Goal: Task Accomplishment & Management: Use online tool/utility

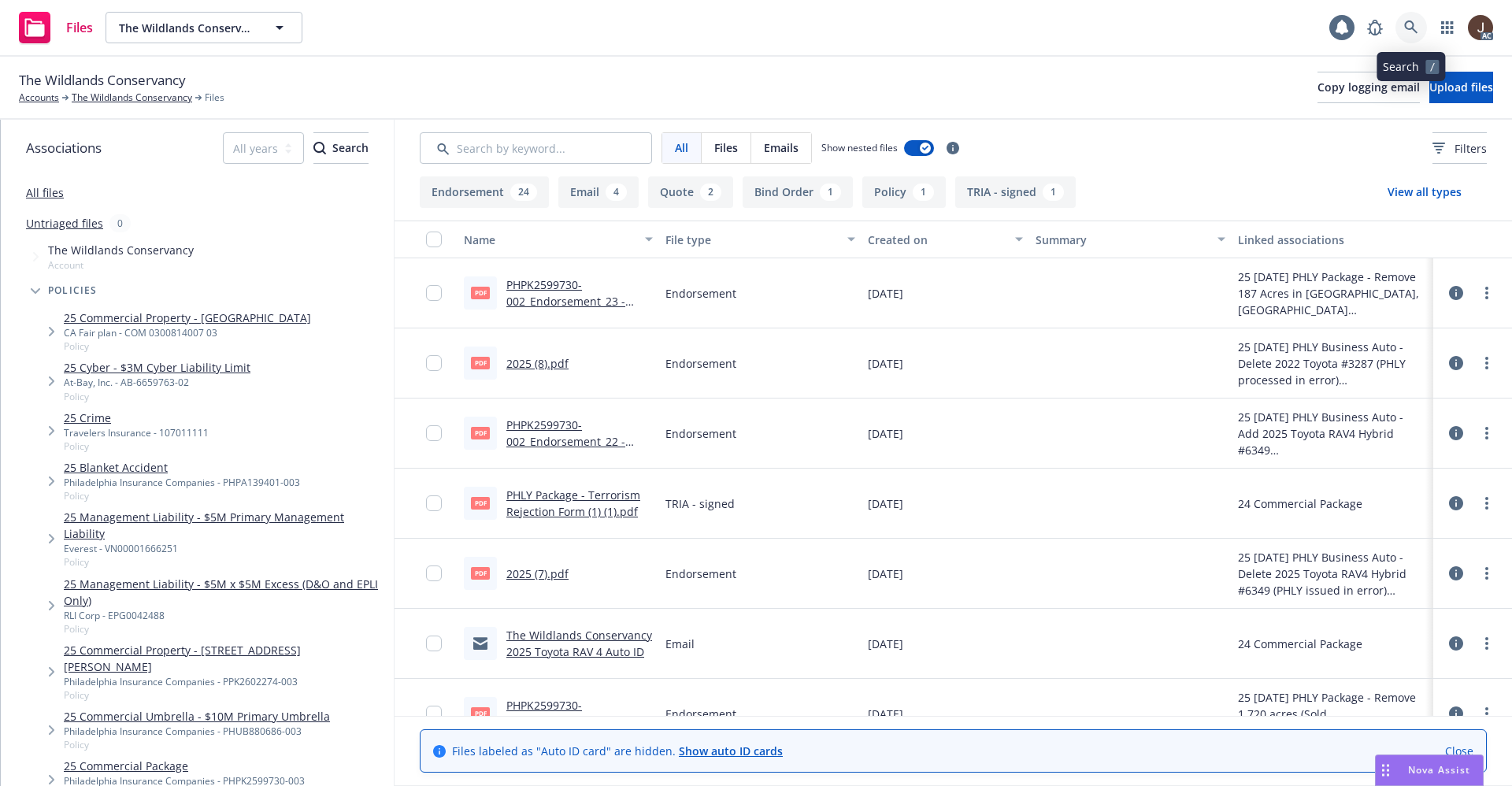
click at [1414, 24] on icon at bounding box center [1411, 27] width 13 height 13
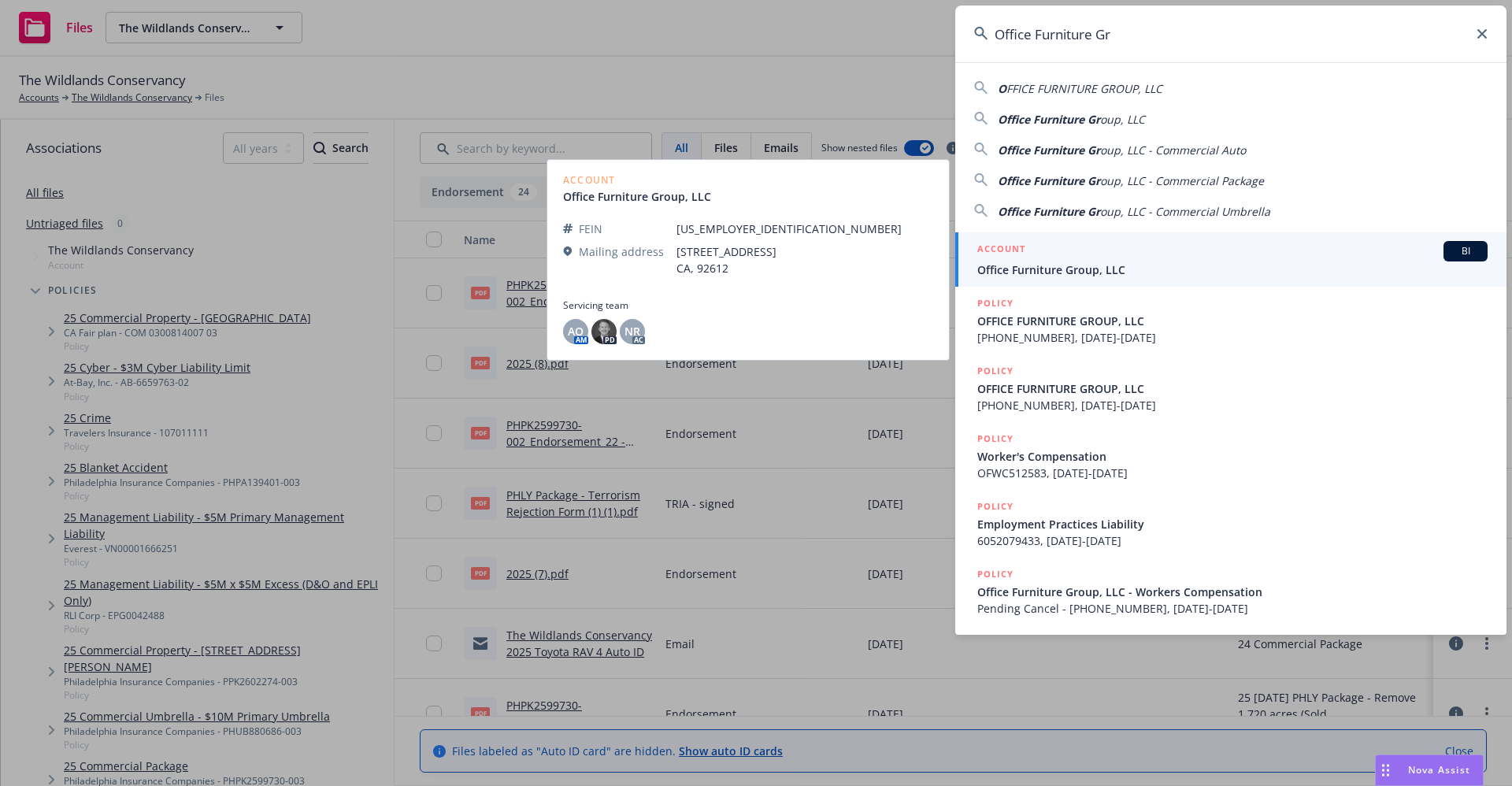
type input "Office Furniture Gr"
click at [1082, 275] on span "Office Furniture Group, LLC" at bounding box center [1232, 269] width 510 height 17
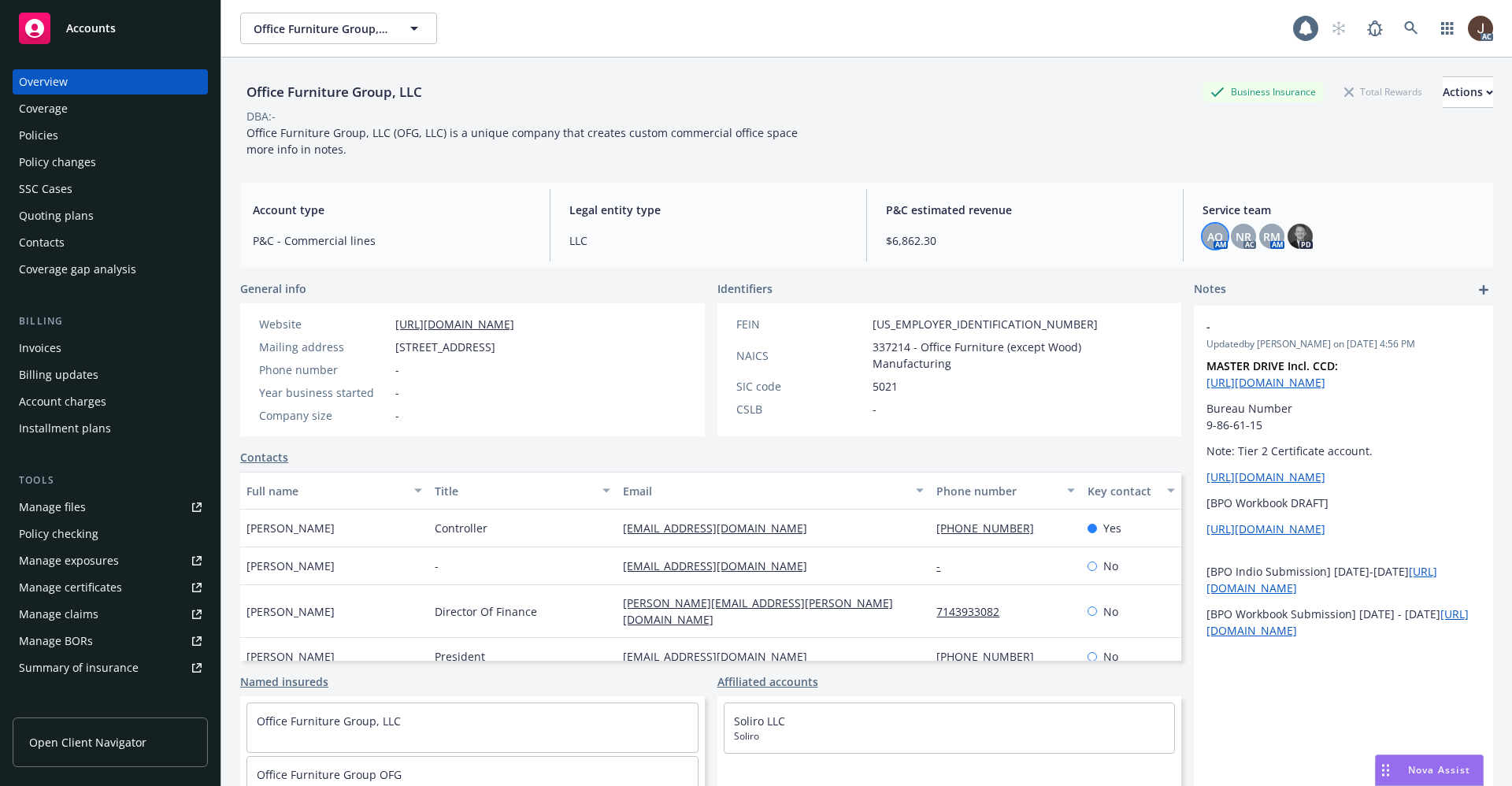
click at [1208, 236] on span "AO" at bounding box center [1215, 236] width 16 height 17
click at [1236, 240] on span "NR" at bounding box center [1243, 236] width 16 height 17
click at [1263, 240] on span "RM" at bounding box center [1271, 236] width 17 height 17
click at [893, 149] on div "Office Furniture Group, LLC Business Insurance Total Rewards Actions DBA: - Off…" at bounding box center [867, 117] width 1253 height 81
click at [1396, 21] on link at bounding box center [1412, 28] width 32 height 32
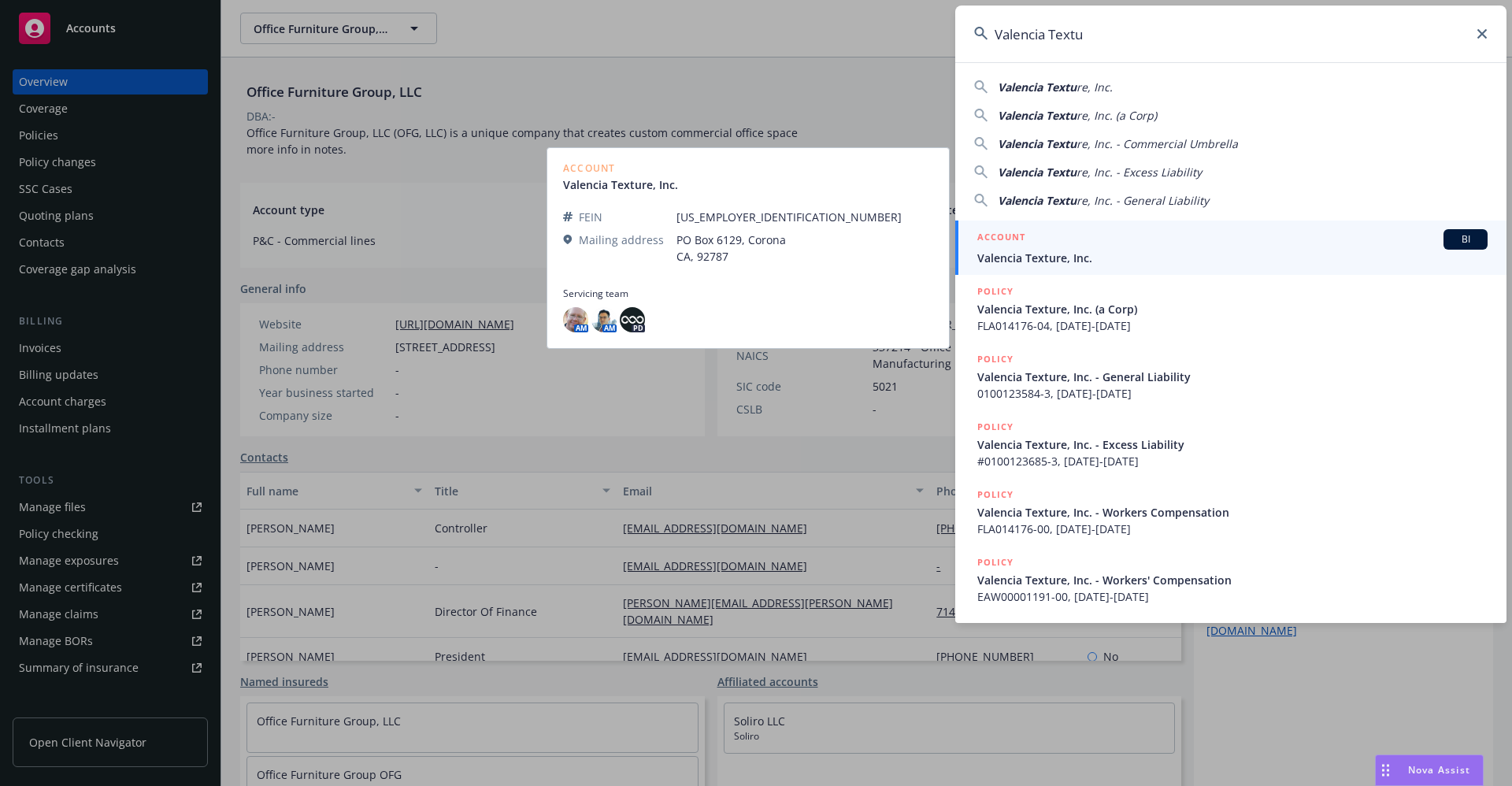
type input "Valencia Textu"
click at [1016, 255] on span "Valencia Texture, Inc." at bounding box center [1232, 258] width 510 height 17
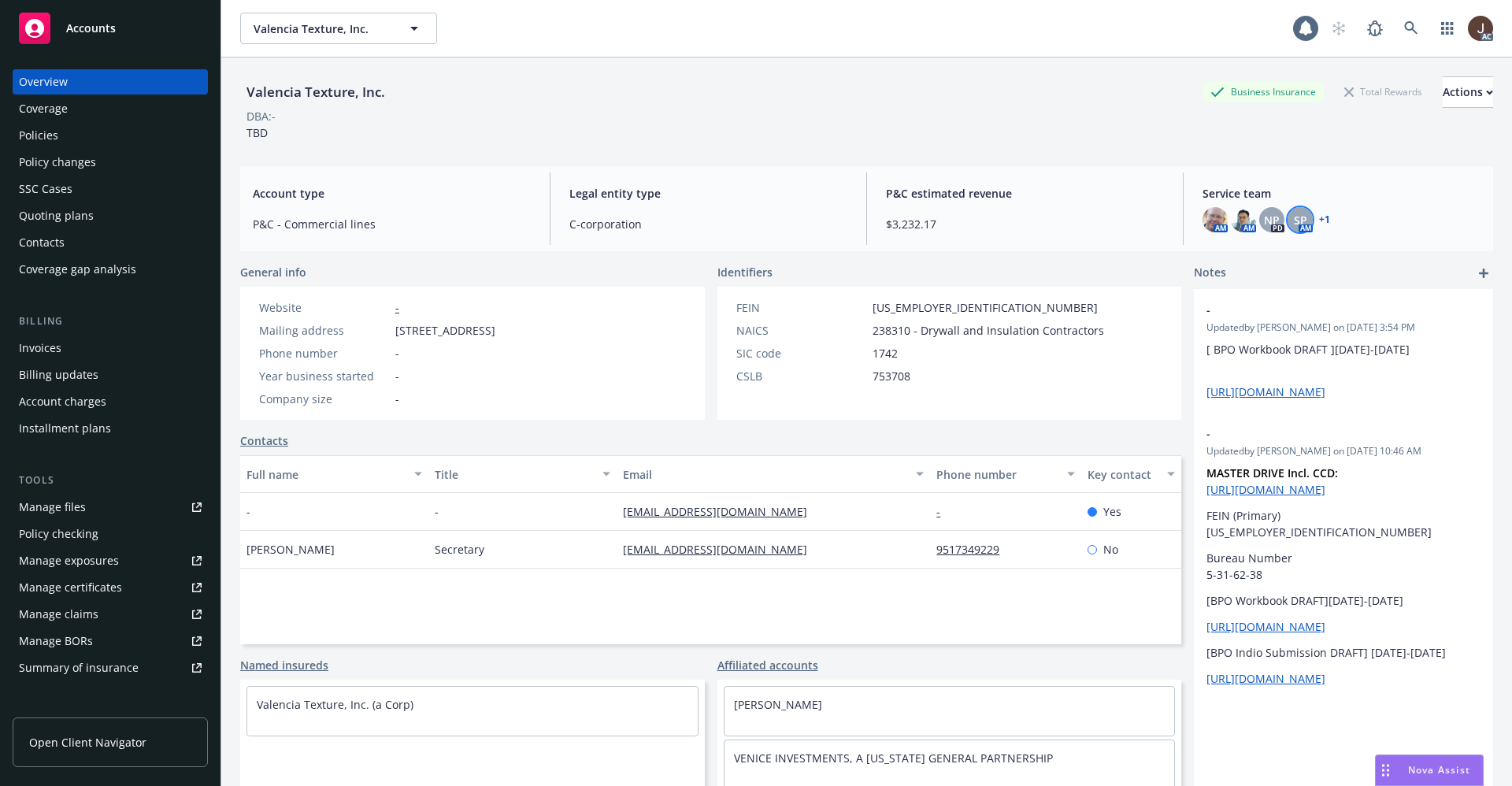
click at [1294, 221] on span "SP" at bounding box center [1301, 220] width 13 height 17
click at [939, 135] on div "Valencia Texture, Inc. Business Insurance Total Rewards Actions DBA: - TBD" at bounding box center [867, 109] width 1253 height 65
click at [1404, 28] on icon at bounding box center [1411, 28] width 13 height 13
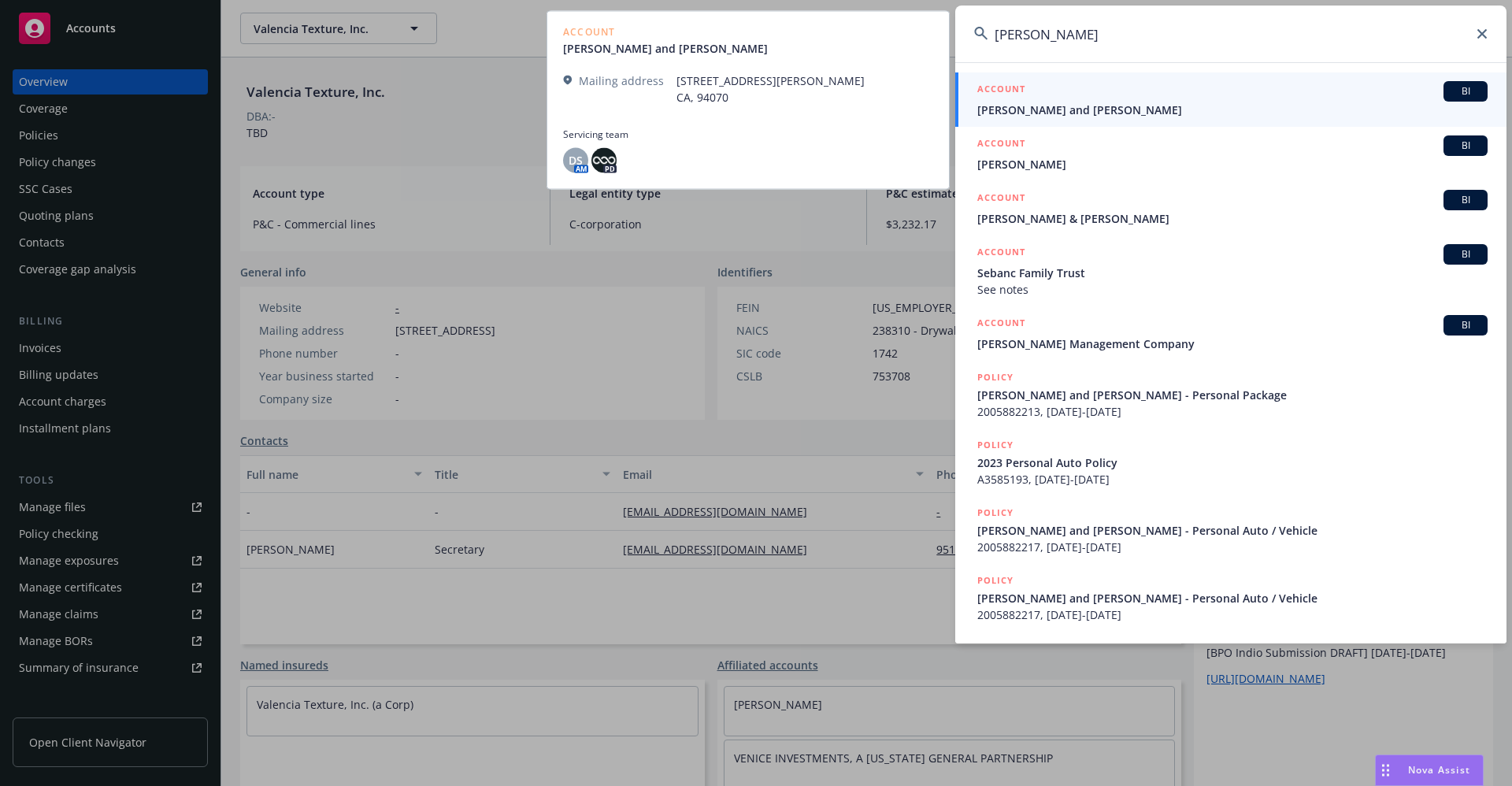
type input "Kate Elsley"
click at [1092, 115] on span "Tanya Washburn and Kate Elsley" at bounding box center [1232, 110] width 510 height 17
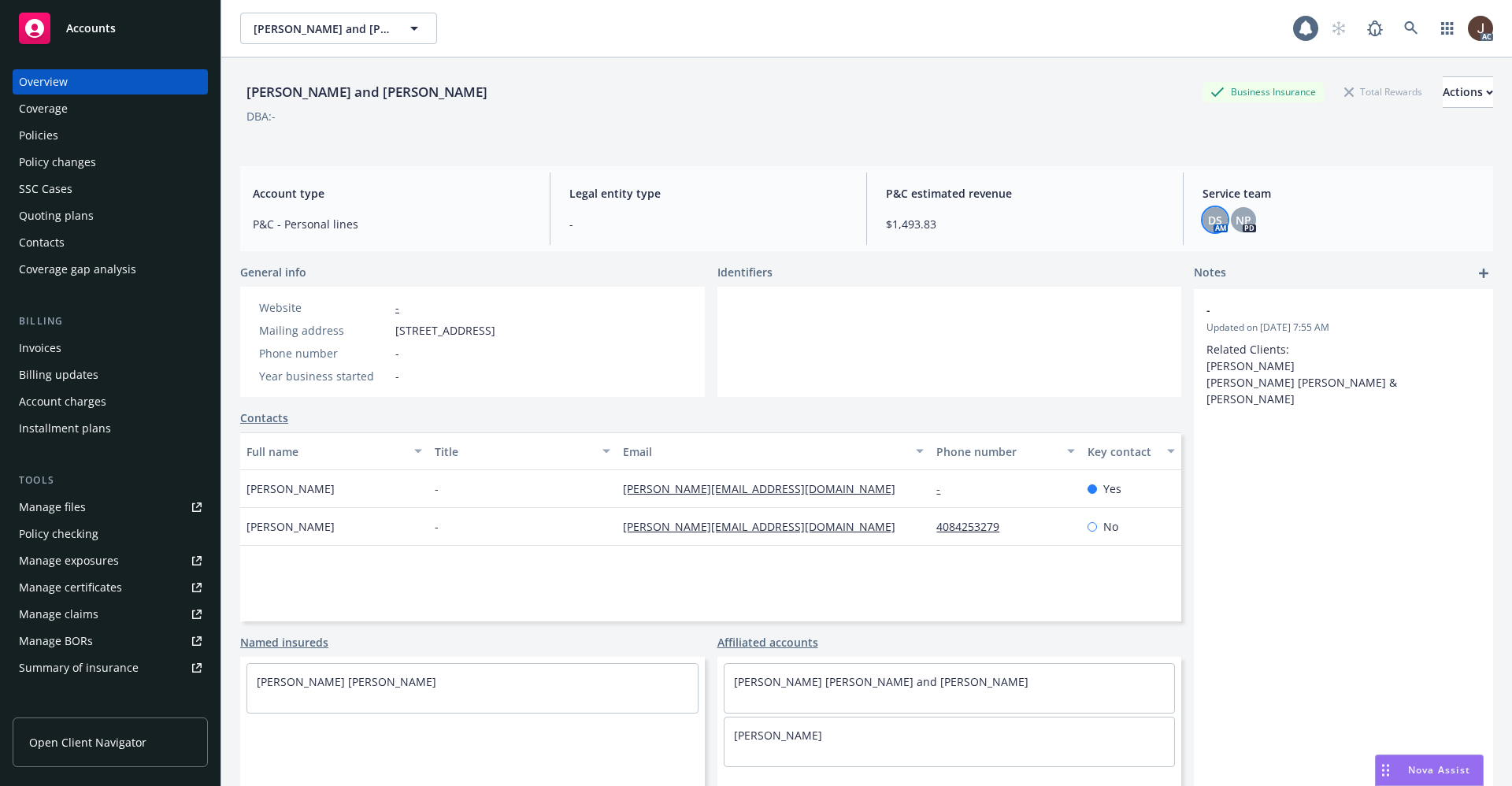
click at [1208, 217] on span "DS" at bounding box center [1215, 220] width 14 height 17
click at [842, 133] on div "Tanya Washburn and Kate Elsley Business Insurance Total Rewards Actions DBA: -" at bounding box center [867, 109] width 1253 height 65
click at [39, 139] on div "Policies" at bounding box center [38, 135] width 39 height 25
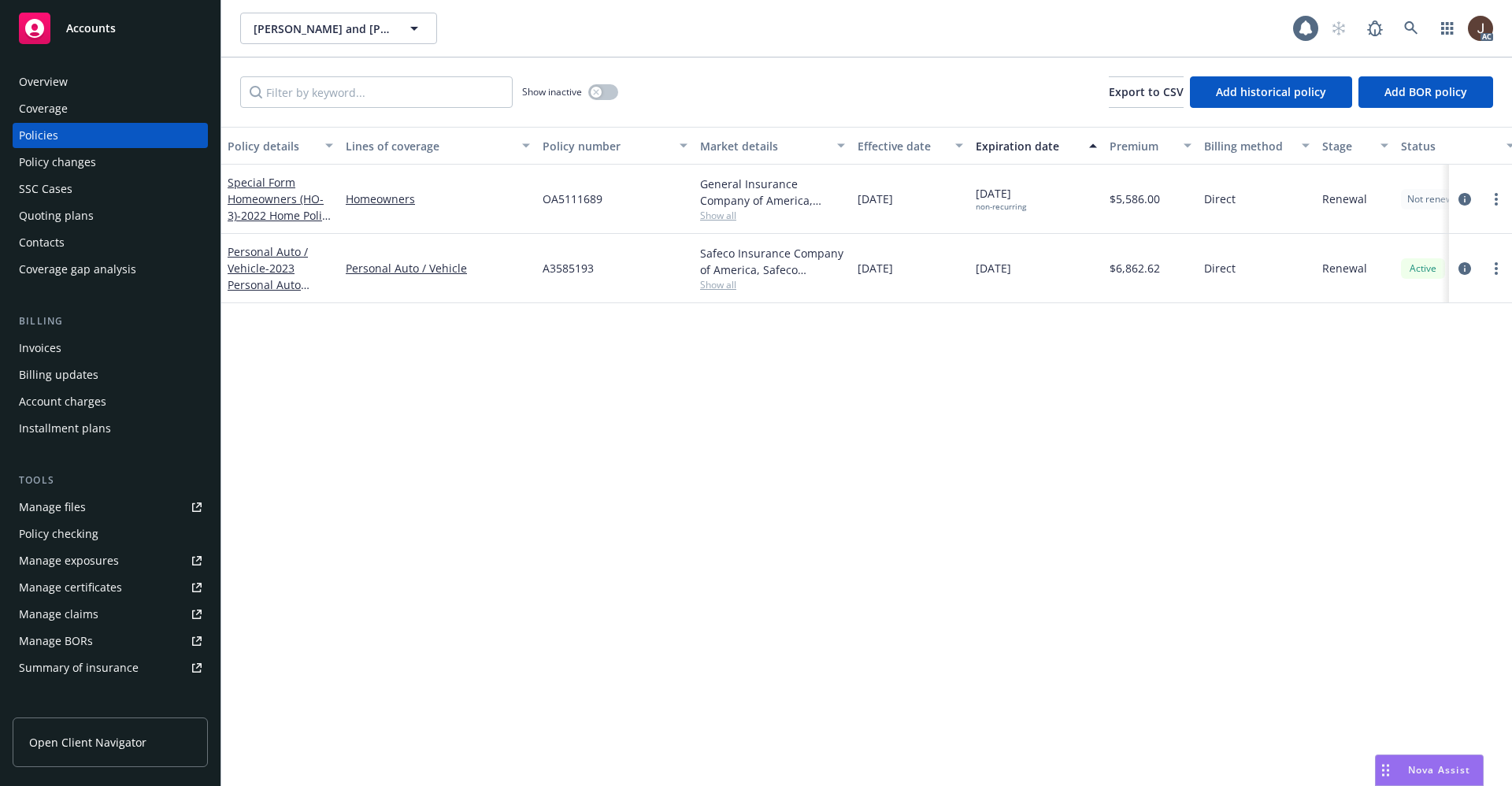
click at [632, 379] on div "Policy details Lines of coverage Policy number Market details Effective date Ex…" at bounding box center [867, 456] width 1291 height 659
click at [64, 223] on div "Quoting plans" at bounding box center [56, 216] width 75 height 25
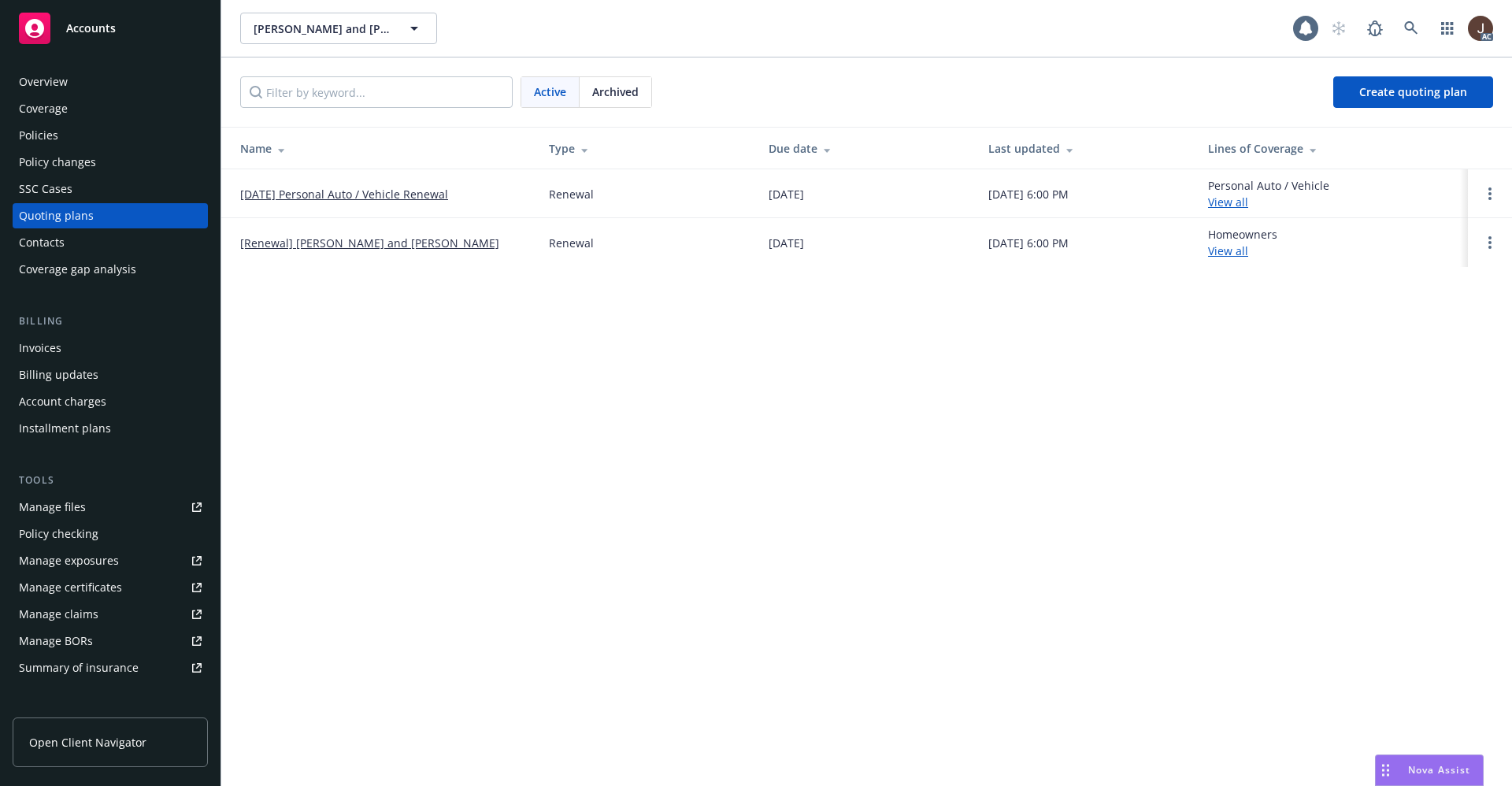
click at [473, 357] on div "Tanya Washburn and Kate Elsley Tanya Washburn and Kate Elsley 1 AC Active Archi…" at bounding box center [867, 393] width 1291 height 786
click at [51, 508] on div "Manage files" at bounding box center [52, 507] width 67 height 25
click at [34, 80] on div "Overview" at bounding box center [43, 82] width 49 height 25
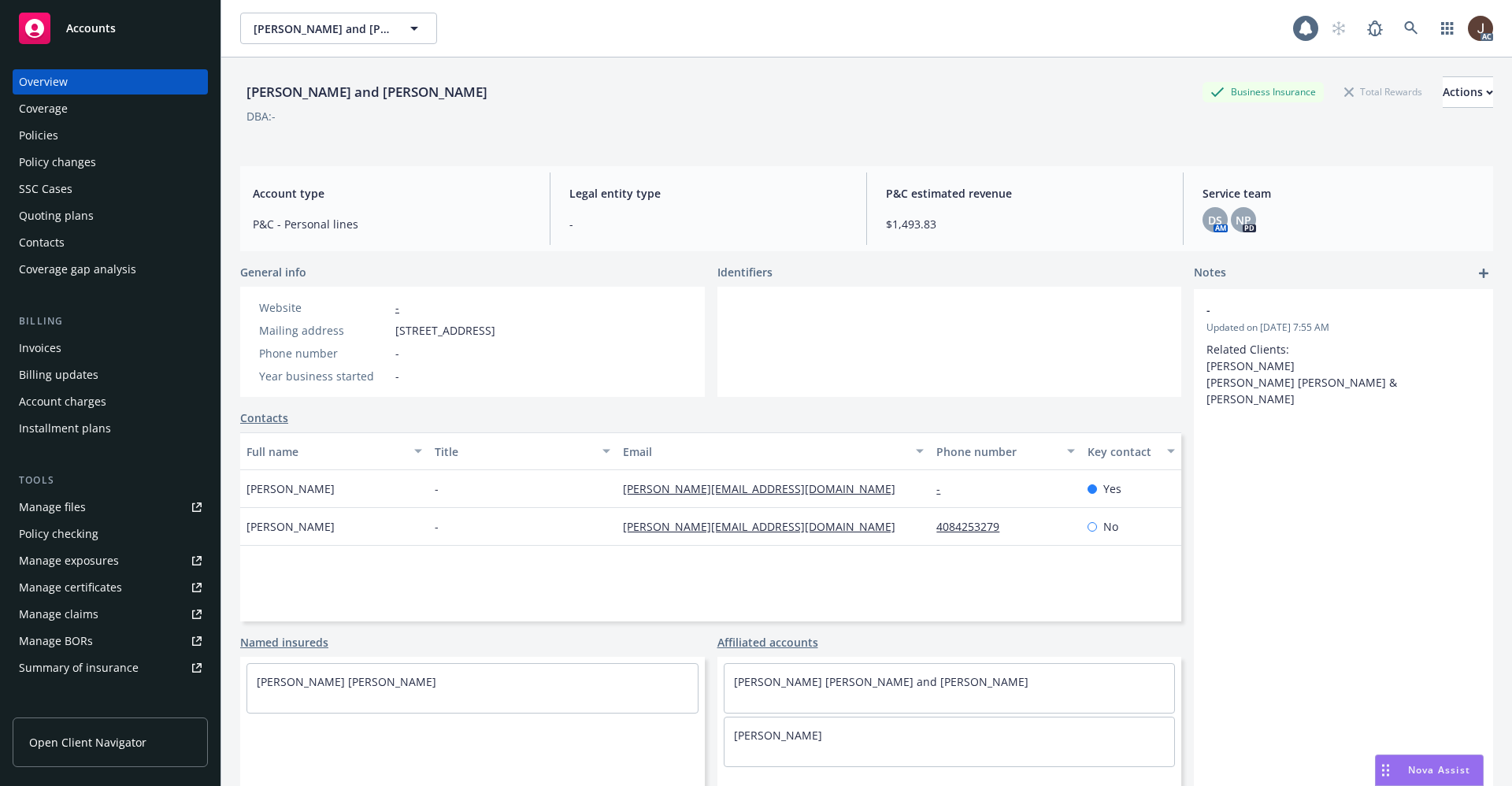
click at [372, 99] on div "Tanya Washburn and Kate Elsley" at bounding box center [367, 92] width 254 height 21
copy div "Tanya Washburn and Kate Elsley"
drag, startPoint x: 601, startPoint y: 334, endPoint x: 368, endPoint y: 323, distance: 233.3
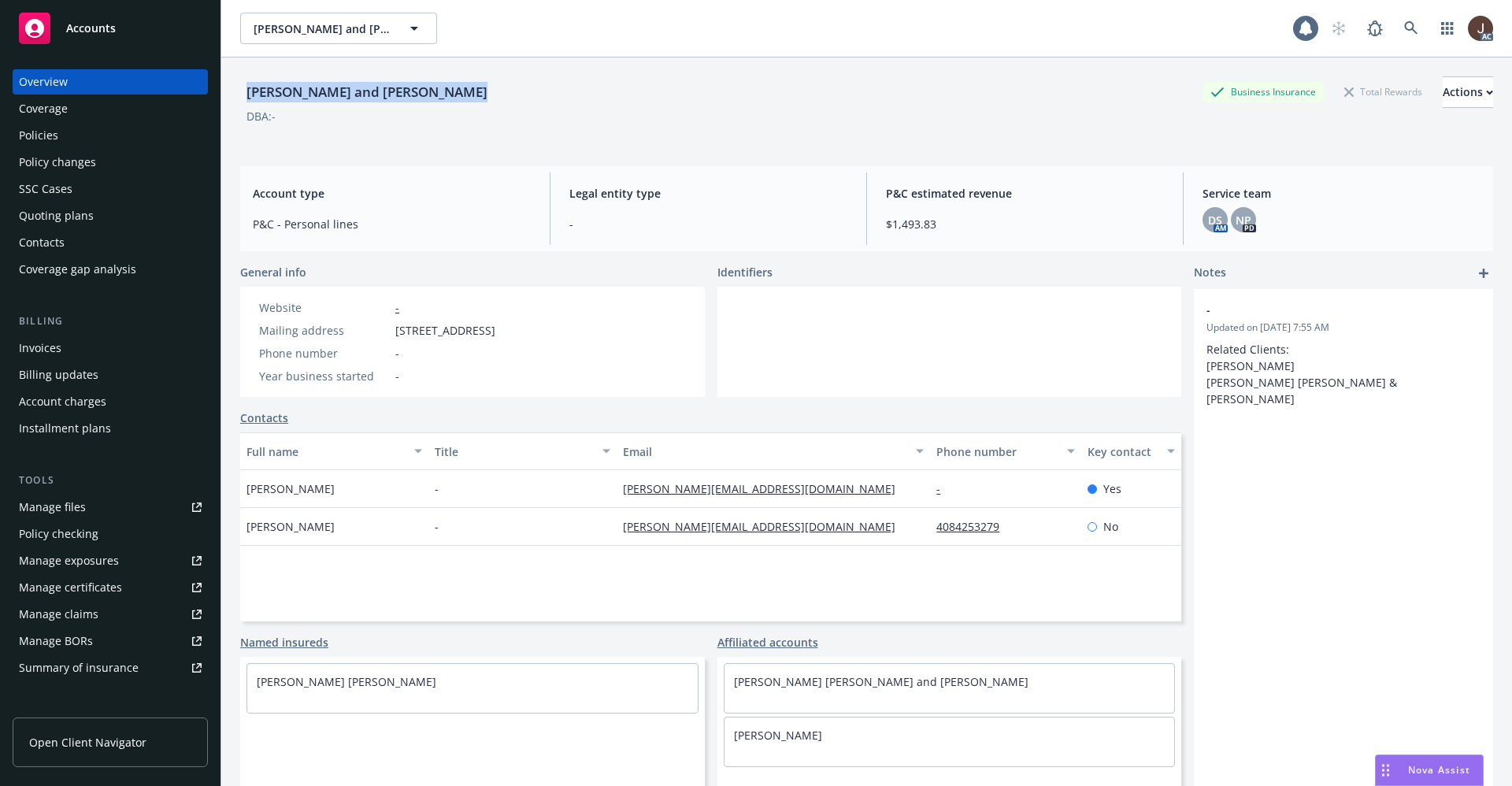
click at [368, 323] on div "Website - Mailing address 817 Hemlock St, San Carlos, CA, 94070 Phone number - …" at bounding box center [377, 342] width 274 height 110
copy div "817 Hemlock St, San Carlos, CA, 94070"
click at [1396, 27] on link at bounding box center [1412, 28] width 32 height 32
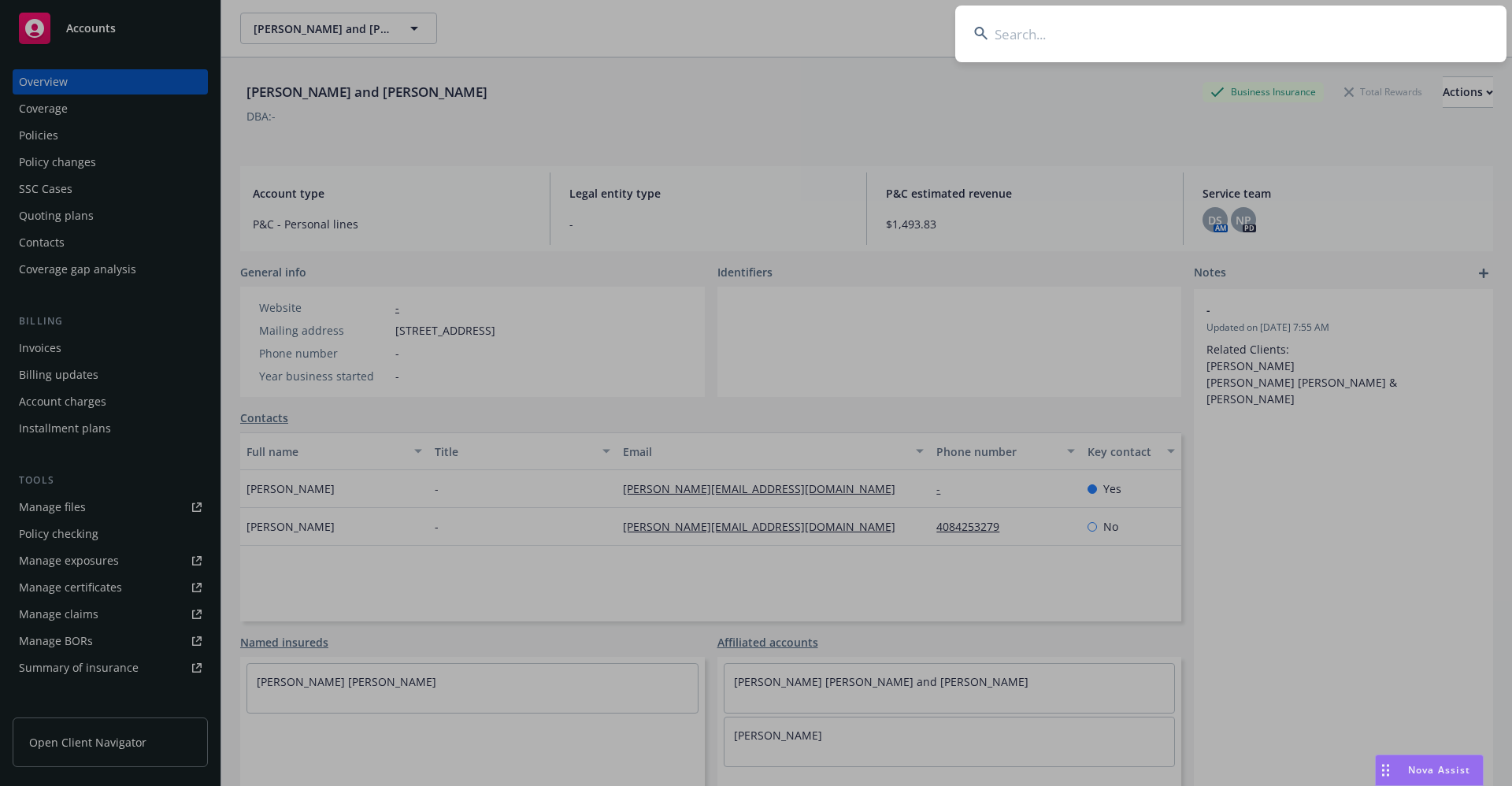
type input "817 Hemlock St, San Carlos, CA, 94070"
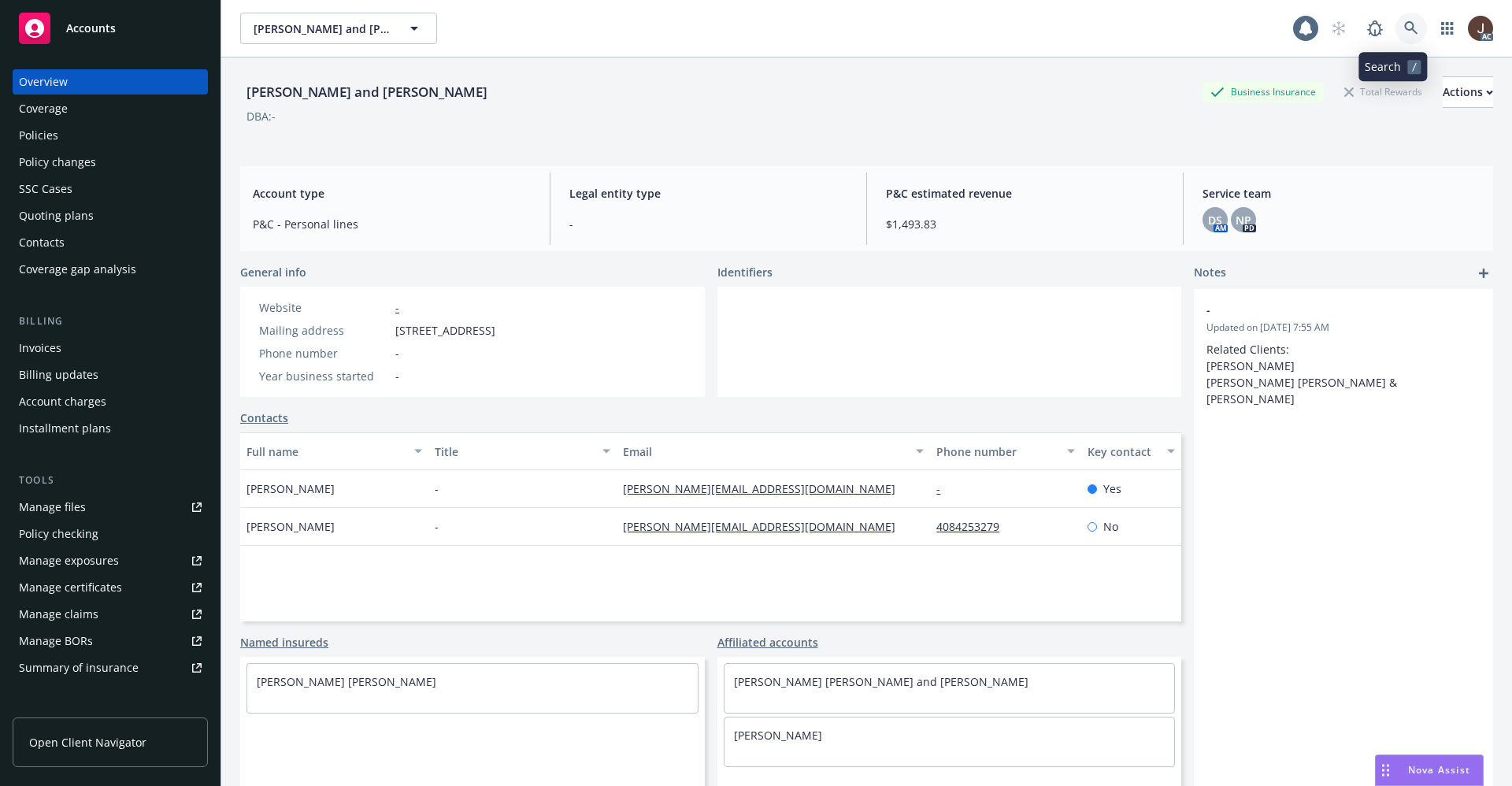
click at [1404, 27] on icon at bounding box center [1411, 28] width 13 height 13
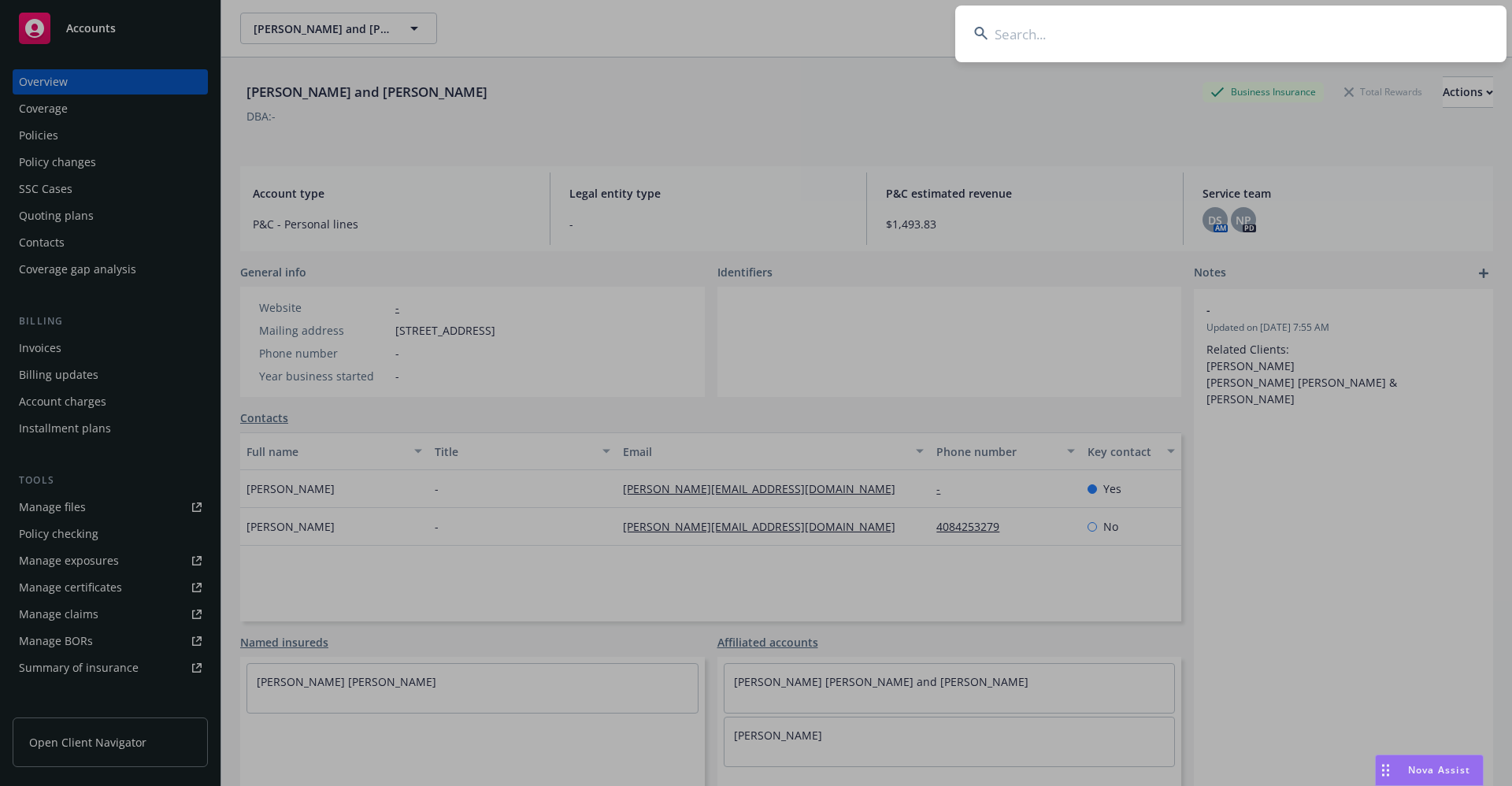
click at [1030, 36] on input at bounding box center [1231, 34] width 552 height 56
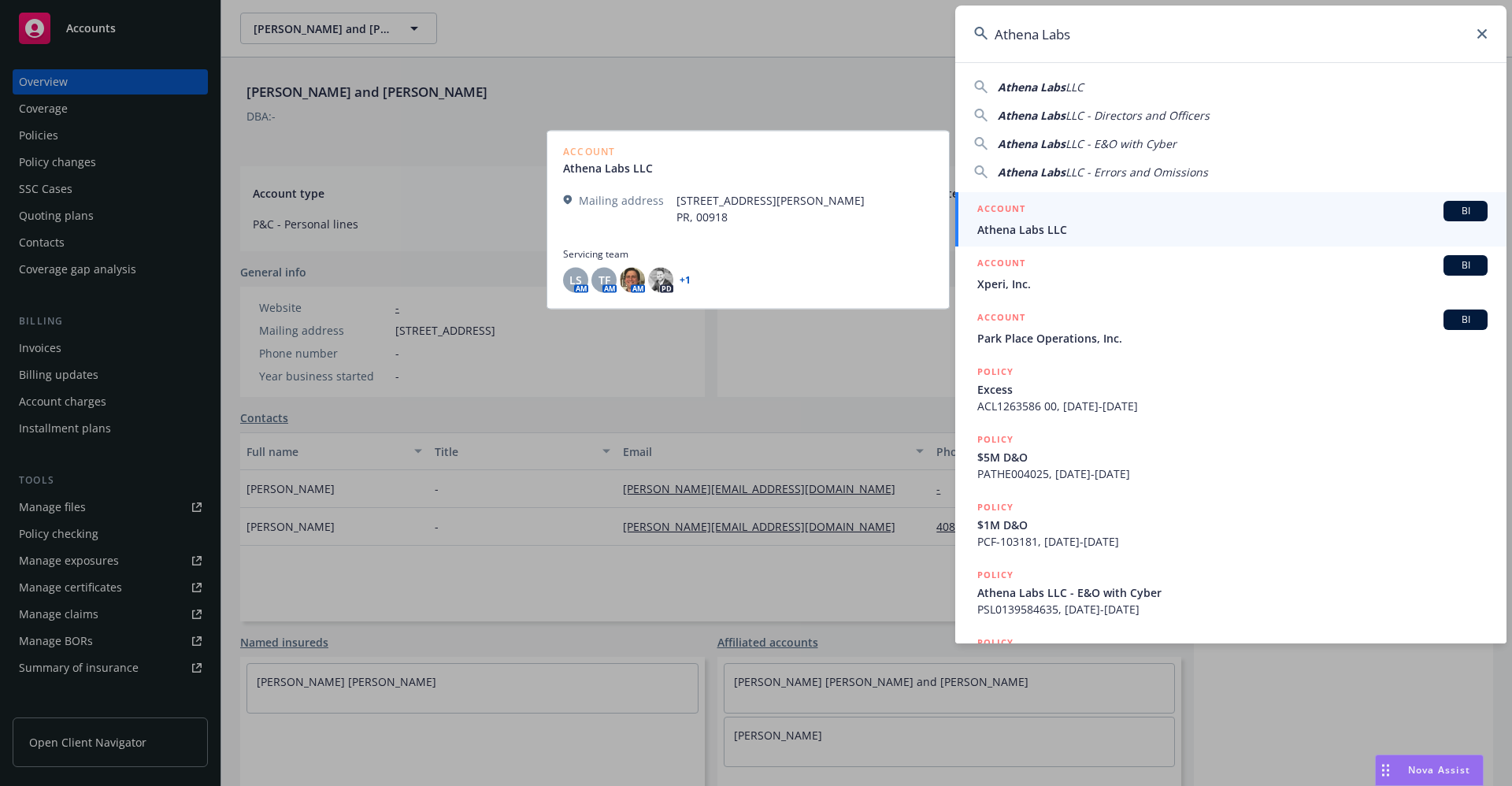
type input "Athena Labs"
click at [1035, 226] on span "Athena Labs LLC" at bounding box center [1232, 230] width 510 height 17
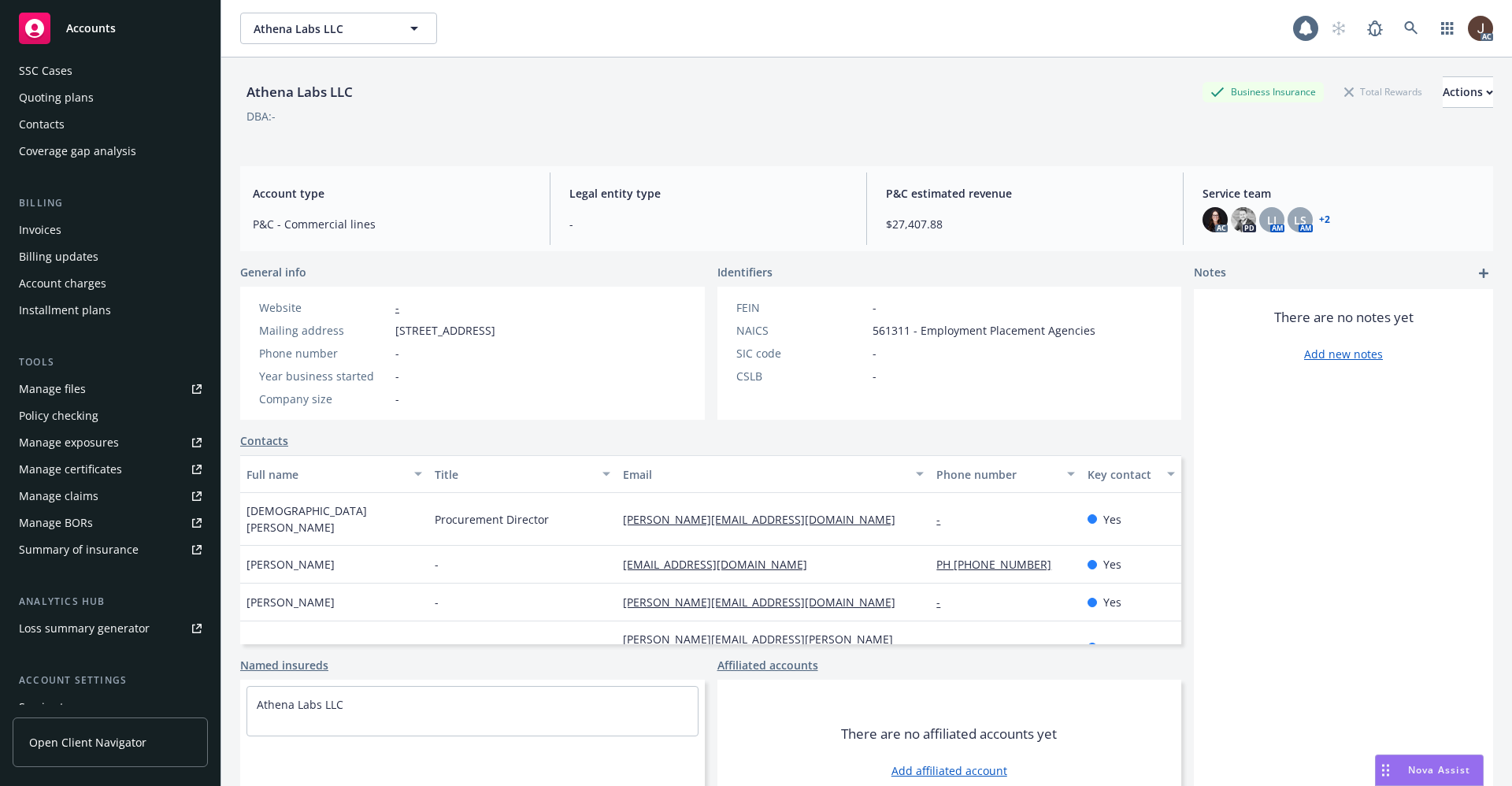
scroll to position [240, 0]
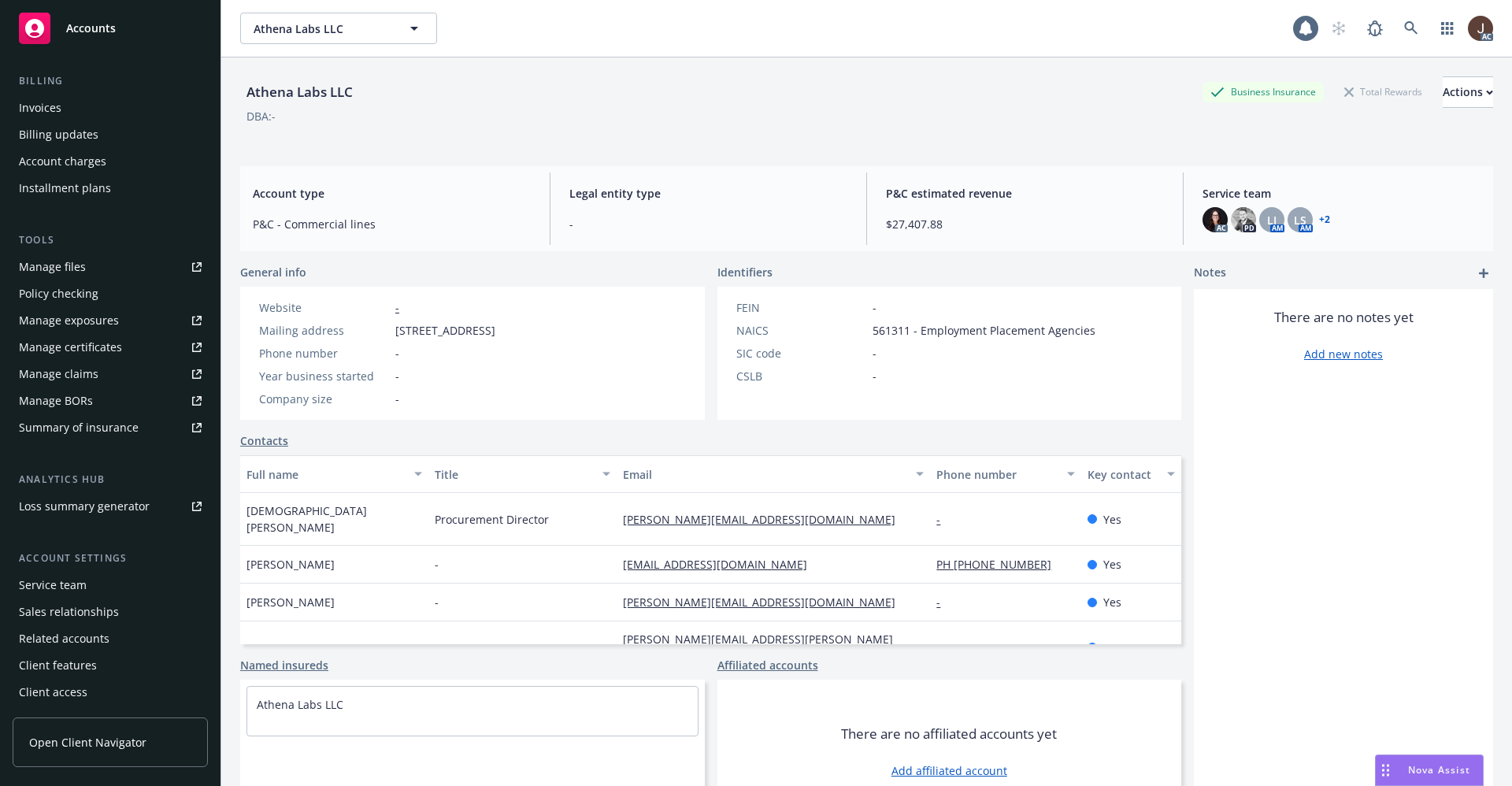
click at [55, 591] on div "Service team" at bounding box center [53, 585] width 68 height 25
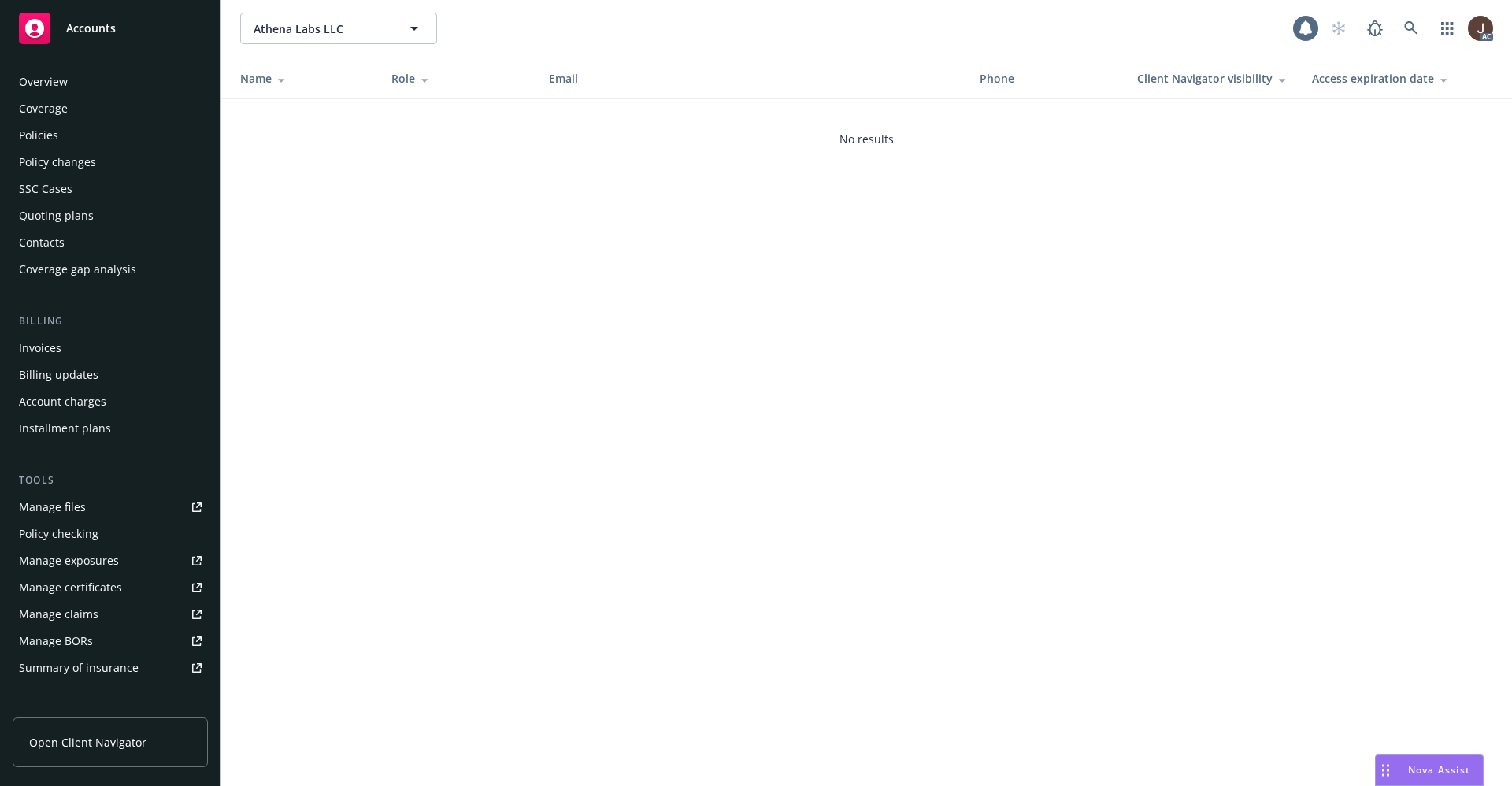
scroll to position [240, 0]
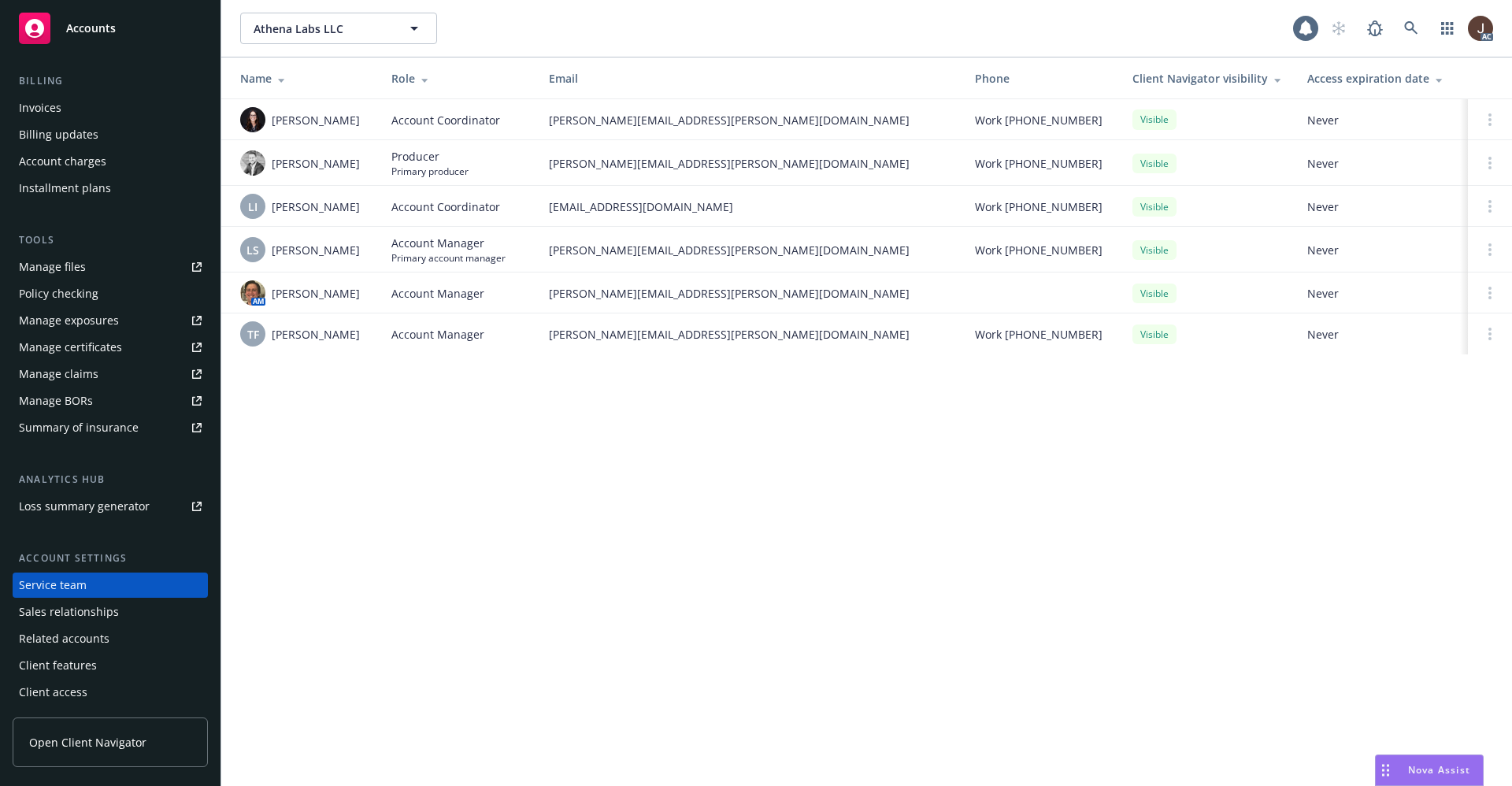
click at [409, 482] on div "Athena Labs LLC Athena Labs LLC 1 AC Name Role Email Phone Client Navigator vis…" at bounding box center [867, 393] width 1291 height 786
click at [252, 254] on span "LS" at bounding box center [252, 250] width 12 height 17
click at [255, 113] on img at bounding box center [253, 119] width 25 height 25
click at [349, 421] on div "Athena Labs LLC Athena Labs LLC 1 AC Name Role Email Phone Client Navigator vis…" at bounding box center [867, 393] width 1291 height 786
click at [247, 247] on span "LS" at bounding box center [252, 250] width 12 height 17
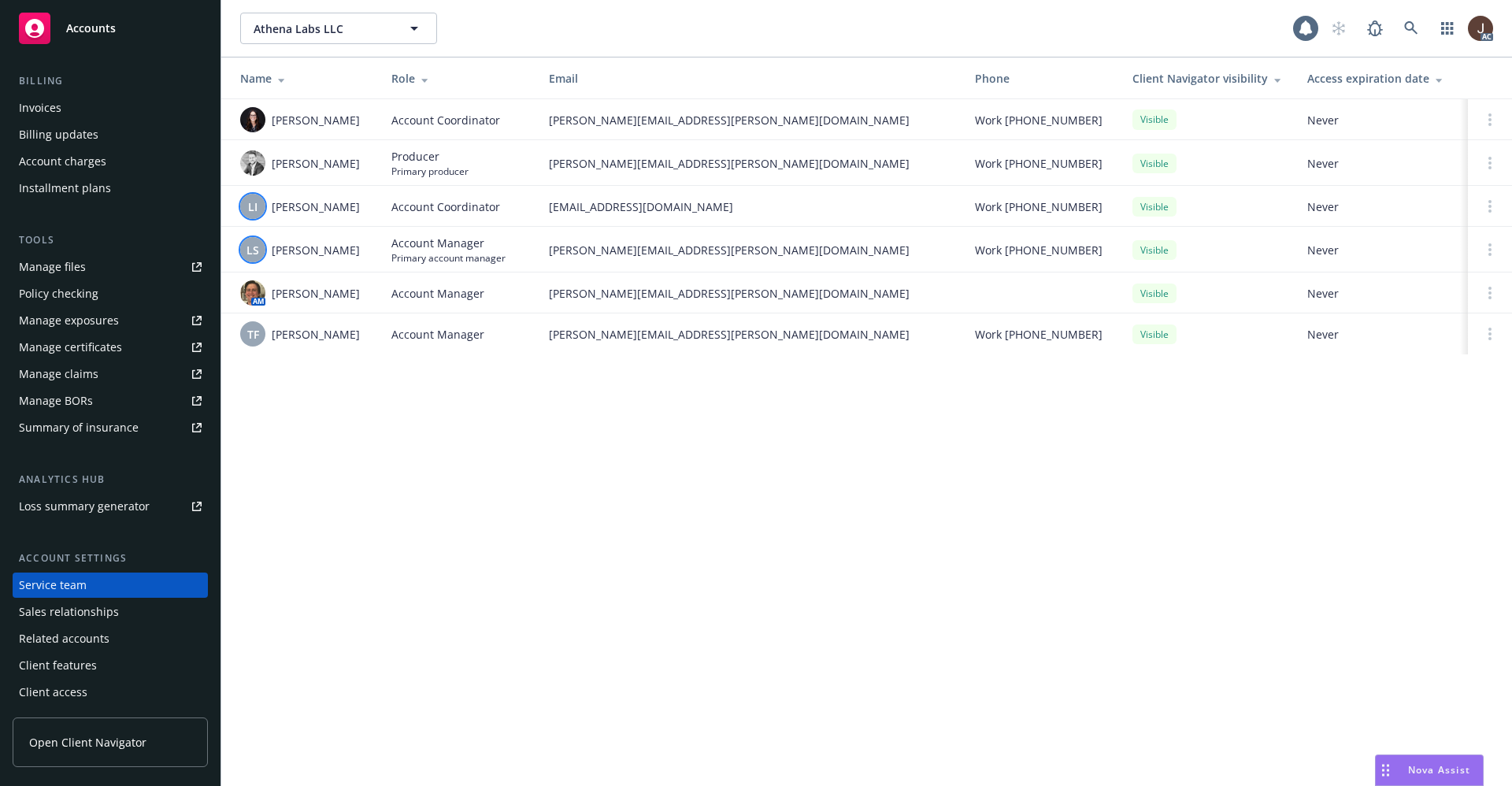
click at [255, 200] on span "LI" at bounding box center [252, 206] width 9 height 17
click at [360, 399] on div "Athena Labs LLC Athena Labs LLC 1 AC Name Role Email Phone Client Navigator vis…" at bounding box center [867, 393] width 1291 height 786
click at [246, 252] on span "LS" at bounding box center [252, 250] width 12 height 17
drag, startPoint x: 327, startPoint y: 254, endPoint x: 271, endPoint y: 252, distance: 56.0
click at [271, 252] on div "LS Lila Smith" at bounding box center [304, 250] width 126 height 25
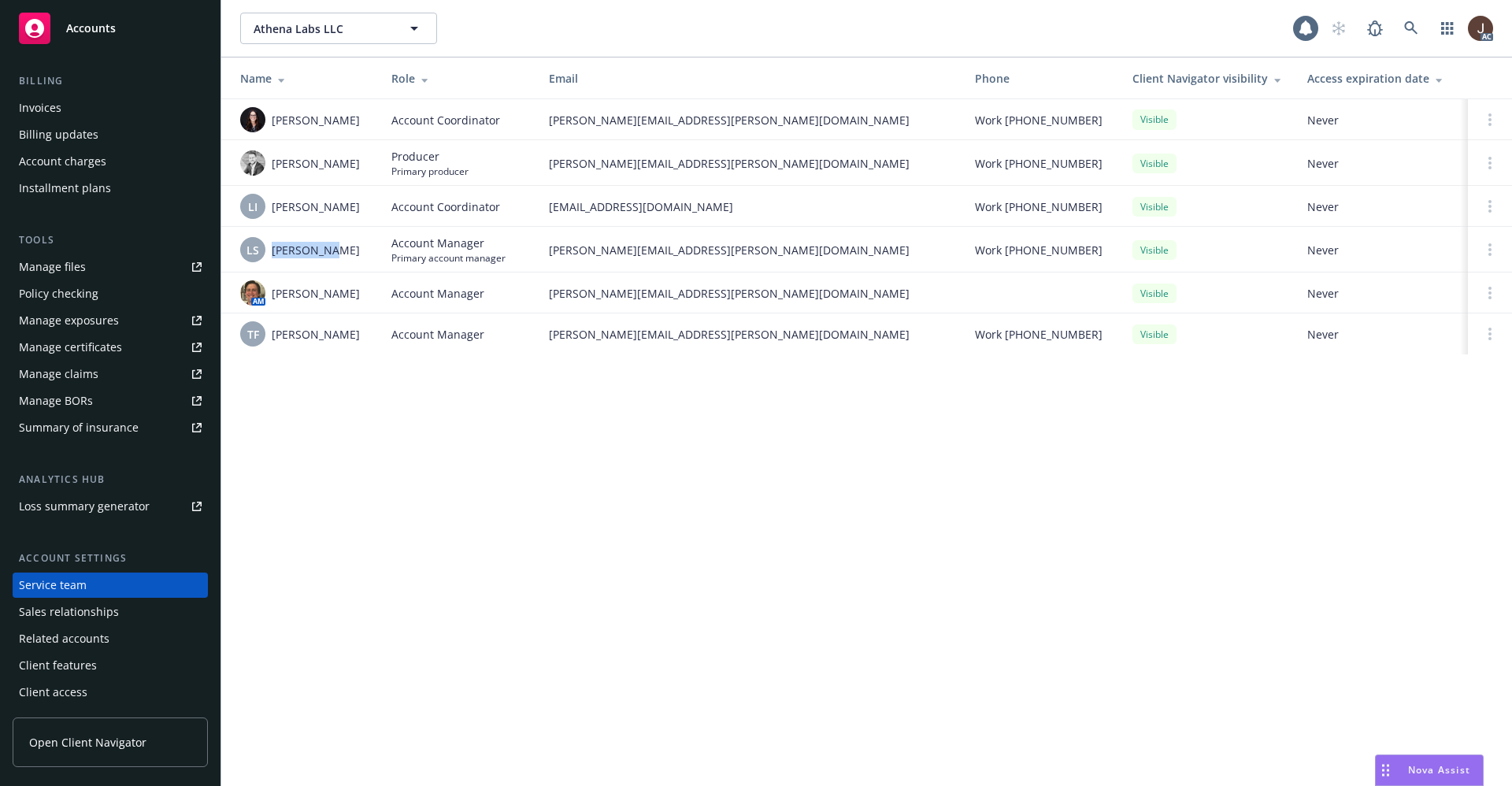
copy span "Lila Smith"
click at [1420, 29] on link at bounding box center [1412, 28] width 32 height 32
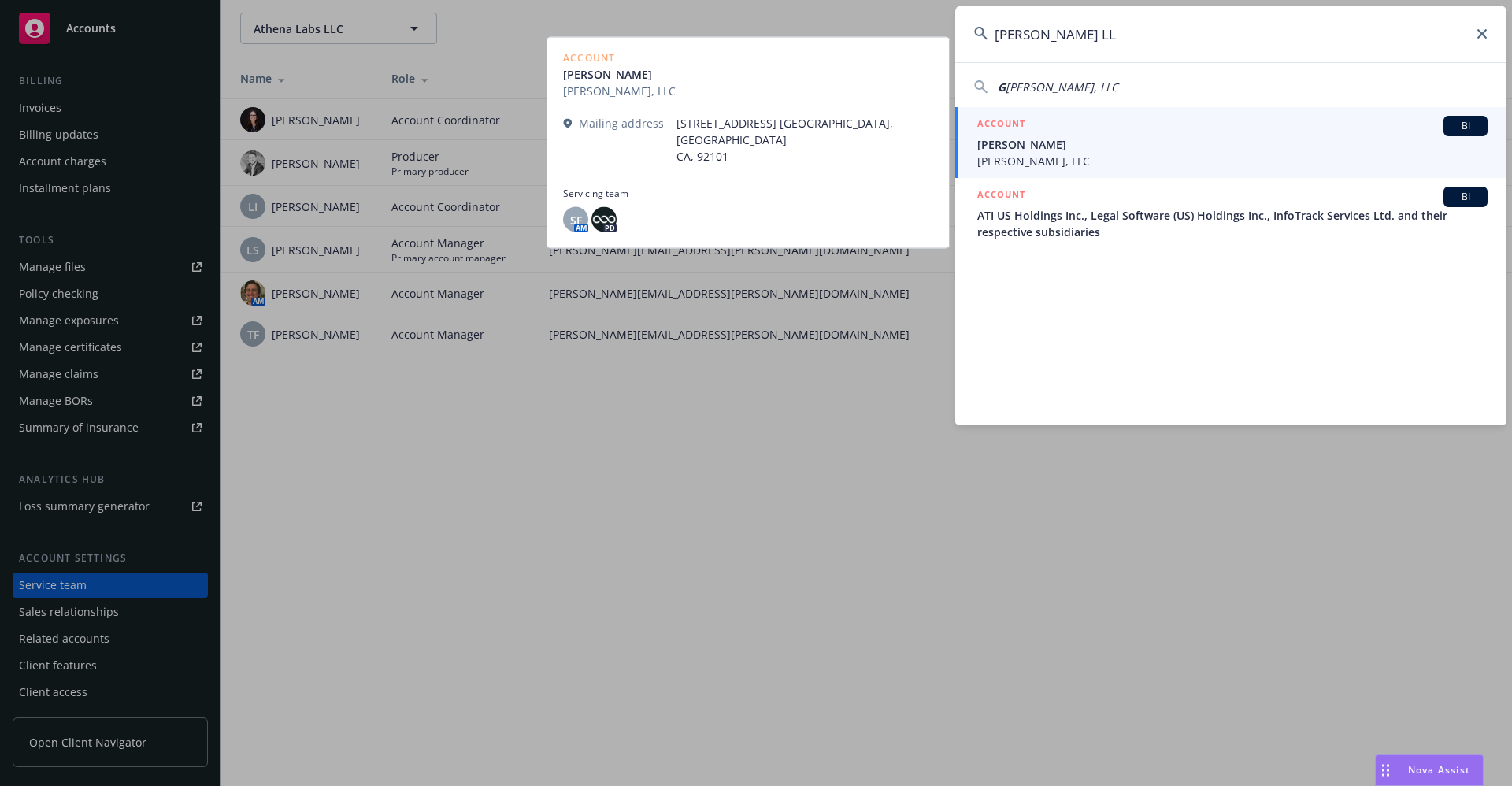
type input "Genaro Lozano LL"
click at [1109, 154] on span "GENARO LOZANO, LLC" at bounding box center [1232, 161] width 510 height 17
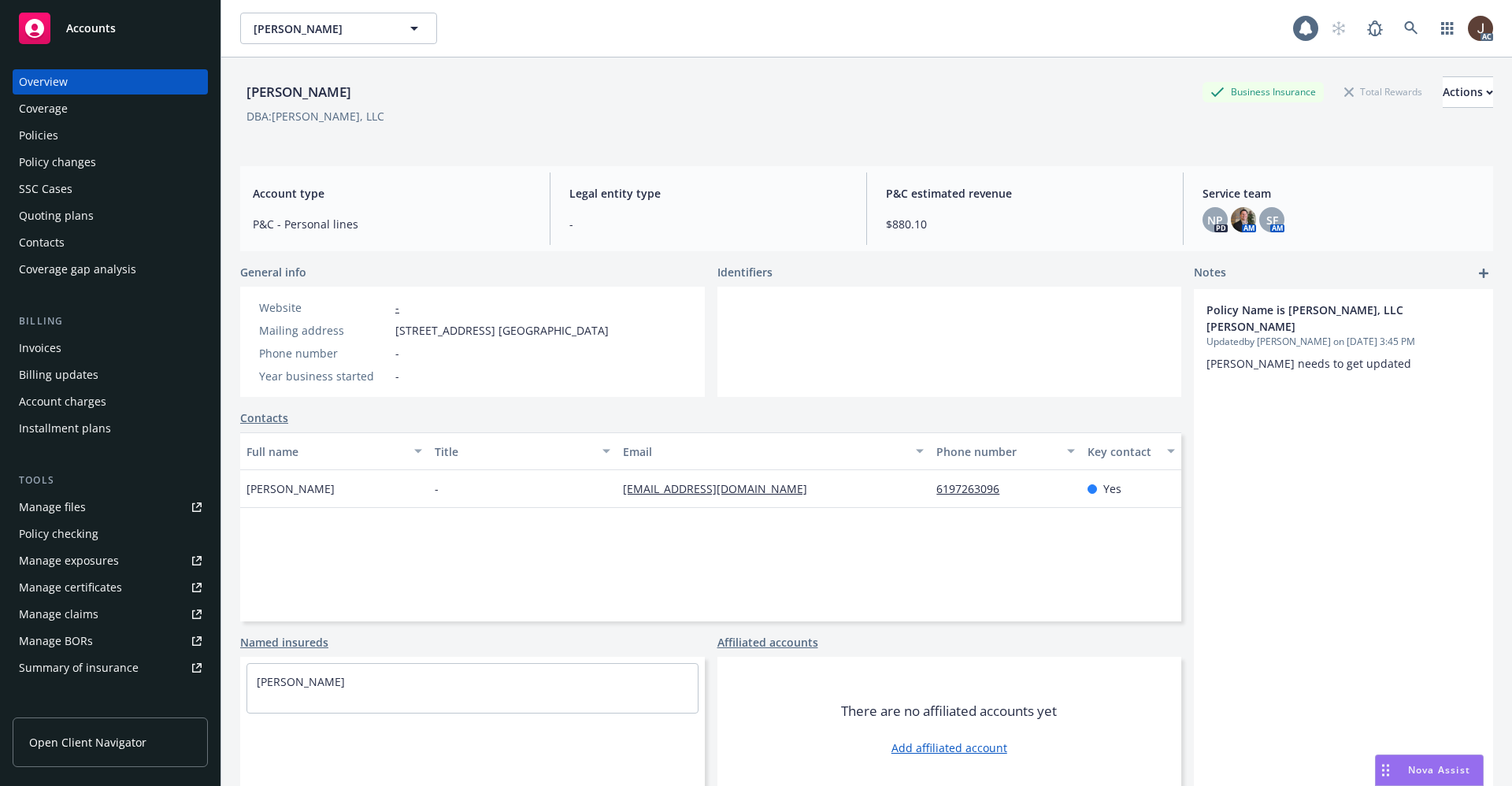
click at [28, 137] on div "Policies" at bounding box center [38, 135] width 39 height 25
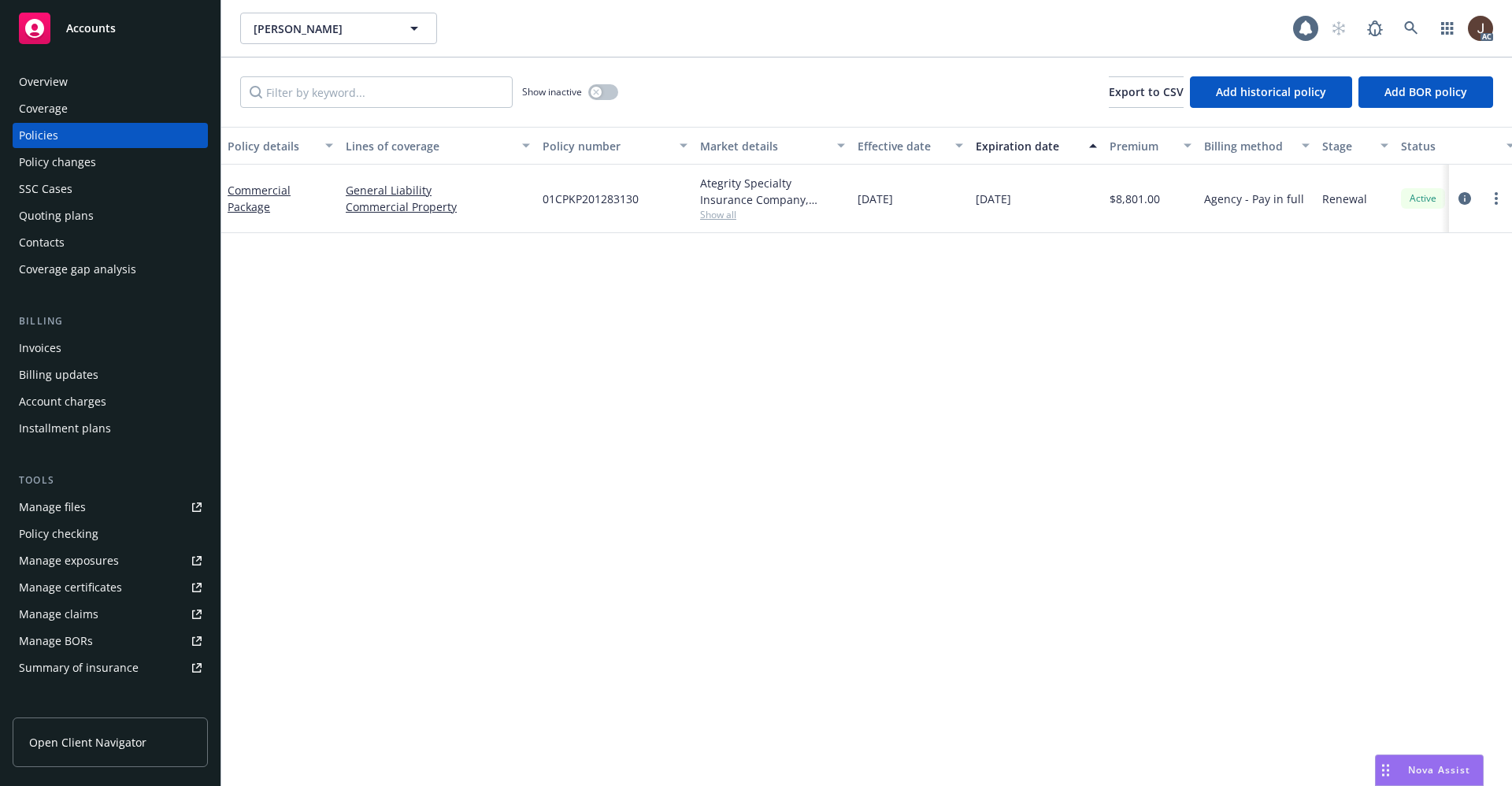
click at [563, 338] on div "Policy details Lines of coverage Policy number Market details Effective date Ex…" at bounding box center [867, 456] width 1291 height 659
click at [613, 98] on button "button" at bounding box center [603, 92] width 30 height 16
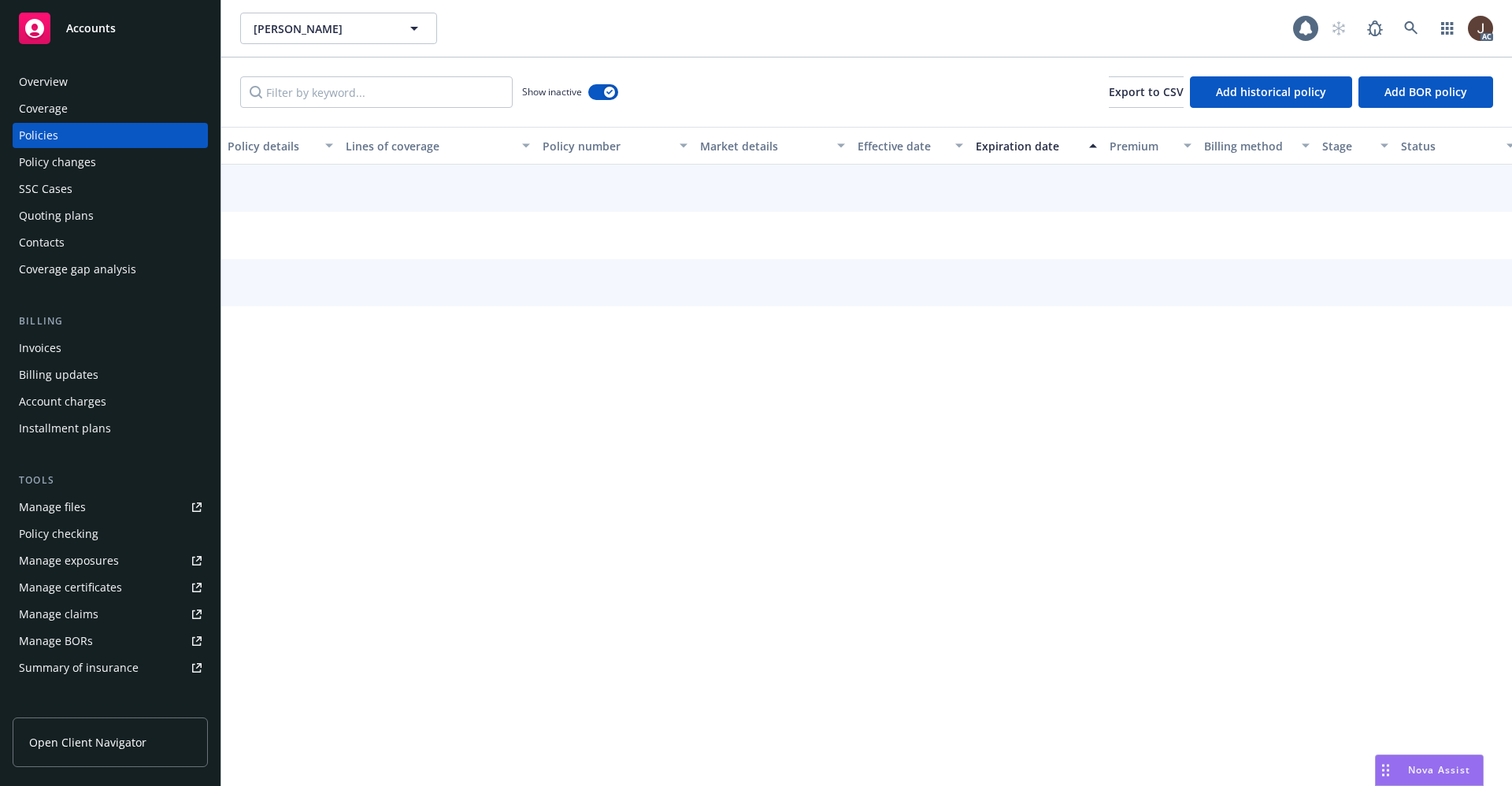
click at [747, 90] on div "Show inactive Export to CSV Add historical policy Add BOR policy" at bounding box center [867, 92] width 1291 height 70
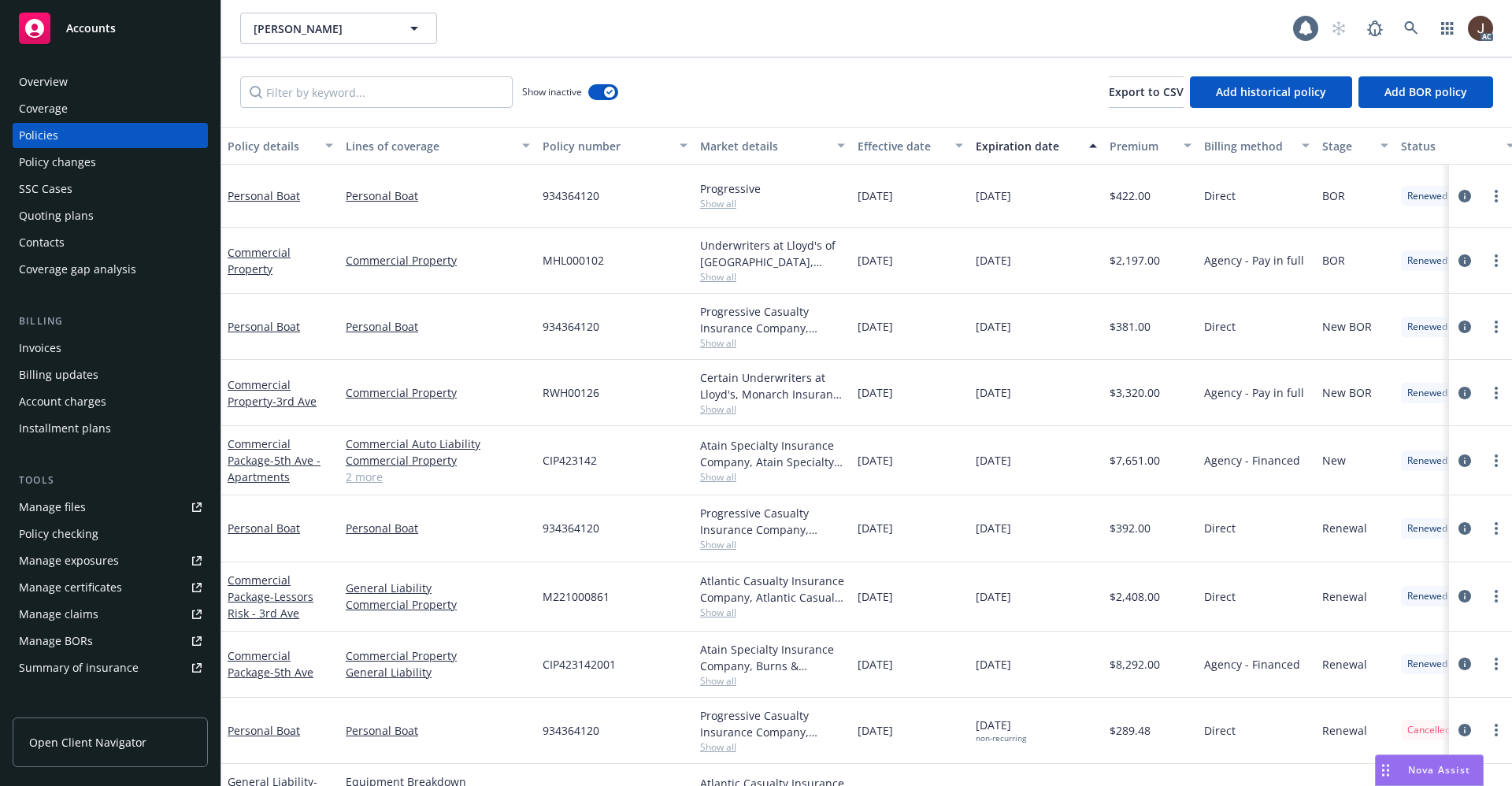
click at [747, 90] on div "Show inactive Export to CSV Add historical policy Add BOR policy" at bounding box center [867, 92] width 1291 height 70
click at [54, 82] on div "Overview" at bounding box center [43, 82] width 49 height 25
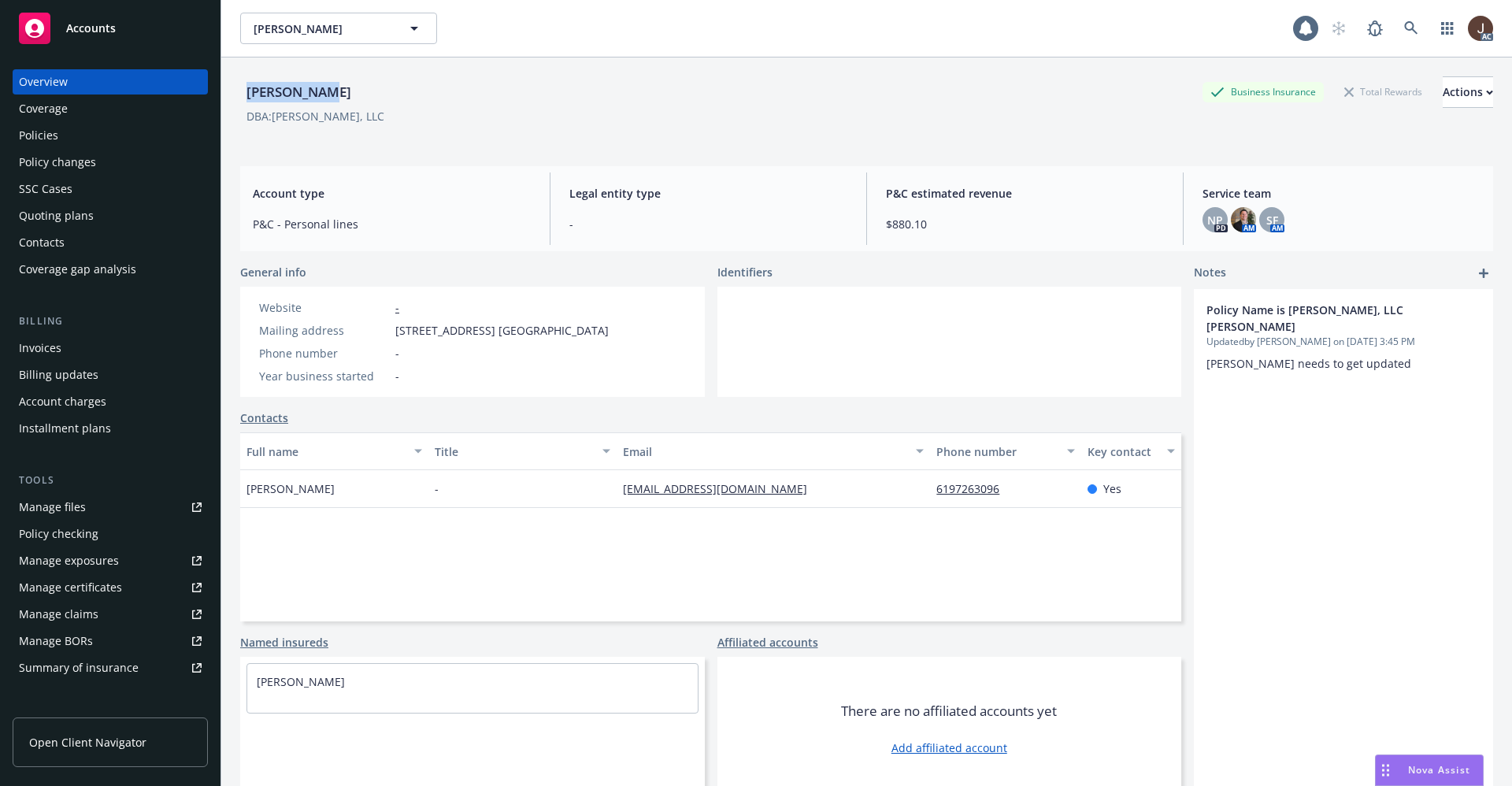
drag, startPoint x: 315, startPoint y: 93, endPoint x: 231, endPoint y: 86, distance: 84.3
click at [231, 86] on div "Jose Solloa Business Insurance Total Rewards Actions DBA: GENARO LOZANO, LLC Ac…" at bounding box center [867, 450] width 1291 height 786
copy div "Jose Solloa"
click at [1404, 30] on icon at bounding box center [1411, 28] width 14 height 14
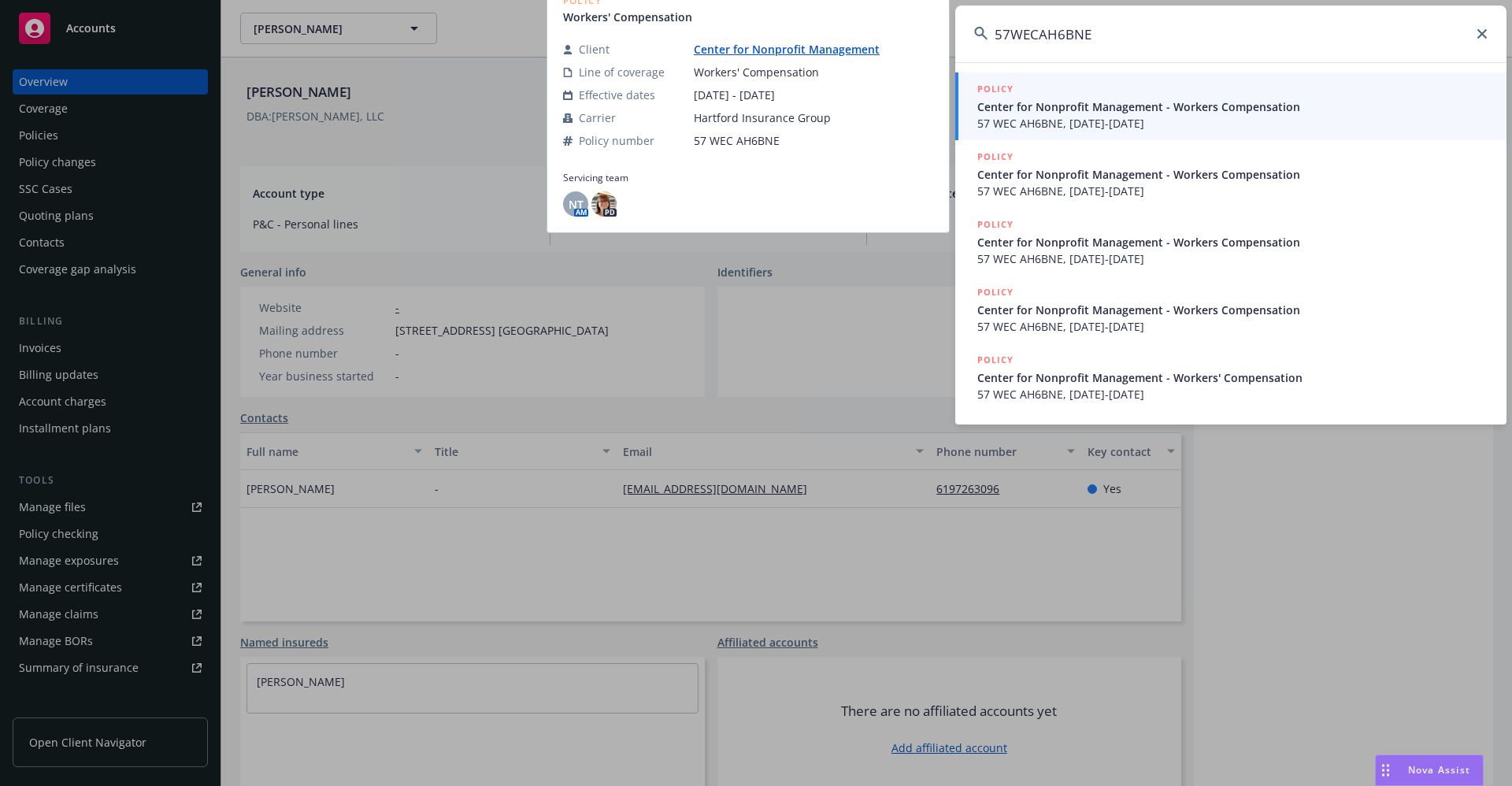
type input "57WECAH6BNE"
click at [819, 49] on link "Center for Nonprofit Management" at bounding box center [793, 49] width 198 height 15
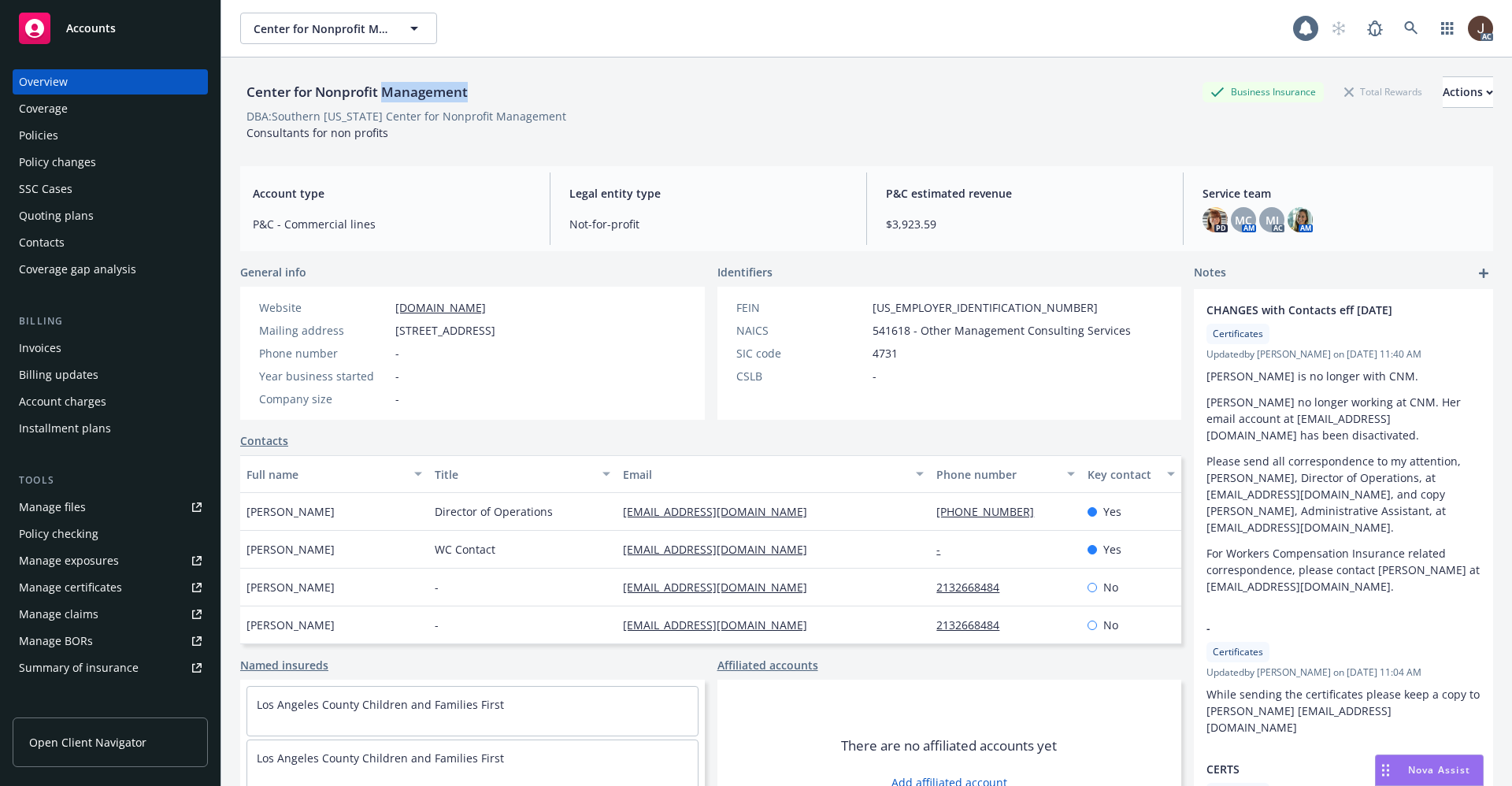
click at [409, 86] on div "Center for Nonprofit Management" at bounding box center [357, 92] width 234 height 21
copy div "Center for Nonprofit Management"
click at [46, 512] on div "Manage files" at bounding box center [52, 507] width 67 height 25
click at [39, 134] on div "Policies" at bounding box center [38, 135] width 39 height 25
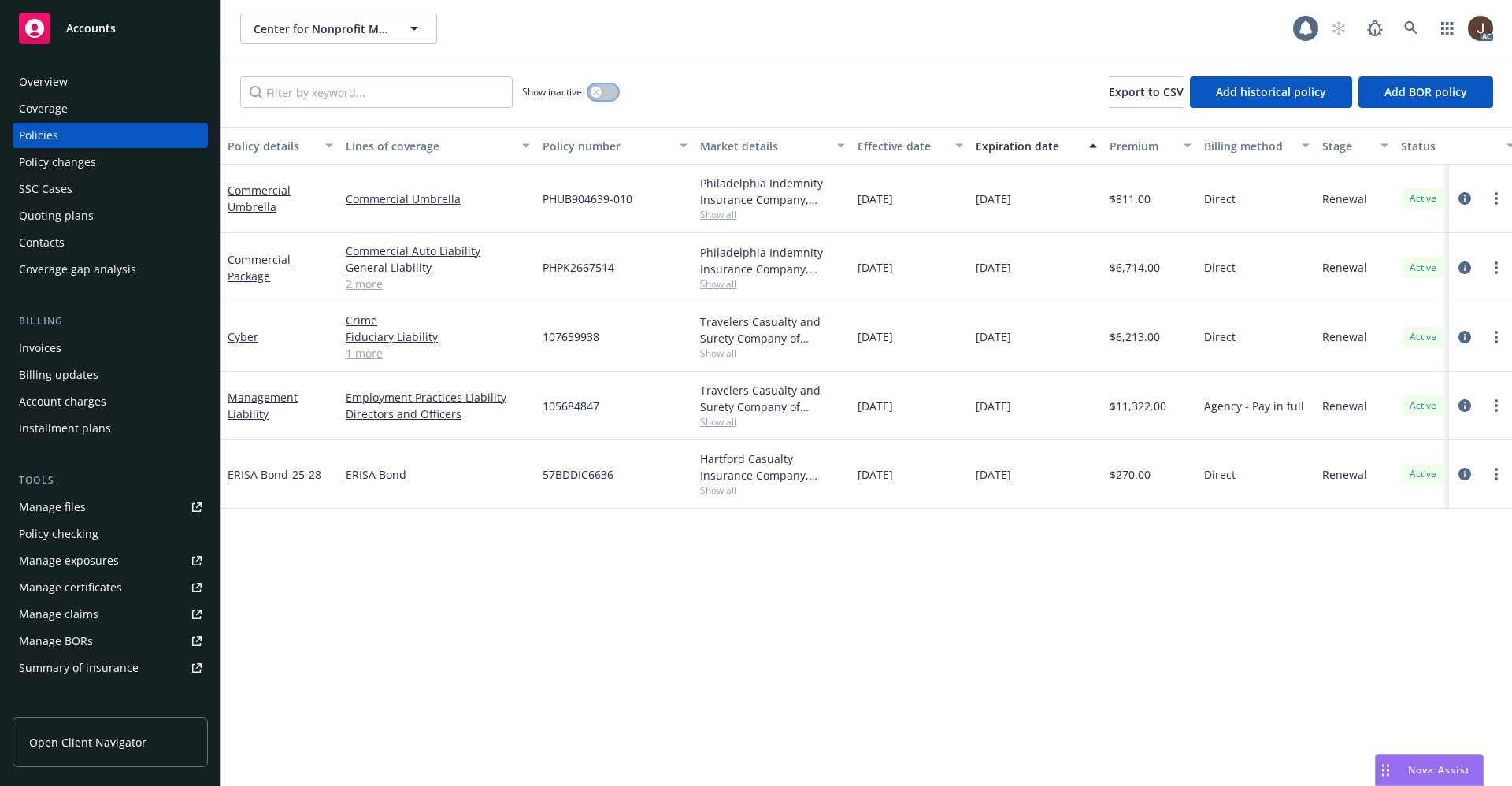
click at [610, 86] on button "button" at bounding box center [603, 92] width 30 height 16
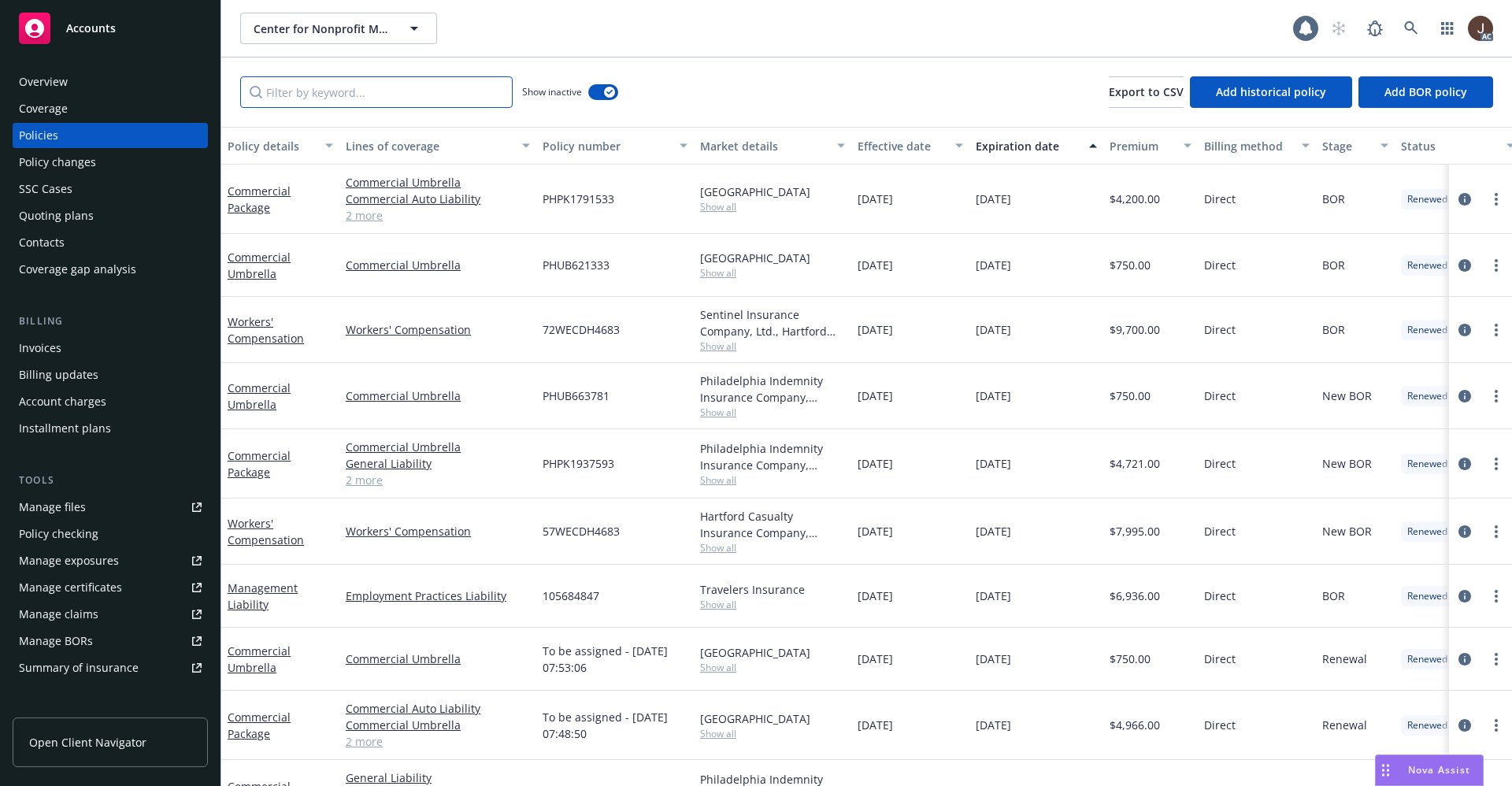
click at [303, 96] on input "Filter by keyword..." at bounding box center [377, 92] width 273 height 32
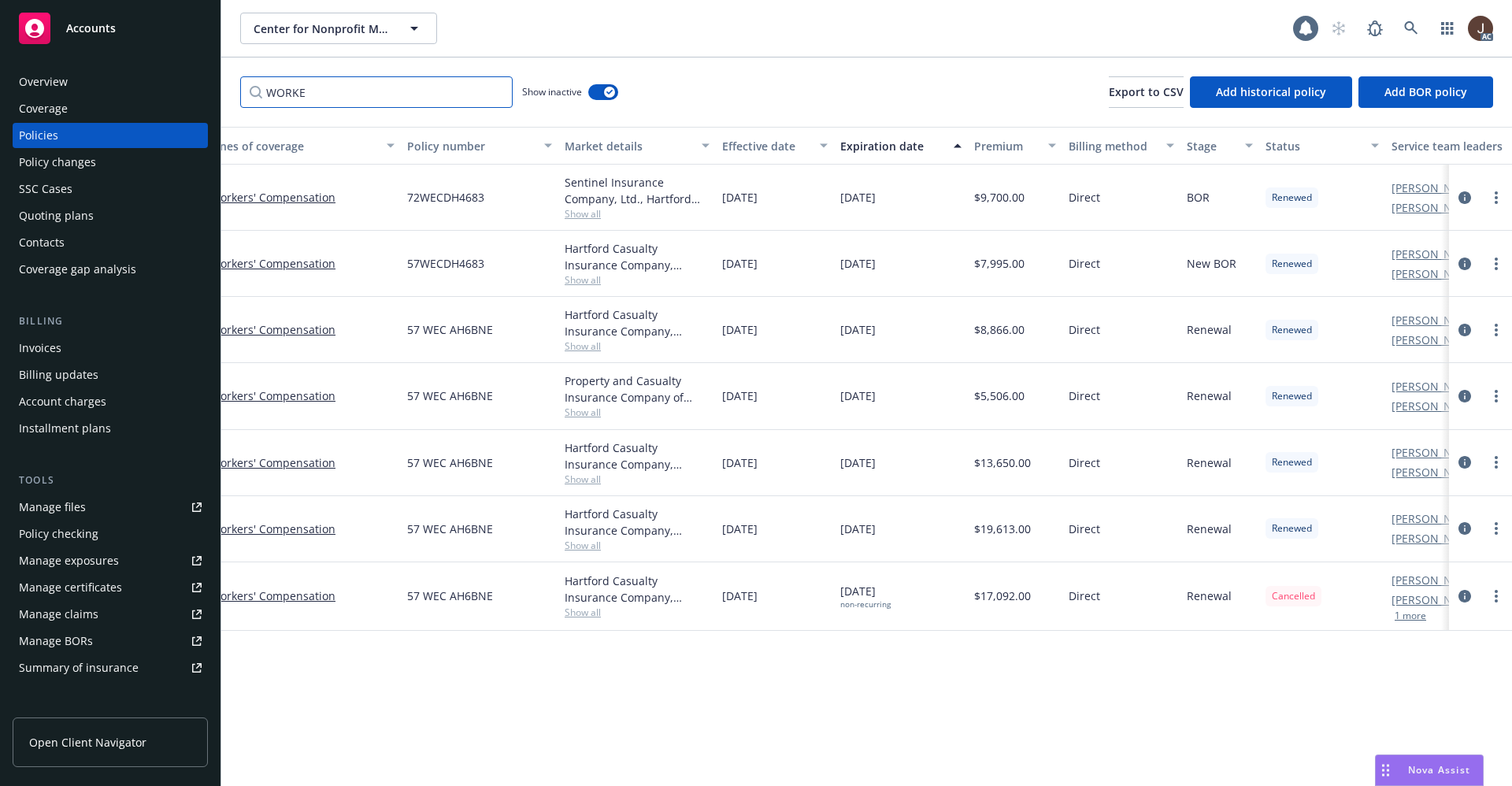
scroll to position [0, 215]
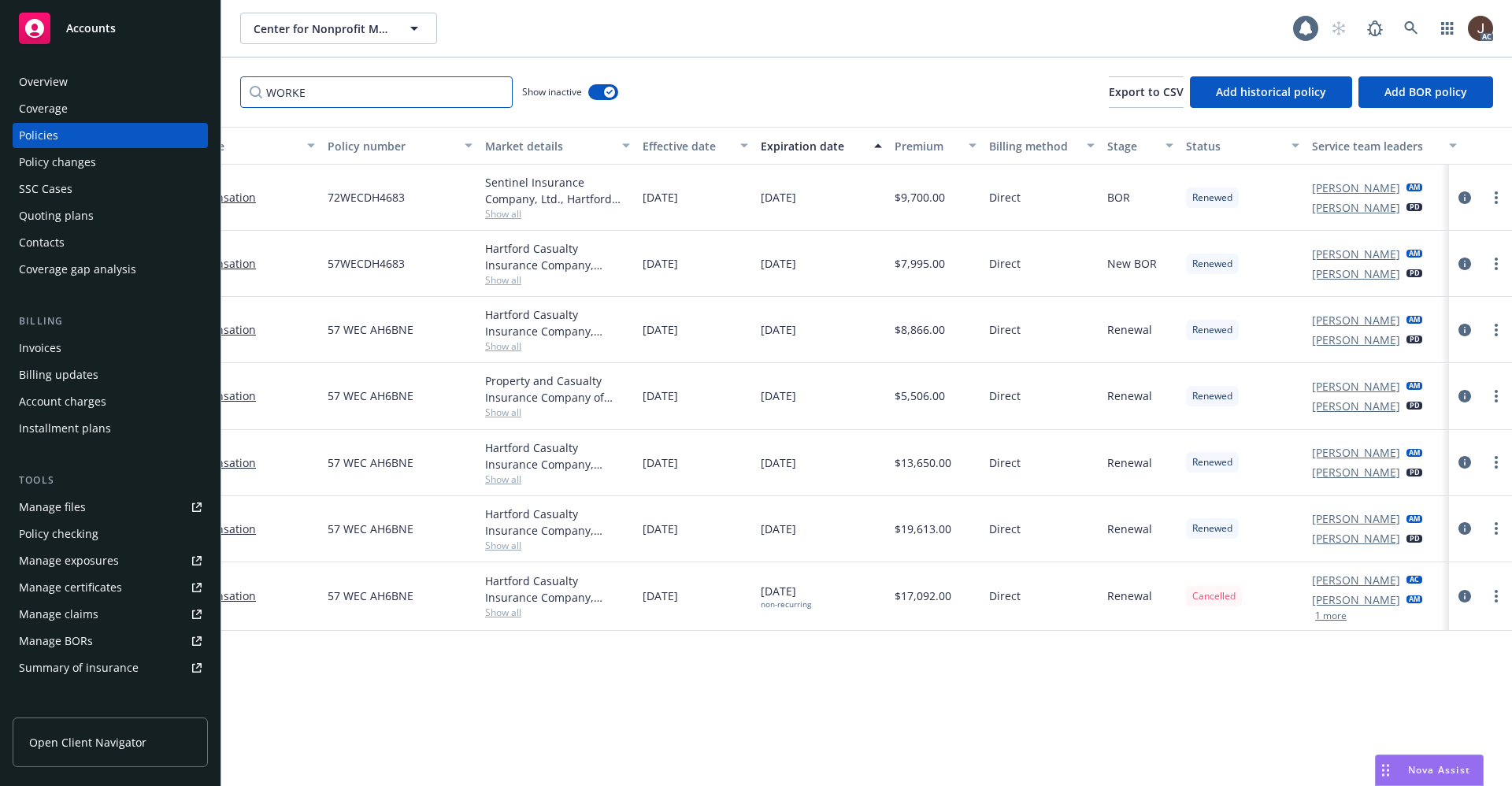
type input "WORKE"
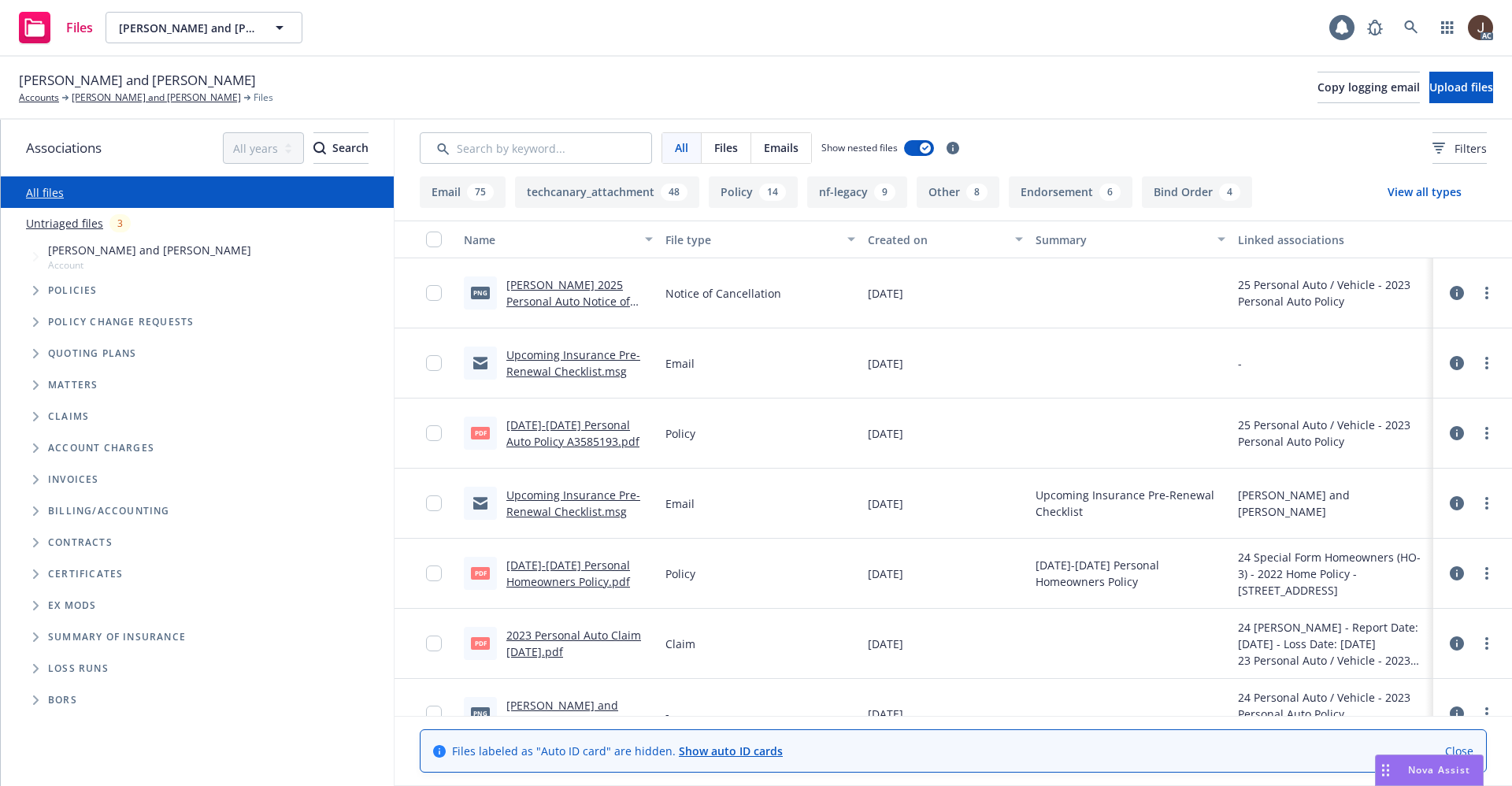
scroll to position [236, 0]
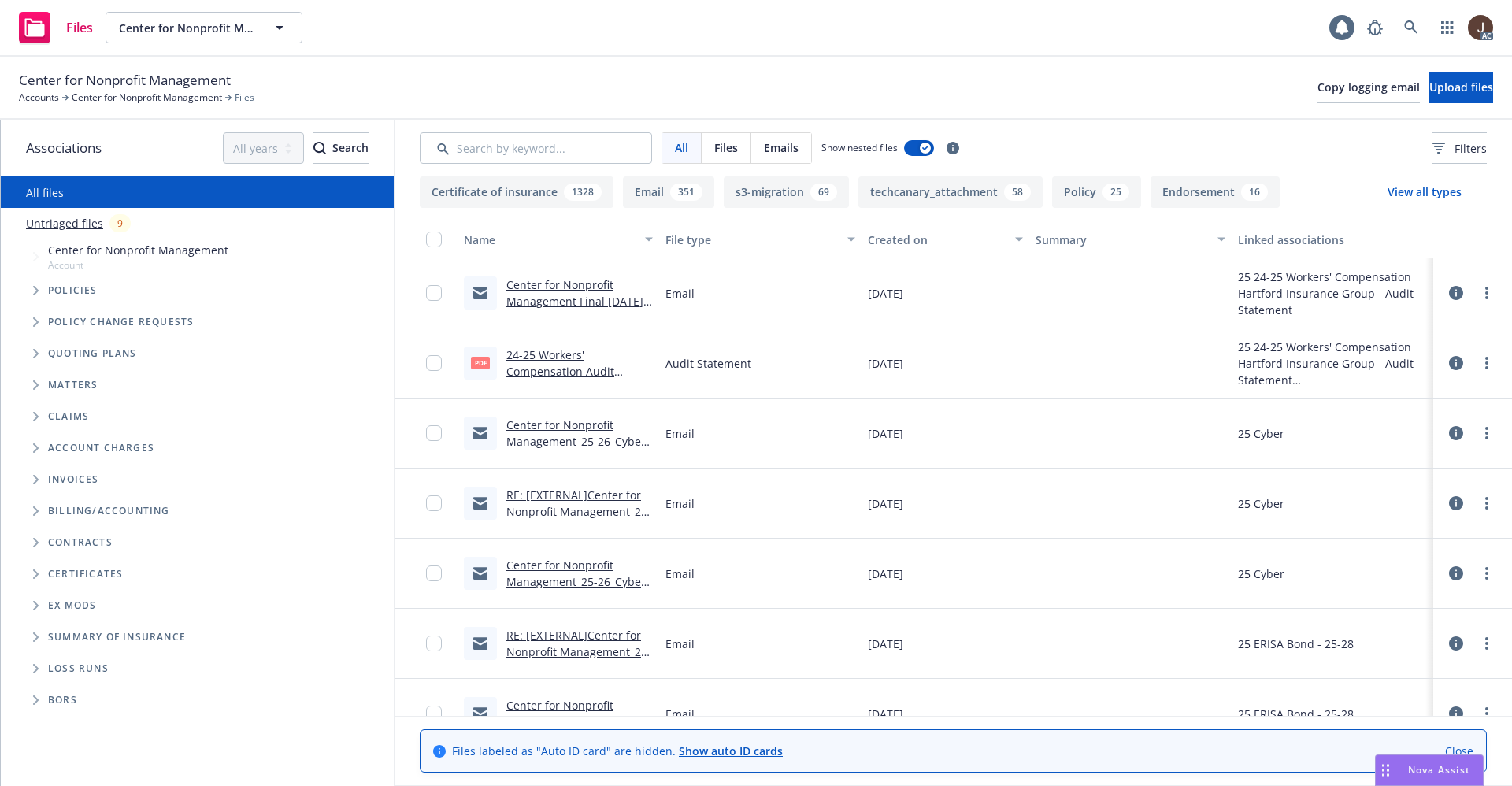
click at [66, 219] on link "Untriaged files" at bounding box center [64, 223] width 77 height 17
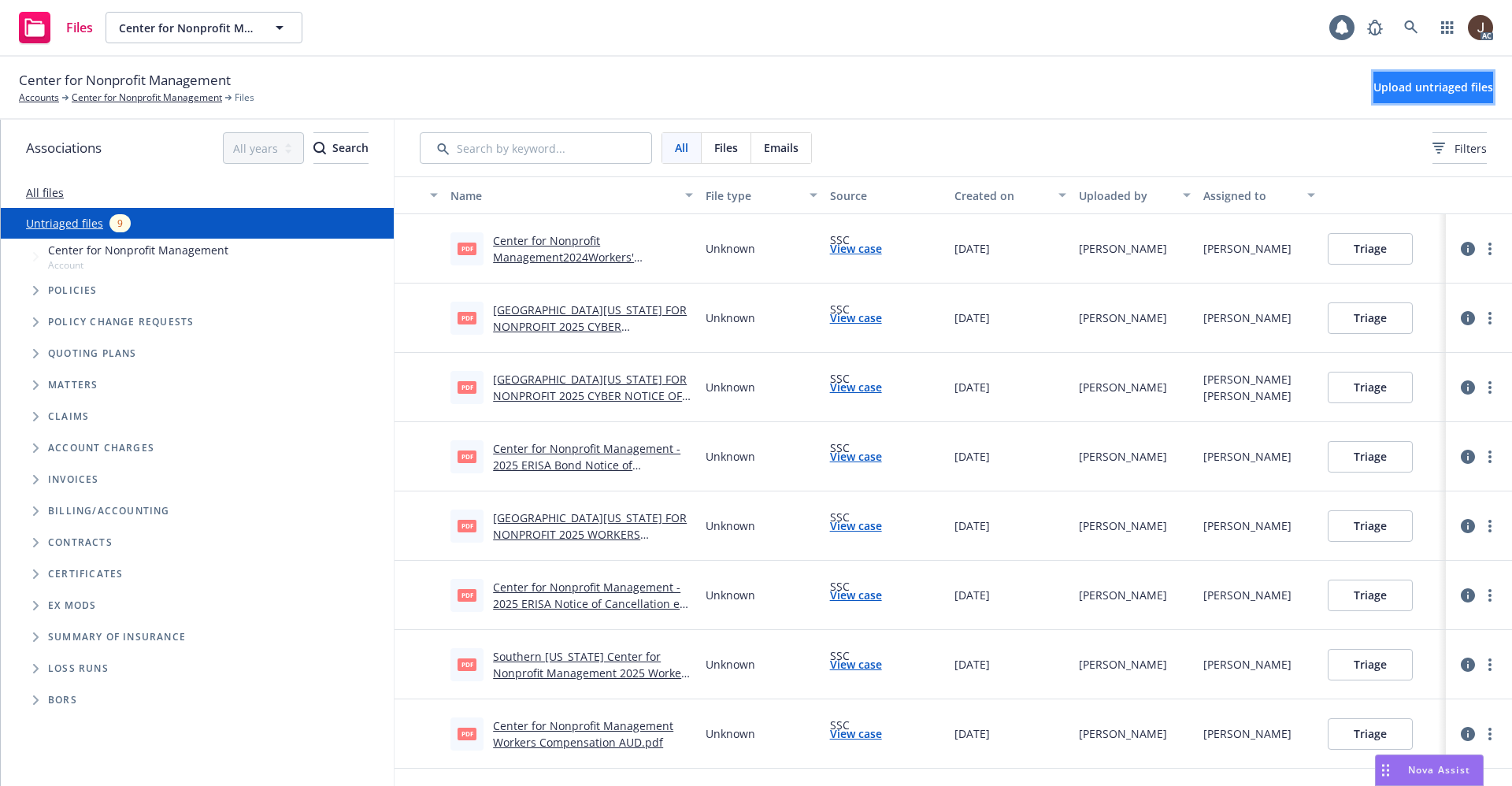
click at [1400, 86] on span "Upload untriaged files" at bounding box center [1433, 87] width 119 height 15
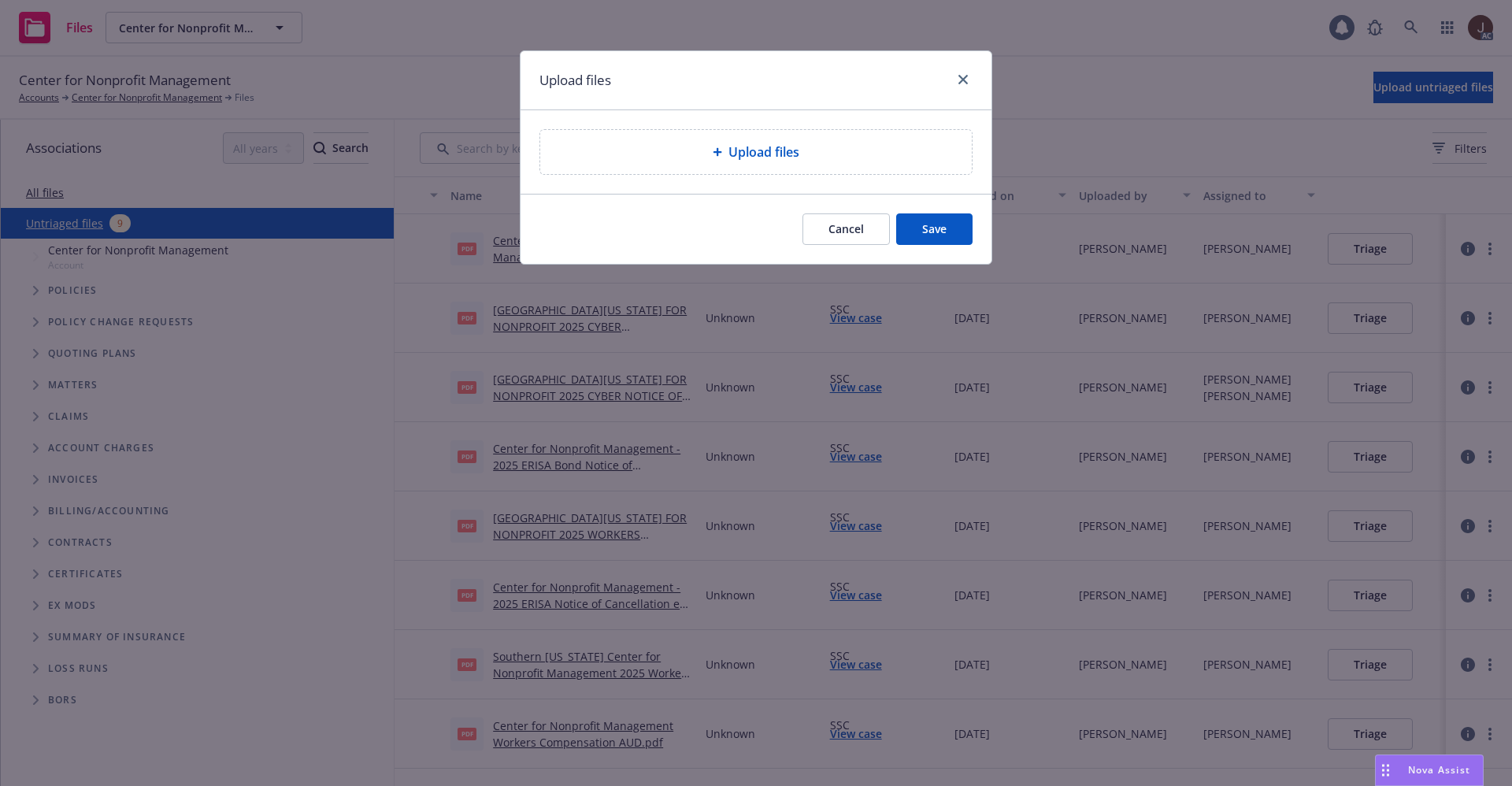
click at [769, 151] on span "Upload files" at bounding box center [763, 152] width 70 height 19
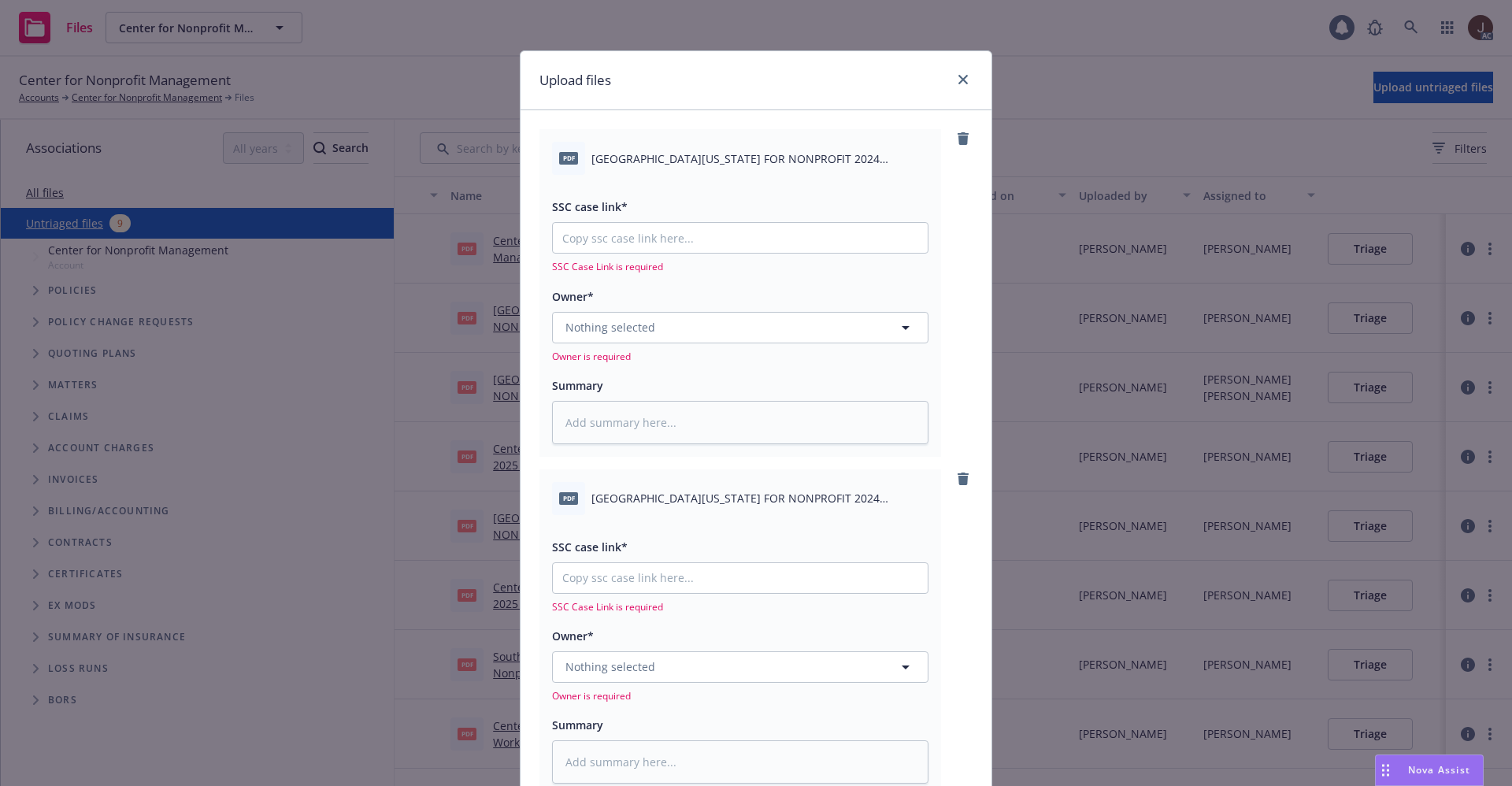
click at [684, 163] on span "SOUTHERN CALIFORNIA CENTER FOR NONPROFIT 2024 WORKERS COMPENSATION AUDIT BILL.p…" at bounding box center [760, 158] width 337 height 17
copy div "SOUTHERN CALIFORNIA CENTER FOR NONPROFIT 2024 WORKERS COMPENSATION AUDIT BILL.p…"
click at [625, 415] on textarea at bounding box center [741, 422] width 377 height 43
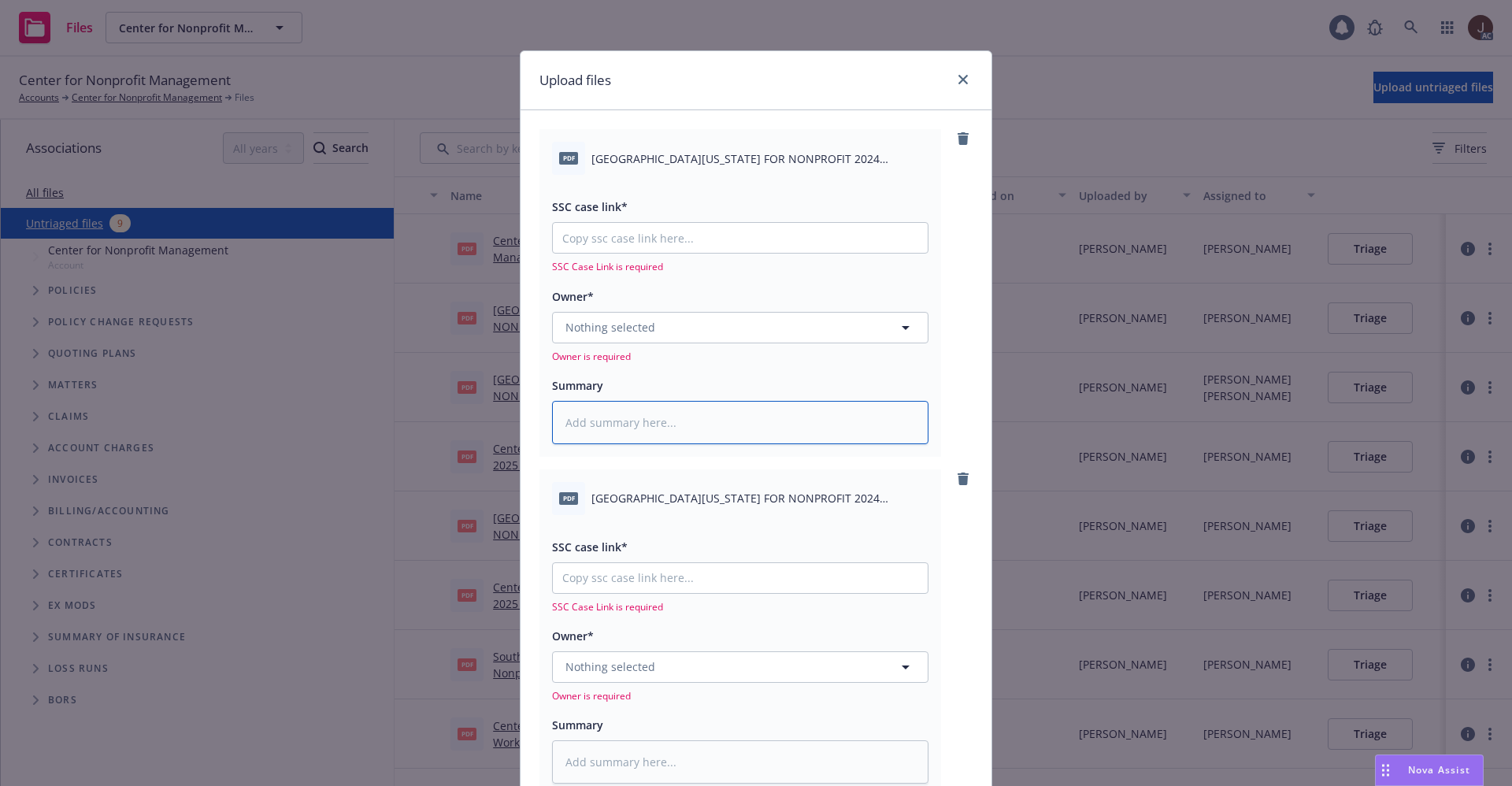
paste textarea "SOUTHERN CALIFORNIA CENTER FOR NONPROFIT 2024 WORKERS COMPENSATION AUDIT BILL.p…"
type textarea "SOUTHERN CALIFORNIA CENTER FOR NONPROFIT 2024 WORKERS COMPENSATION AUDIT BILL.p…"
type textarea "x"
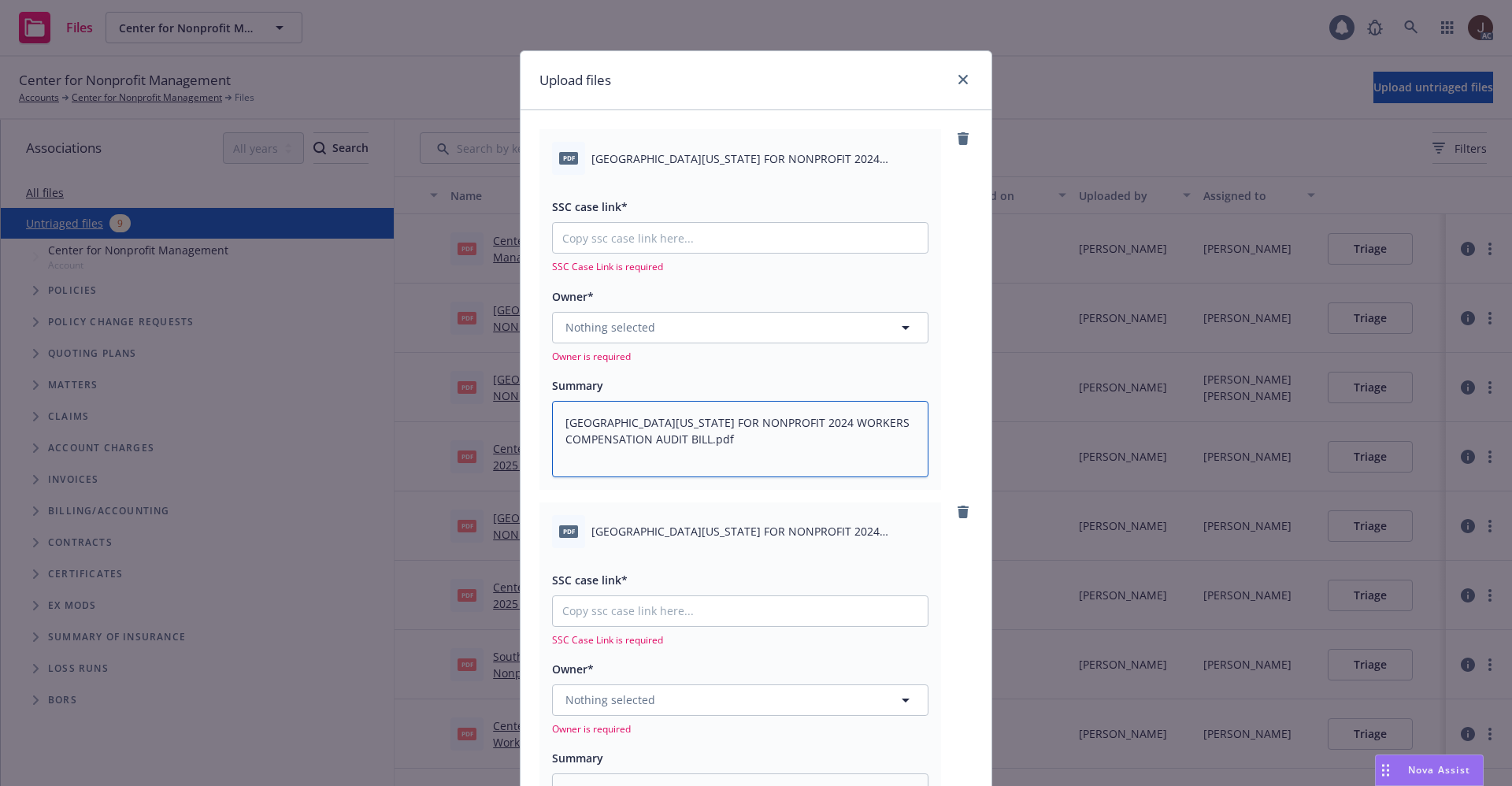
type textarea "SOUTHERN CALIFORNIA CENTER FOR NONPROFIT 2024 WORKERS COMPENSATION AUDIT BILL.p…"
click at [663, 529] on span "SOUTHERN CALIFORNIA CENTER FOR NONPROFIT 2024 WORKERS COMPENSATION AUDIT STATEM…" at bounding box center [760, 531] width 337 height 17
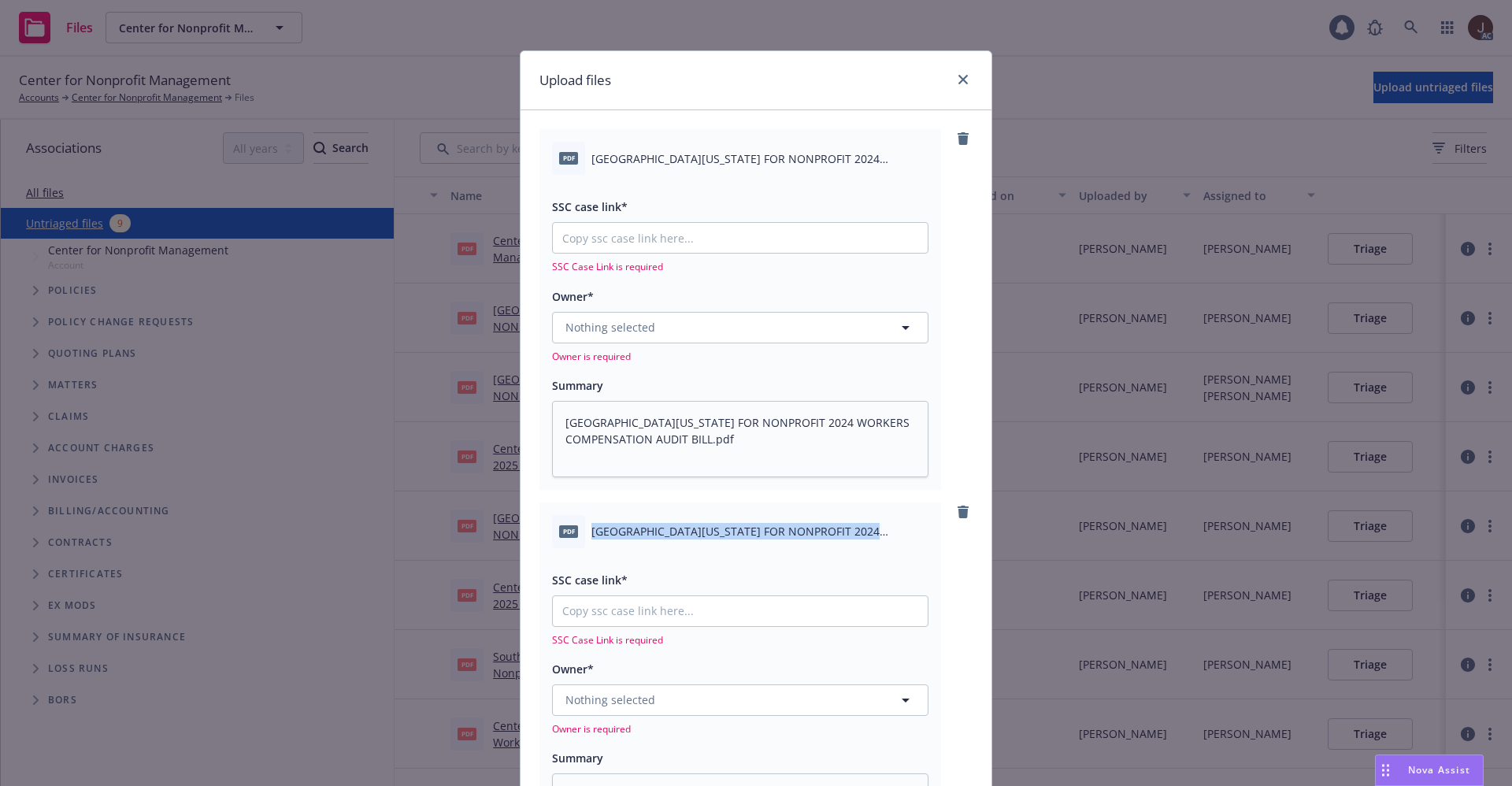
click at [663, 529] on span "SOUTHERN CALIFORNIA CENTER FOR NONPROFIT 2024 WORKERS COMPENSATION AUDIT STATEM…" at bounding box center [760, 531] width 337 height 17
copy div "SOUTHERN CALIFORNIA CENTER FOR NONPROFIT 2024 WORKERS COMPENSATION AUDIT STATEM…"
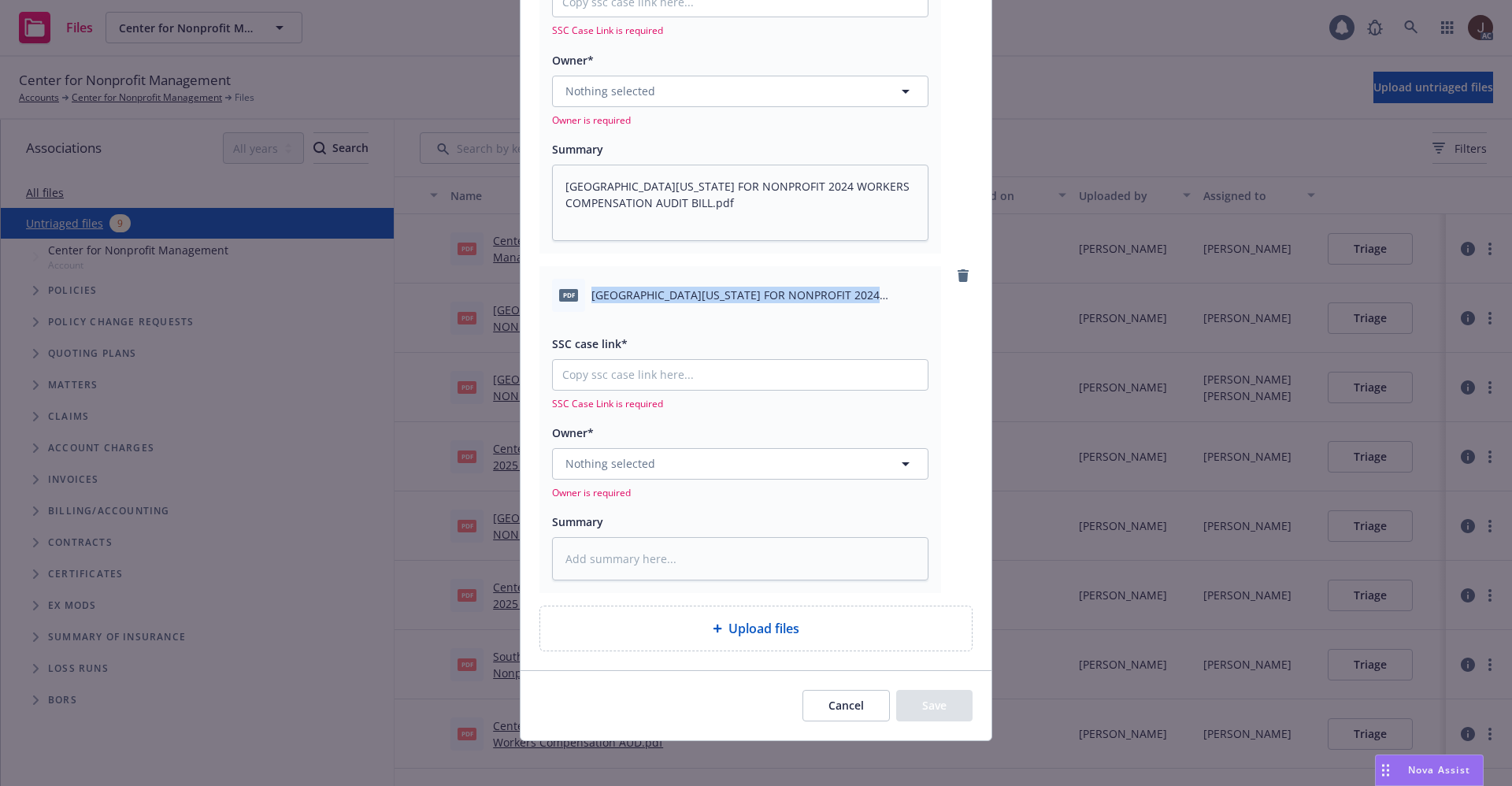
scroll to position [242, 0]
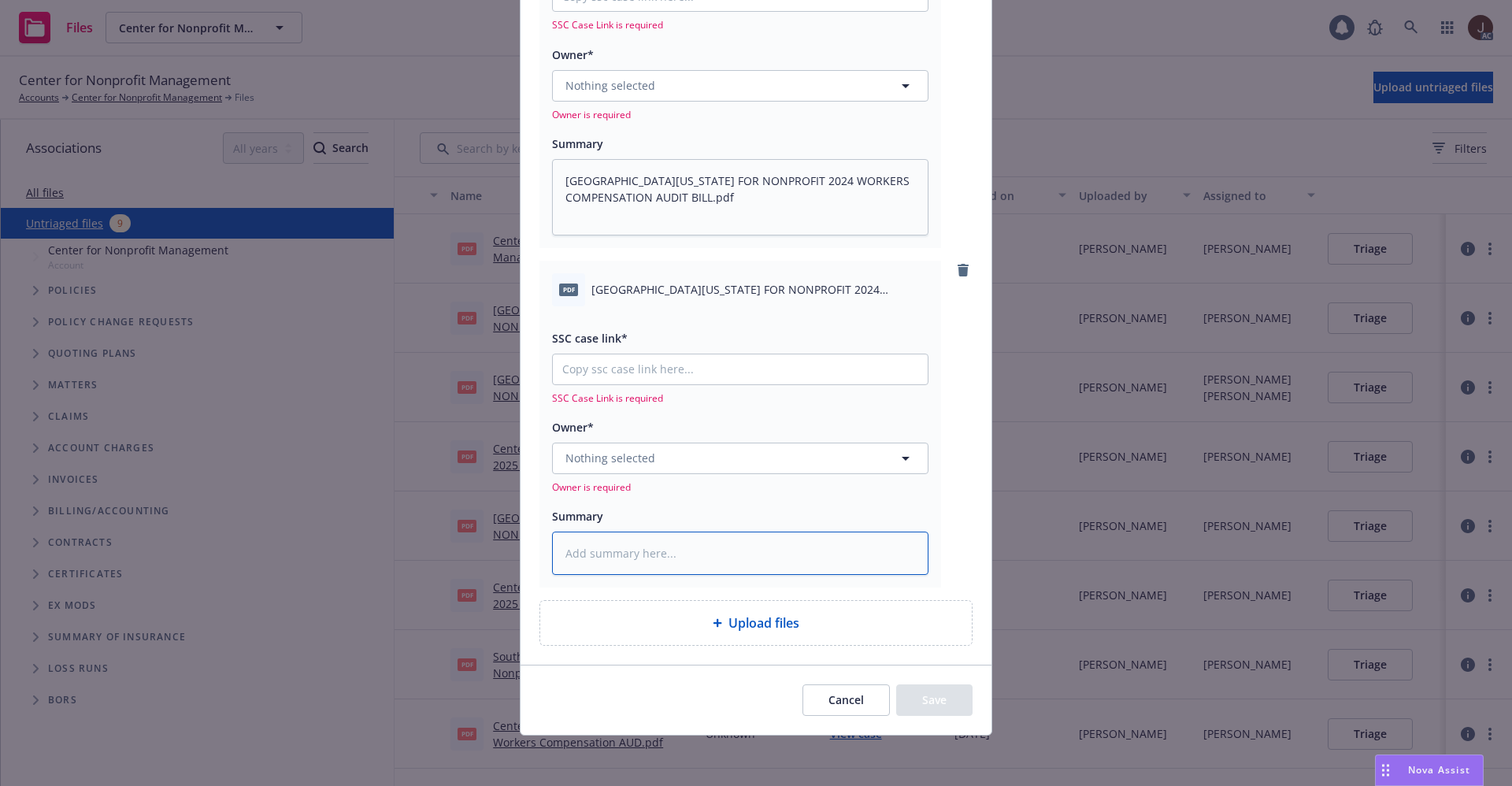
click at [615, 556] on textarea at bounding box center [741, 553] width 377 height 43
paste textarea "SOUTHERN CALIFORNIA CENTER FOR NONPROFIT 2024 WORKERS COMPENSATION AUDIT STATEM…"
type textarea "SOUTHERN CALIFORNIA CENTER FOR NONPROFIT 2024 WORKERS COMPENSATION AUDIT STATEM…"
type textarea "x"
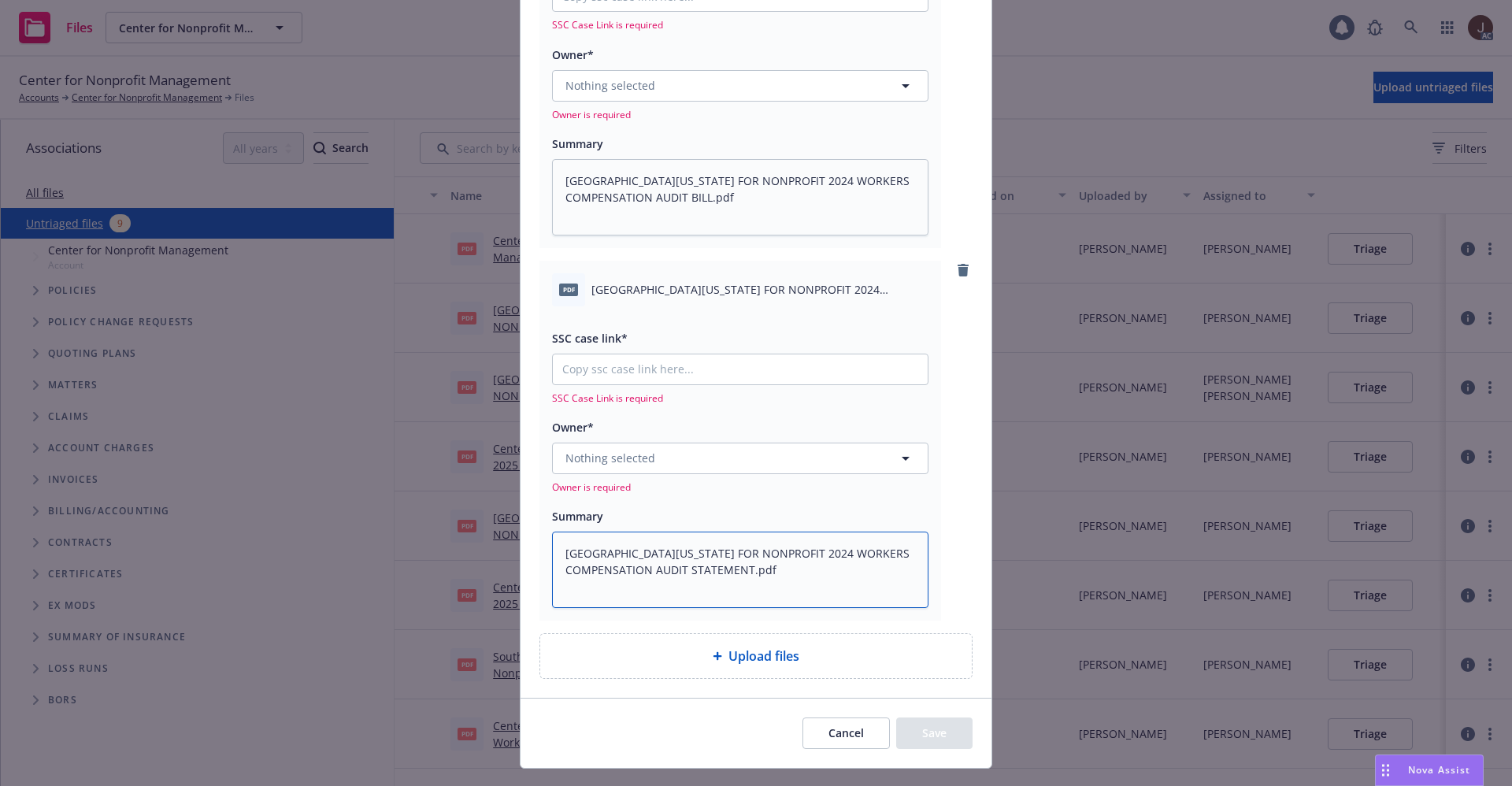
type textarea "SOUTHERN CALIFORNIA CENTER FOR NONPROFIT 2024 WORKERS COMPENSATION AUDIT STATEM…"
click at [639, 449] on span "Nothing selected" at bounding box center [610, 458] width 90 height 17
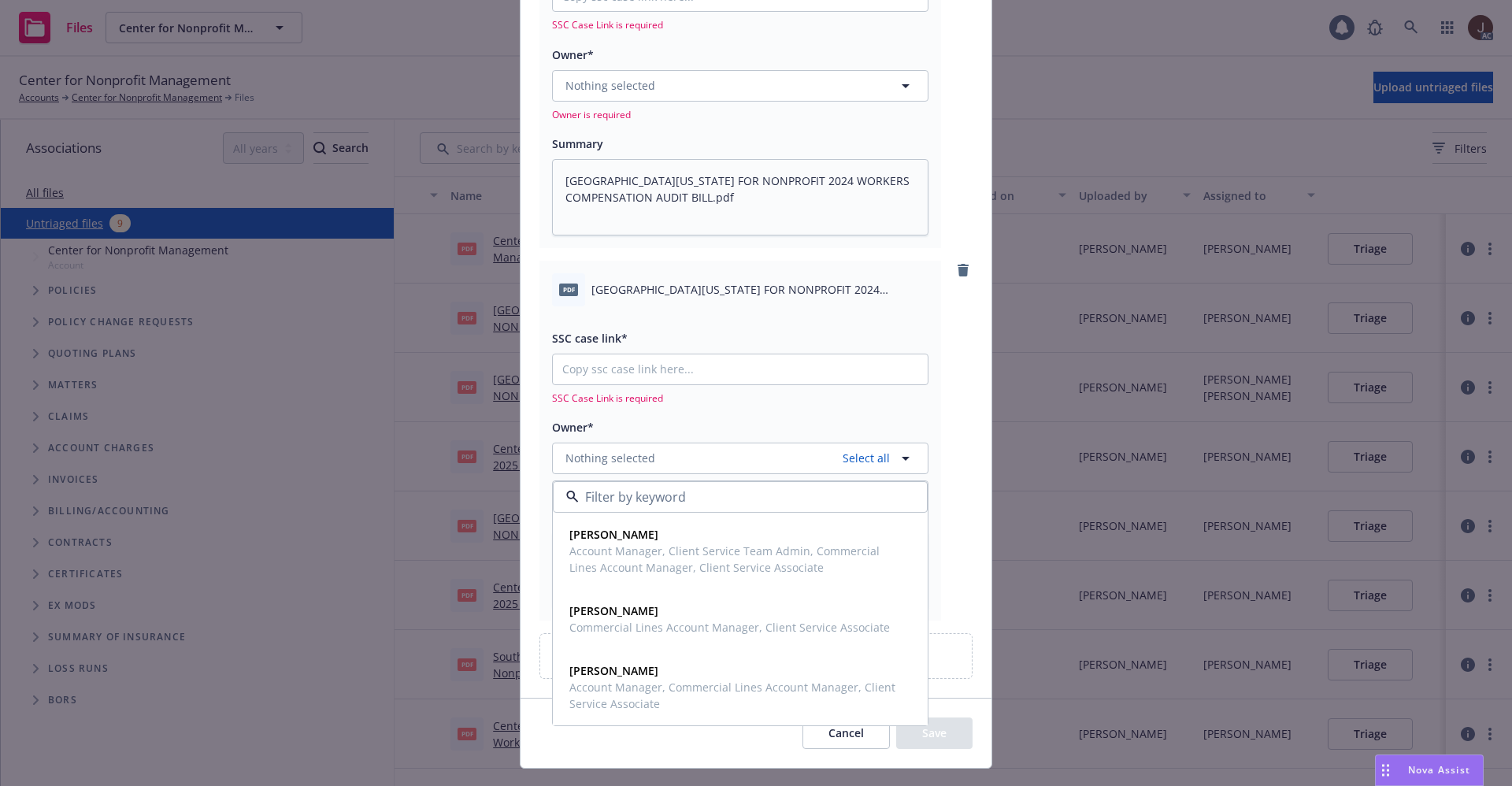
click at [941, 310] on div "pdf SOUTHERN CALIFORNIA CENTER FOR NONPROFIT 2024 WORKERS COMPENSATION AUDIT ST…" at bounding box center [756, 440] width 433 height 360
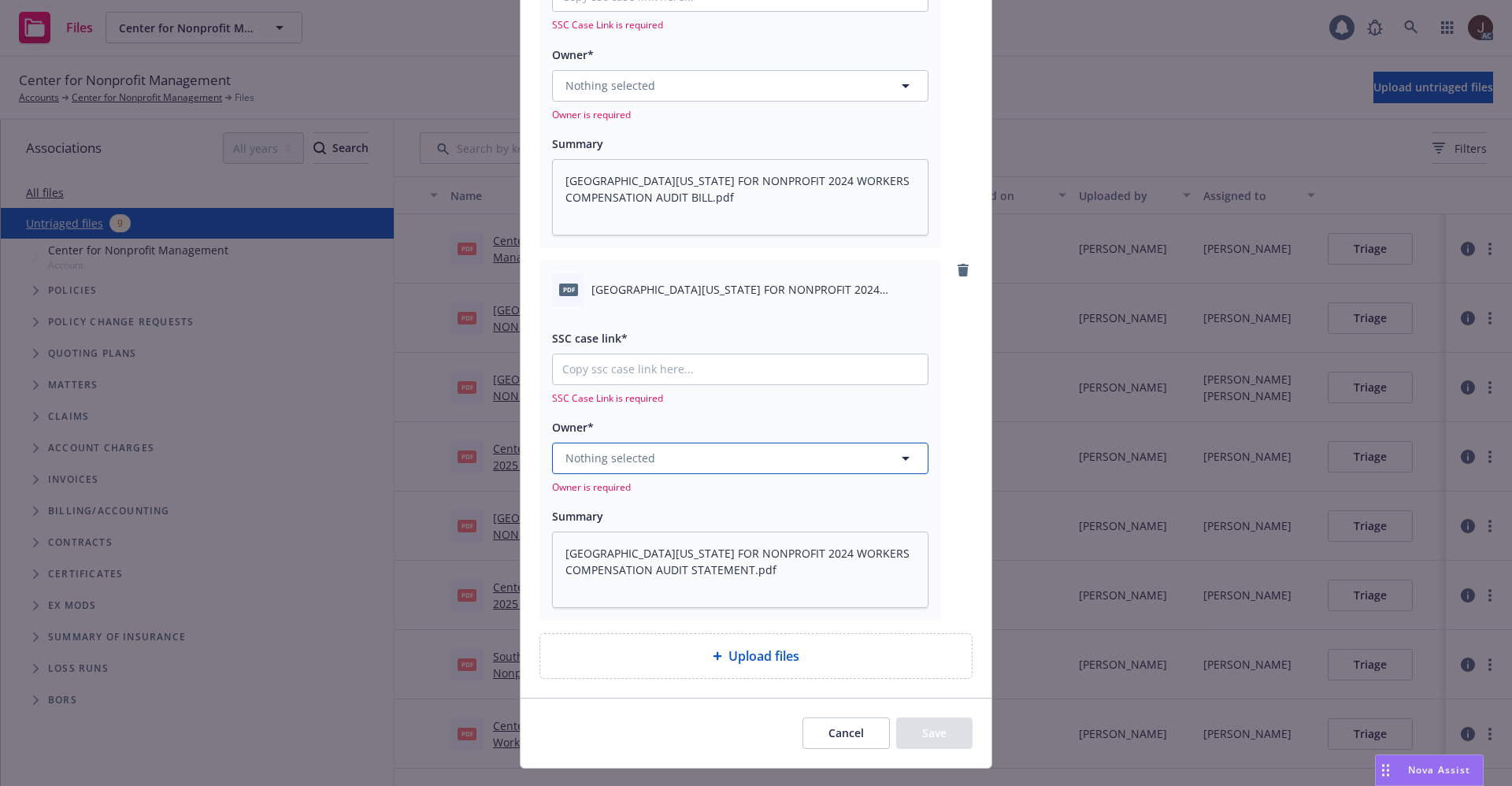
click at [634, 458] on span "Nothing selected" at bounding box center [610, 458] width 90 height 17
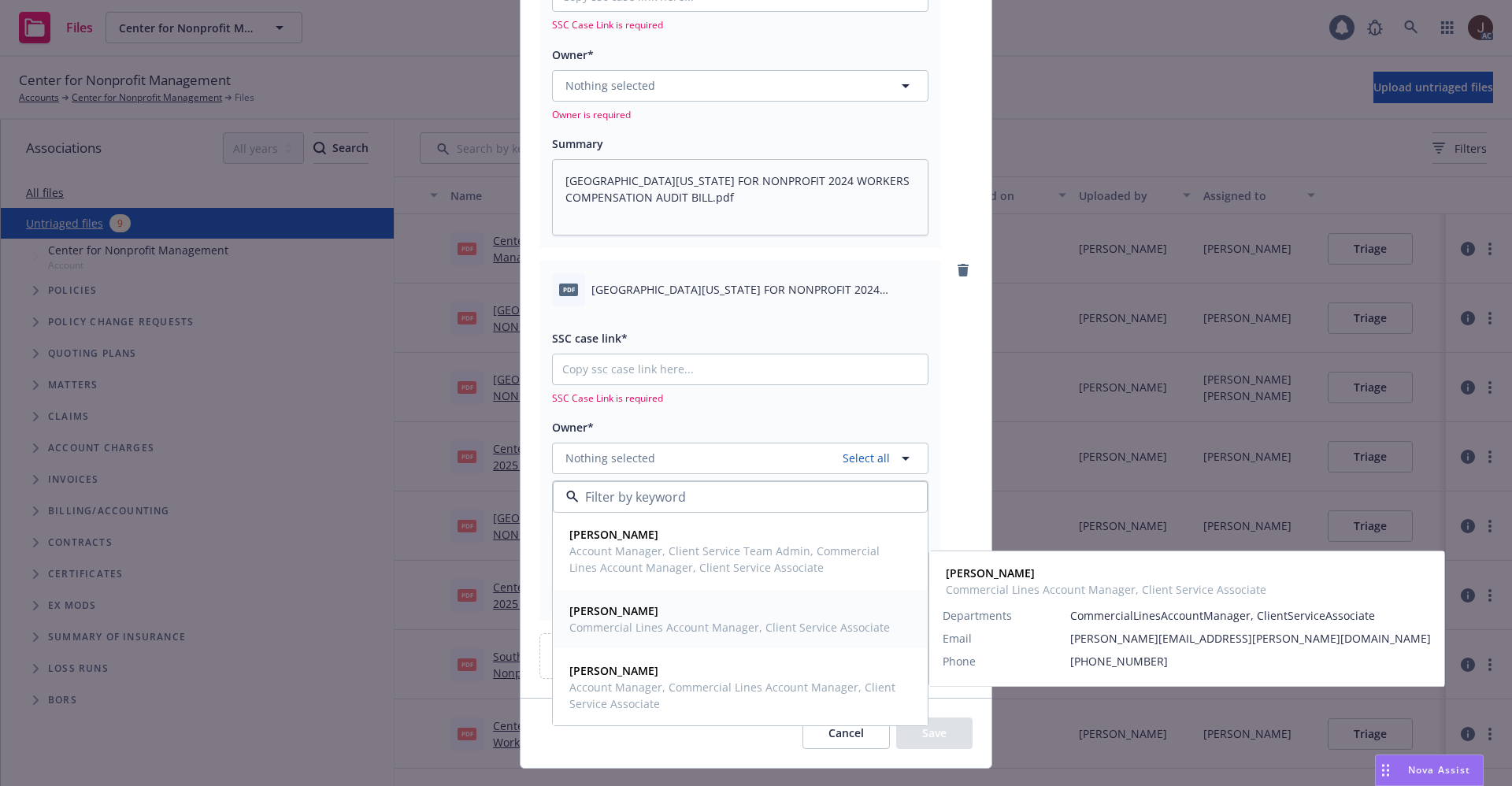
click at [605, 622] on span "Commercial Lines Account Manager, Client Service Associate" at bounding box center [730, 627] width 321 height 17
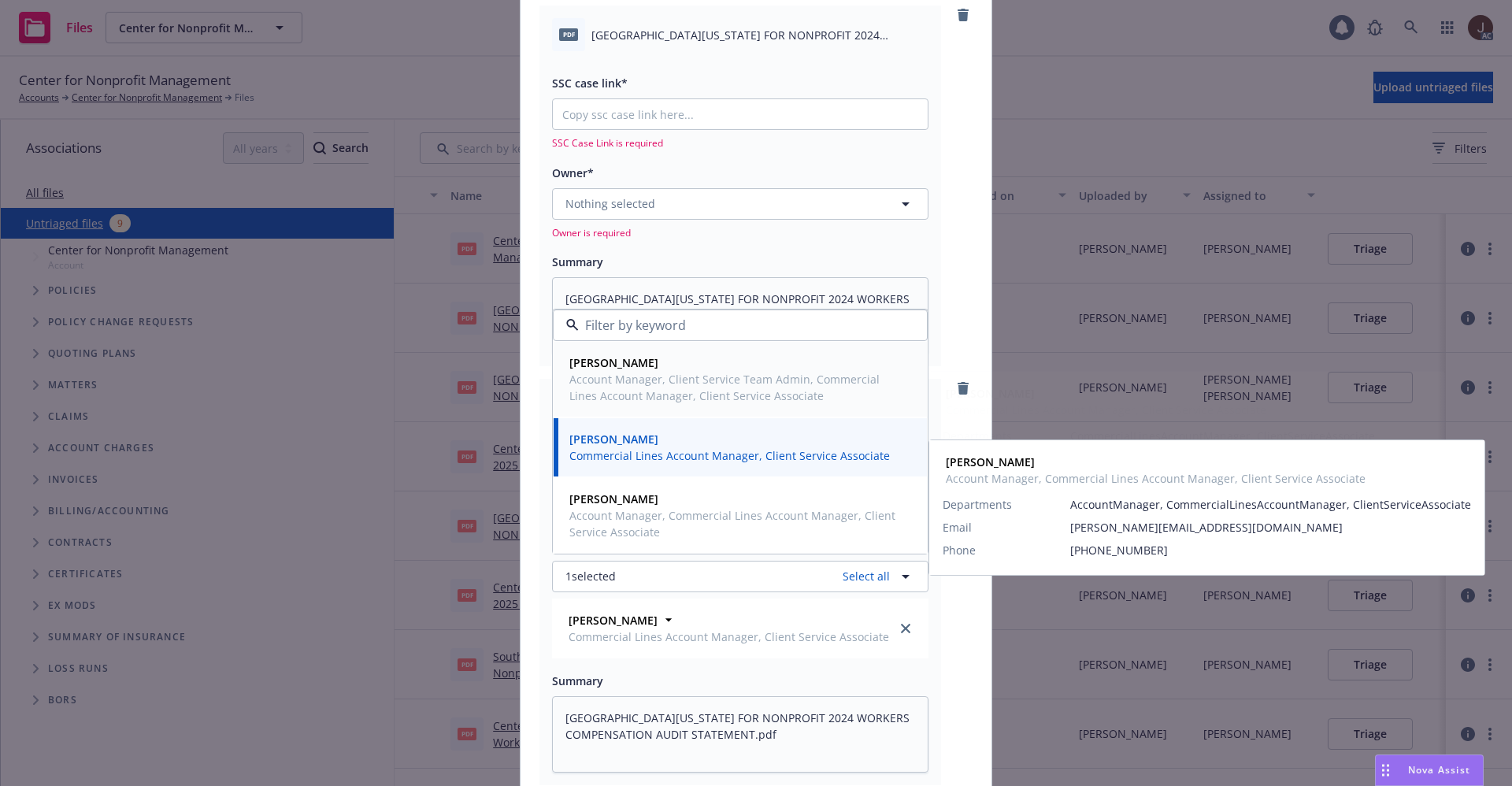
scroll to position [0, 0]
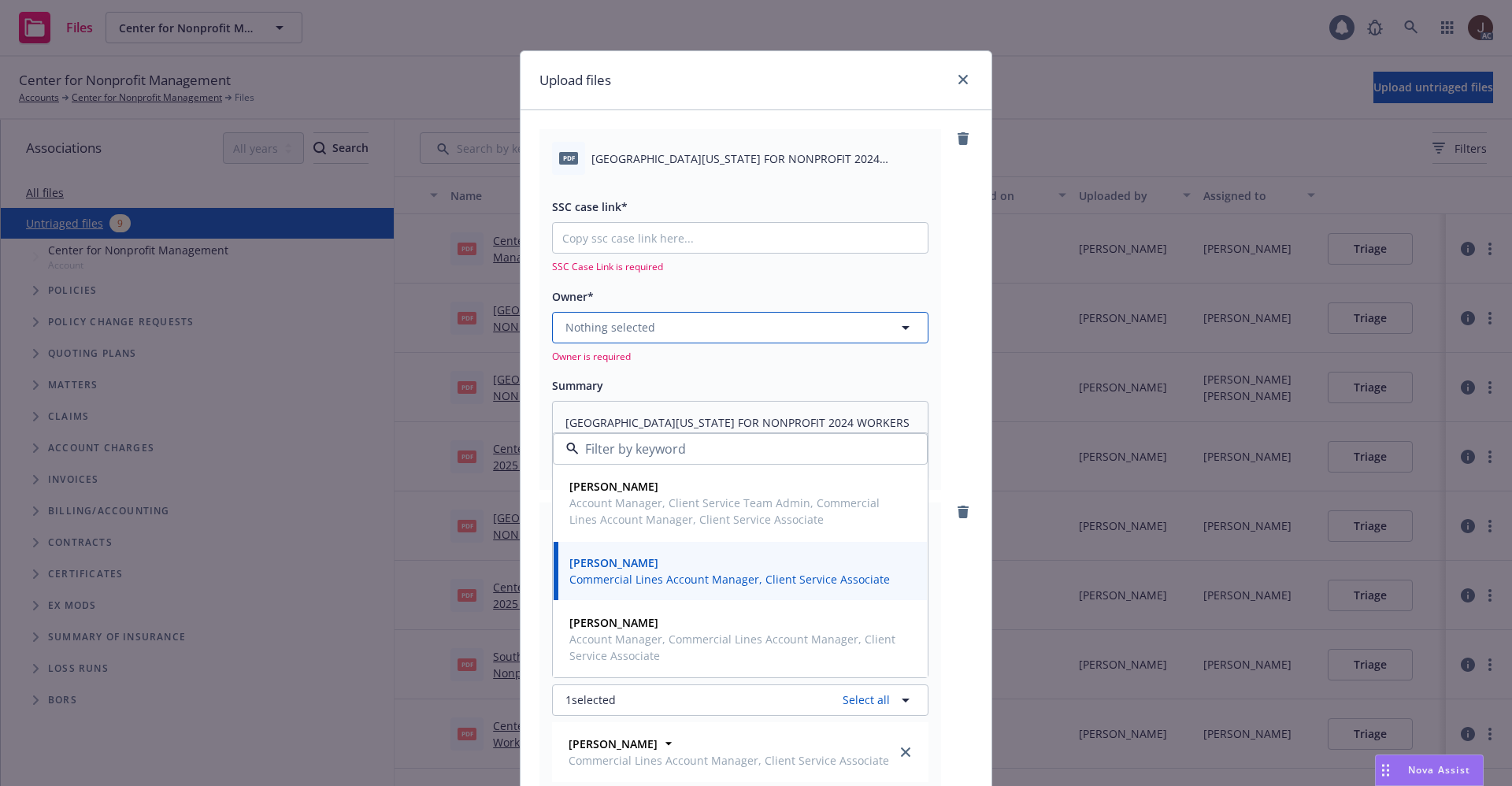
click at [600, 328] on span "Nothing selected" at bounding box center [610, 328] width 90 height 17
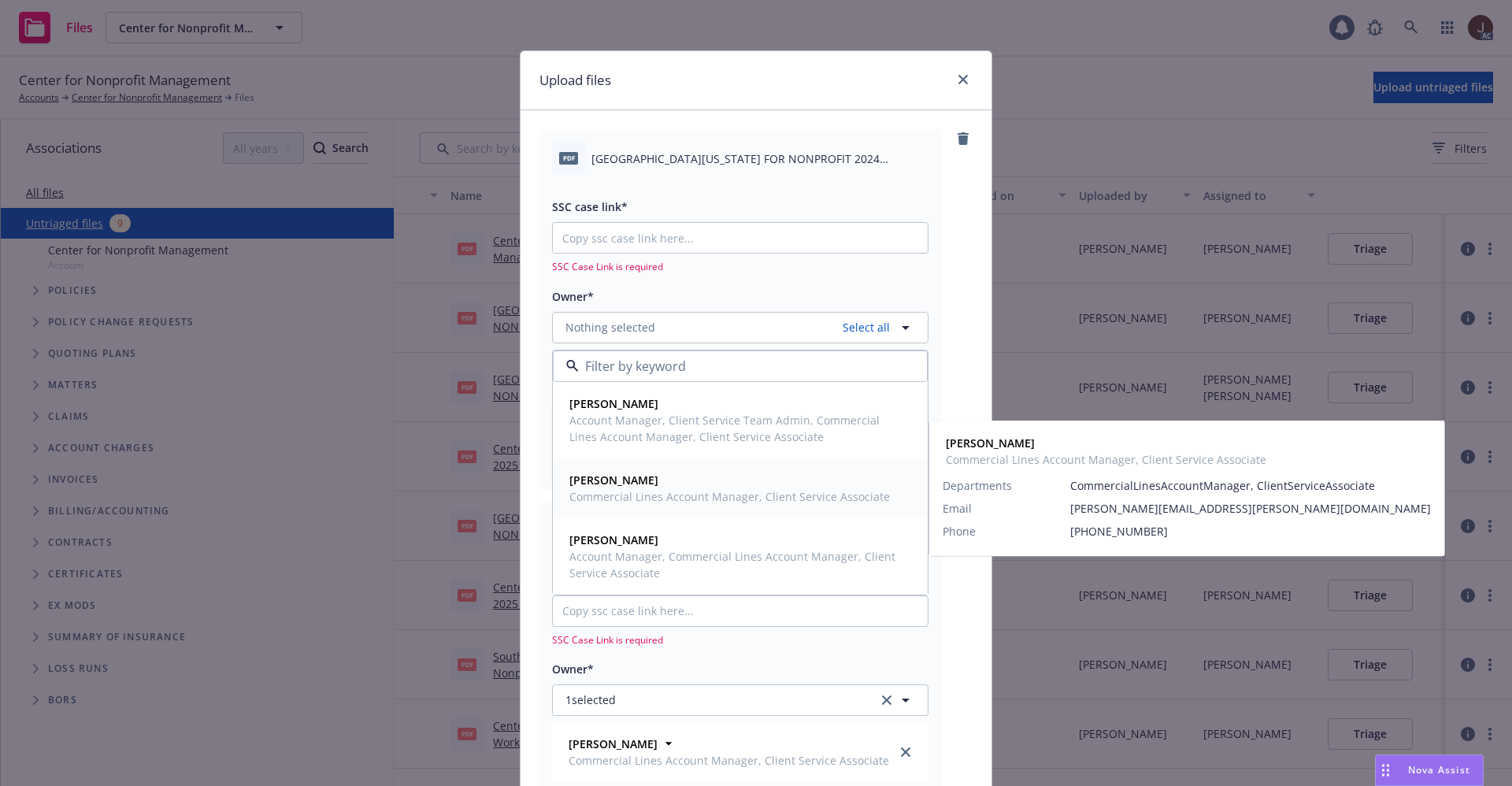
click at [605, 491] on span "Commercial Lines Account Manager, Client Service Associate" at bounding box center [730, 497] width 321 height 17
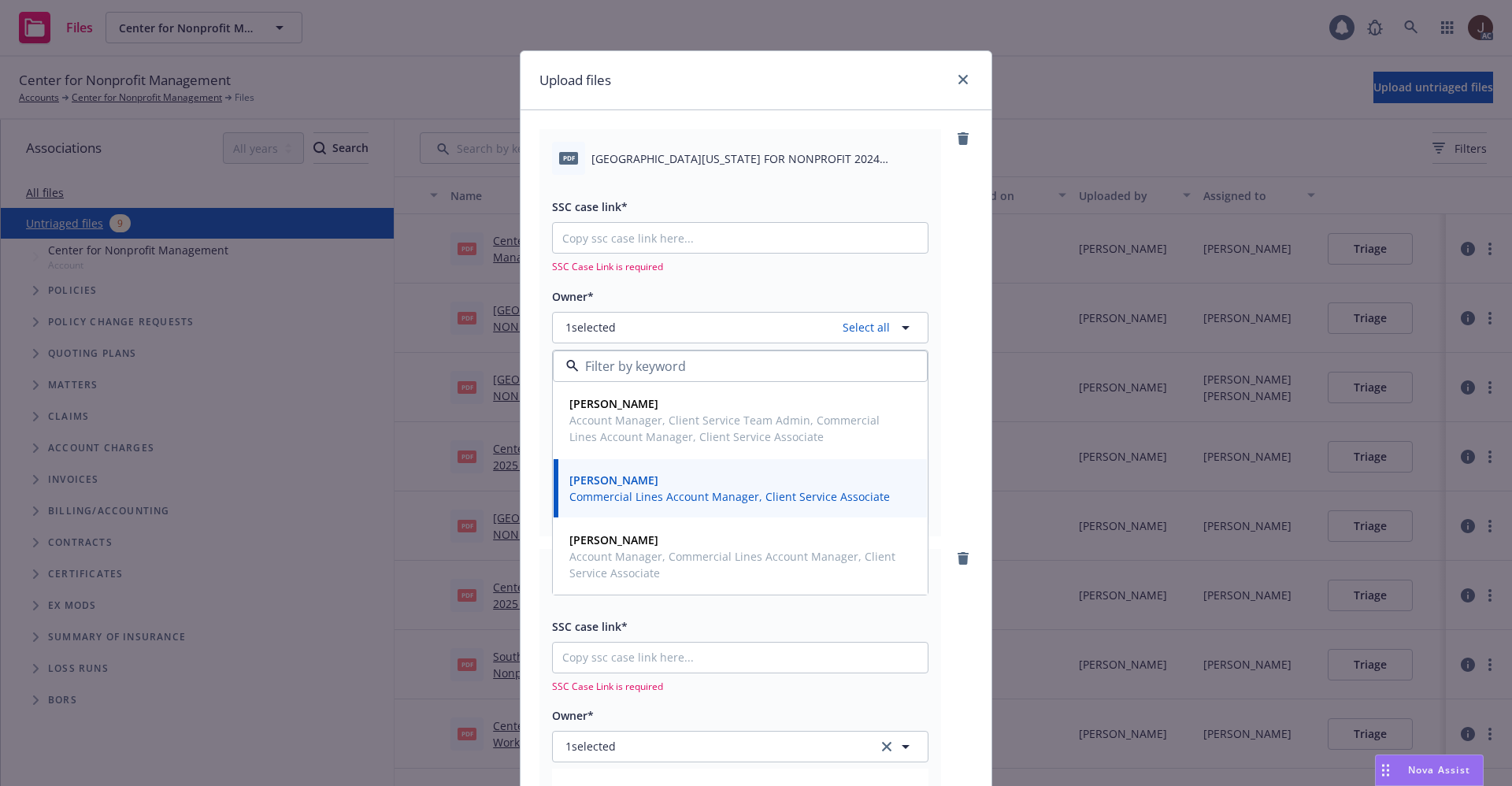
click at [952, 247] on div "pdf SOUTHERN CALIFORNIA CENTER FOR NONPROFIT 2024 WORKERS COMPENSATION AUDIT BI…" at bounding box center [756, 332] width 433 height 406
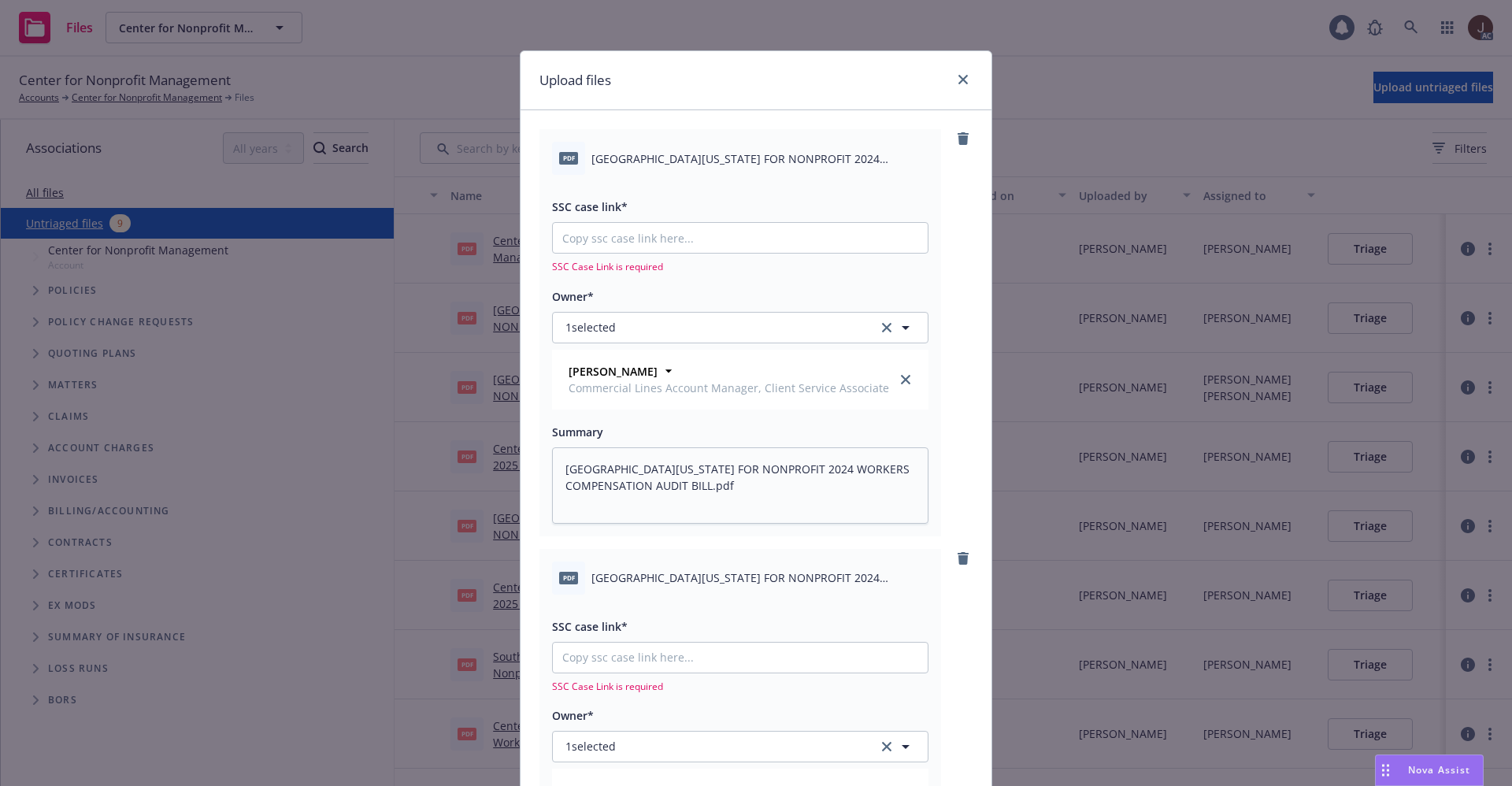
type textarea "x"
click at [613, 225] on input "SSC case link*" at bounding box center [741, 238] width 375 height 30
paste input "https://newfront-ssc.lightning.force.com/lightning/r/Case/500Vz00000S0dsZIAR/vi…"
type input "https://newfront-ssc.lightning.force.com/lightning/r/Case/500Vz00000S0dsZIAR/vi…"
type textarea "x"
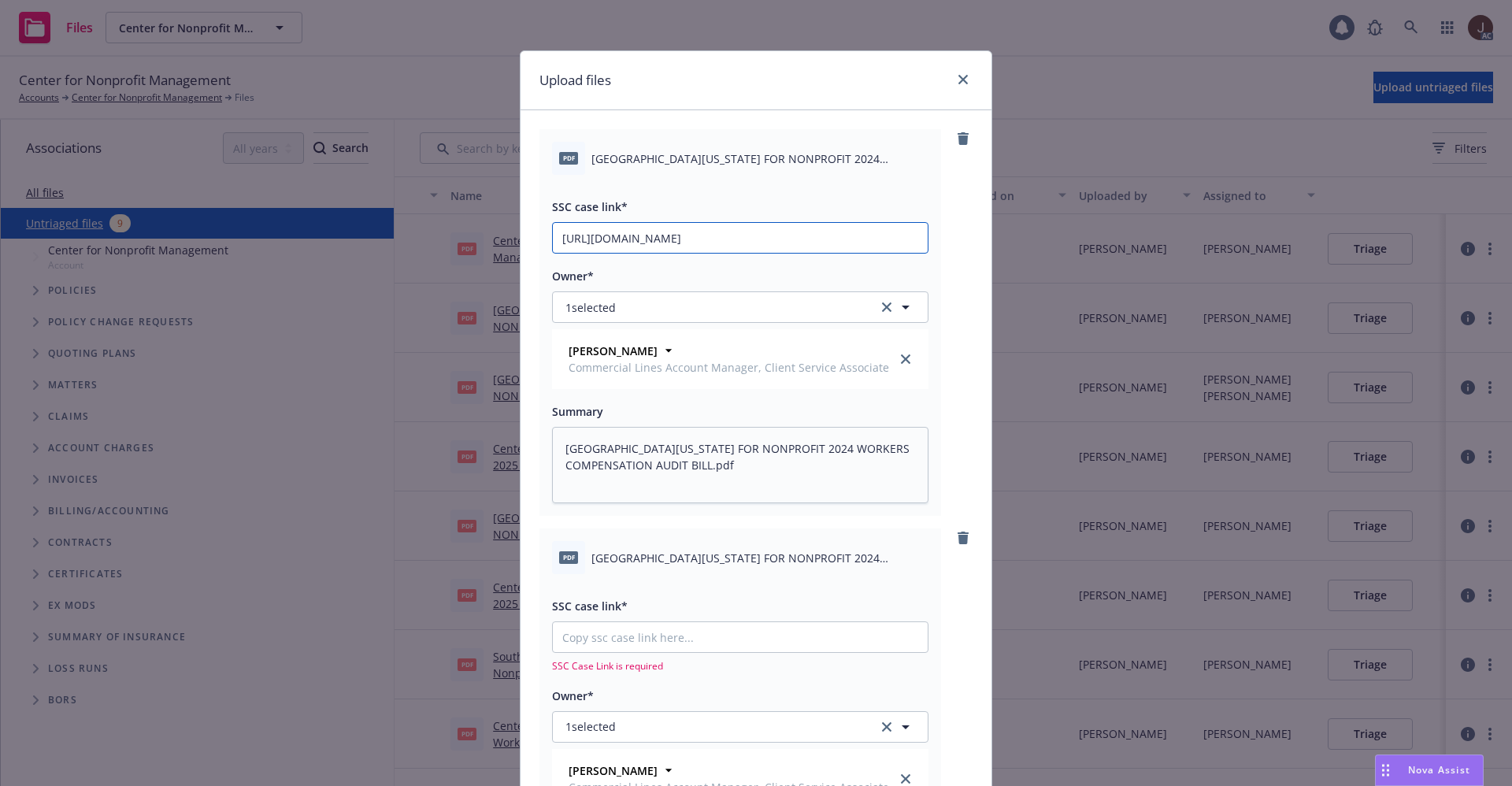
scroll to position [118, 0]
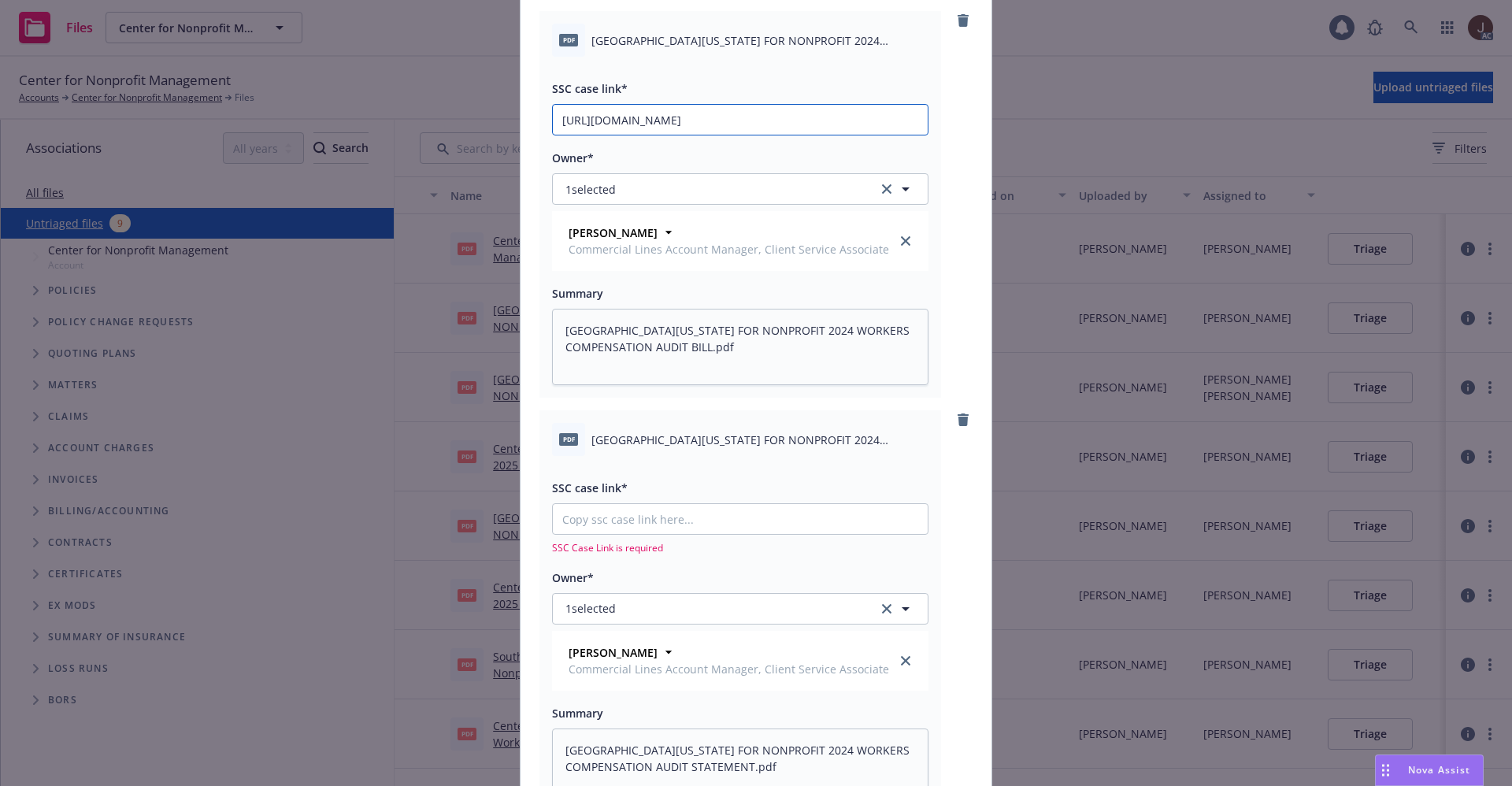
type input "https://newfront-ssc.lightning.force.com/lightning/r/Case/500Vz00000S0dsZIAR/vi…"
click at [585, 514] on input "SSC case link*" at bounding box center [741, 519] width 375 height 30
paste input "https://newfront-ssc.lightning.force.com/lightning/r/Case/500Vz00000S0dsZIAR/vi…"
type input "https://newfront-ssc.lightning.force.com/lightning/r/Case/500Vz00000S0dsZIAR/vi…"
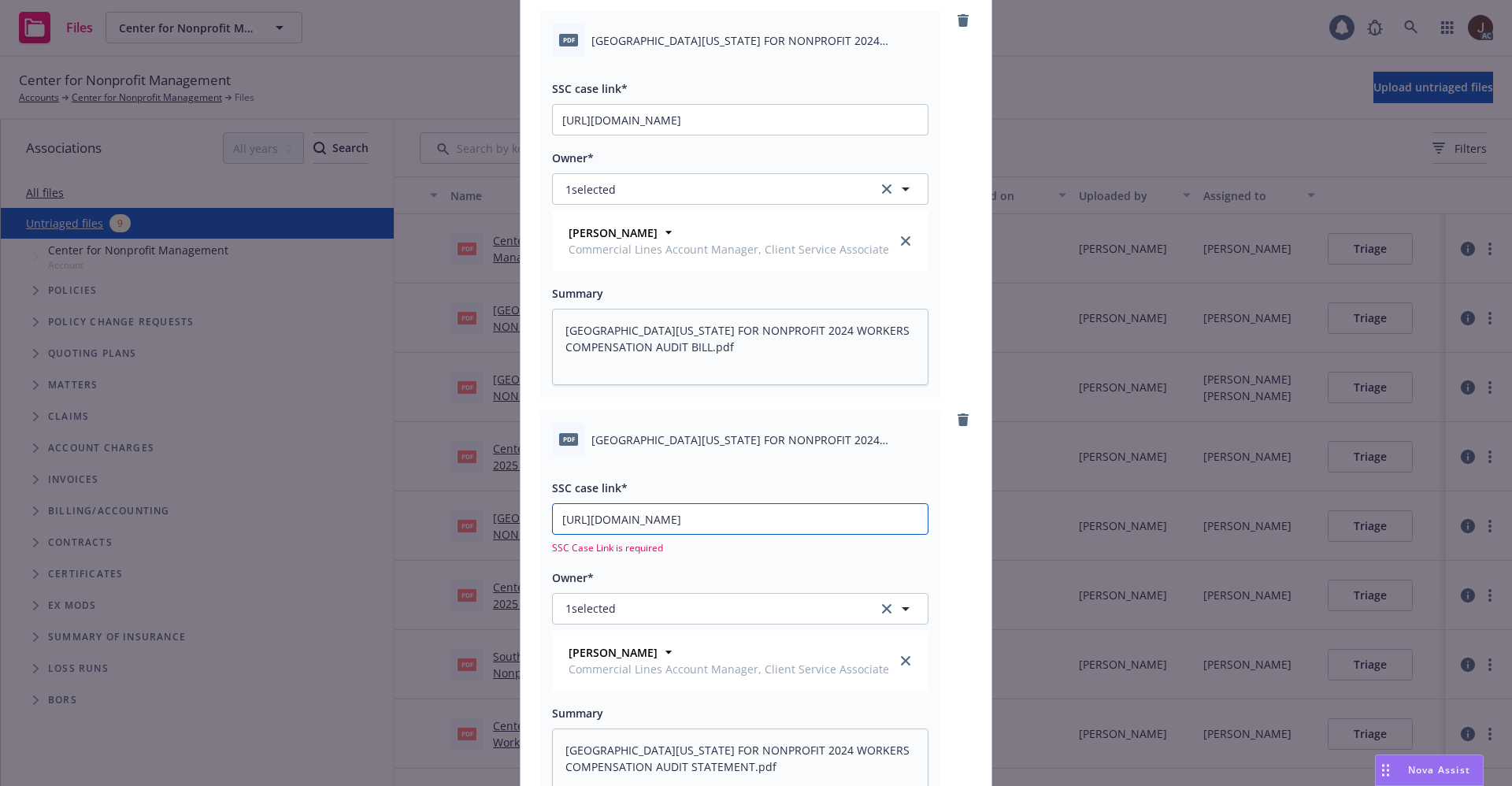
type textarea "x"
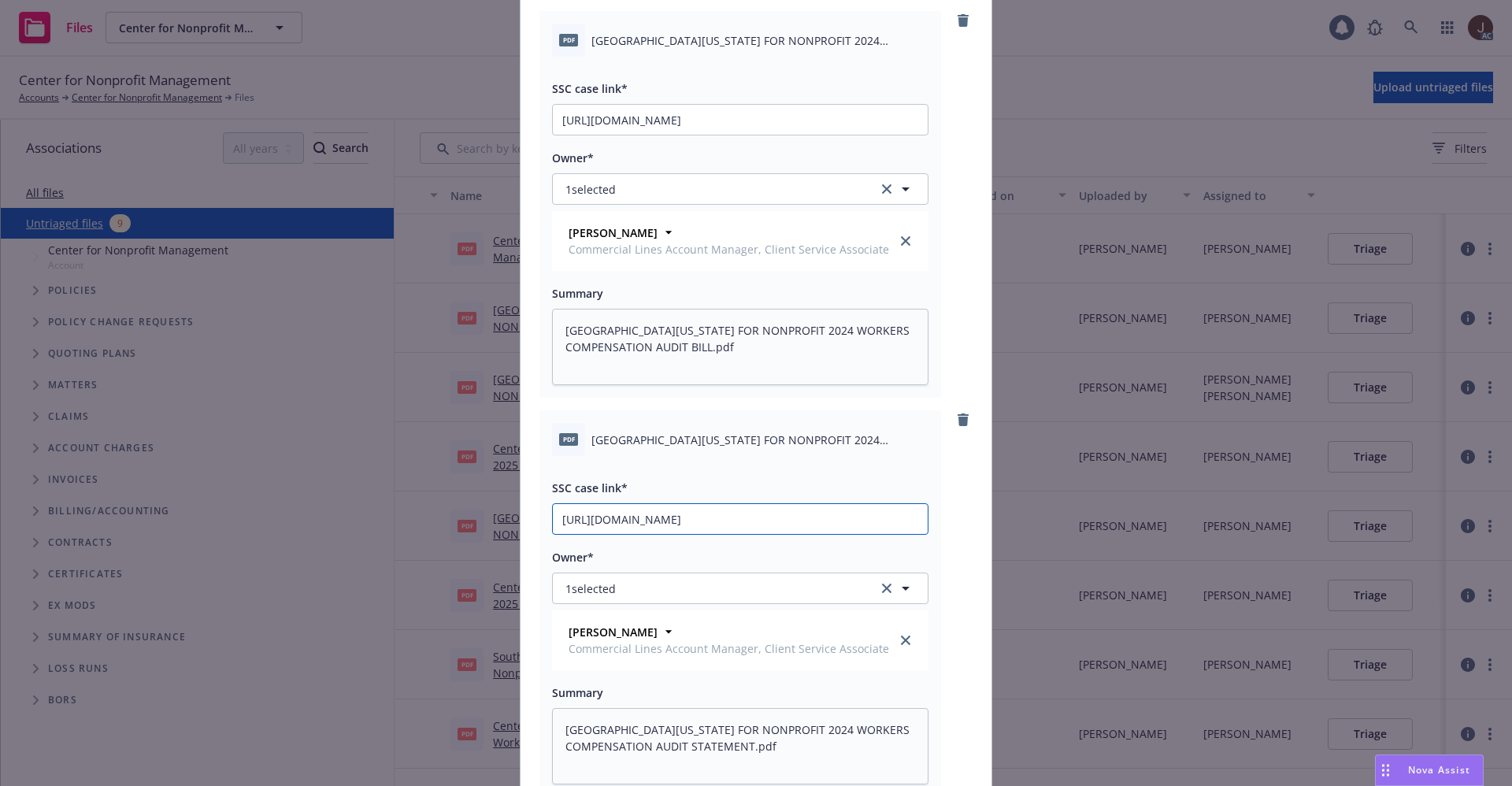
scroll to position [0, 76]
type input "https://newfront-ssc.lightning.force.com/lightning/r/Case/500Vz00000S0dsZIAR/vi…"
click at [943, 523] on div "pdf SOUTHERN CALIFORNIA CENTER FOR NONPROFIT 2024 WORKERS COMPENSATION AUDIT ST…" at bounding box center [756, 604] width 433 height 386
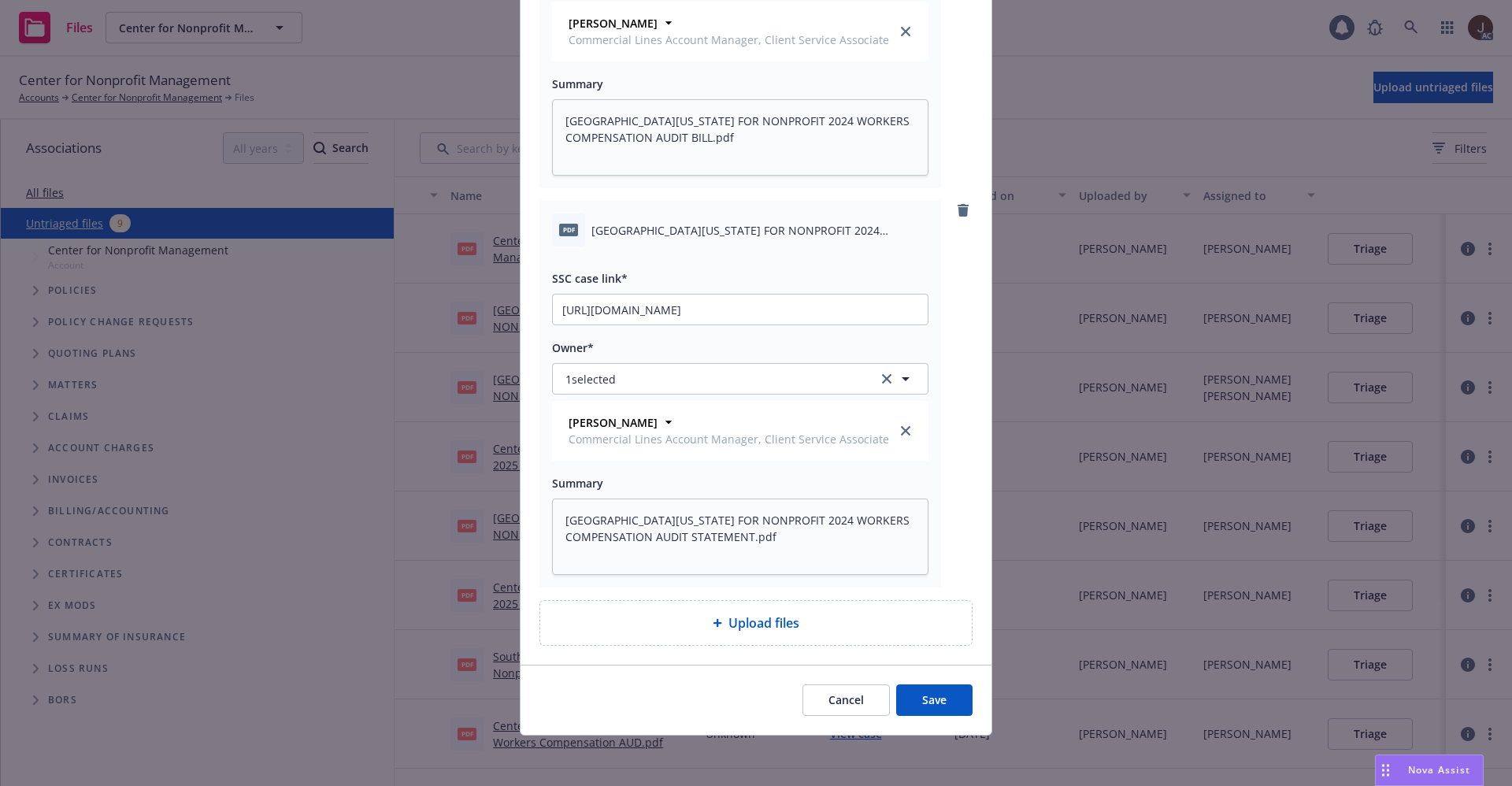
click at [924, 708] on button "Save" at bounding box center [935, 700] width 76 height 32
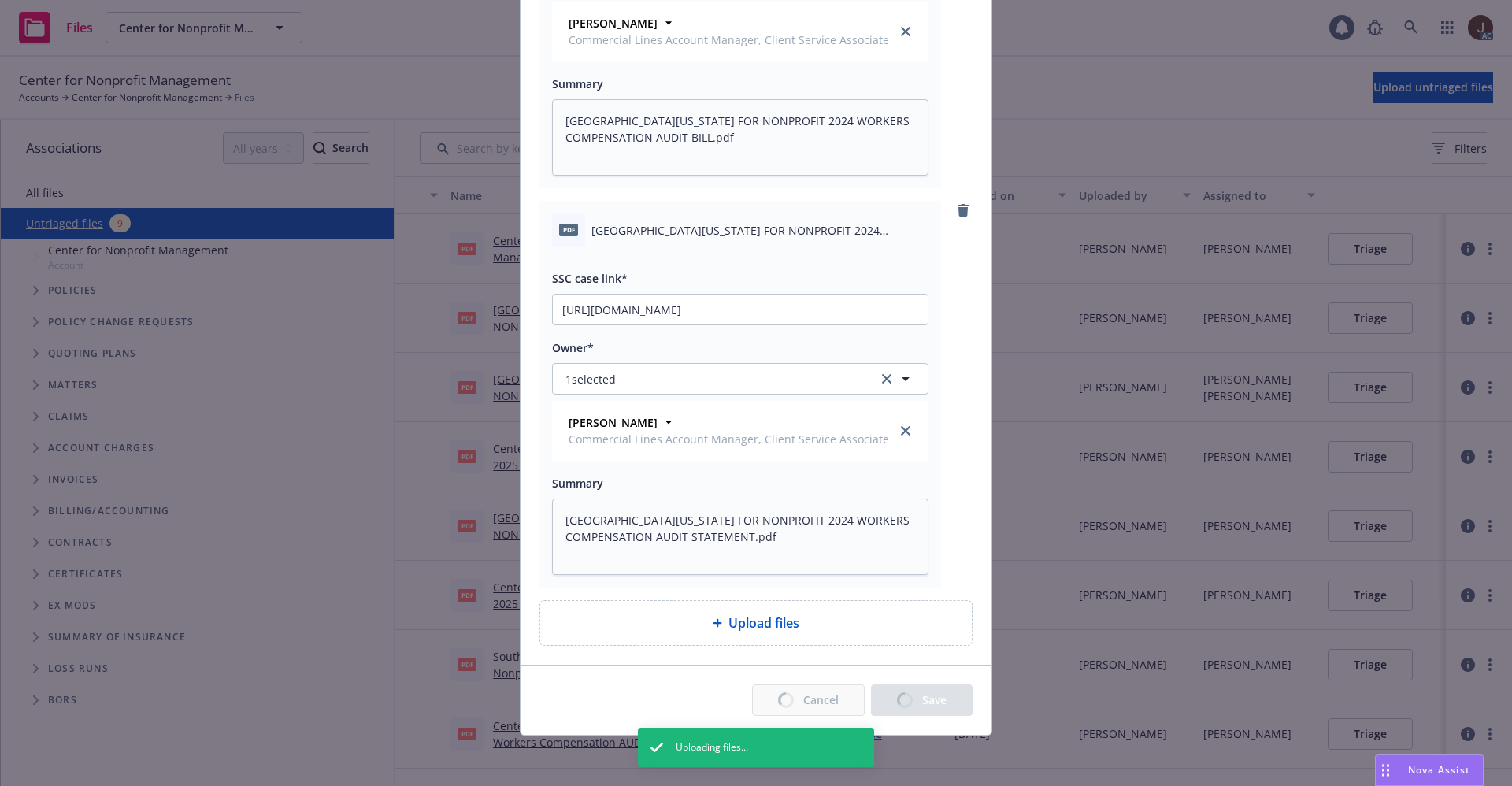
type textarea "x"
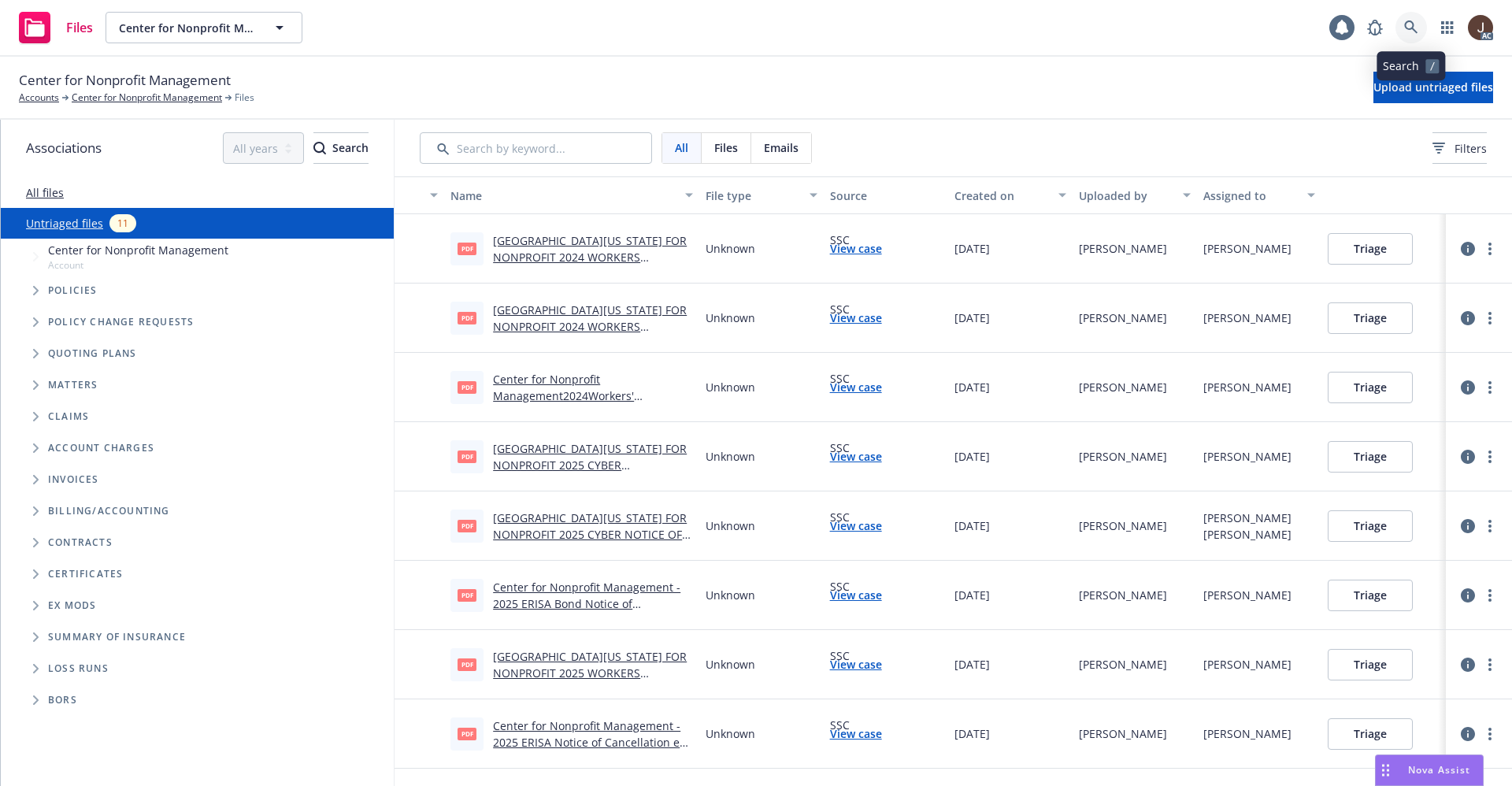
click at [1416, 22] on icon at bounding box center [1411, 27] width 14 height 14
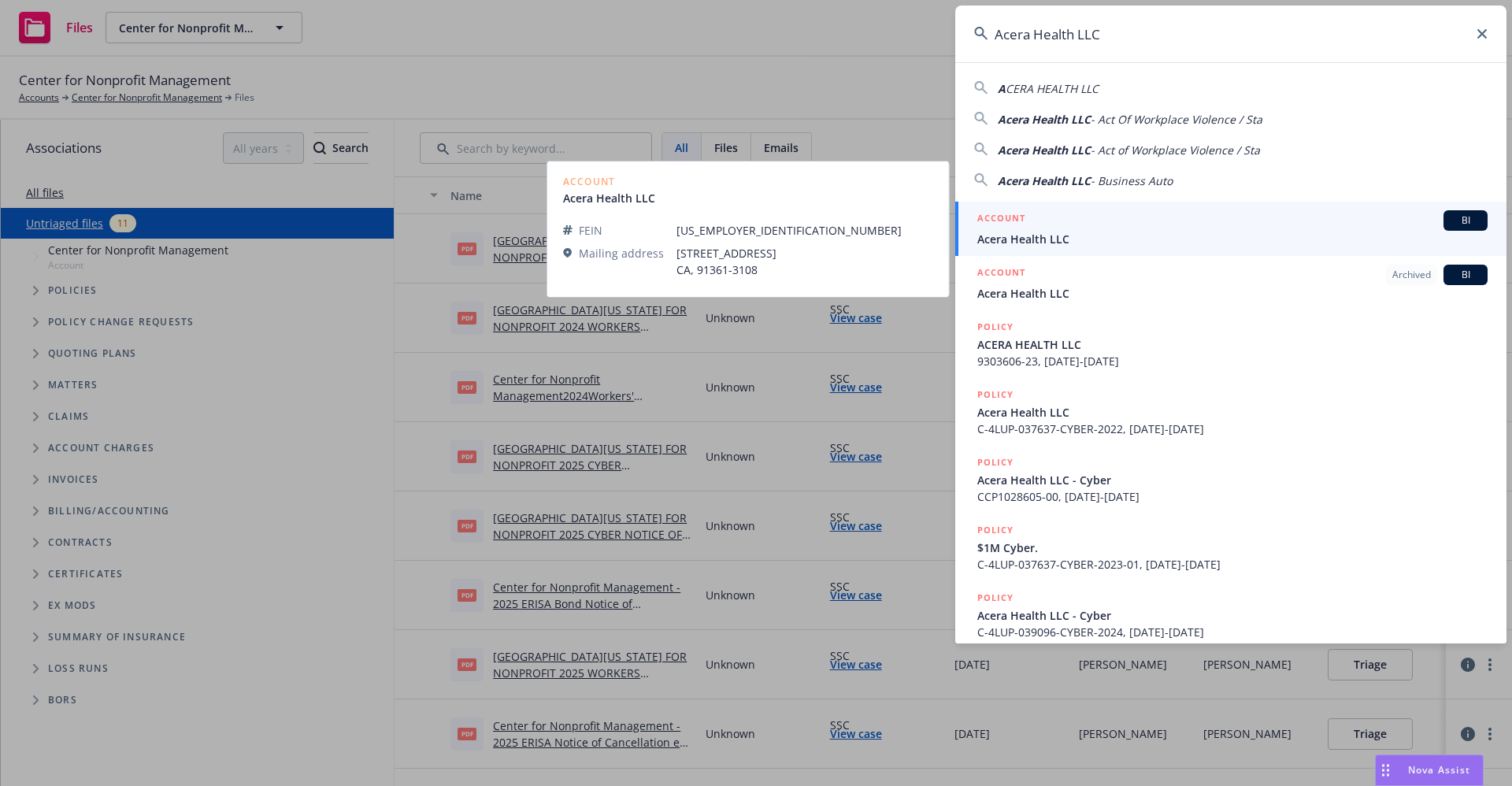
type input "Acera Health LLC"
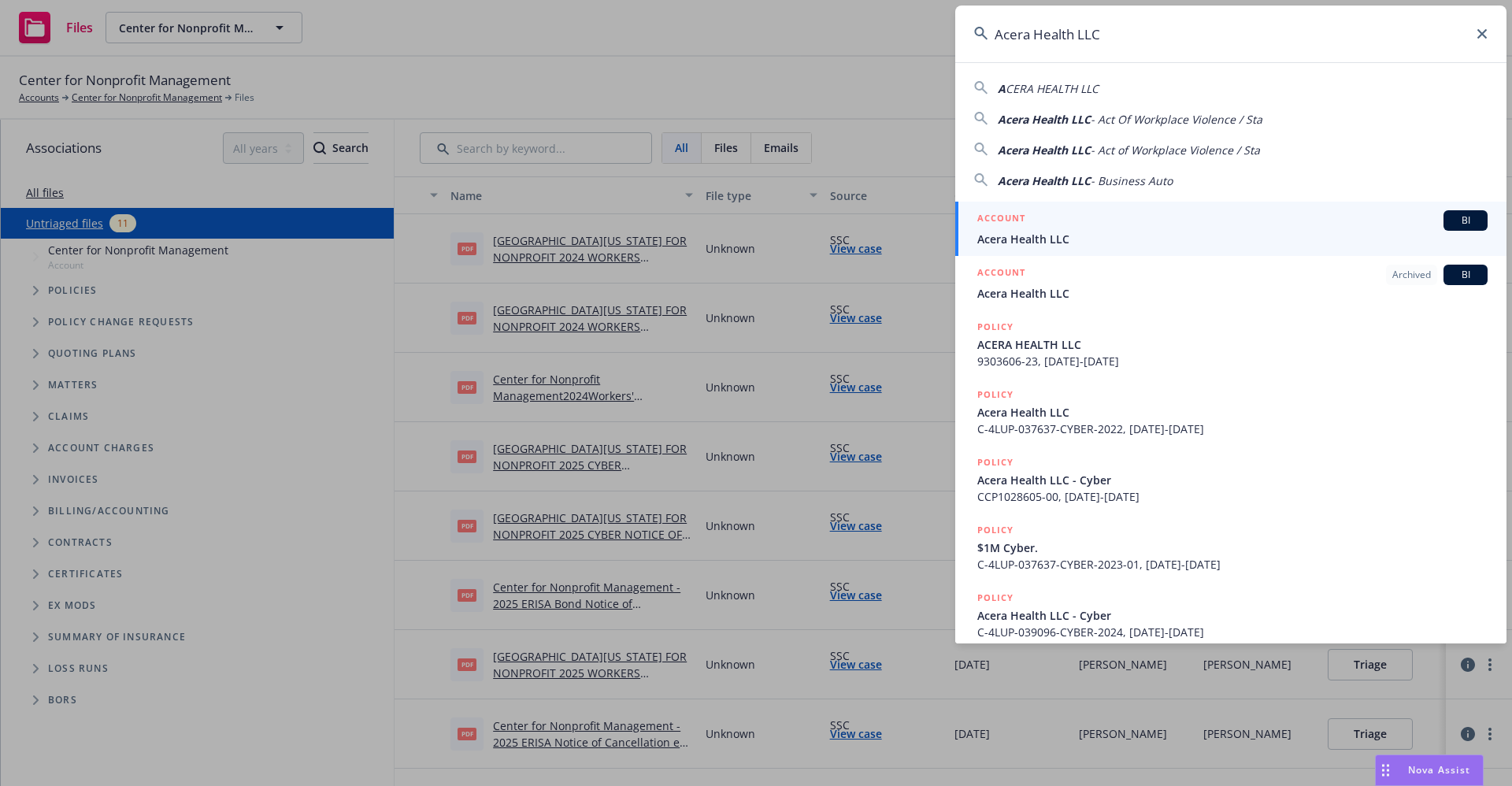
click at [1057, 239] on span "Acera Health LLC" at bounding box center [1232, 239] width 510 height 17
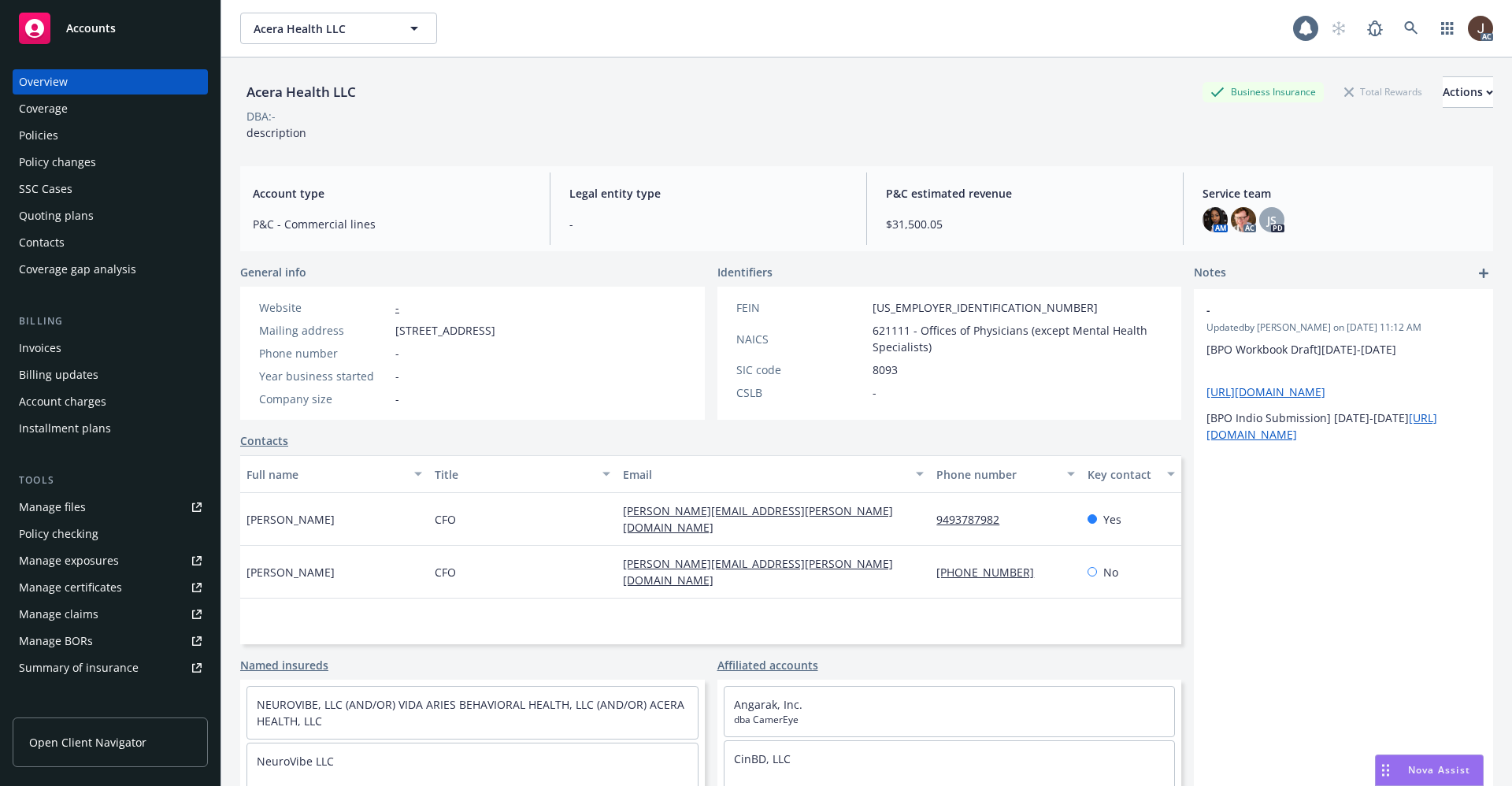
click at [44, 142] on div "Policies" at bounding box center [38, 135] width 39 height 25
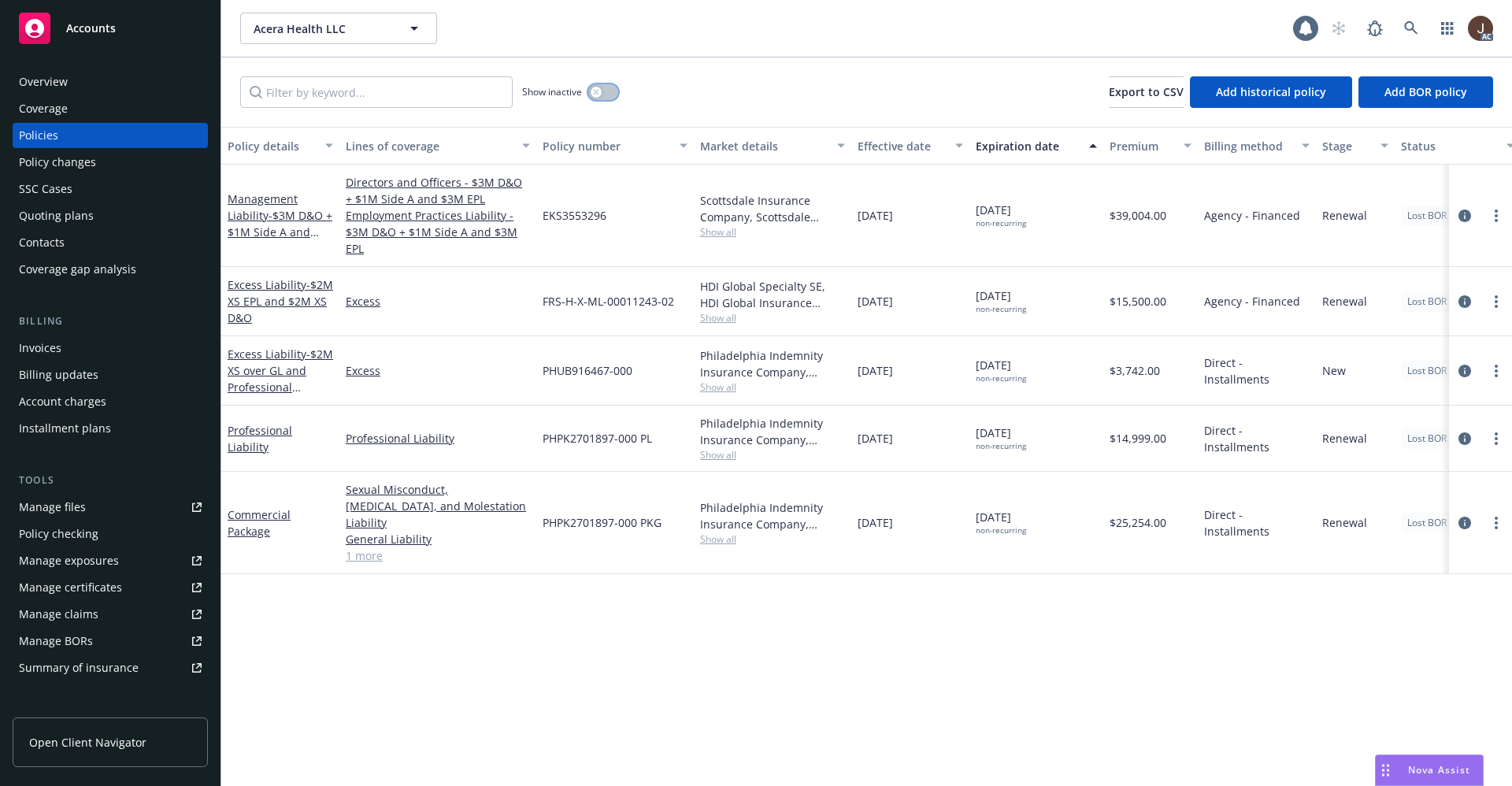
click at [615, 90] on button "button" at bounding box center [603, 92] width 30 height 16
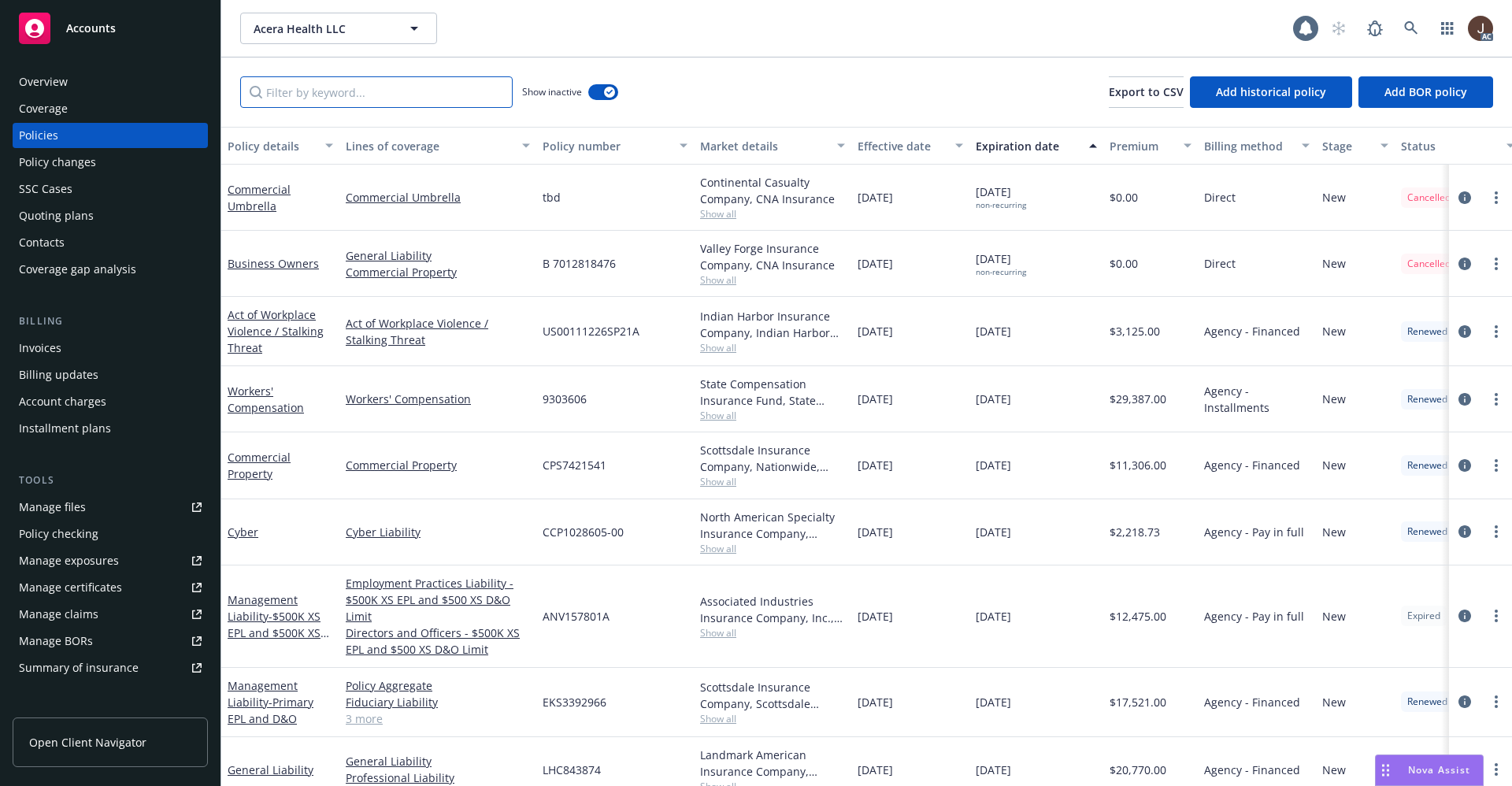
click at [312, 86] on input "Filter by keyword..." at bounding box center [377, 92] width 273 height 32
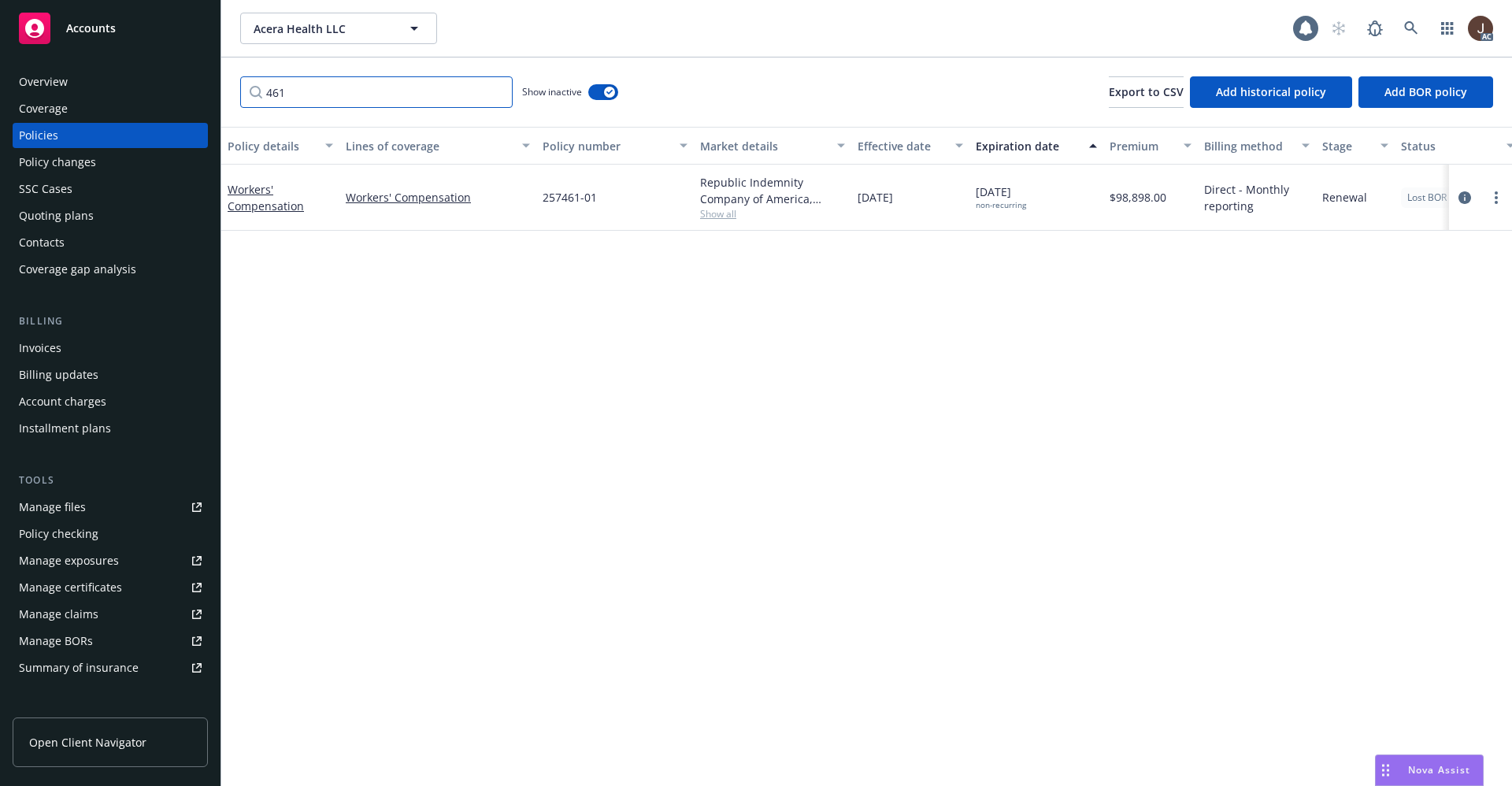
type input "461"
click at [51, 508] on div "Manage files" at bounding box center [52, 507] width 67 height 25
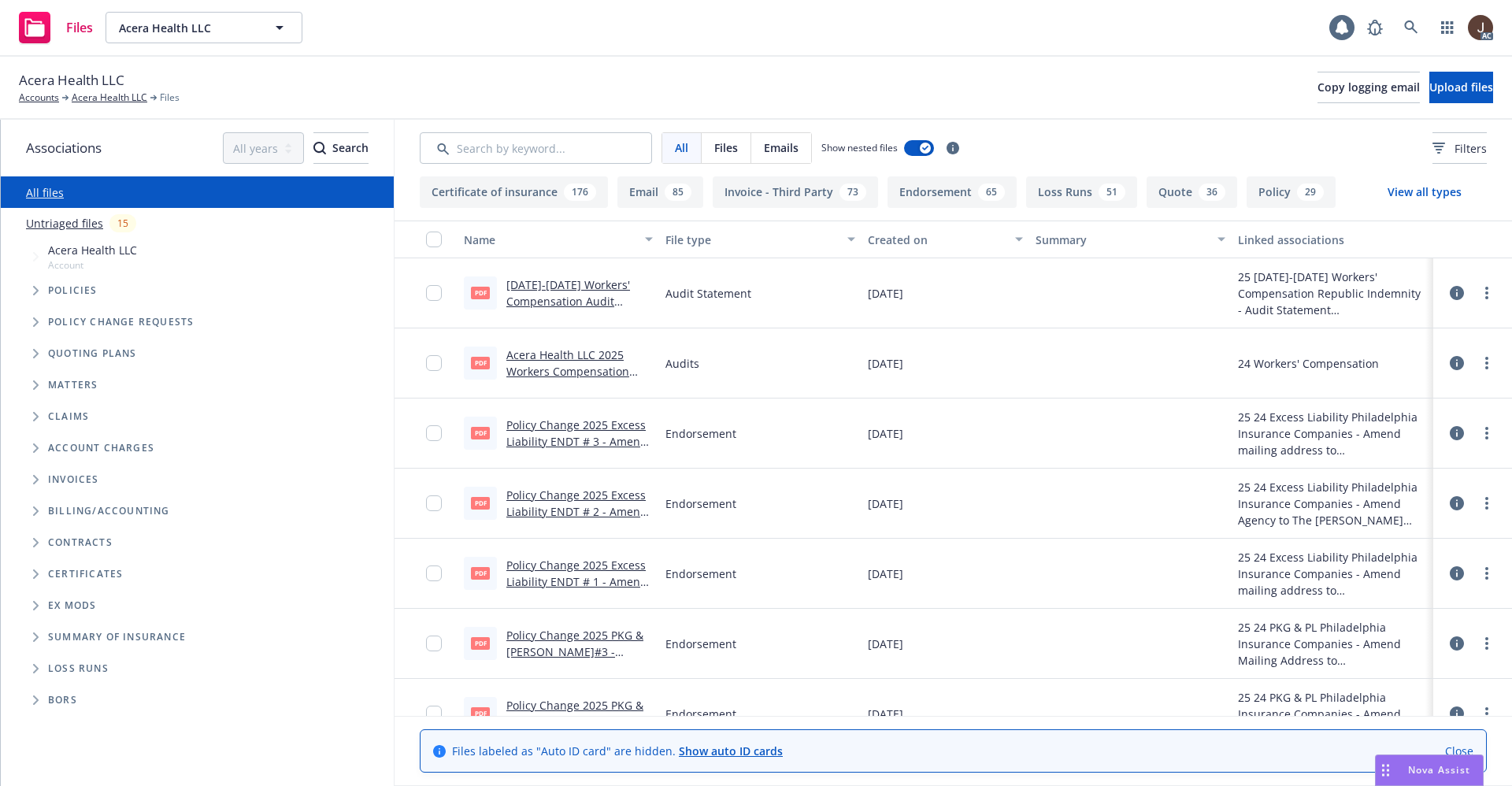
click at [70, 228] on link "Untriaged files" at bounding box center [64, 223] width 77 height 17
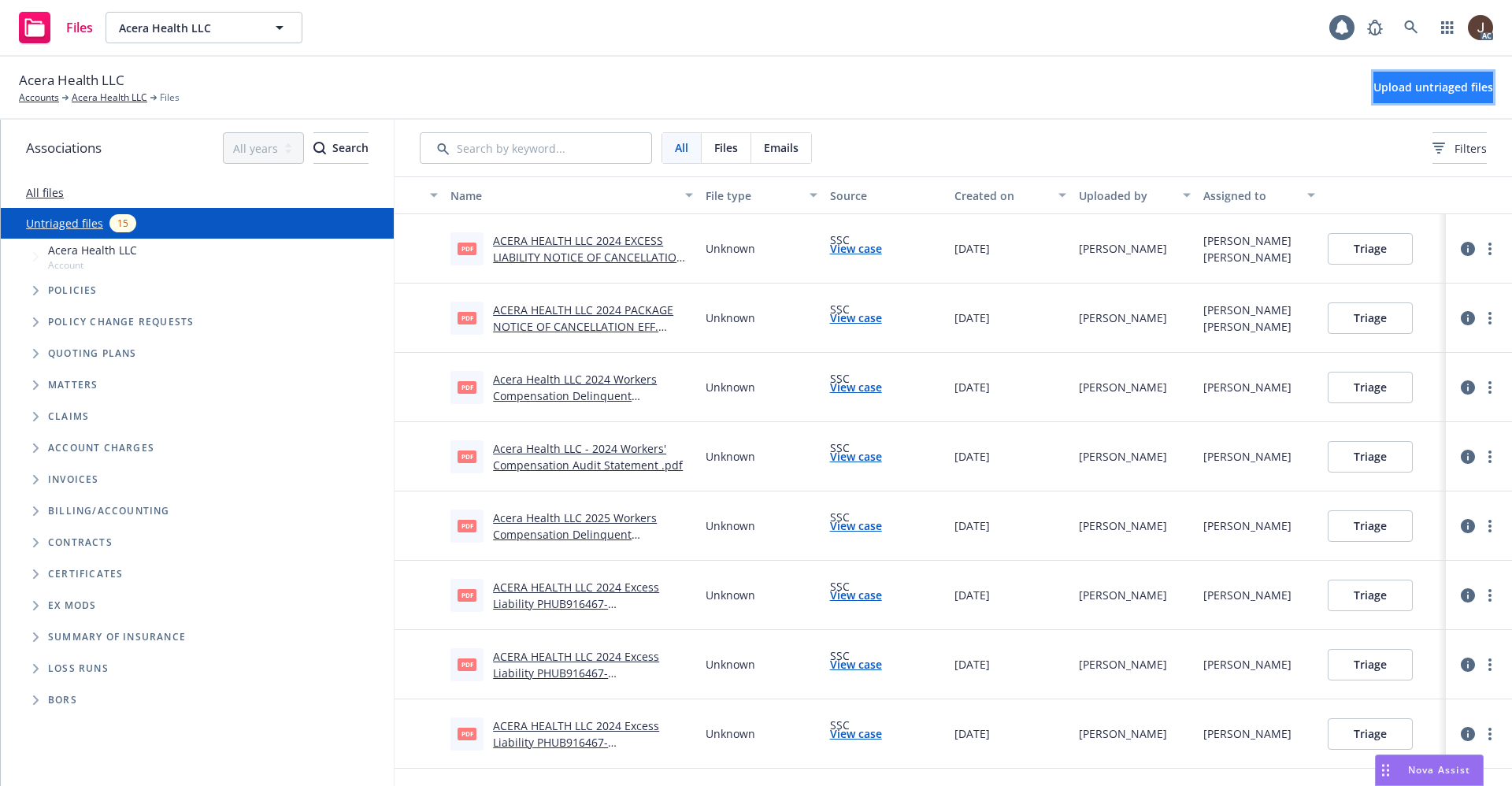
click at [1403, 89] on span "Upload untriaged files" at bounding box center [1433, 87] width 119 height 15
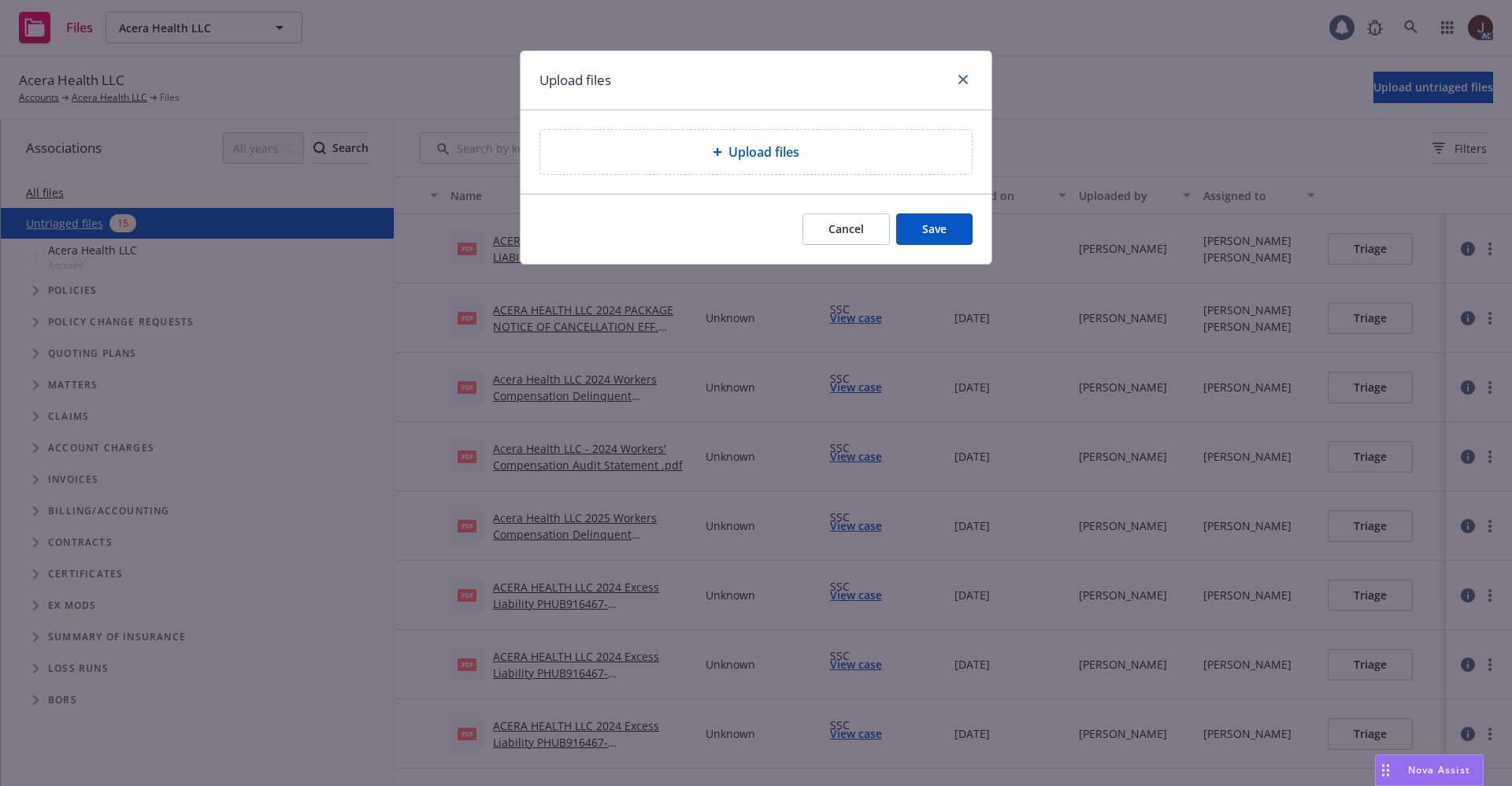
click at [759, 143] on span "Upload files" at bounding box center [763, 152] width 70 height 19
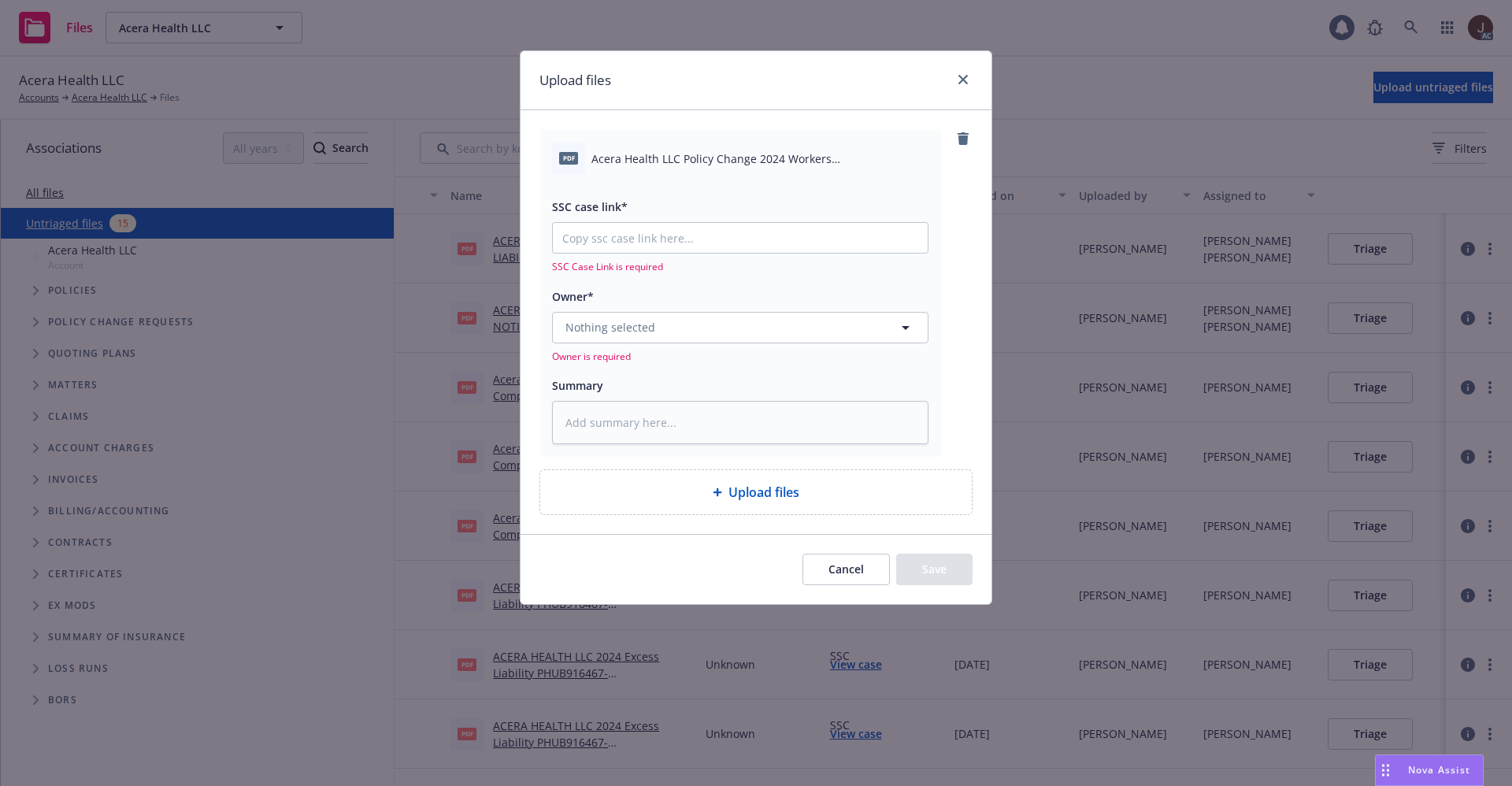
click at [729, 154] on span "Acera Health LLC Policy Change 2024 Workers Compensation.pdf" at bounding box center [760, 158] width 337 height 17
click at [600, 429] on textarea at bounding box center [741, 422] width 377 height 43
paste textarea "Acera Health LLC Policy Change 2024 Workers Compensation"
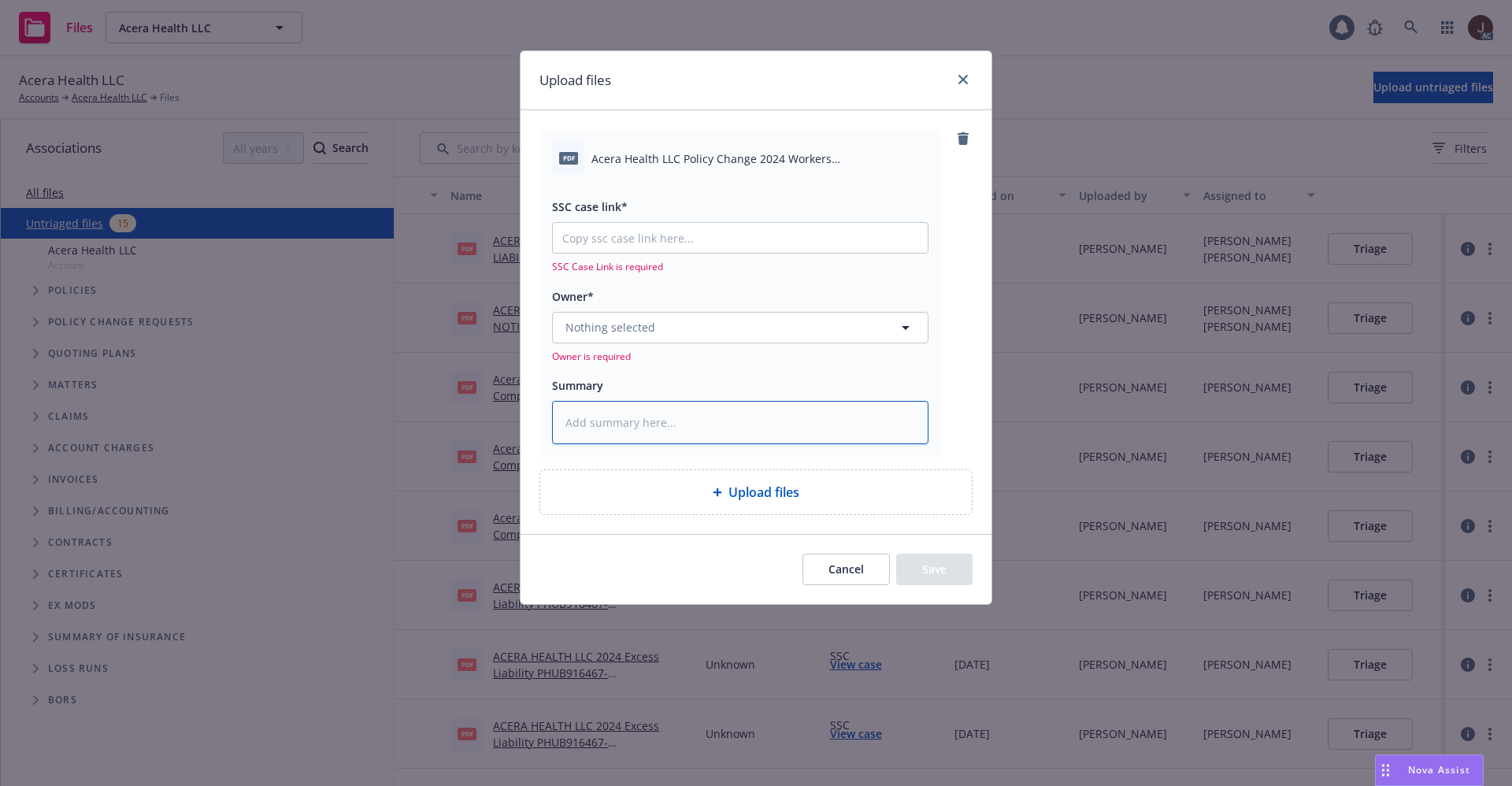
type textarea "Acera Health LLC Policy Change 2024 Workers Compensation"
type textarea "x"
type textarea "Acera Health LLC Policy Change 2024 Workers Compensation"
click at [630, 335] on span "Nothing selected" at bounding box center [610, 328] width 90 height 17
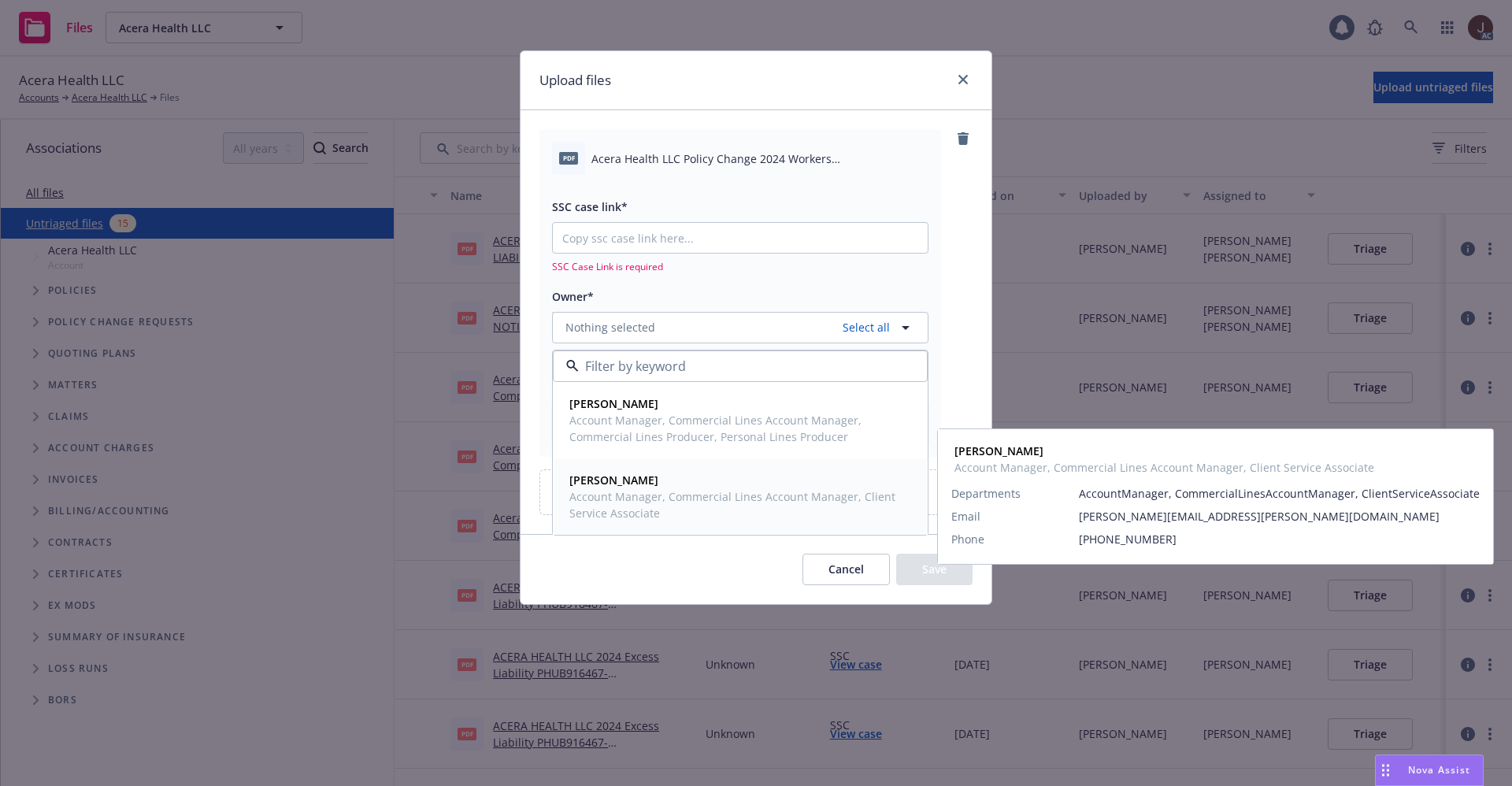
click at [612, 486] on strong "[PERSON_NAME]" at bounding box center [614, 480] width 89 height 15
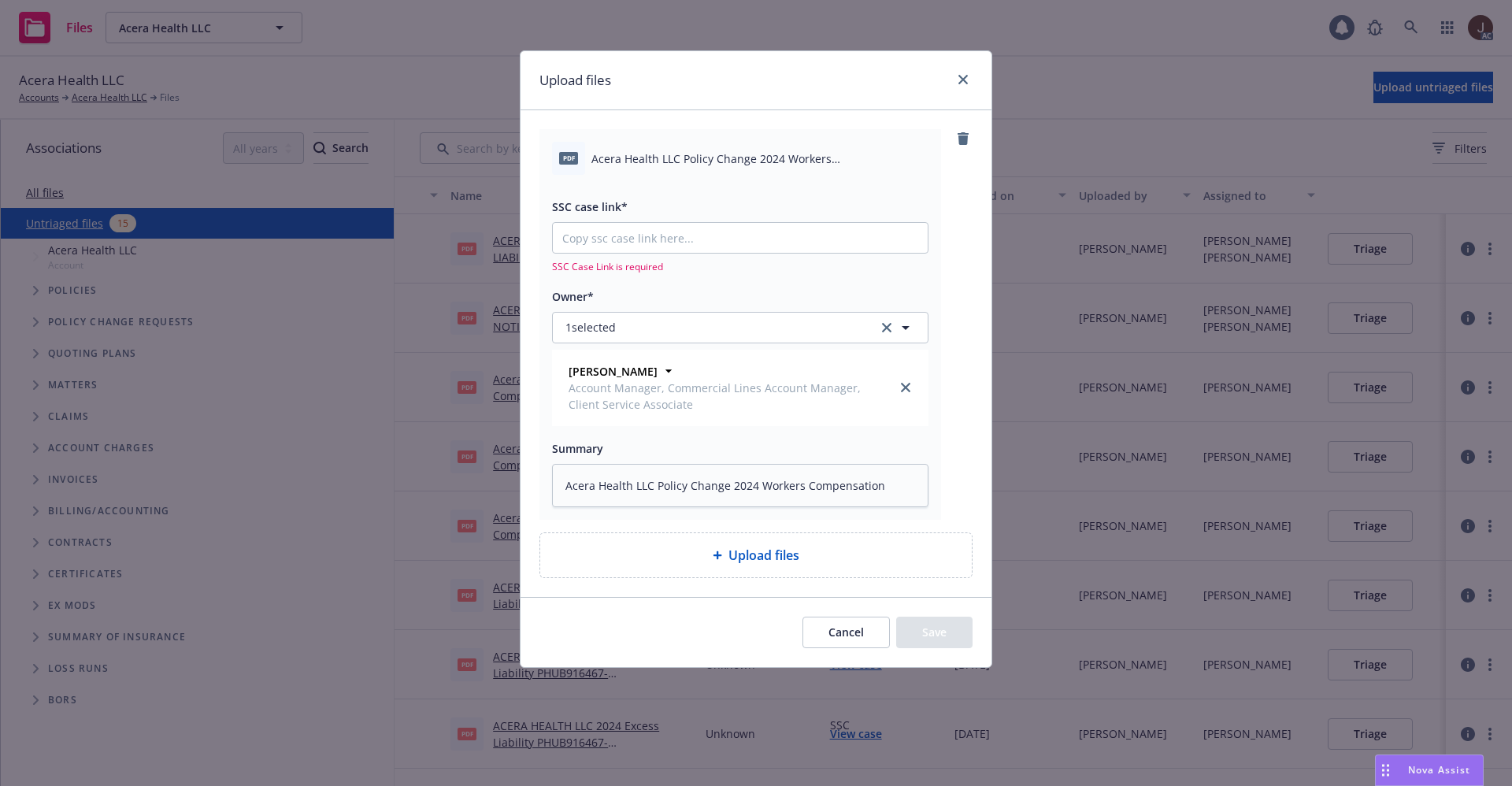
type textarea "x"
click at [625, 236] on input "SSC case link*" at bounding box center [741, 238] width 375 height 30
paste input "[URL][DOMAIN_NAME]"
type input "[URL][DOMAIN_NAME]"
type textarea "x"
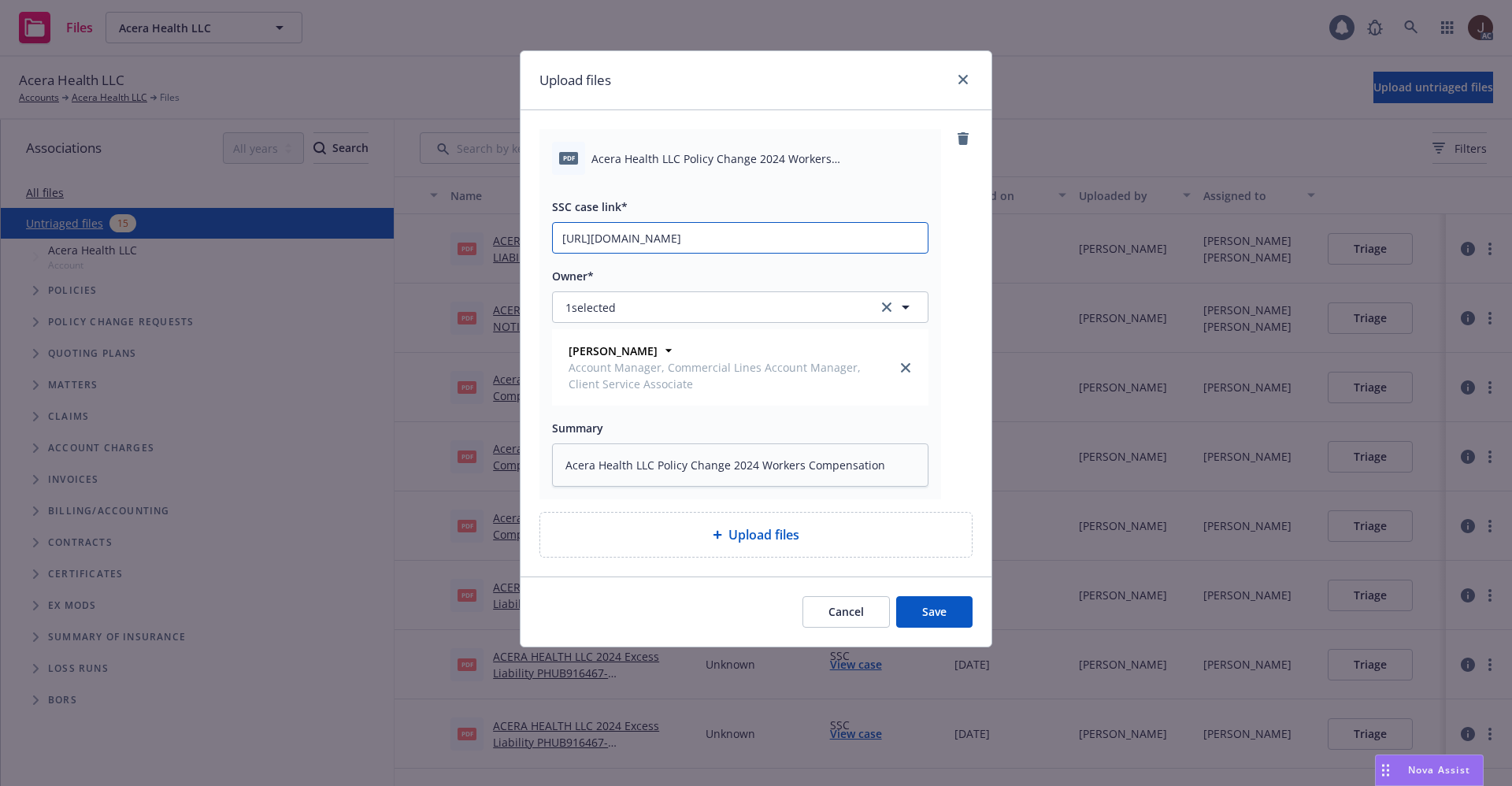
scroll to position [0, 75]
type input "[URL][DOMAIN_NAME]"
click at [956, 204] on div "pdf Acera Health LLC Policy Change 2024 Workers Compensation.pdf SSC case link*…" at bounding box center [756, 314] width 433 height 370
click at [931, 612] on button "Save" at bounding box center [935, 612] width 76 height 32
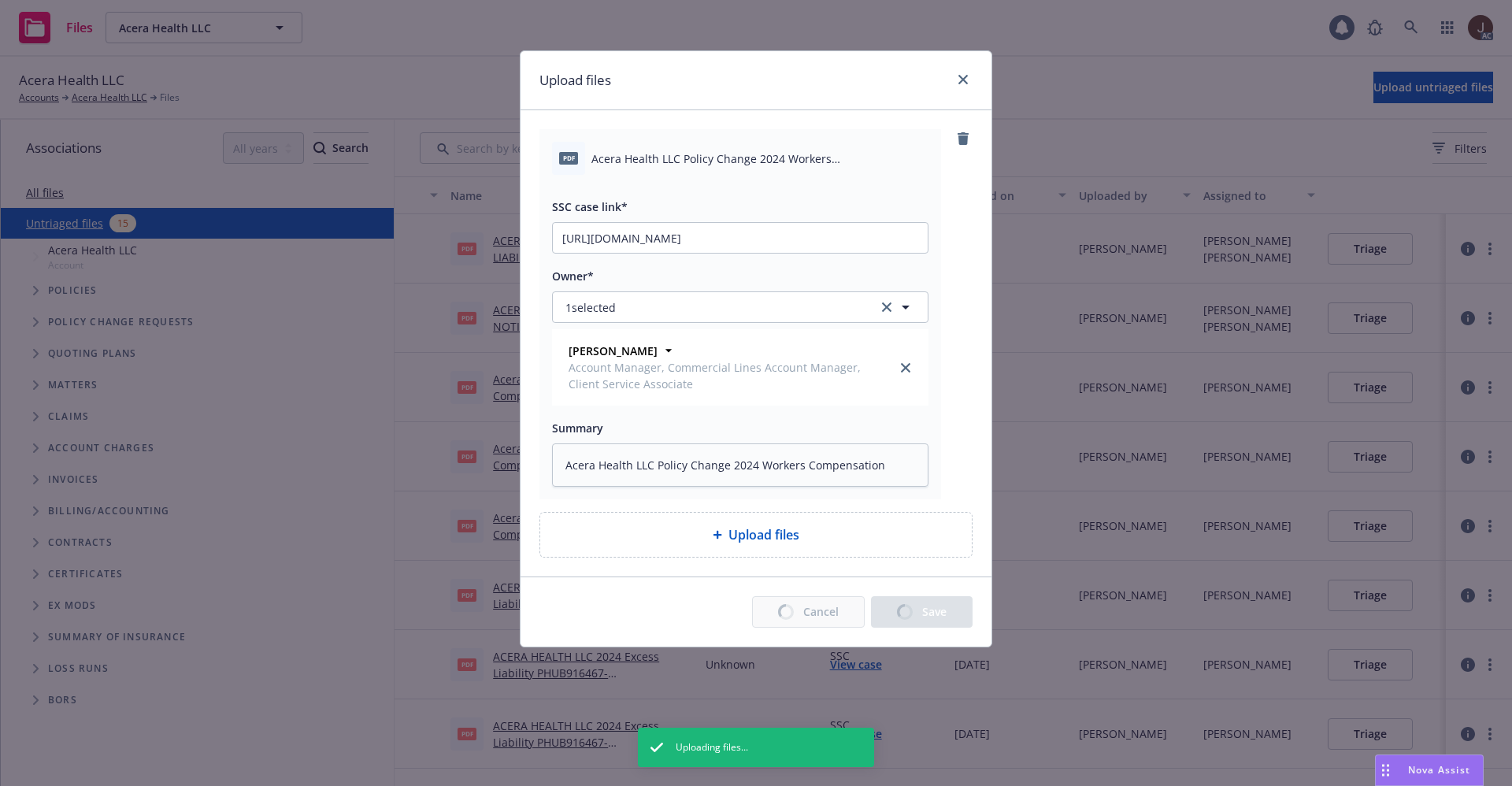
type textarea "x"
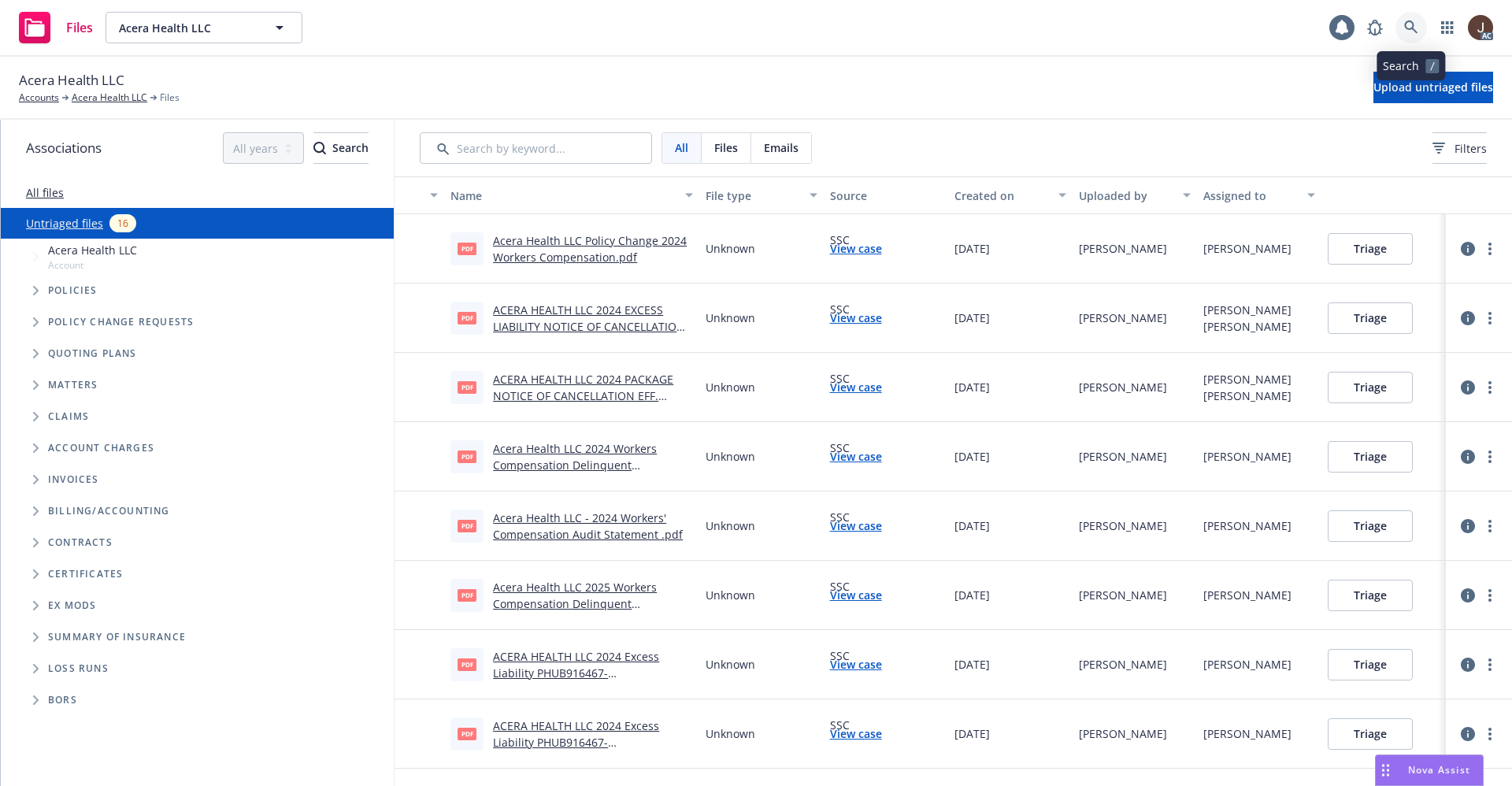
click at [1408, 23] on icon at bounding box center [1411, 27] width 14 height 14
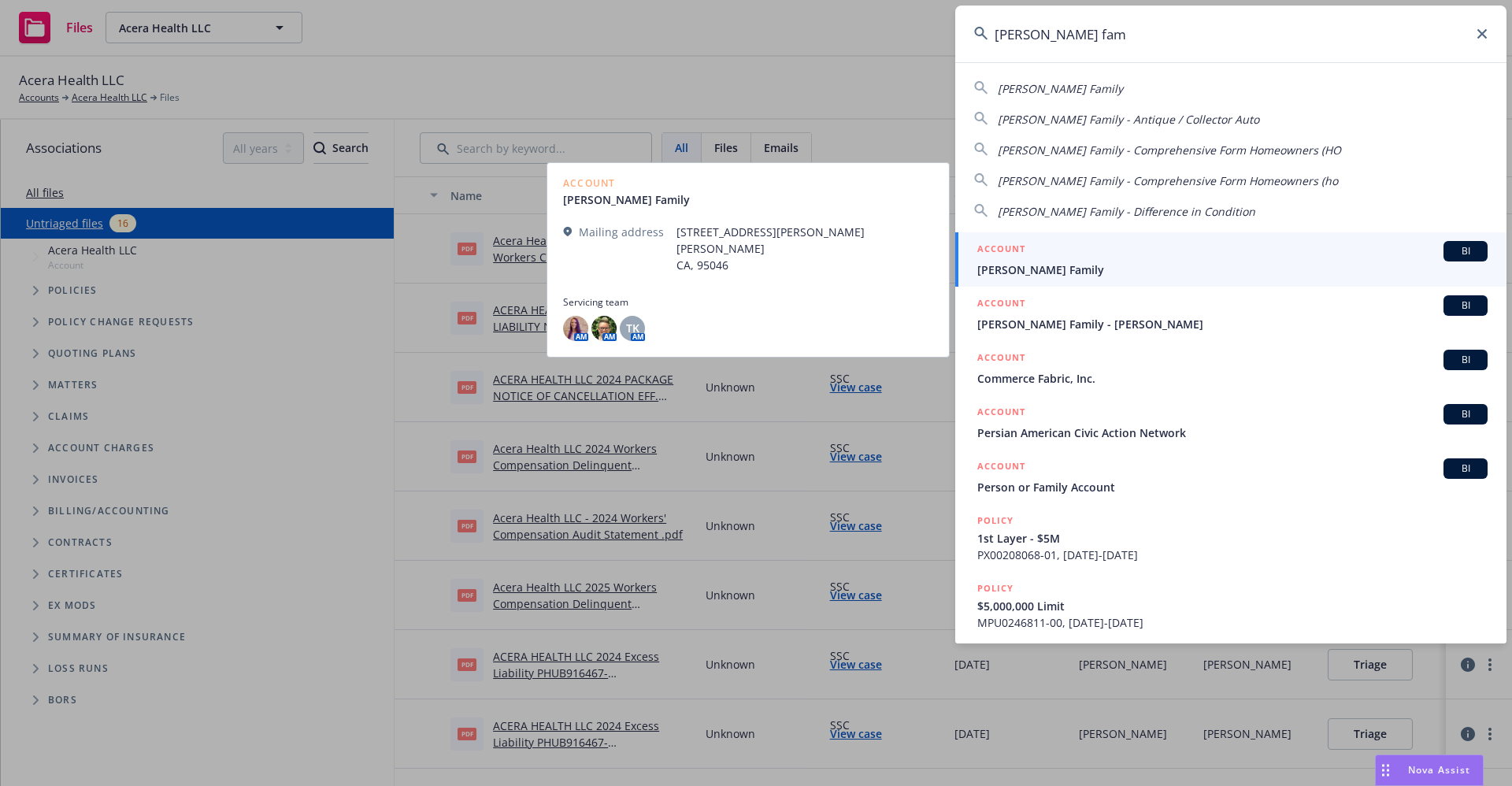
type input "[PERSON_NAME] fam"
click at [1042, 275] on span "[PERSON_NAME] Family" at bounding box center [1232, 269] width 510 height 17
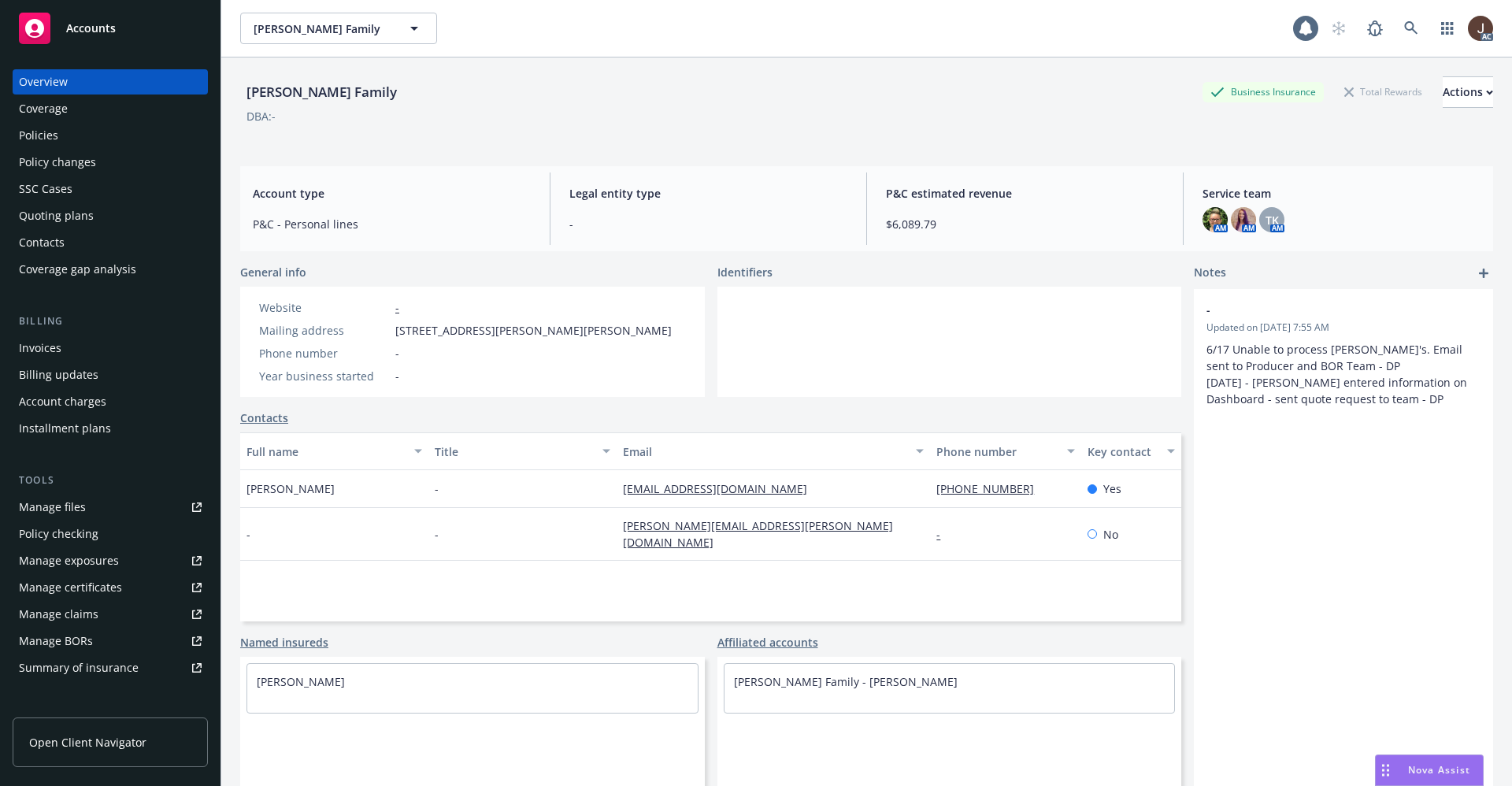
click at [50, 508] on div "Manage files" at bounding box center [52, 507] width 67 height 25
click at [1404, 26] on icon at bounding box center [1411, 28] width 13 height 13
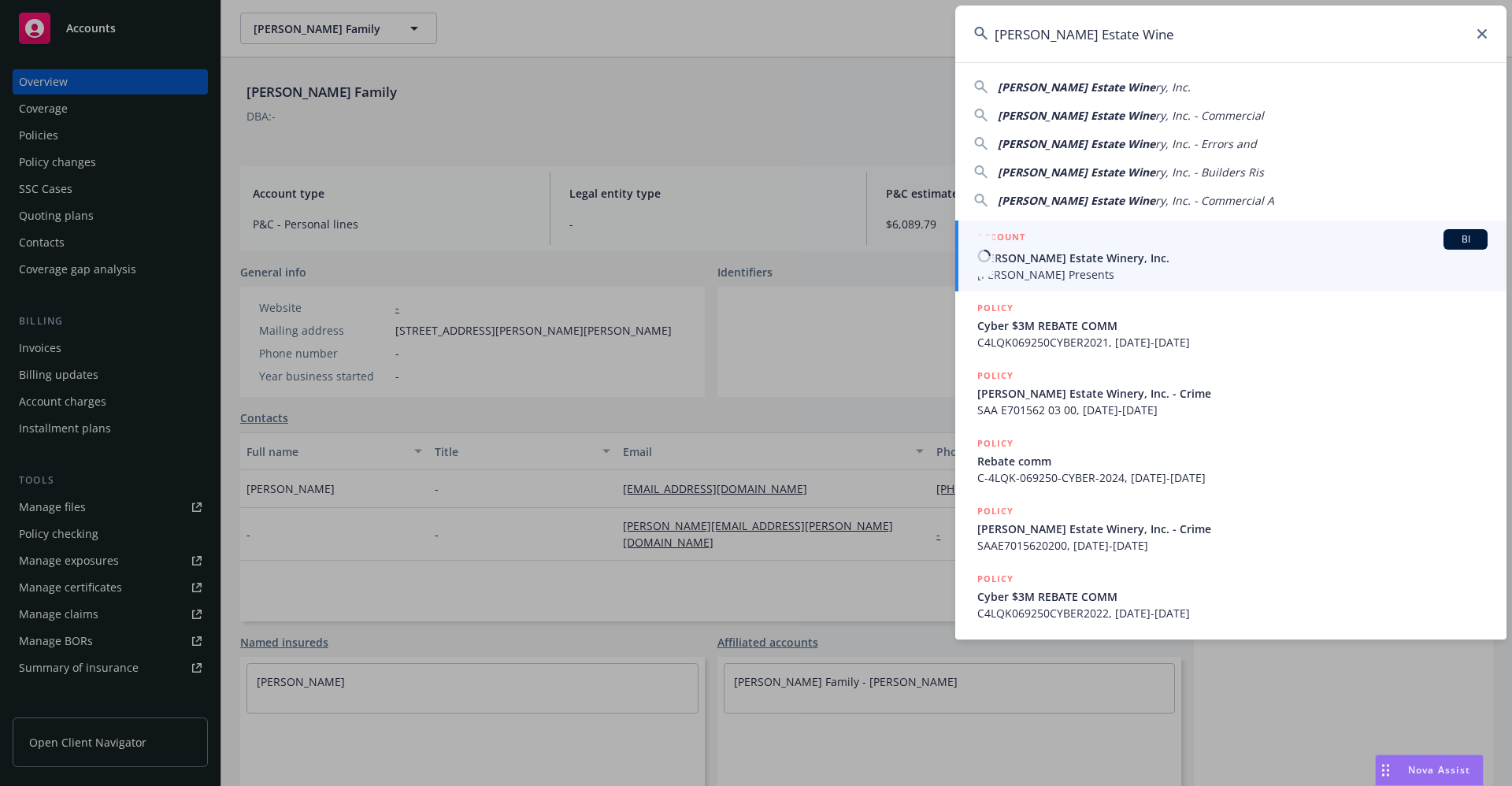
type input "Niebaum-Coppola Estate Wine"
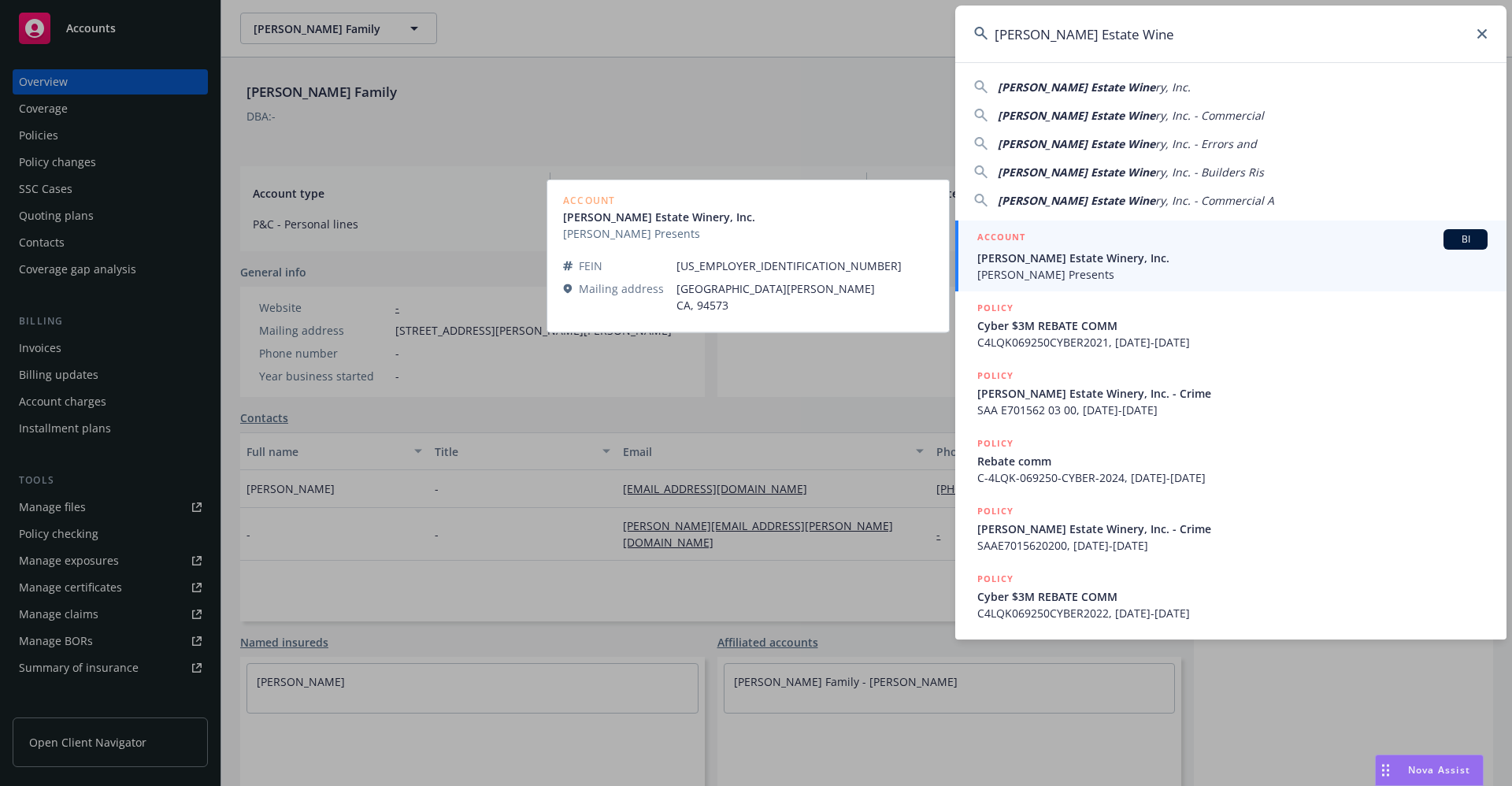
click at [1081, 269] on span "Francis Ford Coppola Presents" at bounding box center [1232, 274] width 510 height 17
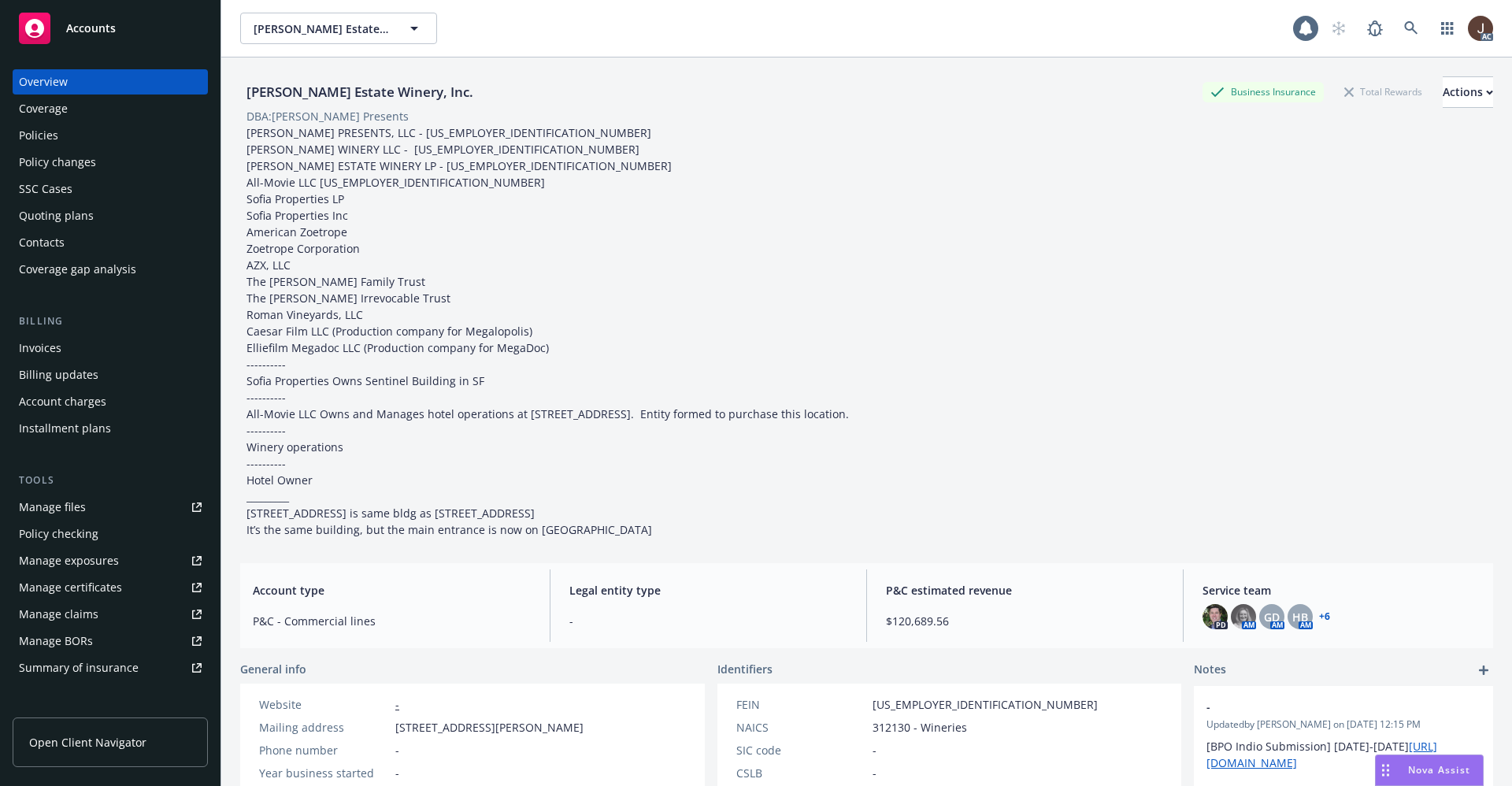
scroll to position [236, 0]
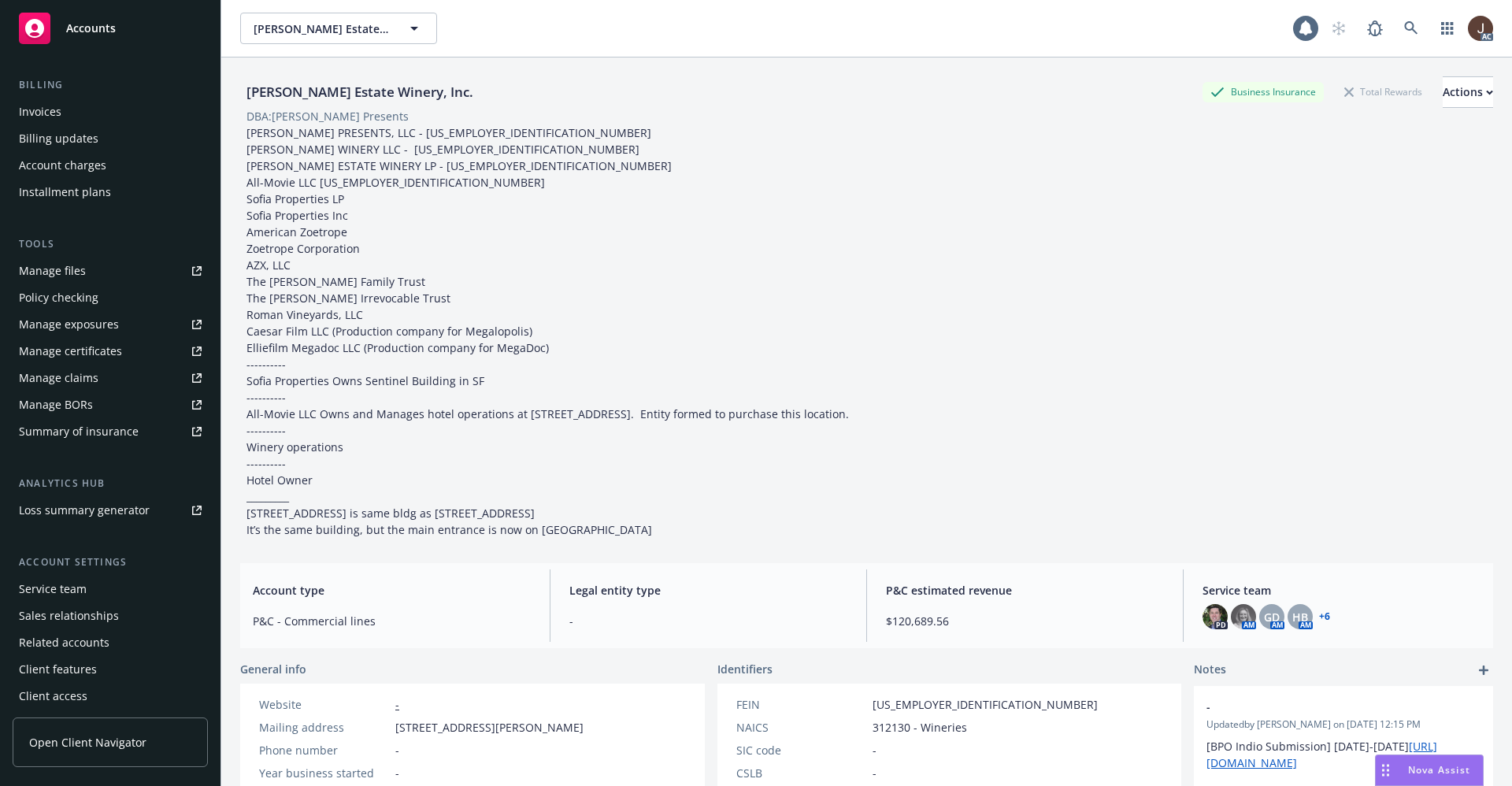
click at [47, 276] on div "Manage files" at bounding box center [52, 270] width 67 height 25
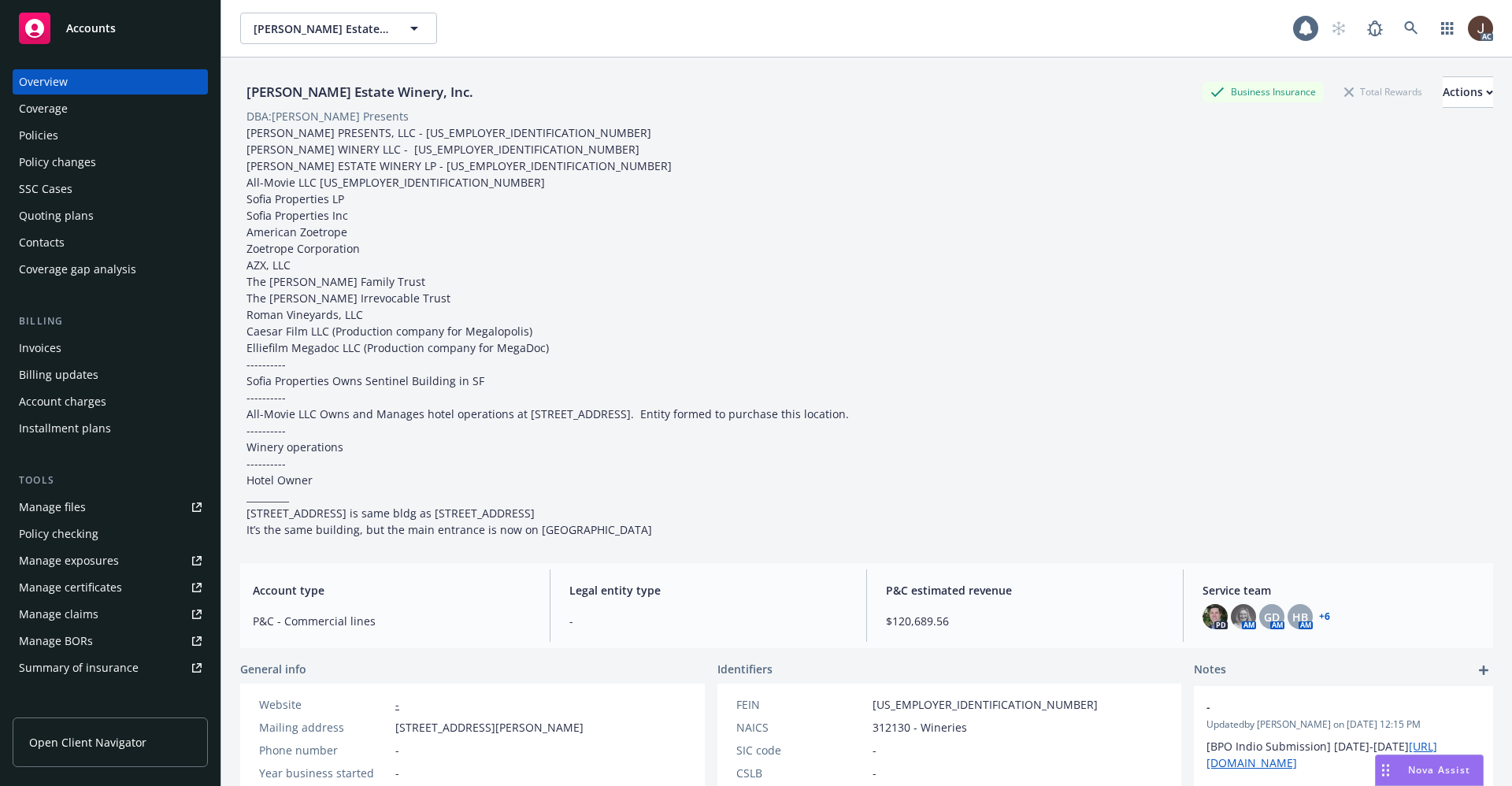
click at [53, 139] on div "Policies" at bounding box center [38, 135] width 39 height 25
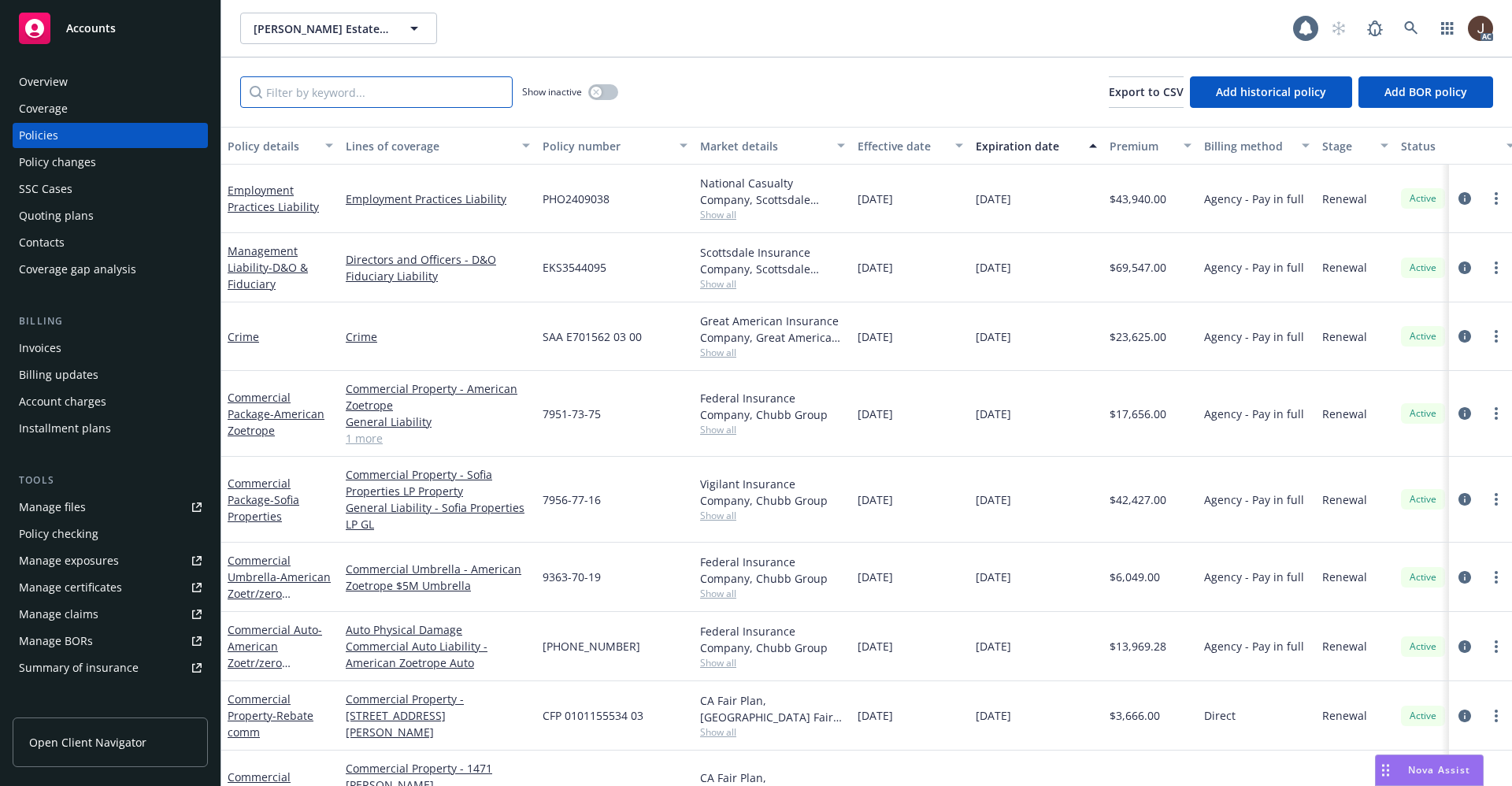
click at [307, 95] on input "Filter by keyword..." at bounding box center [377, 92] width 273 height 32
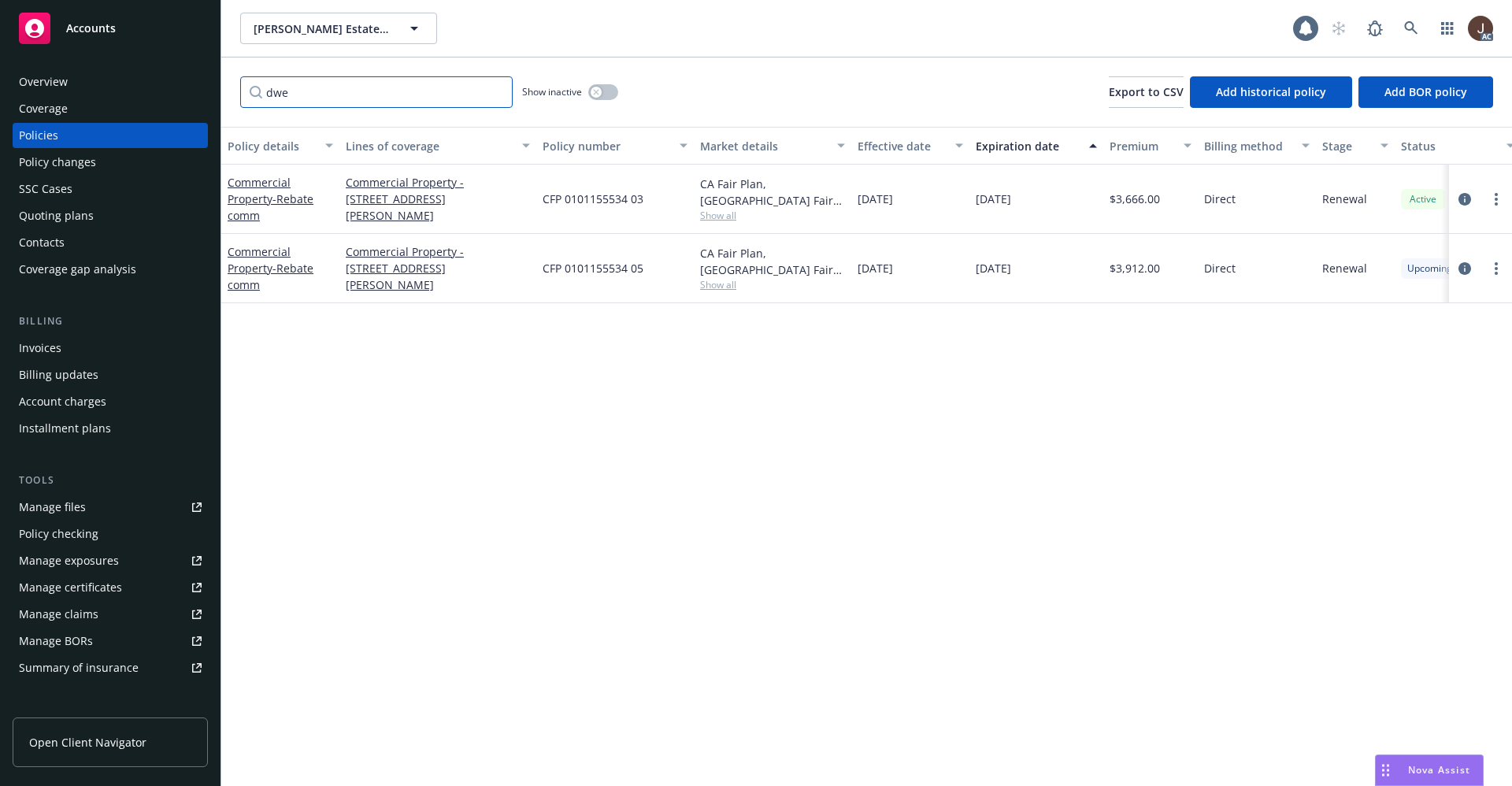
scroll to position [0, 229]
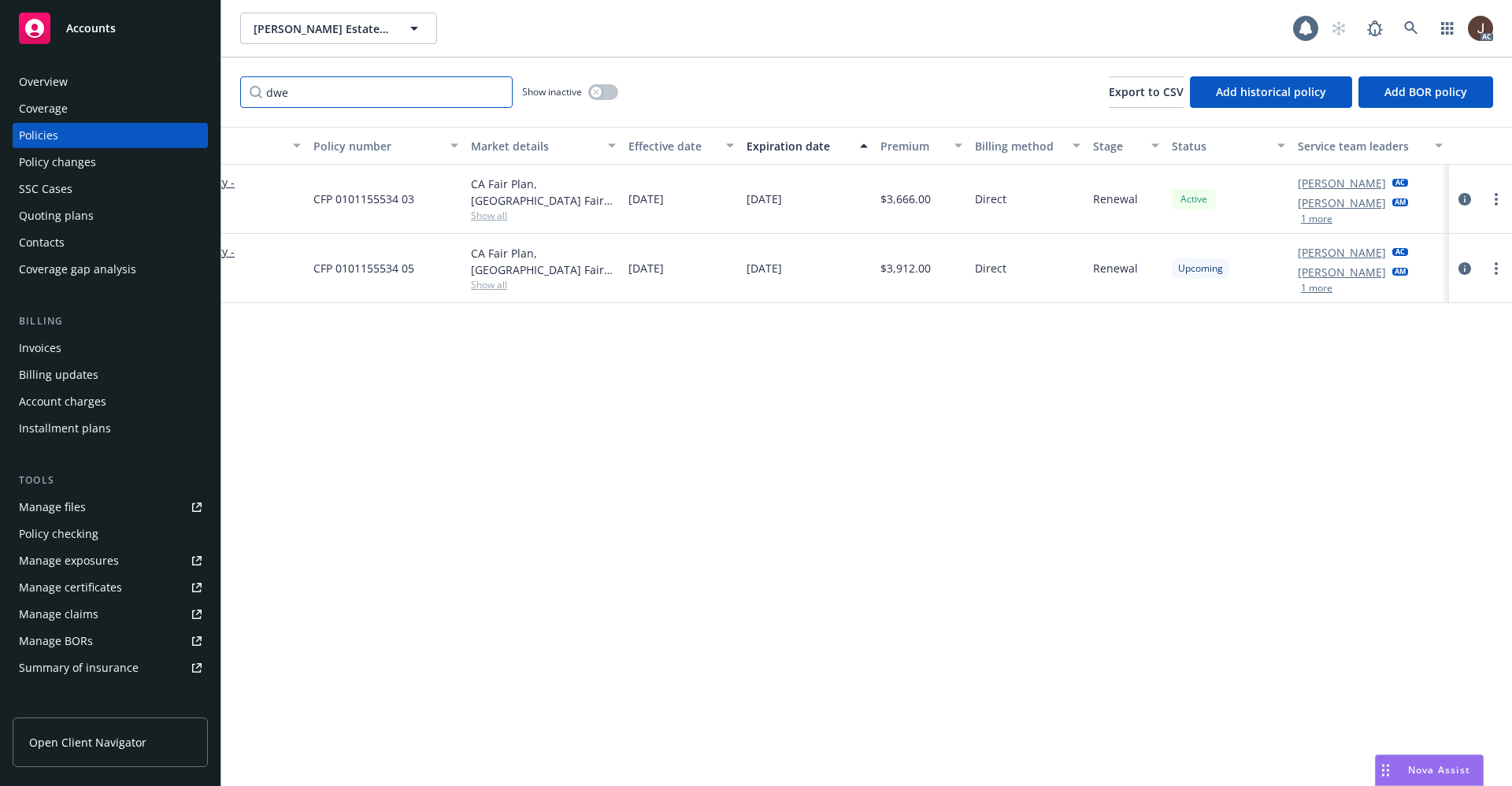
type input "dwe"
click at [605, 91] on button "button" at bounding box center [603, 92] width 30 height 16
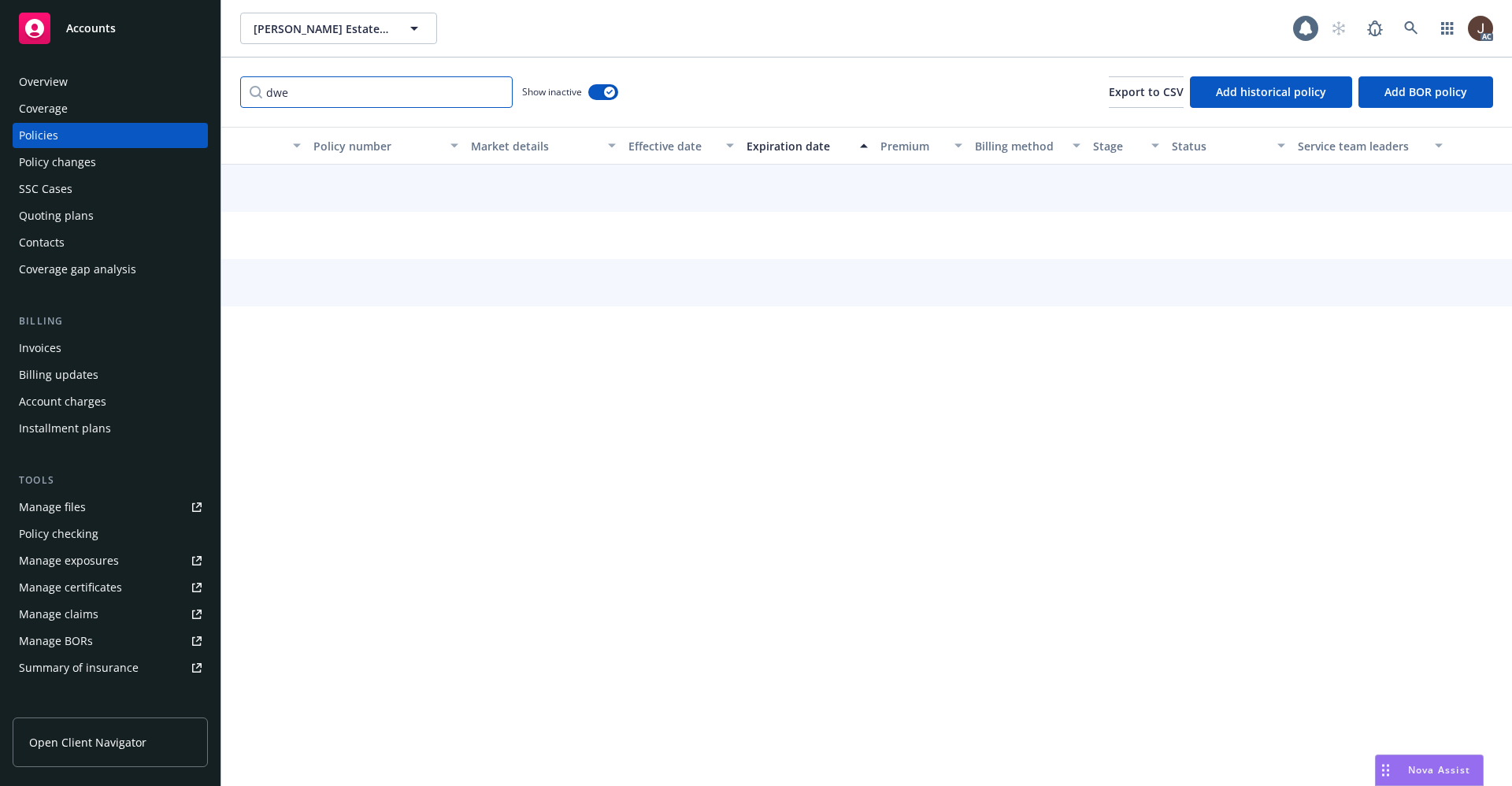
click at [352, 100] on input "dwe" at bounding box center [377, 92] width 273 height 32
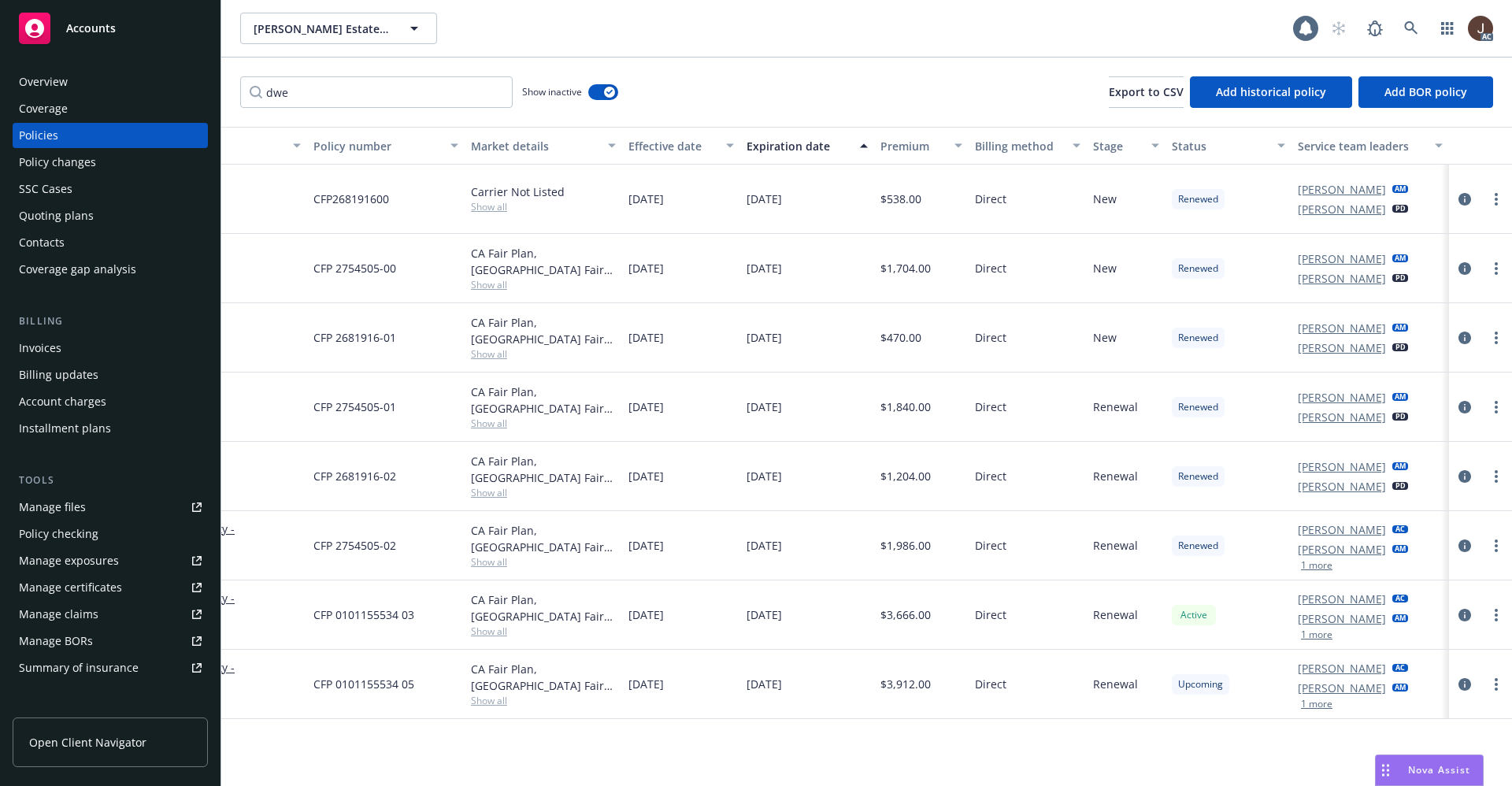
click at [750, 84] on div "dwe Show inactive Export to CSV Add historical policy Add BOR policy" at bounding box center [867, 92] width 1291 height 70
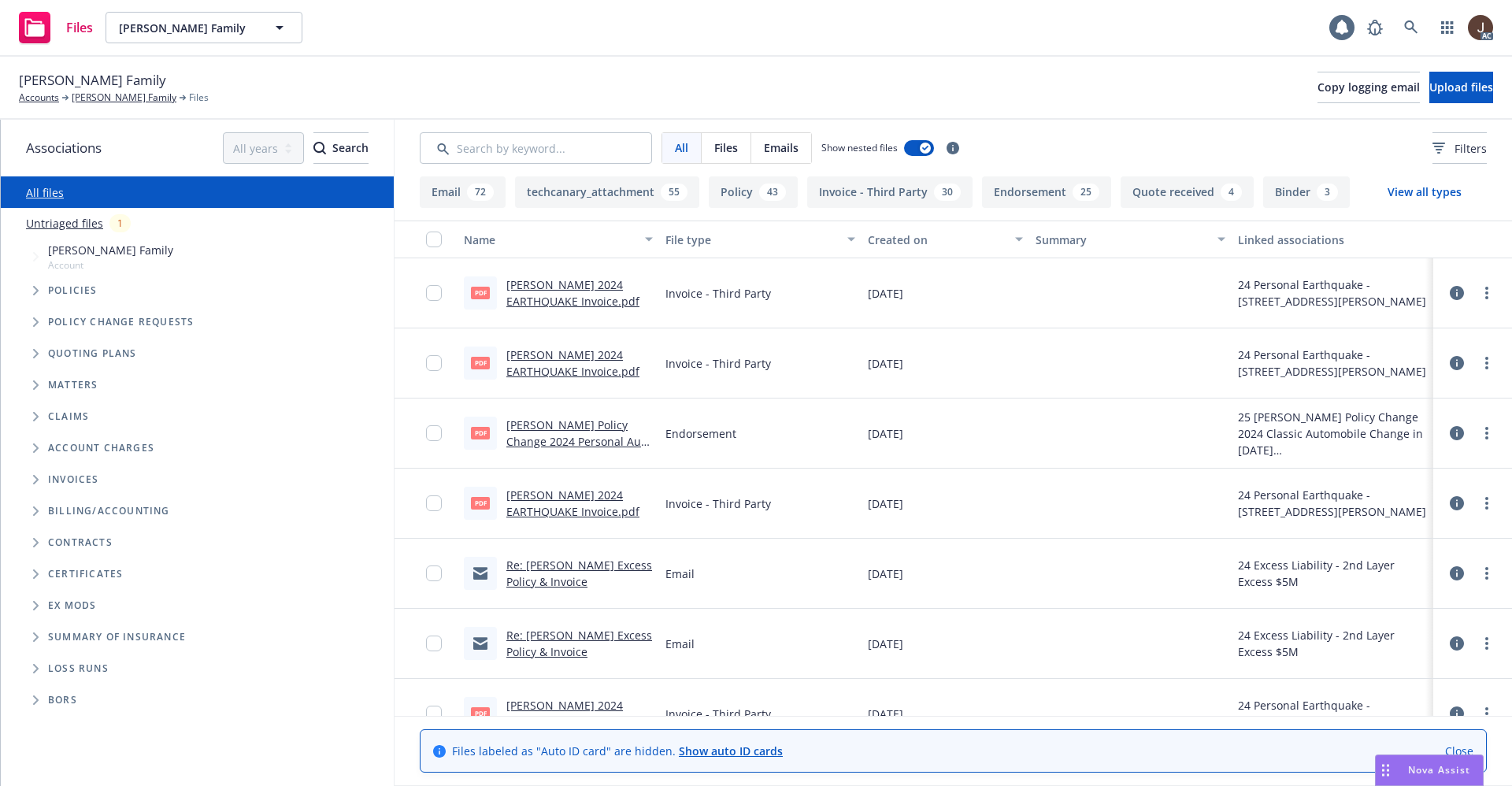
click at [55, 230] on link "Untriaged files" at bounding box center [64, 223] width 77 height 17
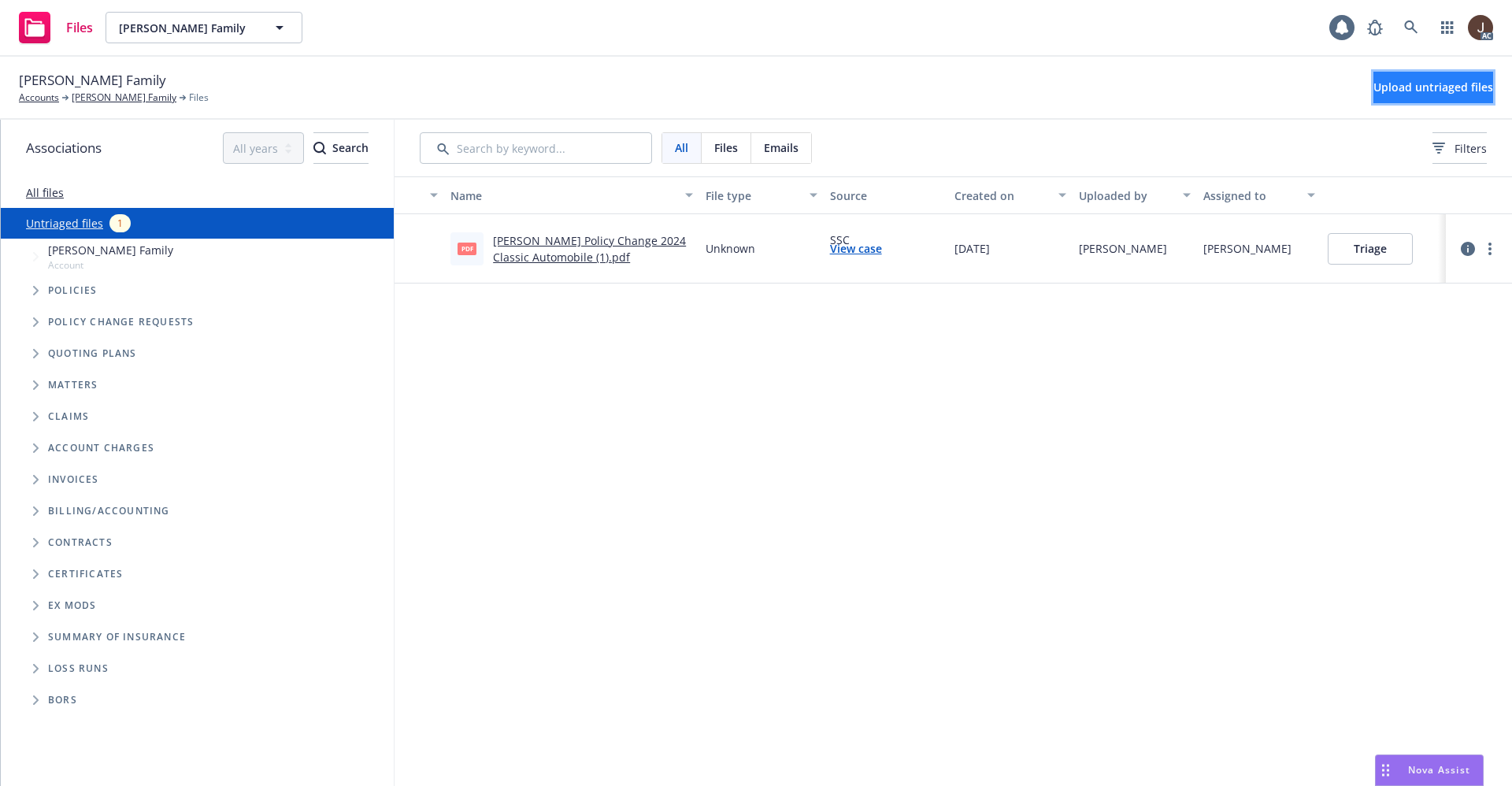
click at [1407, 83] on span "Upload untriaged files" at bounding box center [1433, 87] width 119 height 15
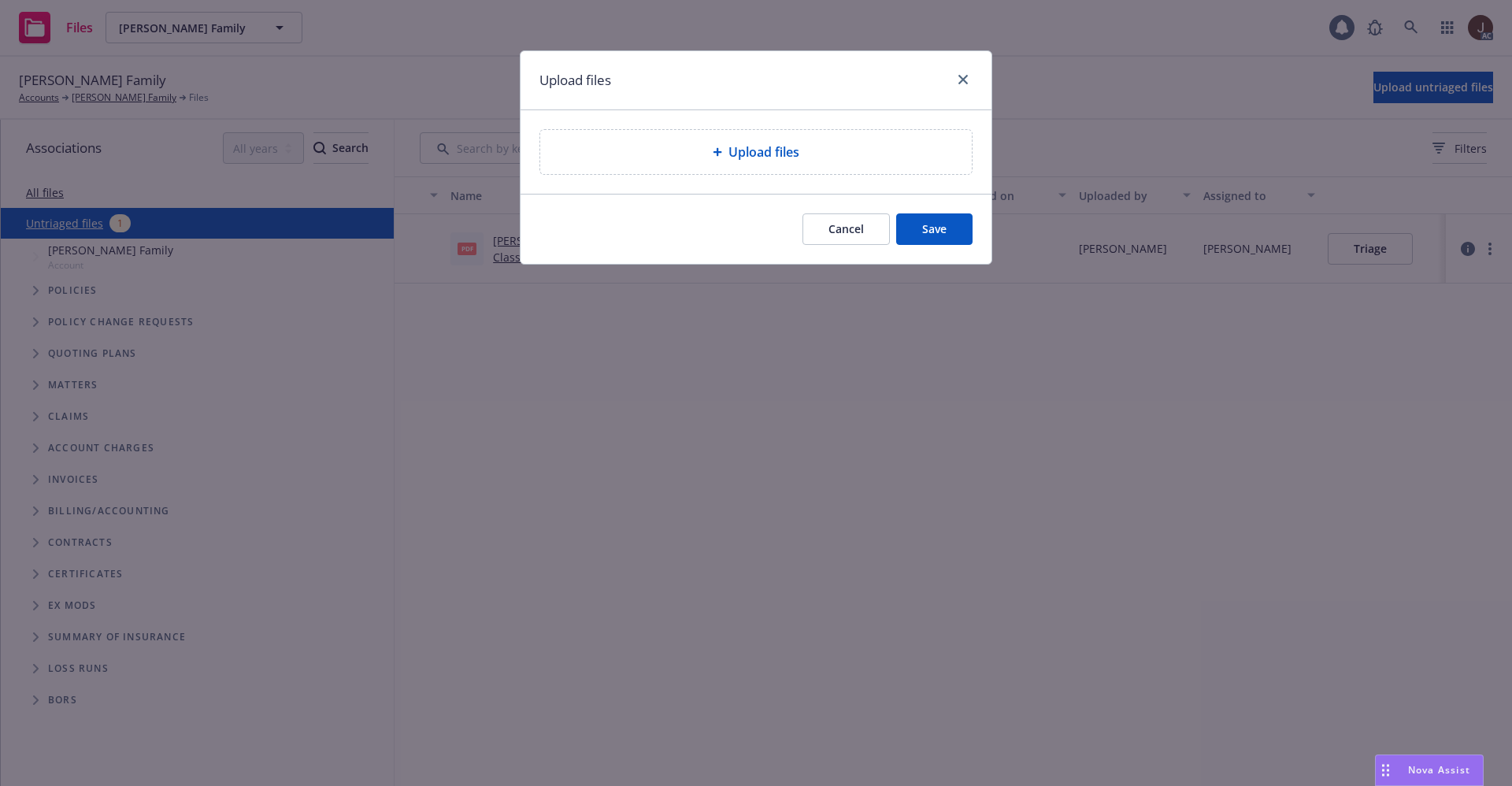
click at [788, 158] on span "Upload files" at bounding box center [763, 152] width 70 height 19
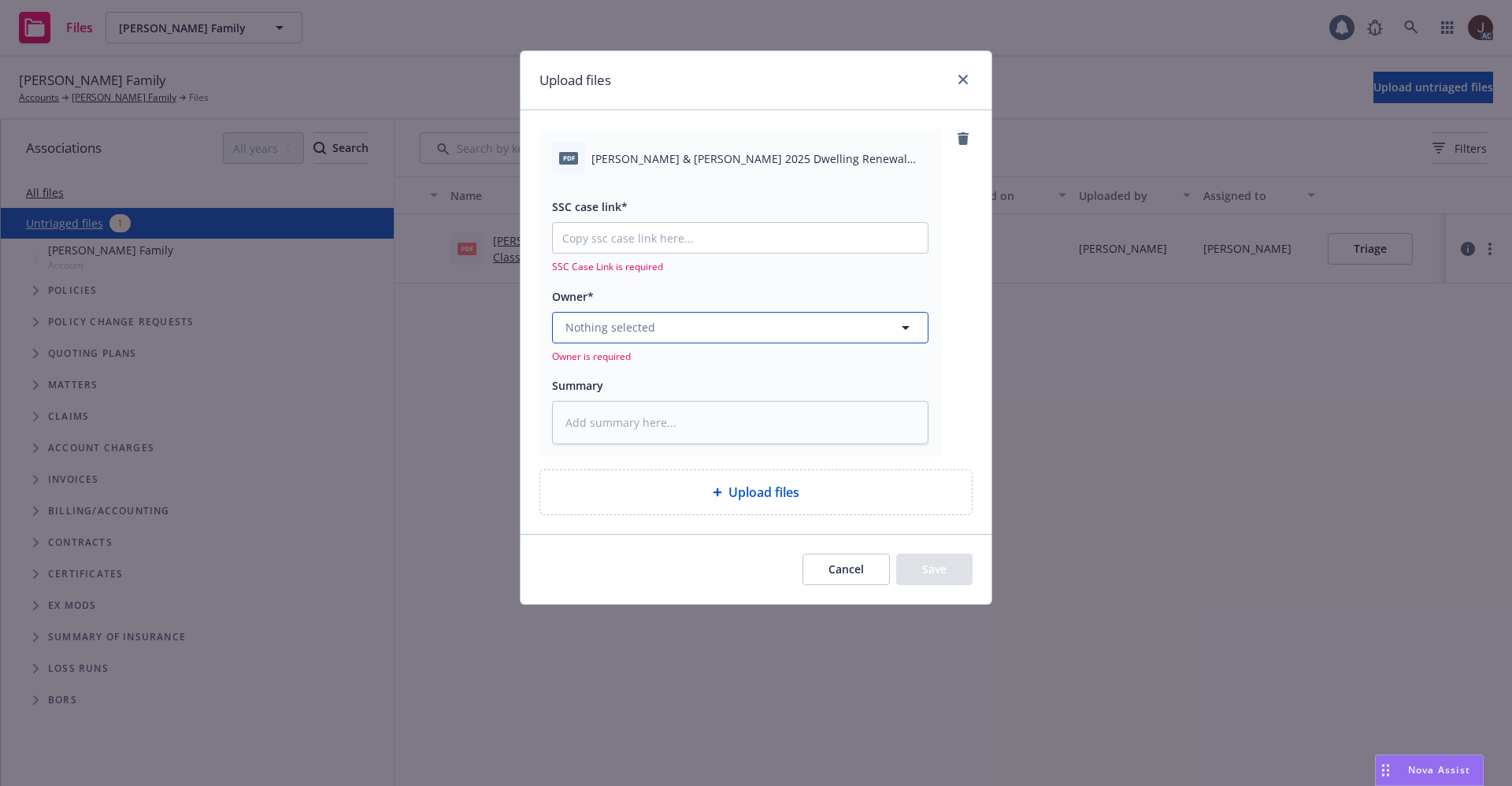
click at [650, 336] on button "Nothing selected" at bounding box center [741, 328] width 377 height 32
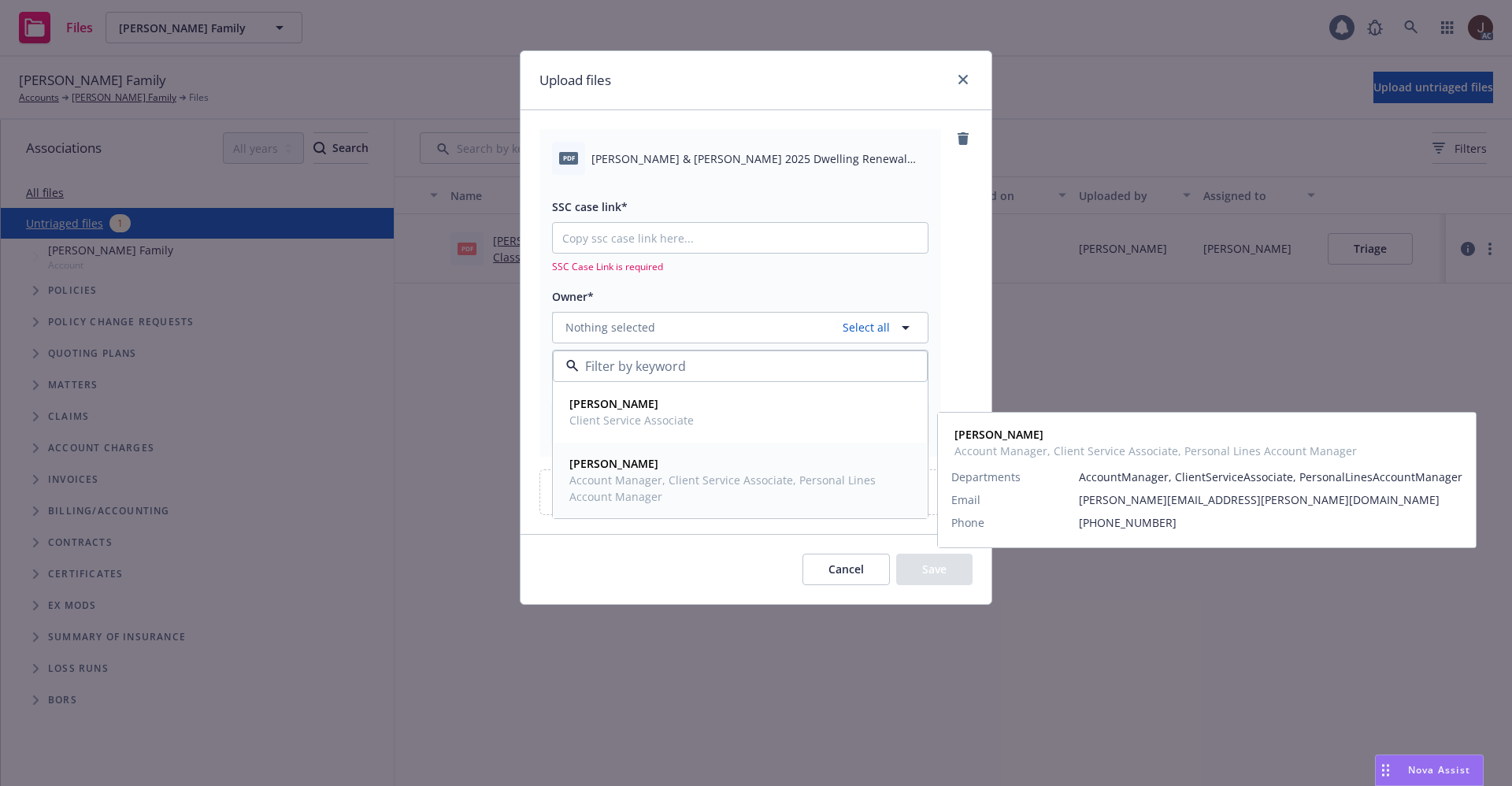
click at [656, 472] on div "Stephanie Harmon Account Manager, Client Service Associate, Personal Lines Acco…" at bounding box center [739, 480] width 338 height 50
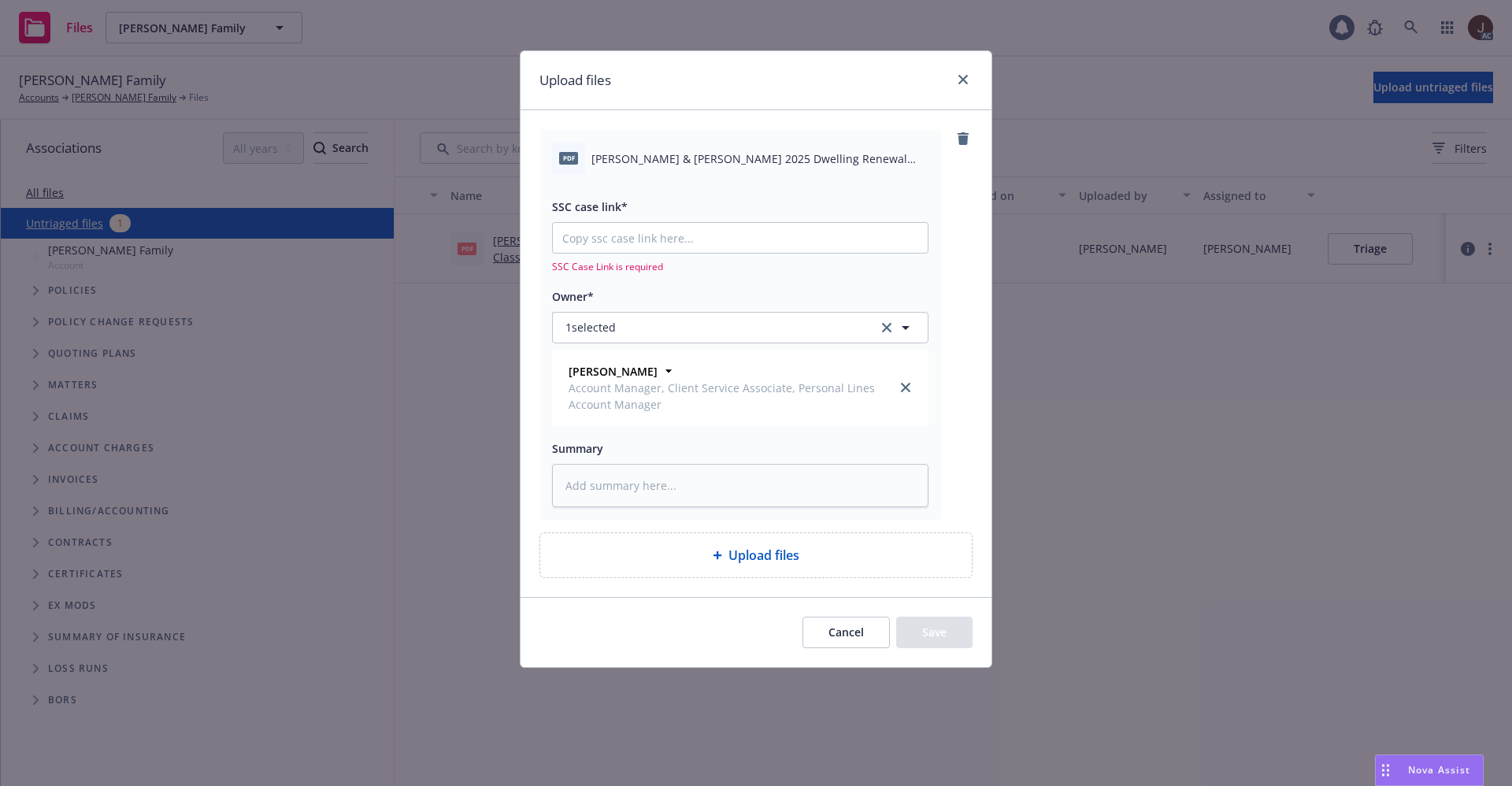
type textarea "x"
click at [680, 159] on span "David & Susan Persing 2025 Dwelling Renewal Offer.pdf" at bounding box center [760, 158] width 337 height 17
copy div "David & Susan Persing 2025 Dwelling Renewal Offer.pdf"
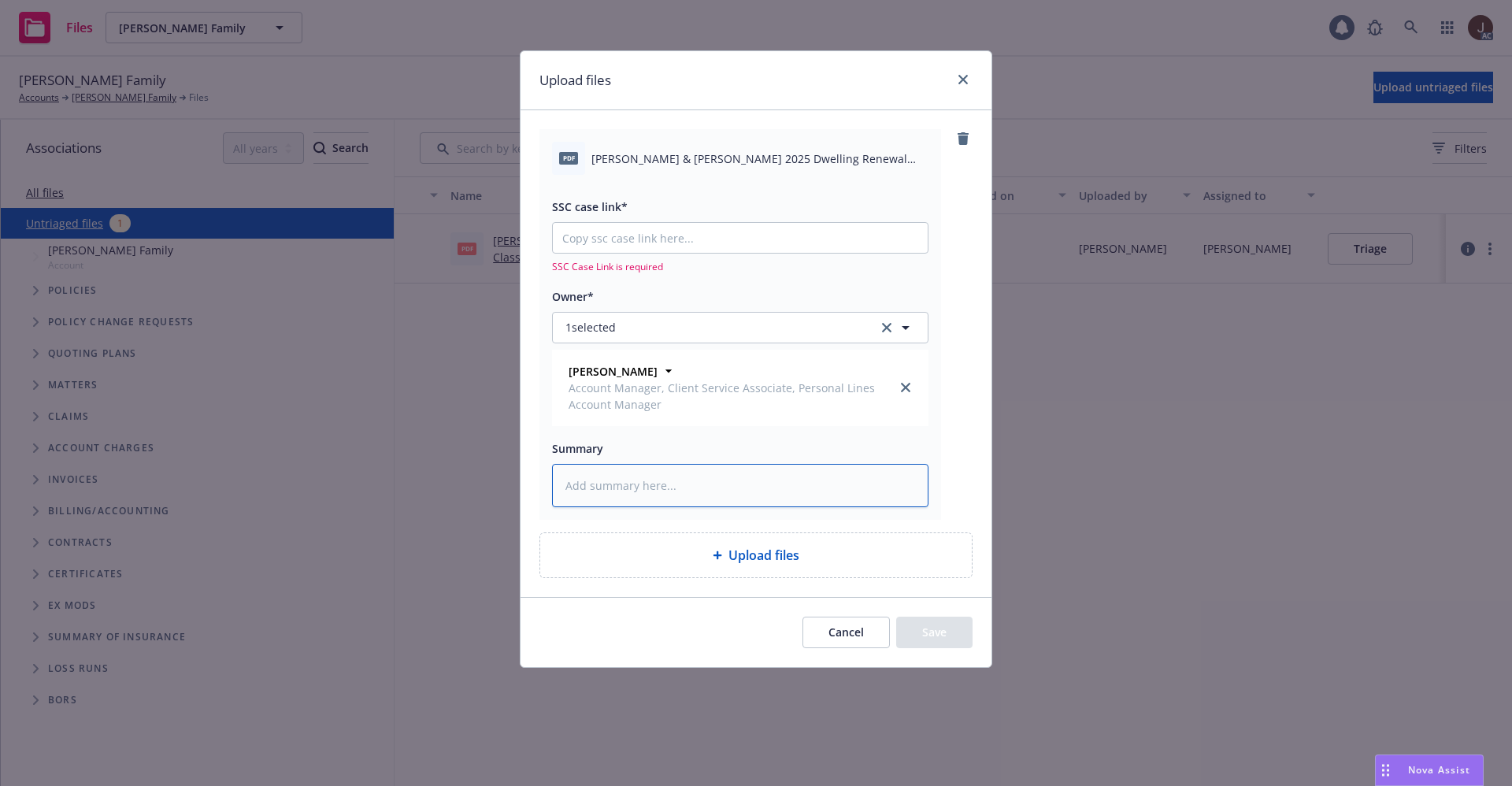
click at [618, 477] on textarea at bounding box center [741, 485] width 377 height 43
paste textarea "David & Susan Persing 2025 Dwelling Renewal Offer.pdf"
type textarea "David & Susan Persing 2025 Dwelling Renewal Offer.pdf"
type textarea "x"
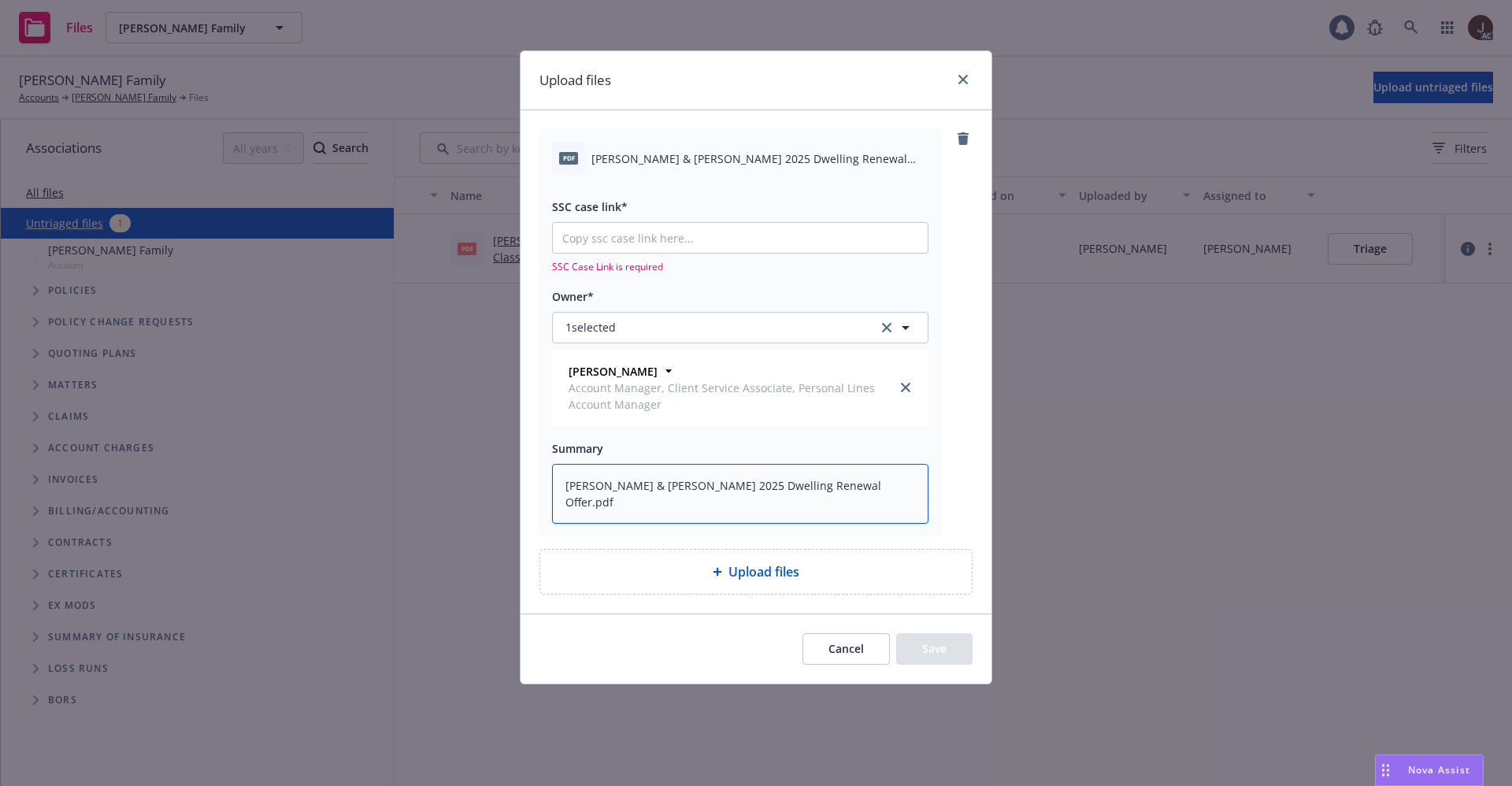
type textarea "David & Susan Persing 2025 Dwelling Renewal Offer.pdf"
type textarea "x"
click at [647, 237] on input "SSC case link*" at bounding box center [741, 238] width 375 height 30
paste input "https://newfront-ssc.lightning.force.com/lightning/r/Case/500Vz00000RzgfaIAB/vi…"
type input "https://newfront-ssc.lightning.force.com/lightning/r/Case/500Vz00000RzgfaIAB/vi…"
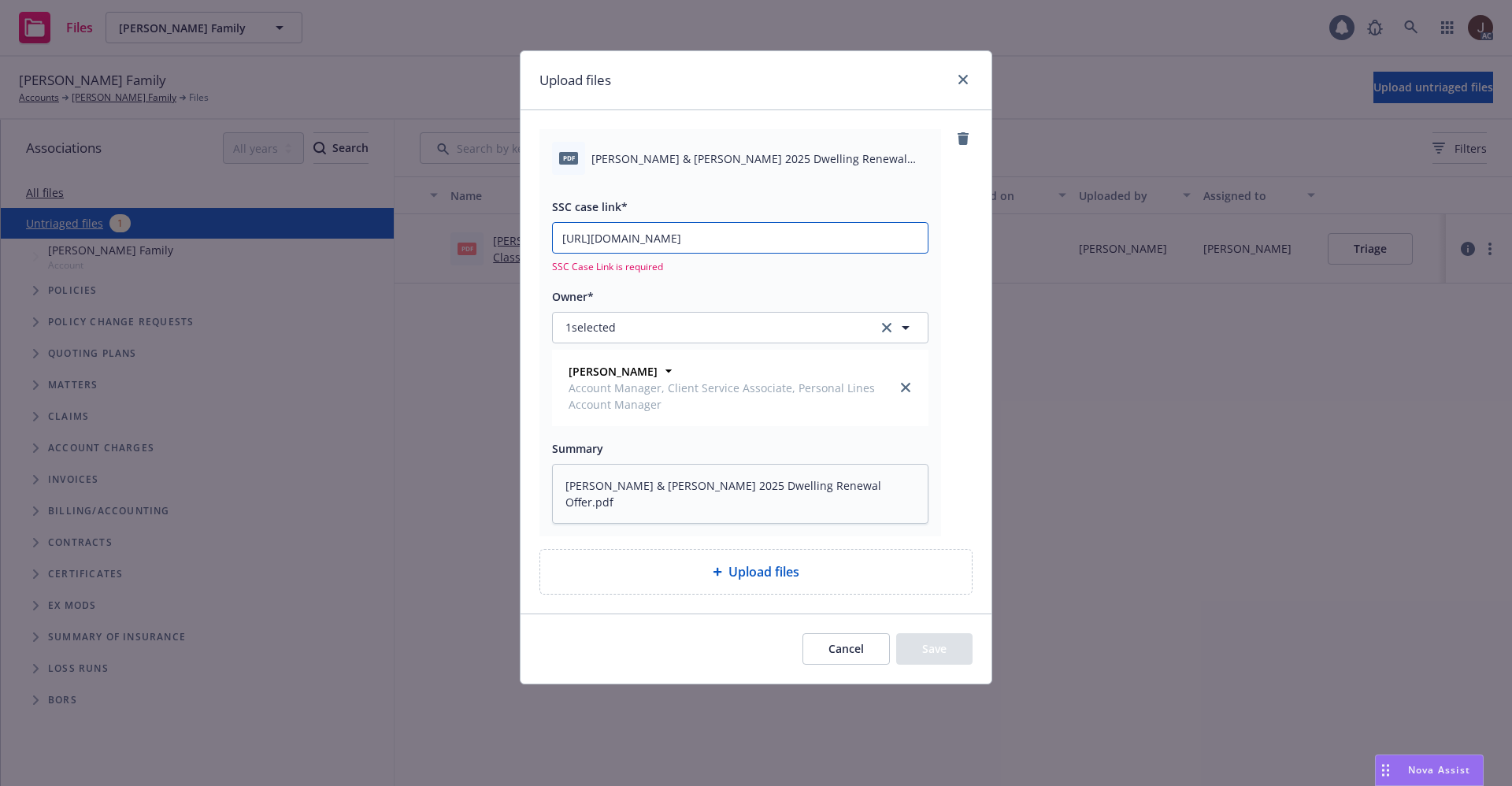
type textarea "x"
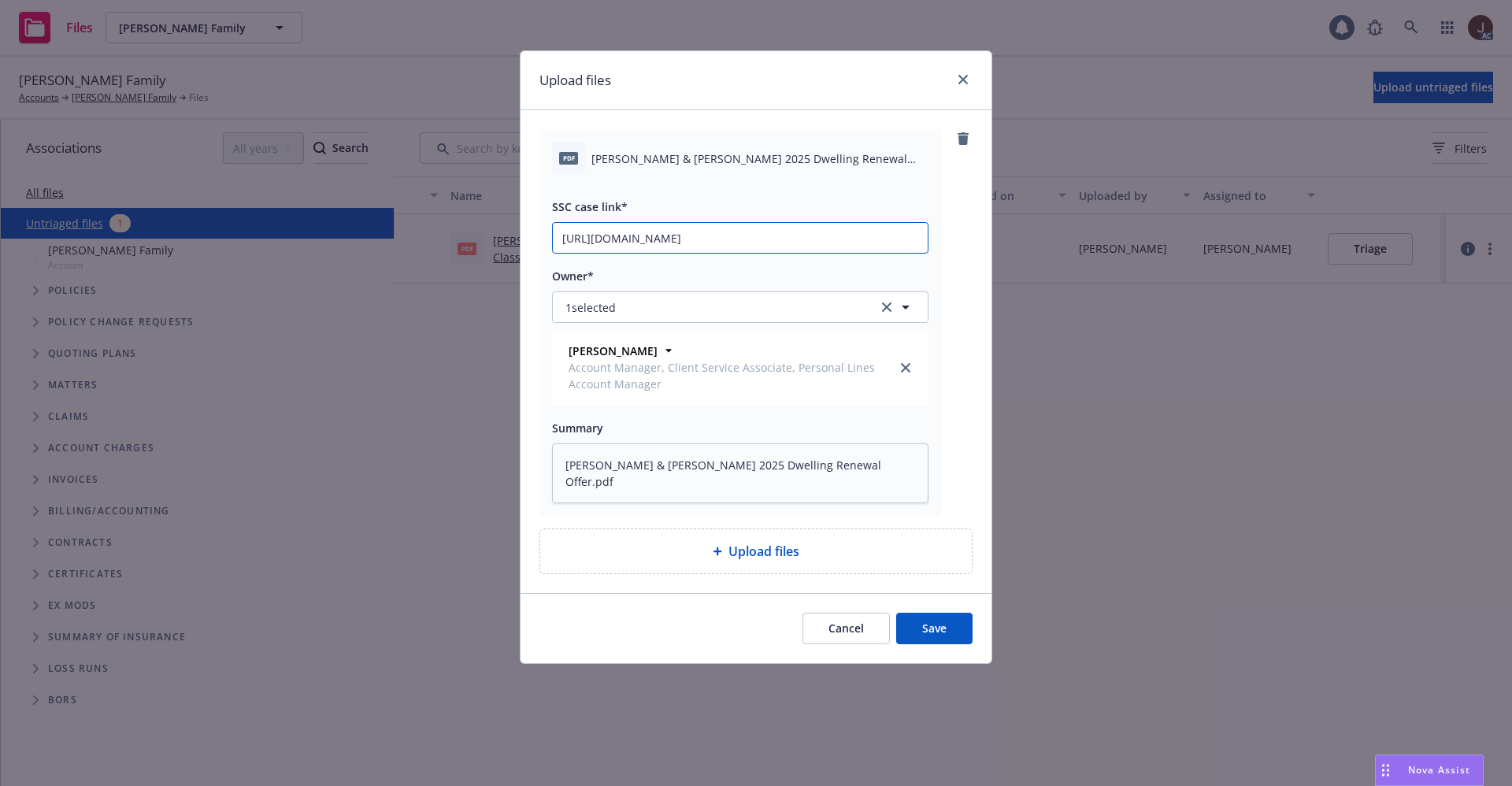
scroll to position [0, 74]
type input "https://newfront-ssc.lightning.force.com/lightning/r/Case/500Vz00000RzgfaIAB/vi…"
click at [940, 625] on button "Save" at bounding box center [935, 628] width 76 height 32
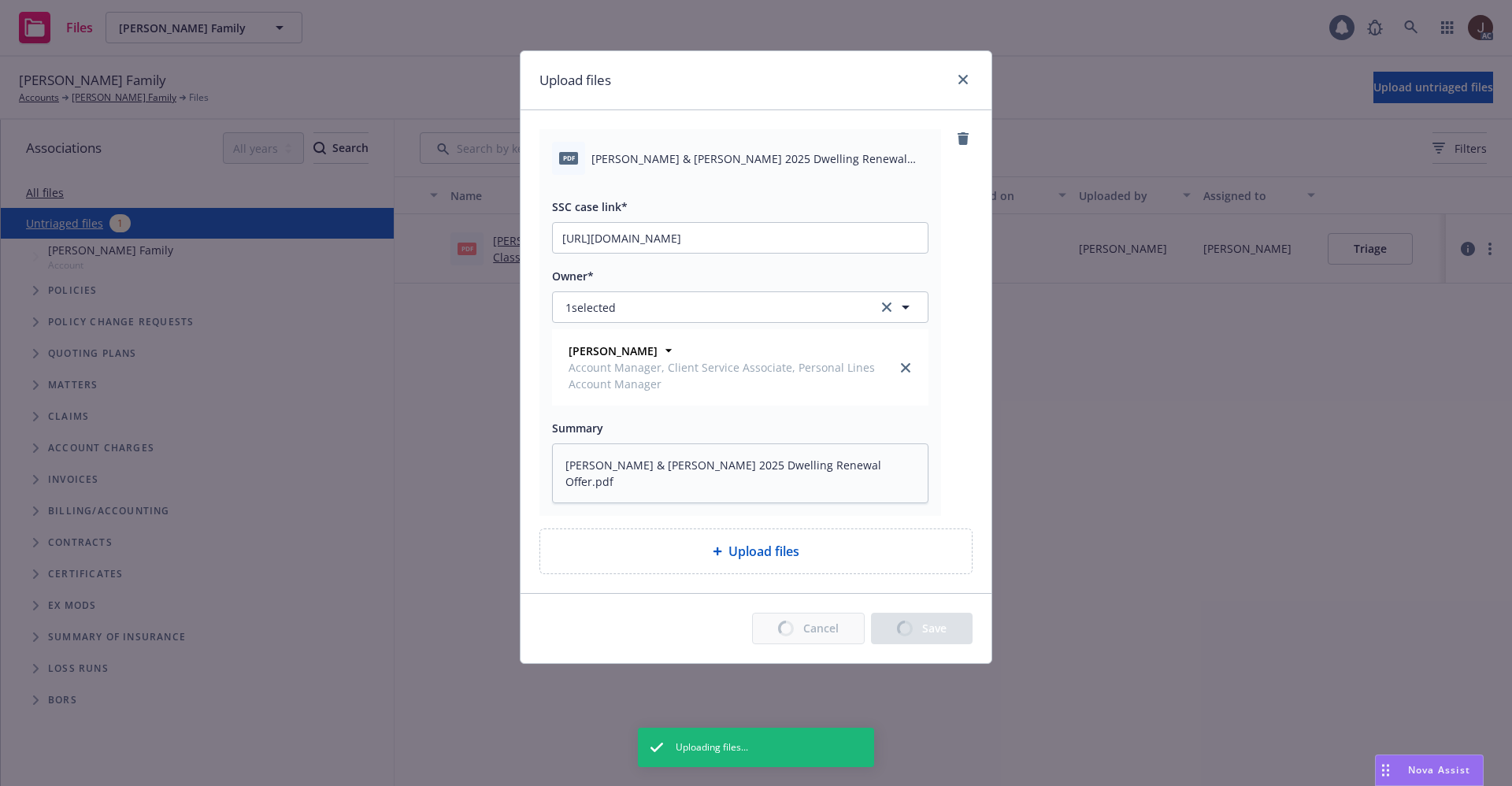
type textarea "x"
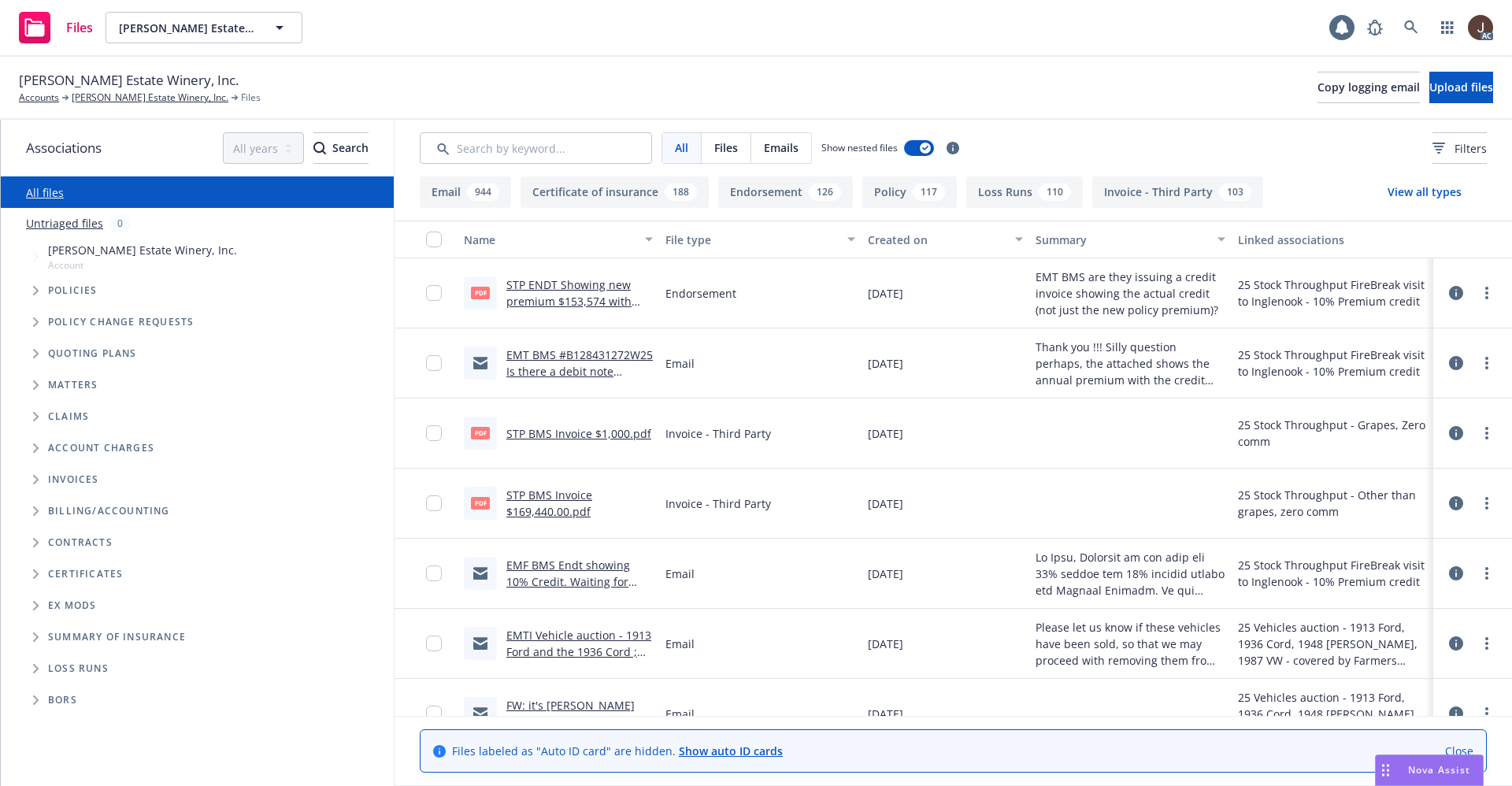
click at [57, 226] on link "Untriaged files" at bounding box center [64, 223] width 77 height 17
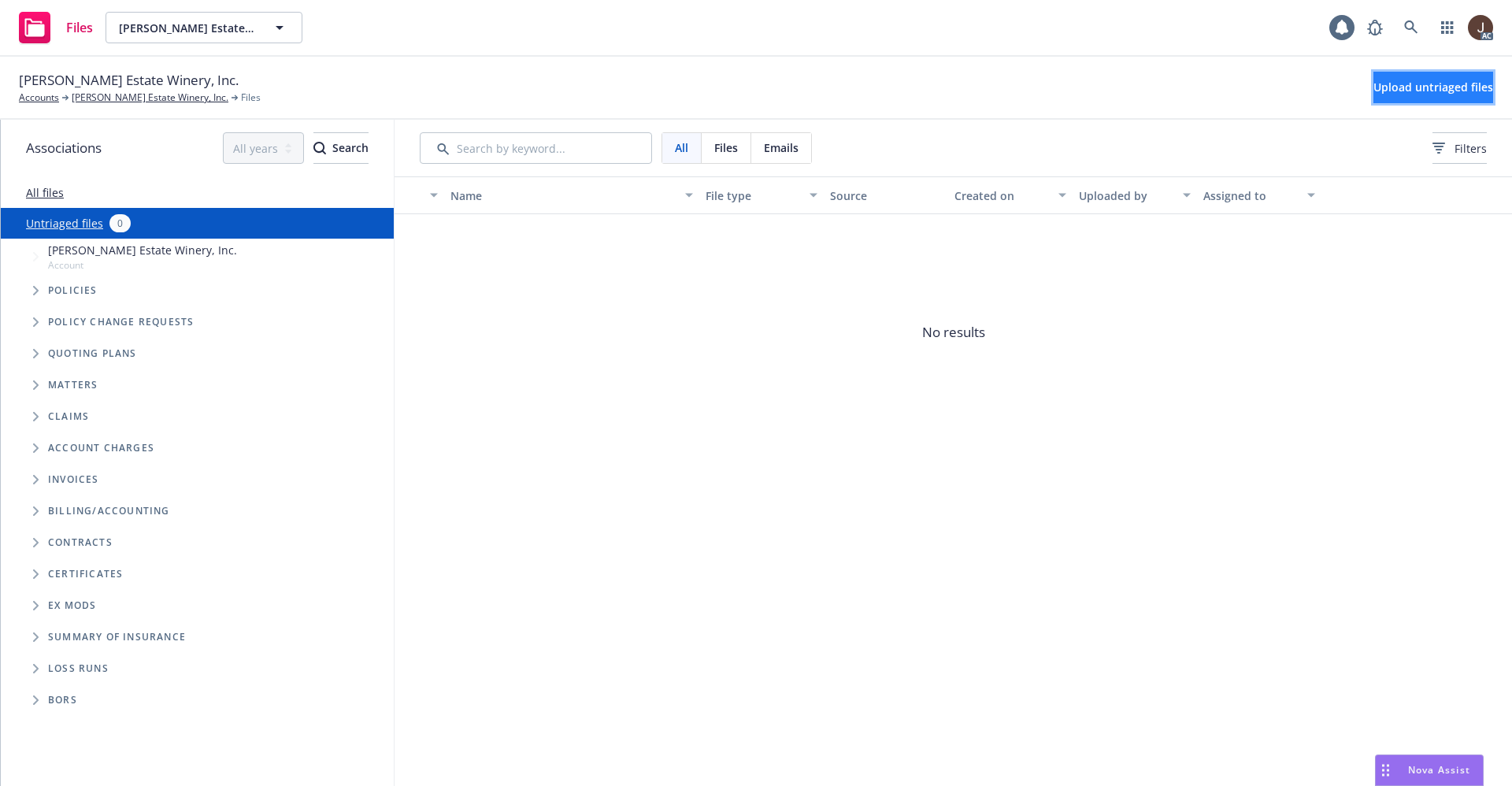
click at [1416, 89] on span "Upload untriaged files" at bounding box center [1433, 87] width 119 height 15
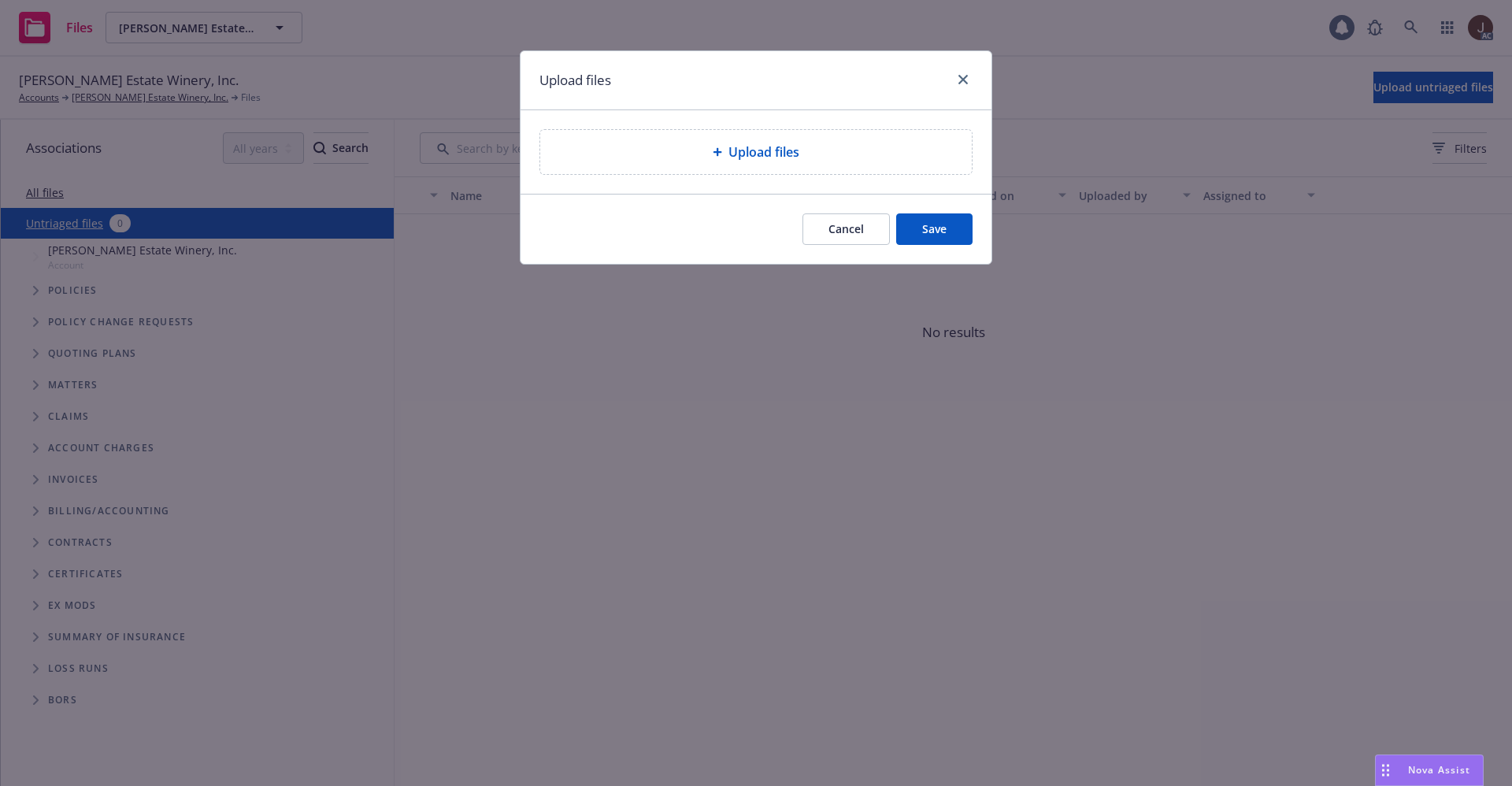
click at [778, 143] on span "Upload files" at bounding box center [763, 152] width 70 height 19
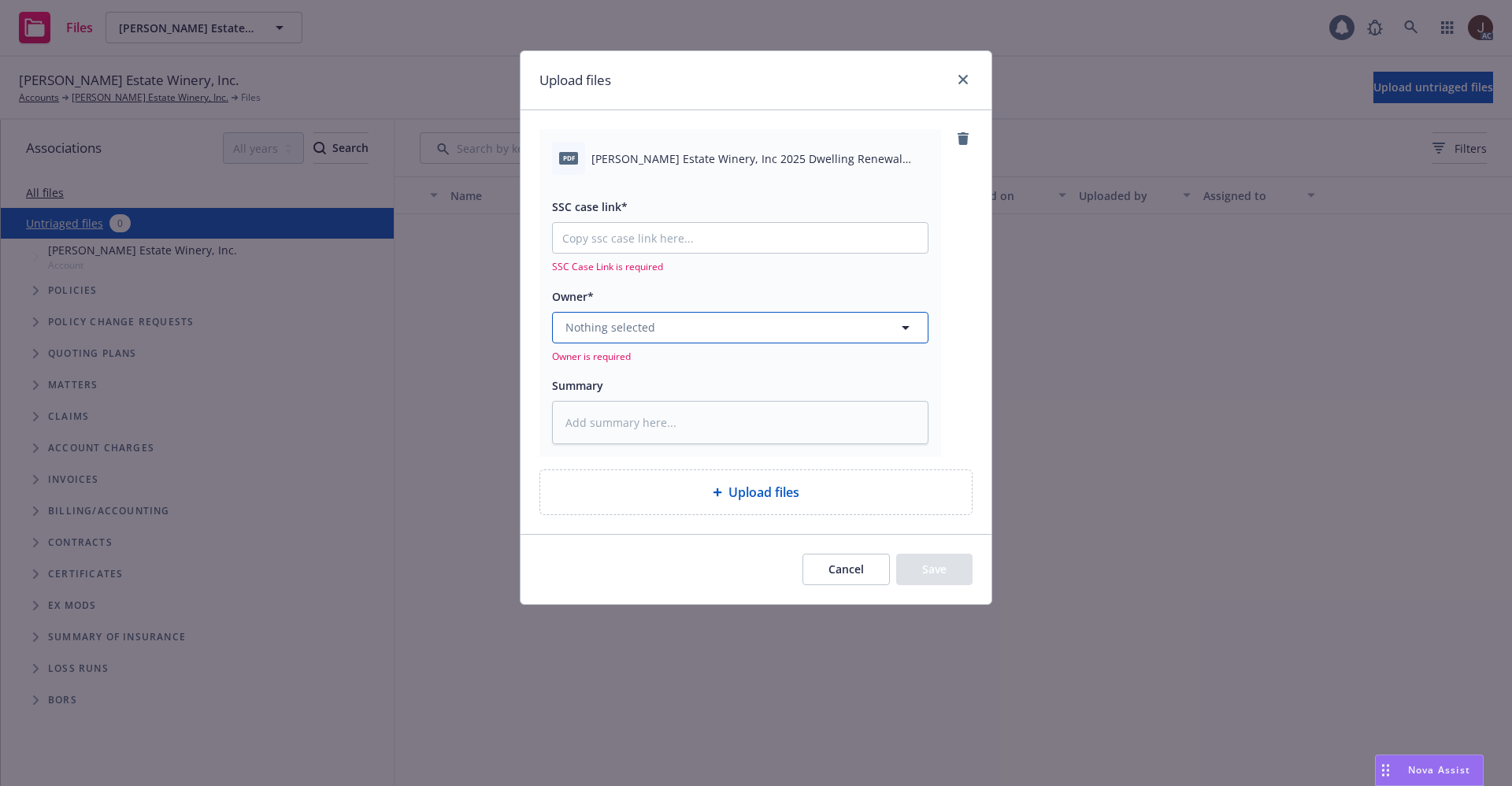
click at [616, 336] on button "Nothing selected" at bounding box center [741, 328] width 377 height 32
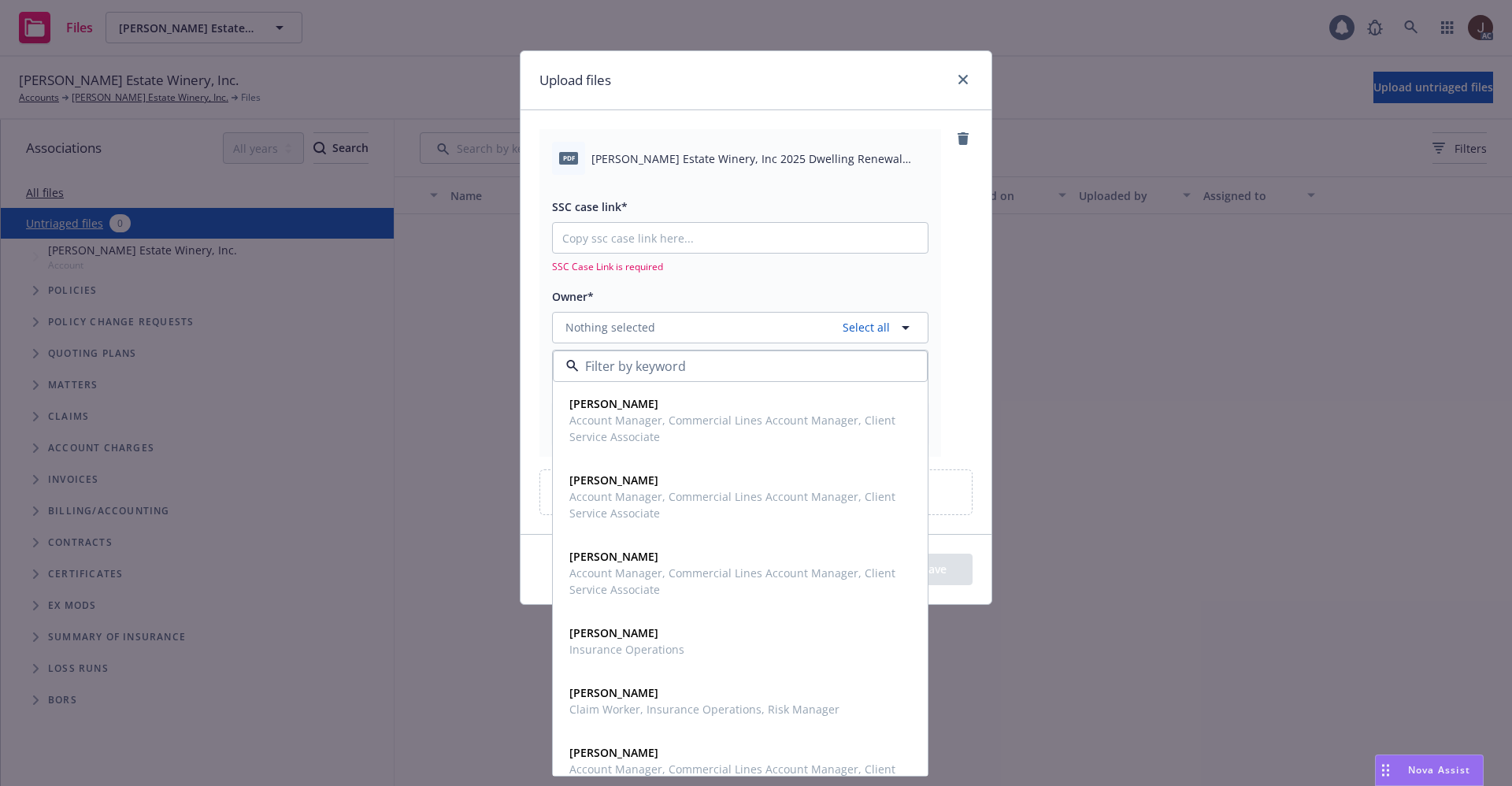
click at [655, 161] on span "[PERSON_NAME] Estate Winery, Inc 2025 Dwelling Renewal Offer.pdf" at bounding box center [760, 158] width 337 height 17
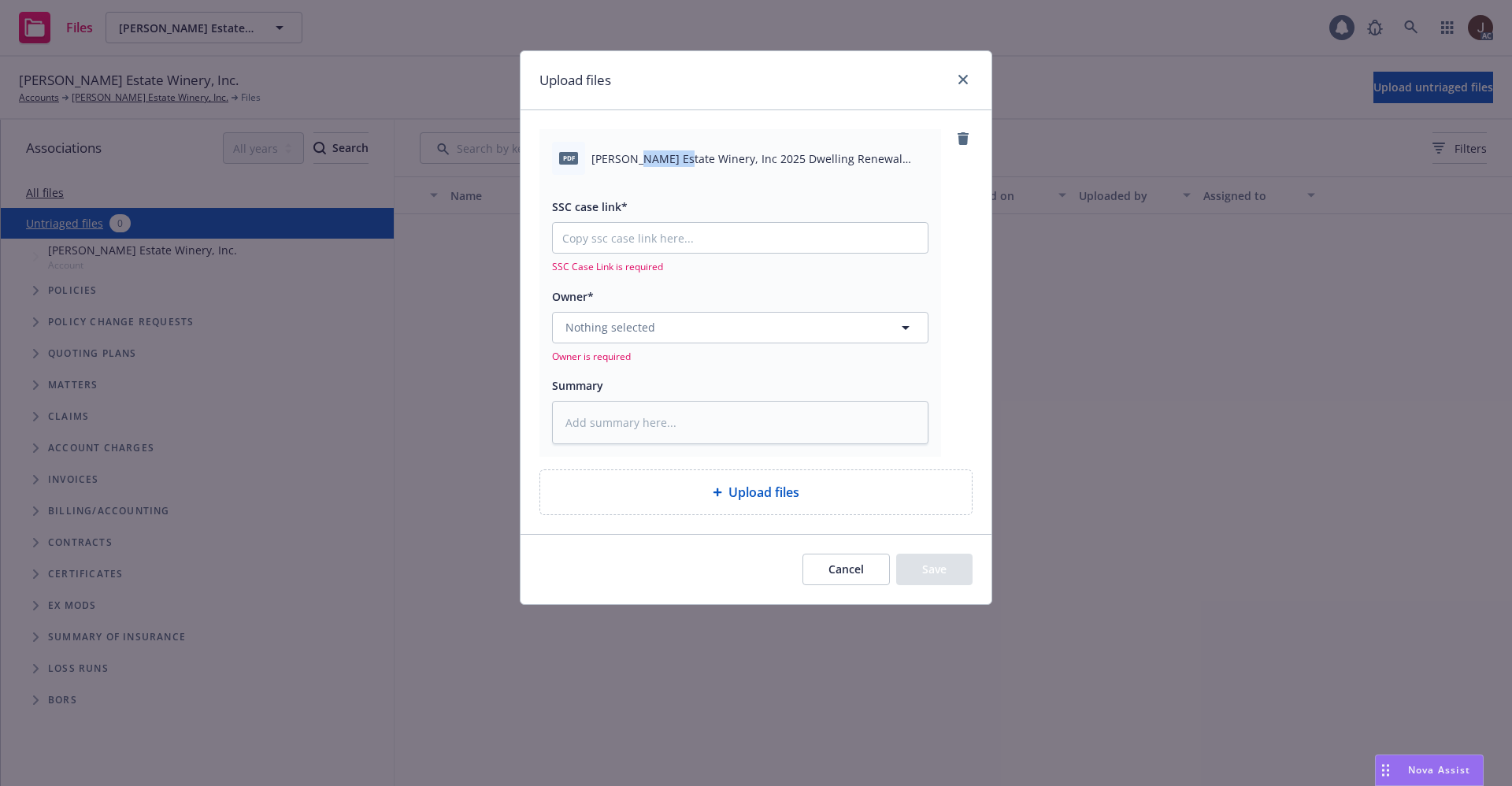
click at [655, 161] on span "[PERSON_NAME] Estate Winery, Inc 2025 Dwelling Renewal Offer.pdf" at bounding box center [760, 158] width 337 height 17
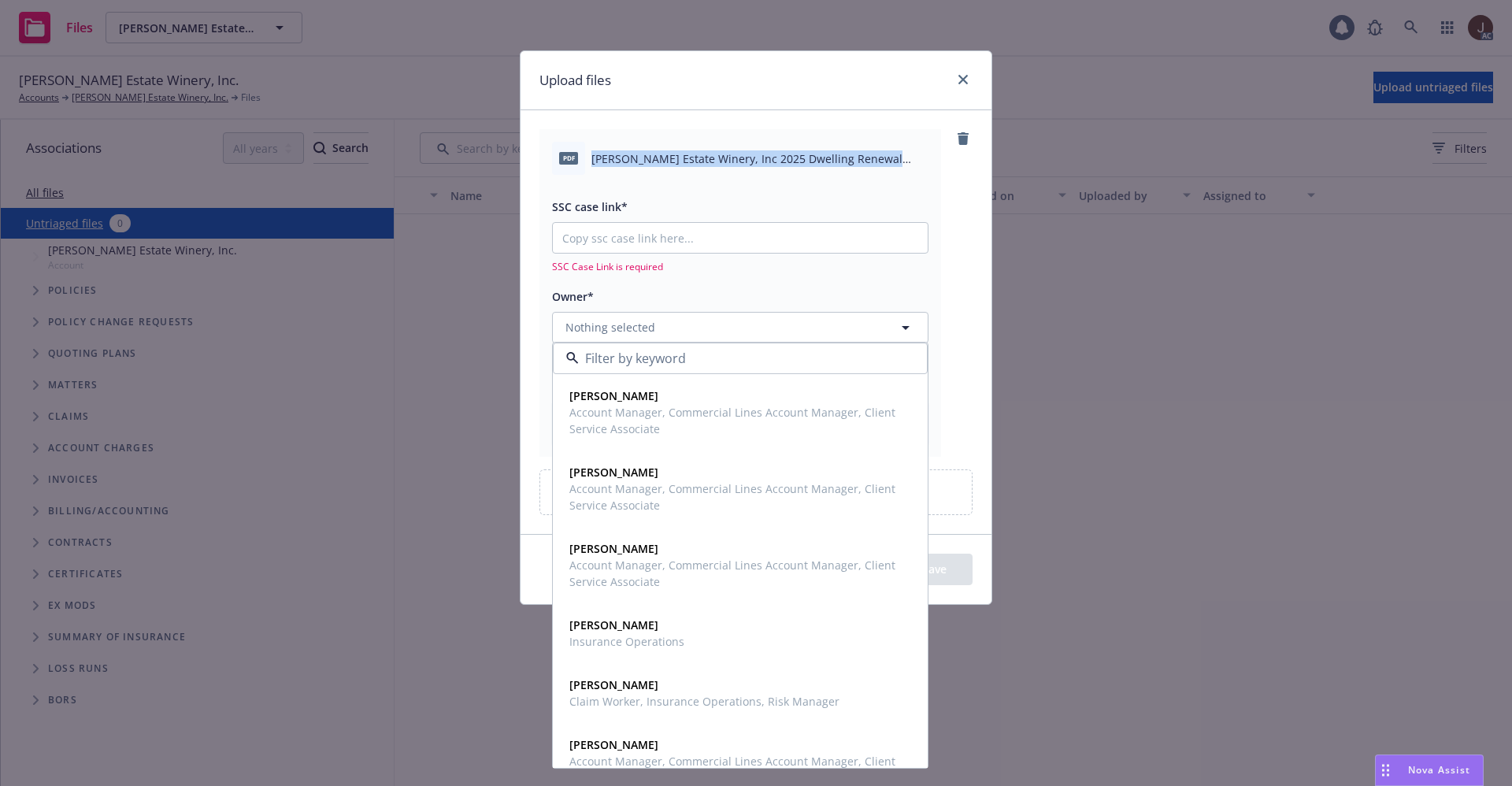
click at [655, 161] on span "[PERSON_NAME] Estate Winery, Inc 2025 Dwelling Renewal Offer.pdf" at bounding box center [760, 158] width 337 height 17
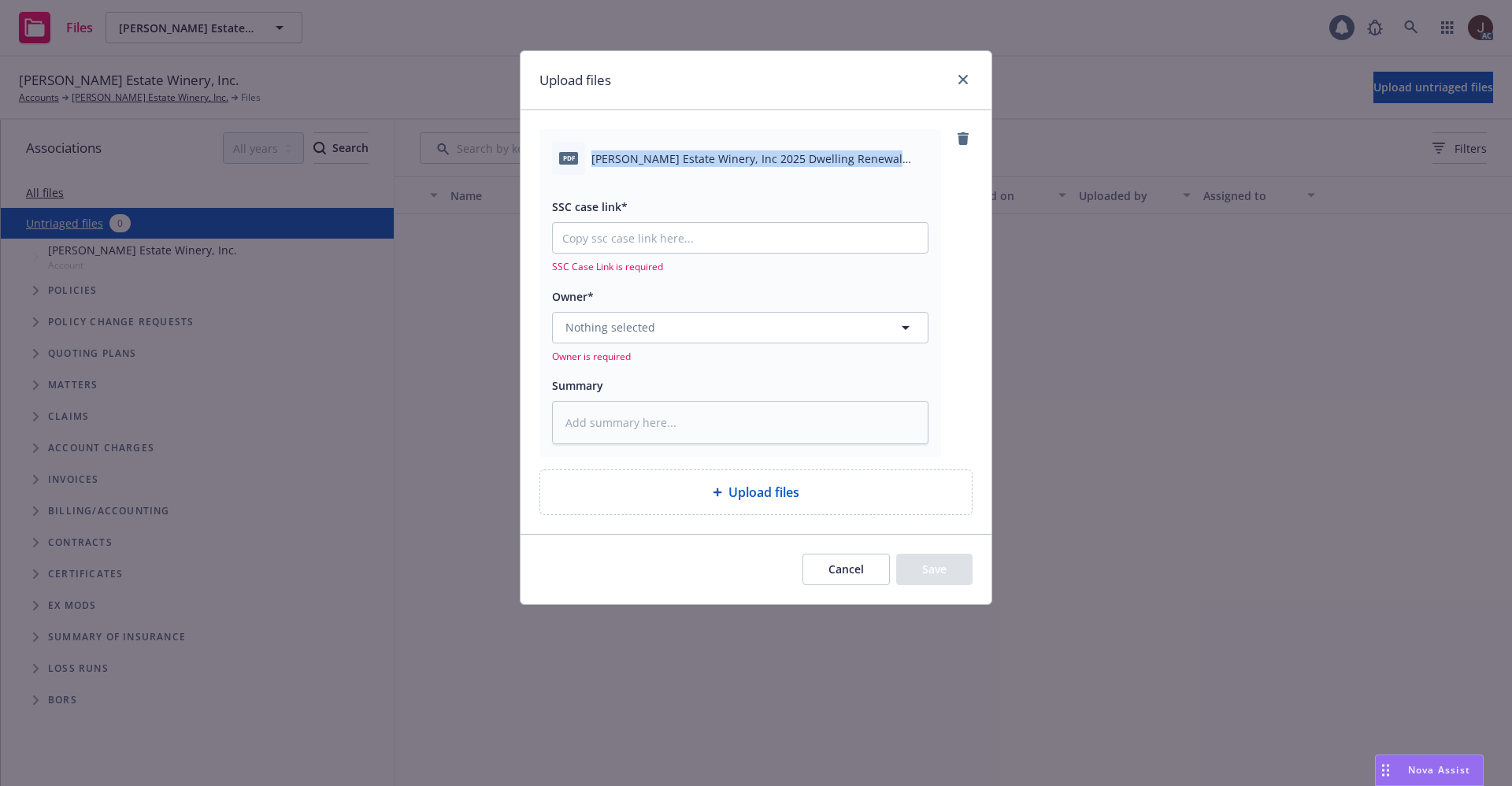
copy div "[PERSON_NAME] Estate Winery, Inc 2025 Dwelling Renewal Offer.pdf"
click at [626, 419] on textarea at bounding box center [741, 422] width 377 height 43
paste textarea "[PERSON_NAME] Estate Winery, Inc 2025 Dwelling Renewal Offer.pdf"
type textarea "[PERSON_NAME] Estate Winery, Inc 2025 Dwelling Renewal Offer.pdf"
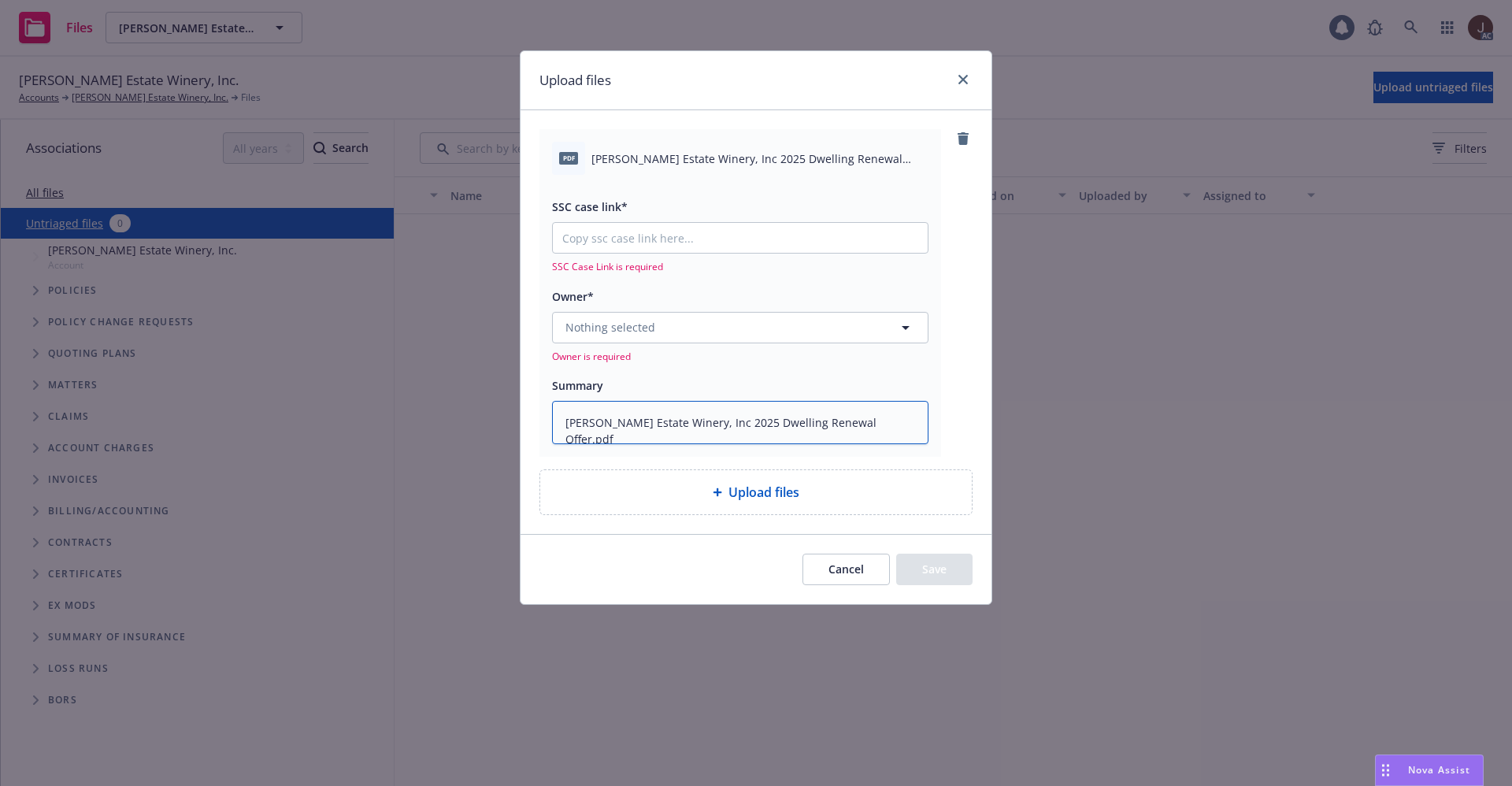
type textarea "x"
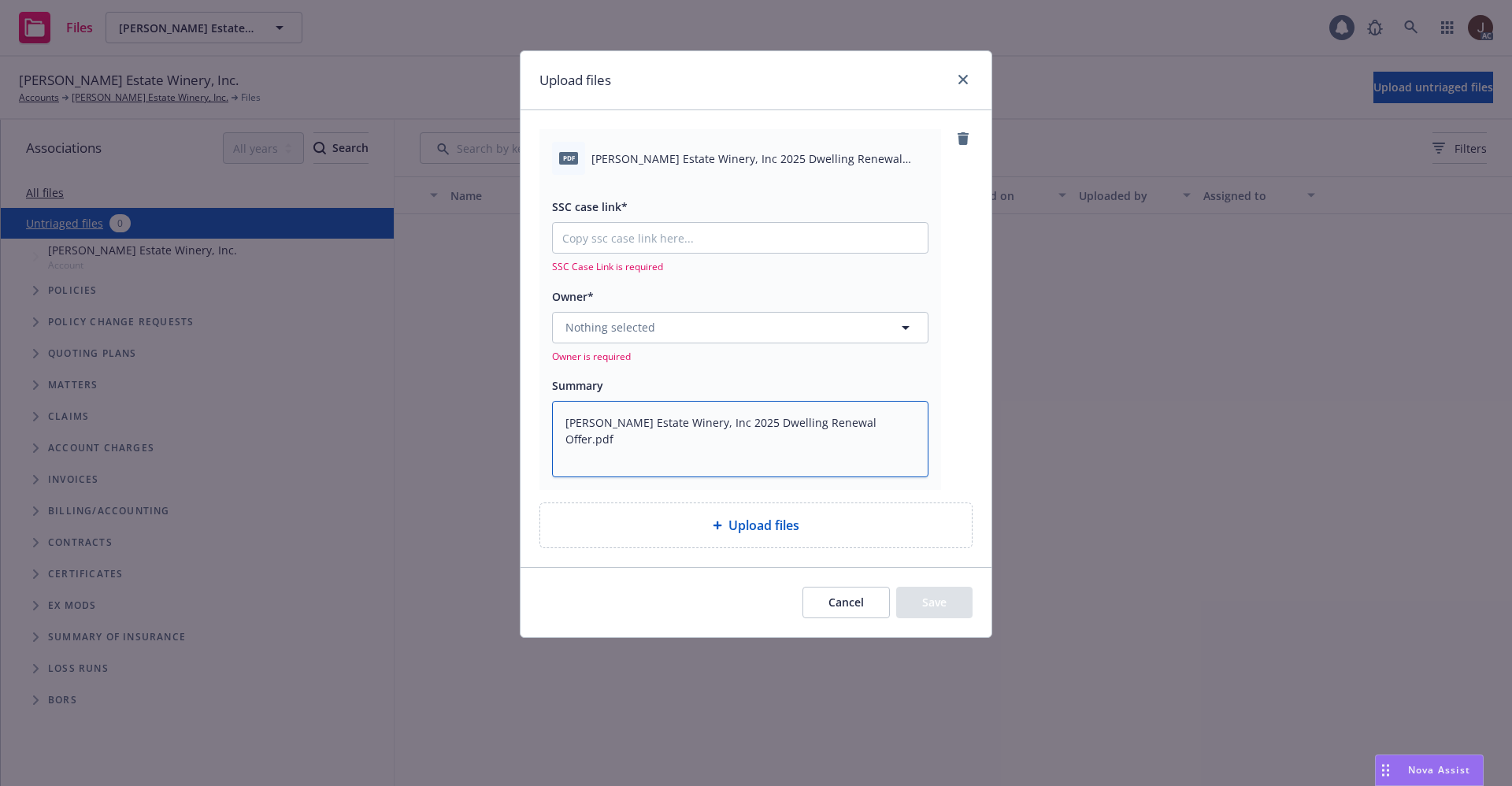
type textarea "[PERSON_NAME] Estate Winery, Inc 2025 Dwelling Renewal Offer.pdf"
type textarea "x"
click at [620, 330] on span "Nothing selected" at bounding box center [610, 328] width 90 height 17
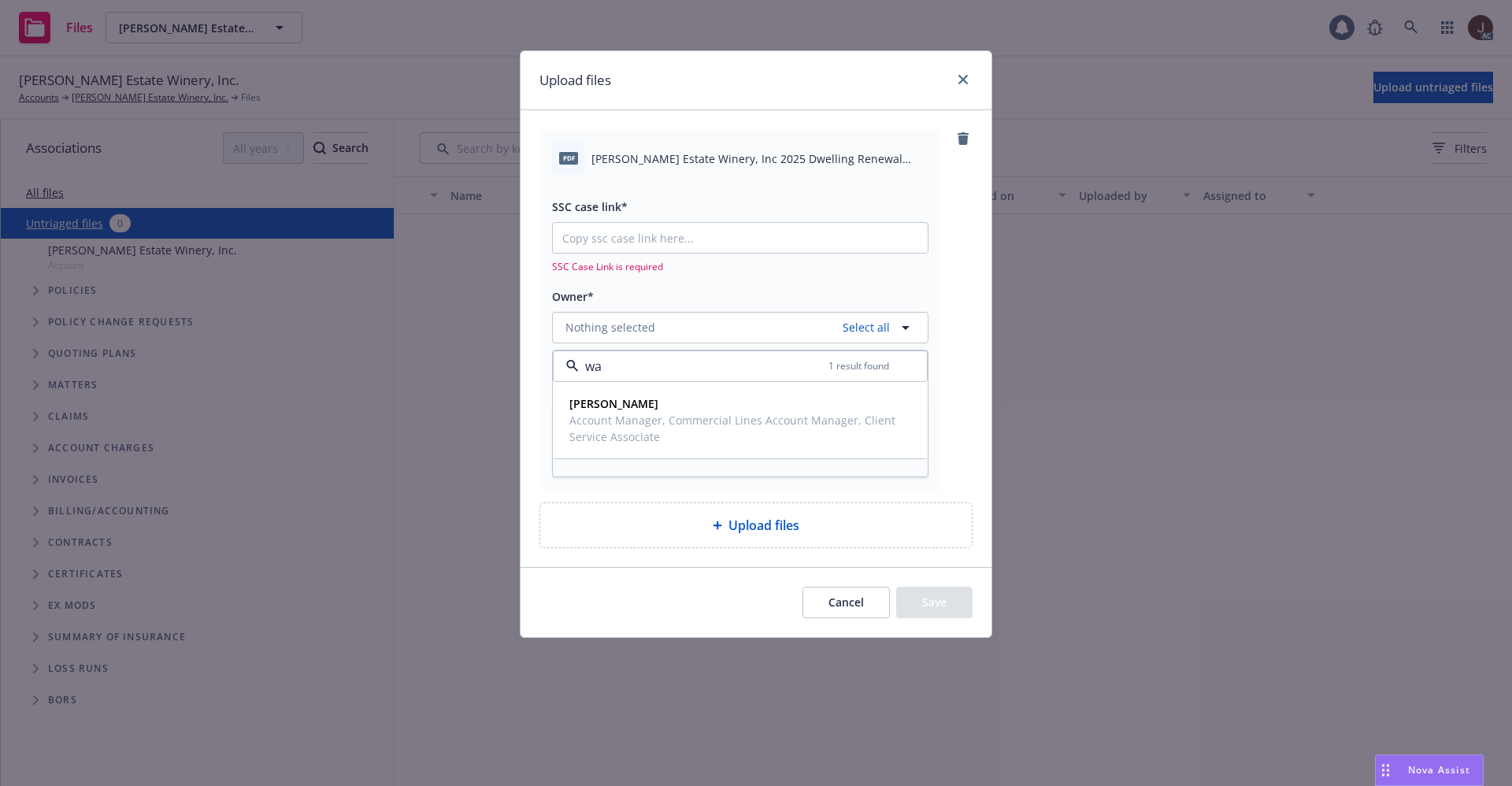
type input "war"
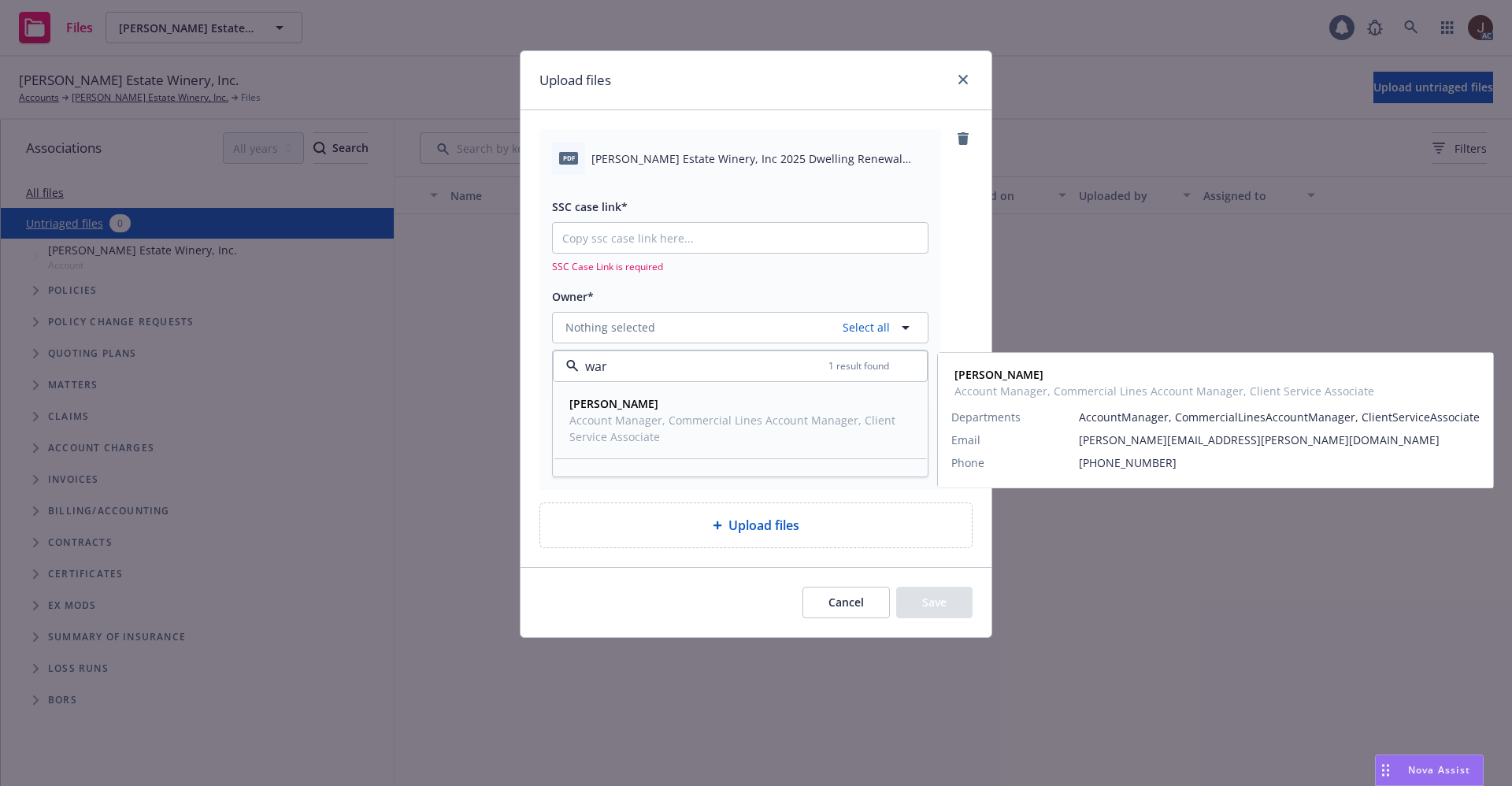
click at [624, 407] on strong "Natalya Warner" at bounding box center [614, 404] width 89 height 15
type textarea "x"
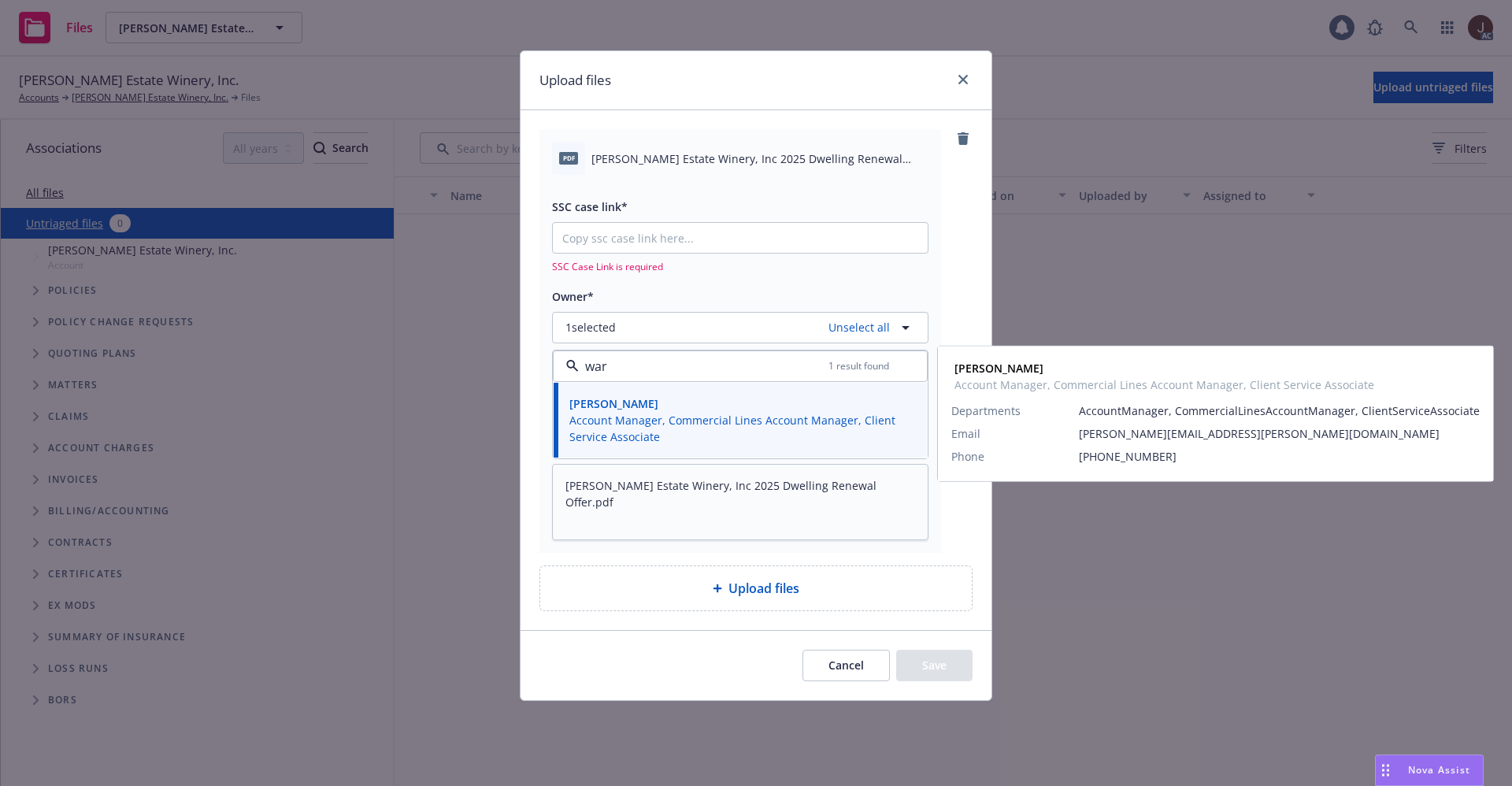
type input "war"
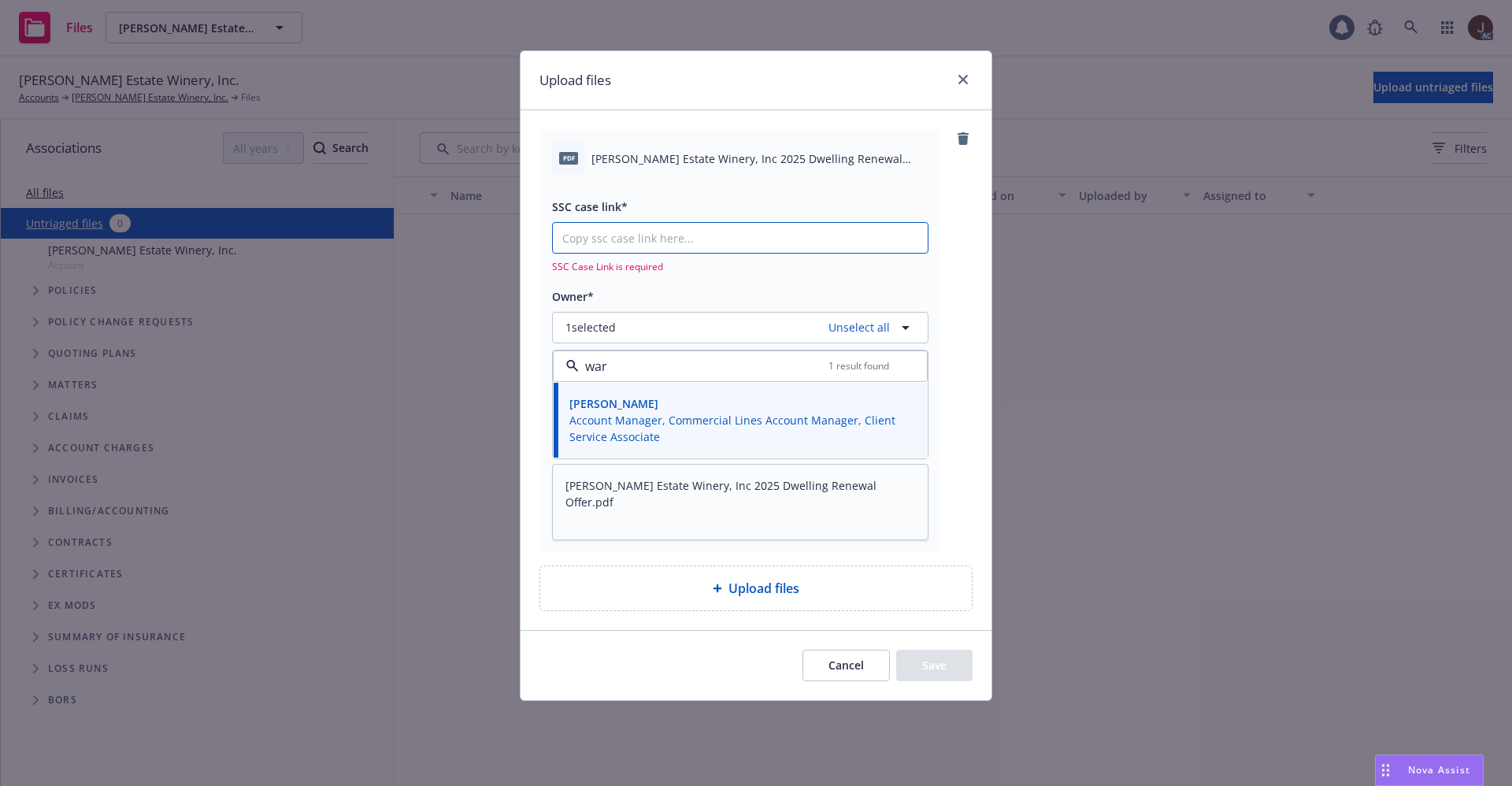
click at [692, 243] on input "SSC case link*" at bounding box center [741, 238] width 375 height 30
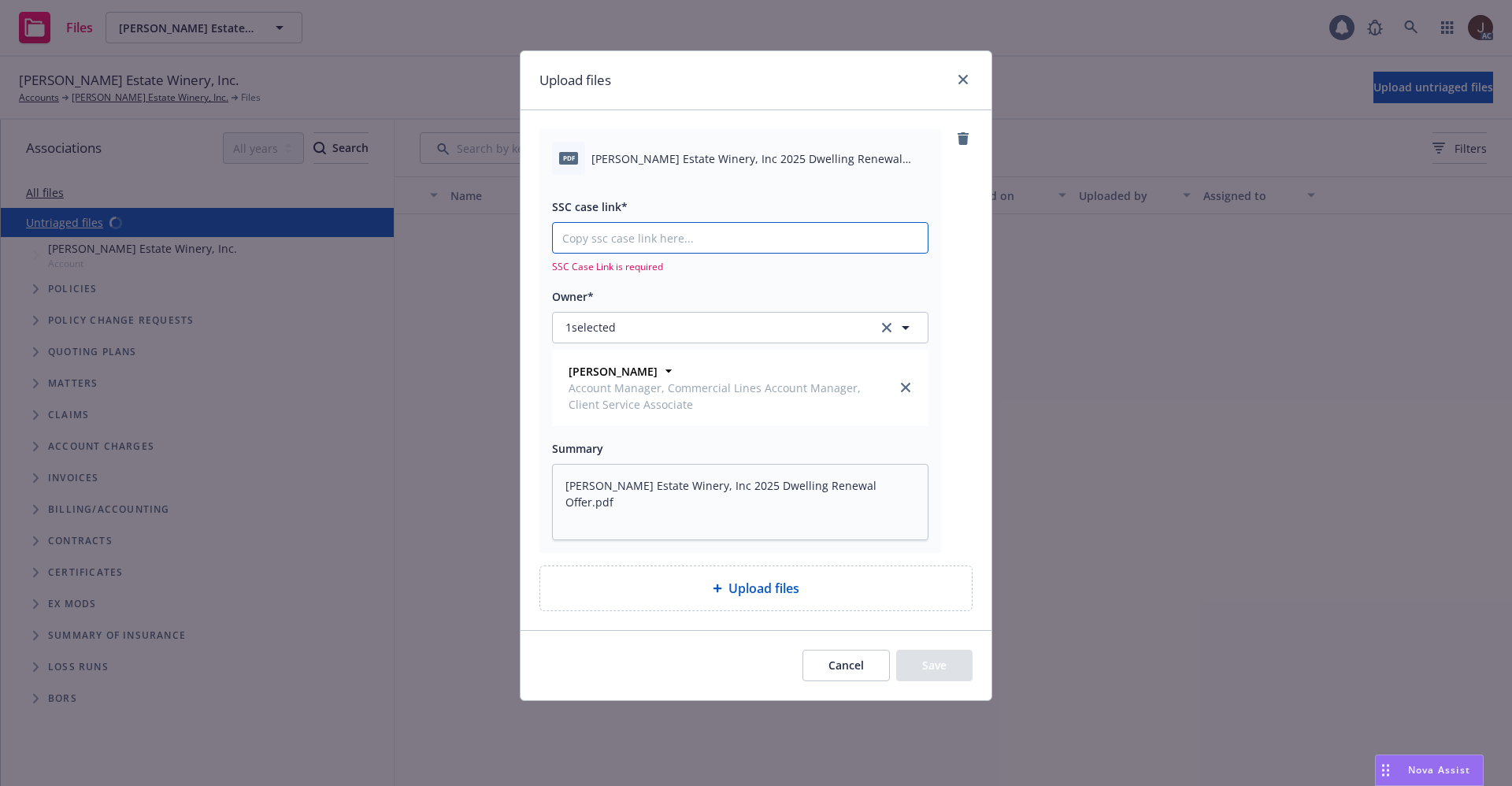
type textarea "x"
click at [628, 245] on input "SSC case link*" at bounding box center [741, 238] width 375 height 30
paste input "https://newfront-ssc.lightning.force.com/lightning/r/Case/500Vz00000RzwsZIAR/vi…"
type input "https://newfront-ssc.lightning.force.com/lightning/r/Case/500Vz00000RzwsZIAR/vi…"
type textarea "x"
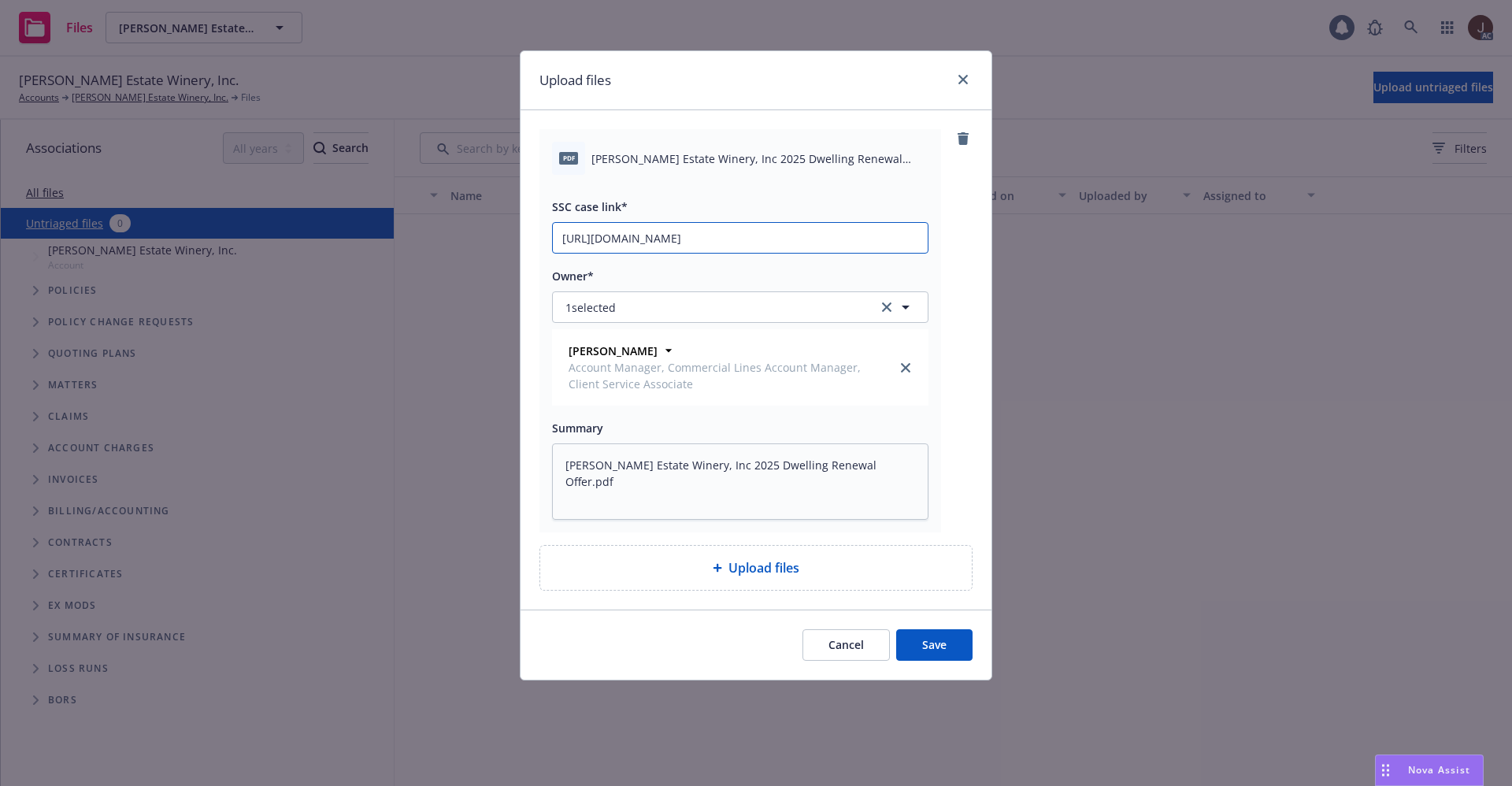
scroll to position [0, 78]
type input "https://newfront-ssc.lightning.force.com/lightning/r/Case/500Vz00000RzwsZIAR/vi…"
click at [951, 266] on div "pdf Niebaum-Coppola Estate Winery, Inc 2025 Dwelling Renewal Offer.pdf SSC case…" at bounding box center [756, 331] width 433 height 403
click at [939, 647] on button "Save" at bounding box center [935, 645] width 76 height 32
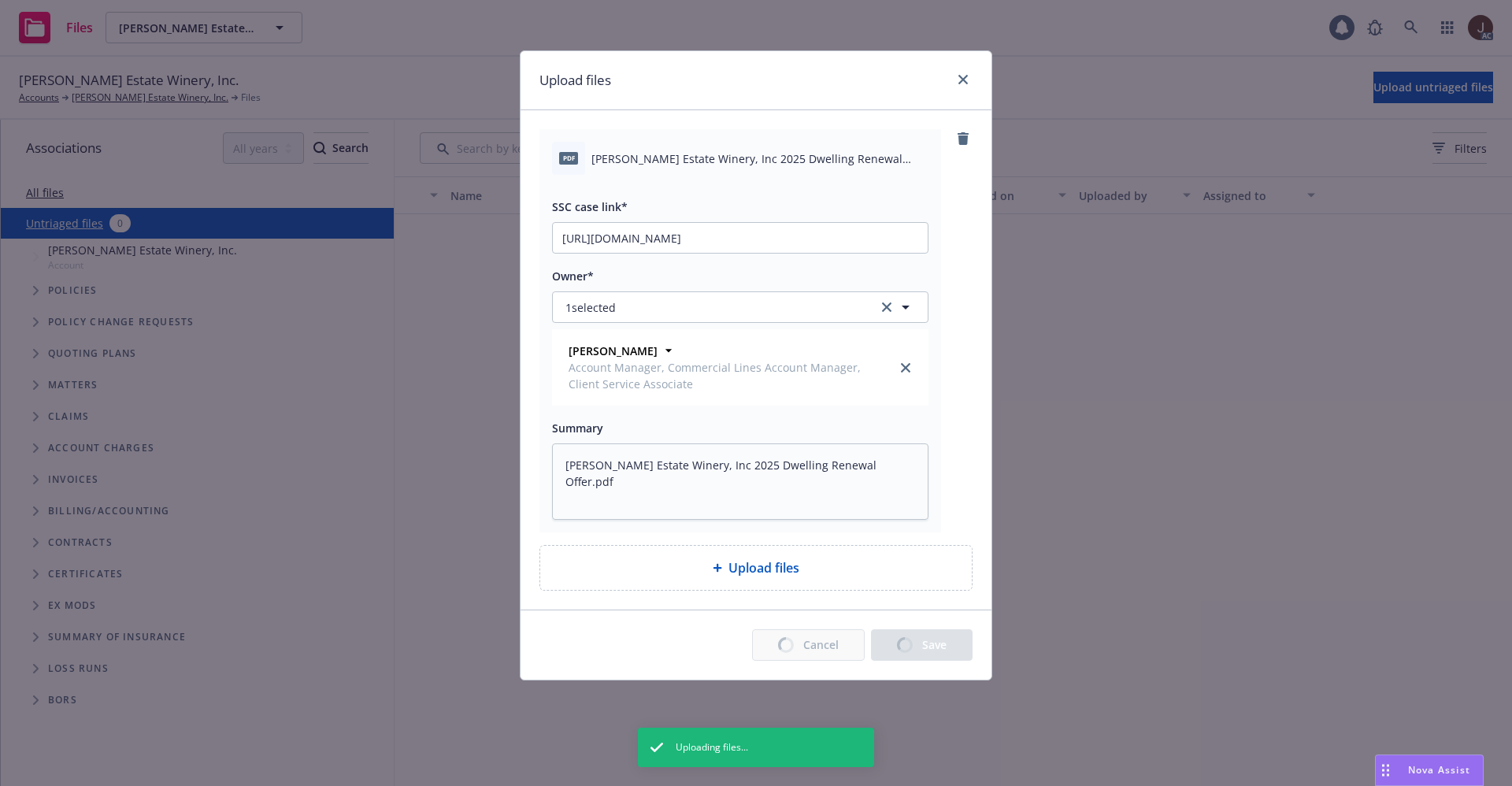
type textarea "x"
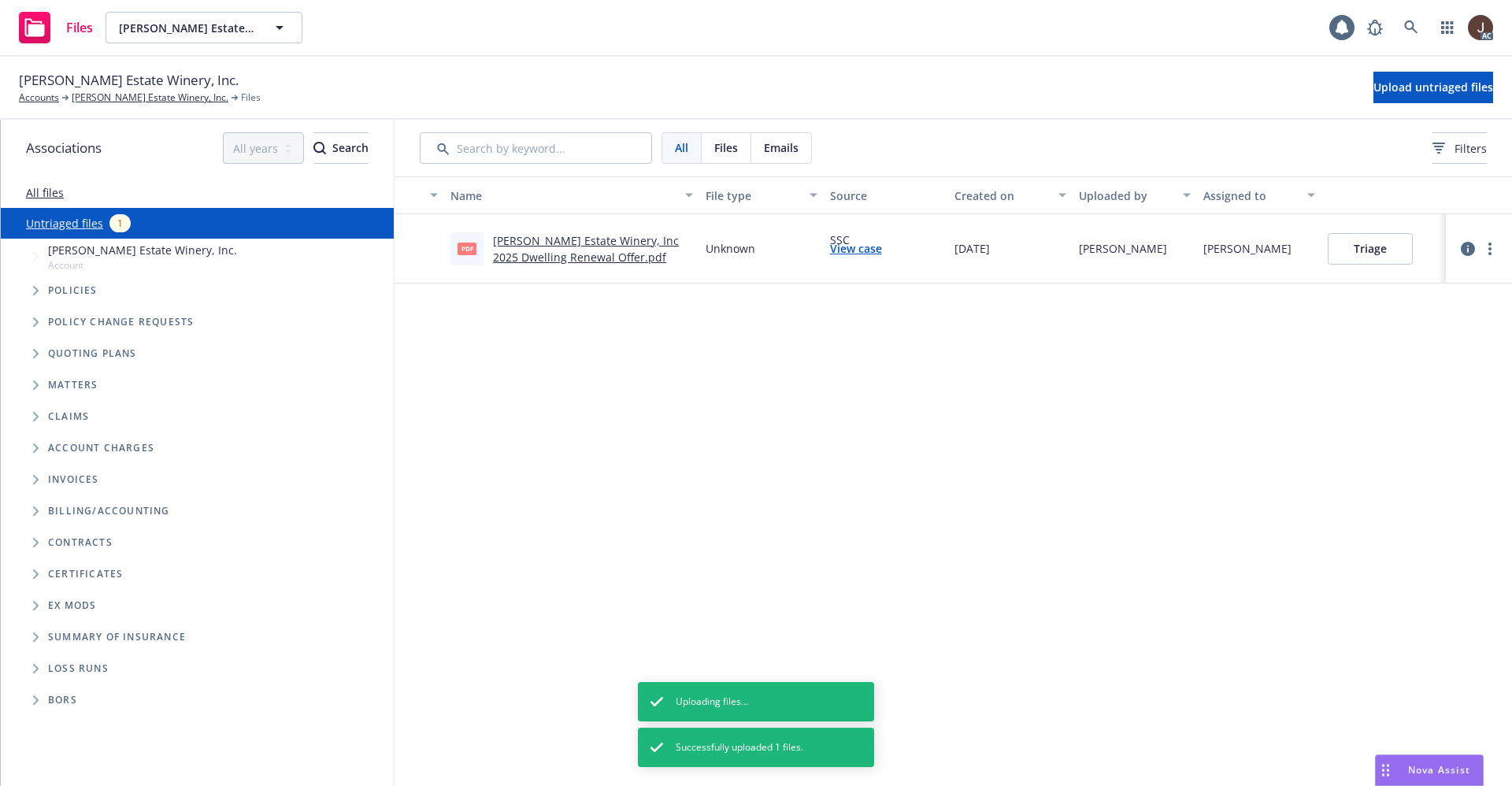
click at [768, 524] on div "Name File type Source Created on Uploaded by Assigned to pdf Niebaum-Coppola Es…" at bounding box center [954, 481] width 1118 height 609
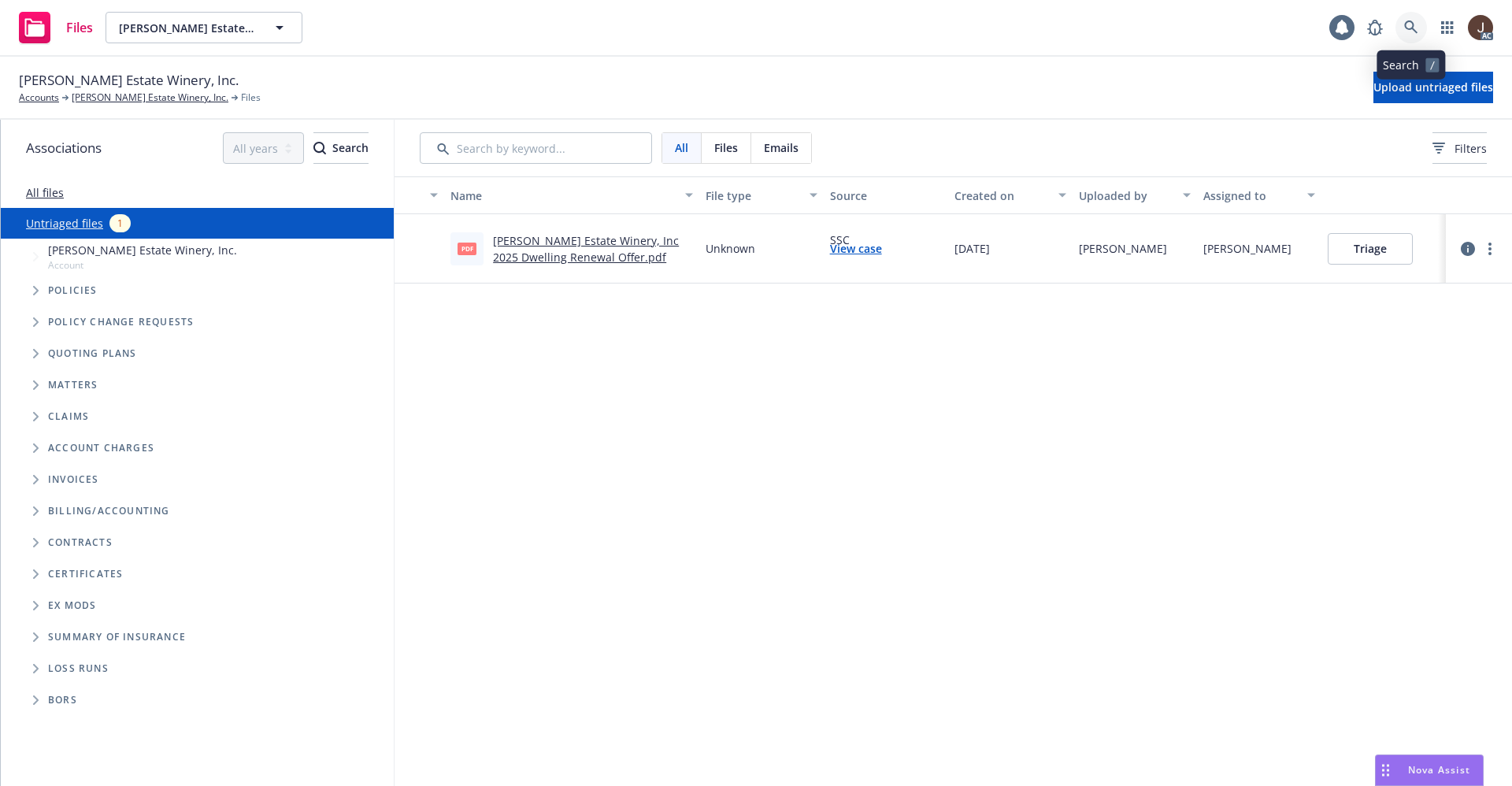
click at [1416, 26] on icon at bounding box center [1411, 27] width 14 height 14
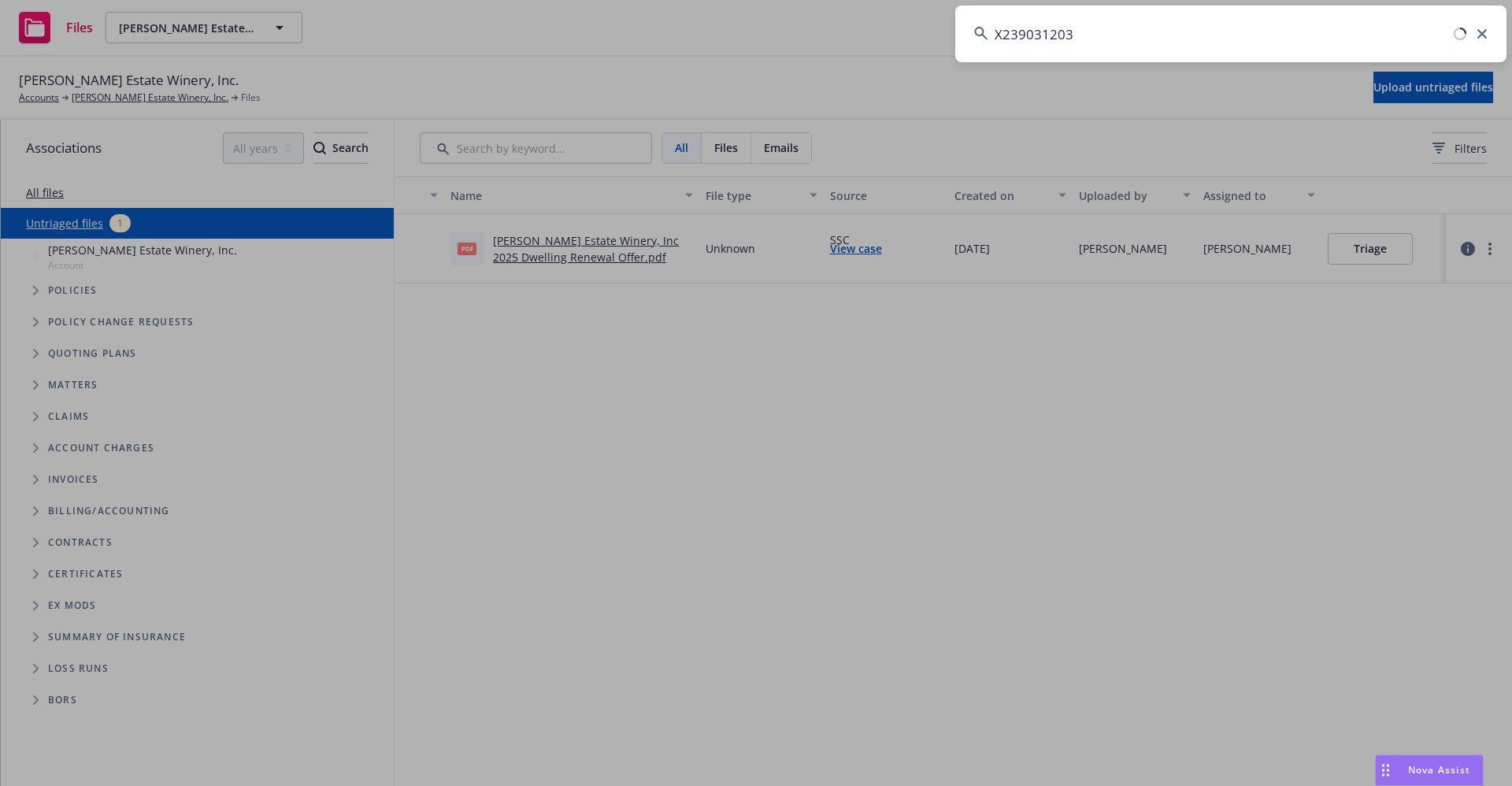
click at [1005, 34] on input "X239031203" at bounding box center [1231, 34] width 552 height 56
click at [1124, 36] on input "239031203" at bounding box center [1231, 34] width 552 height 56
drag, startPoint x: 1074, startPoint y: 31, endPoint x: 967, endPoint y: 29, distance: 107.0
click at [967, 29] on input "239031203" at bounding box center [1231, 34] width 552 height 56
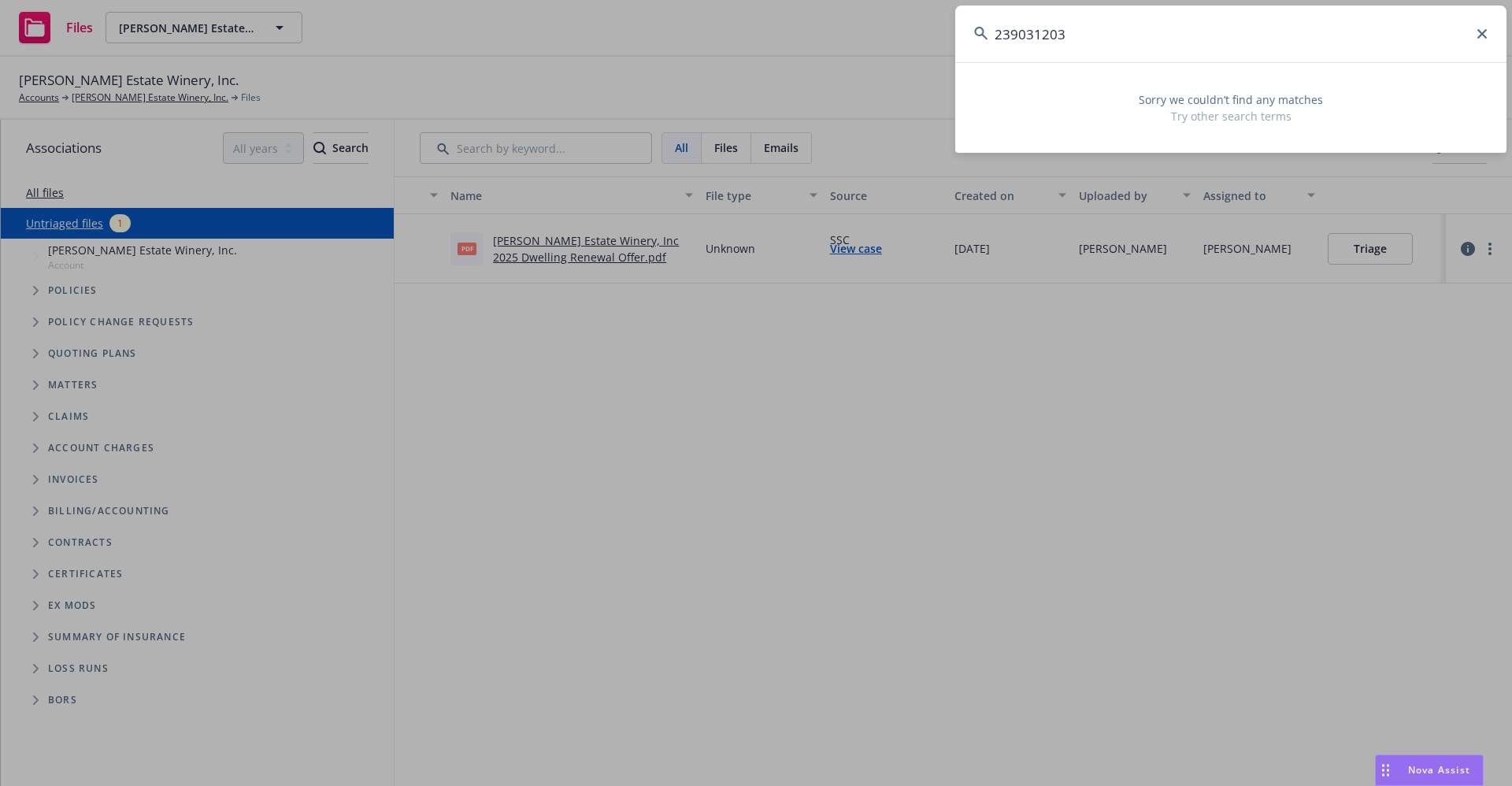
type input "239031203"
click at [1097, 41] on input "239031203" at bounding box center [1231, 34] width 552 height 56
drag, startPoint x: 1081, startPoint y: 34, endPoint x: 899, endPoint y: 41, distance: 182.1
click at [899, 41] on div "239031203 Sorry we couldn’t find any matches Try other search terms" at bounding box center [756, 393] width 1512 height 786
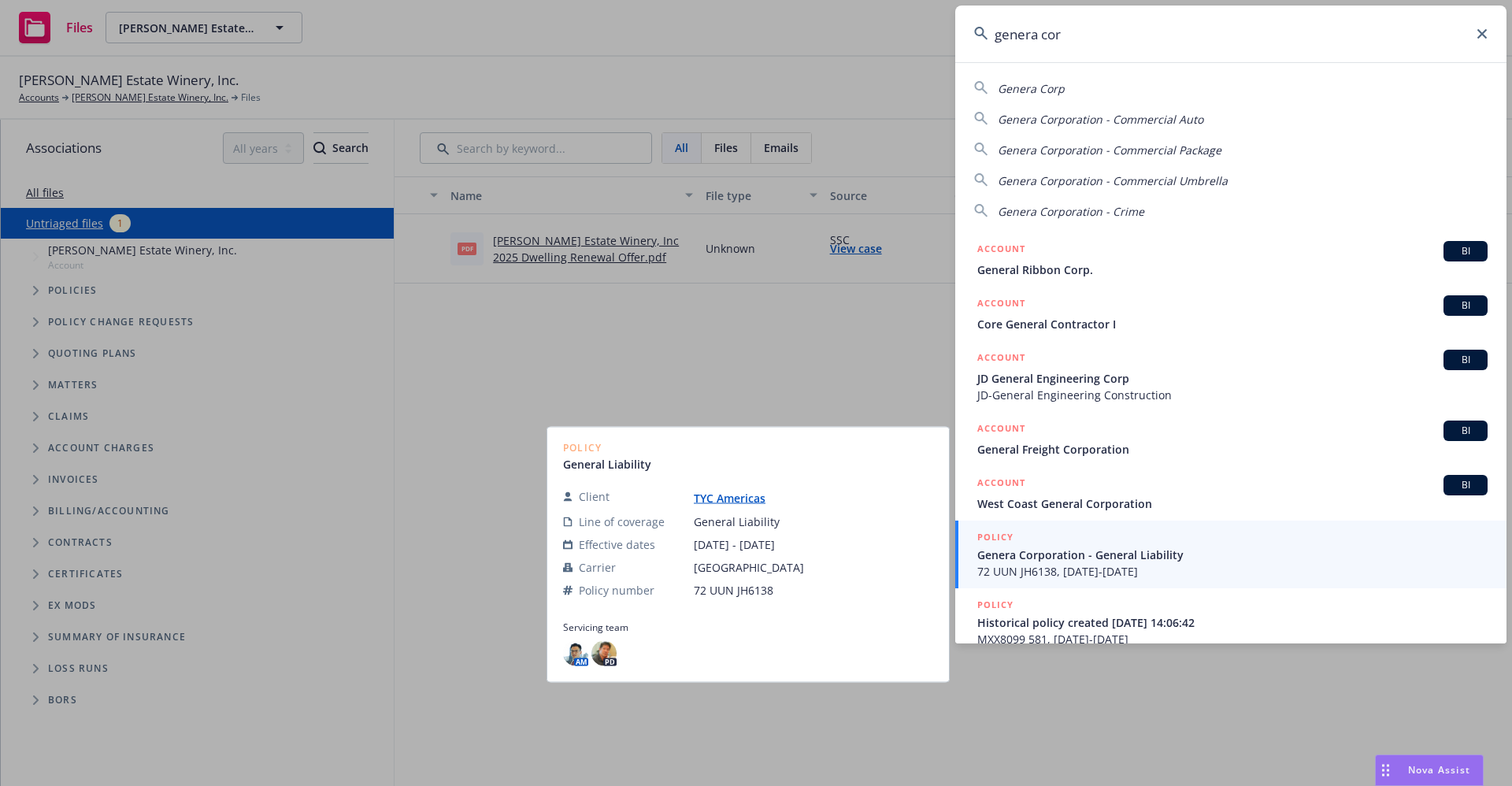
type input "genera cor"
click at [717, 499] on link "TYC Americas" at bounding box center [737, 498] width 85 height 15
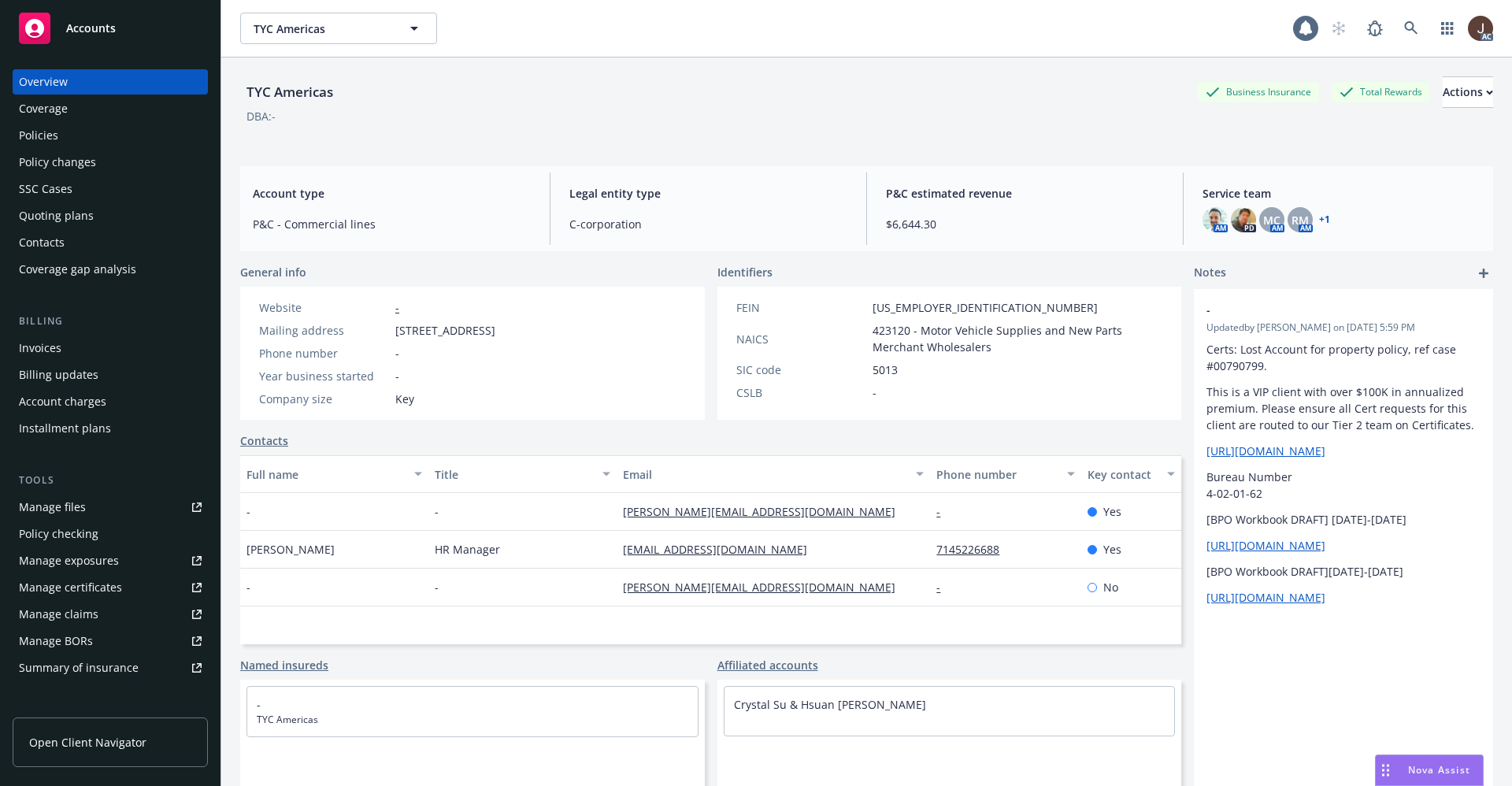
click at [31, 133] on div "Policies" at bounding box center [38, 135] width 39 height 25
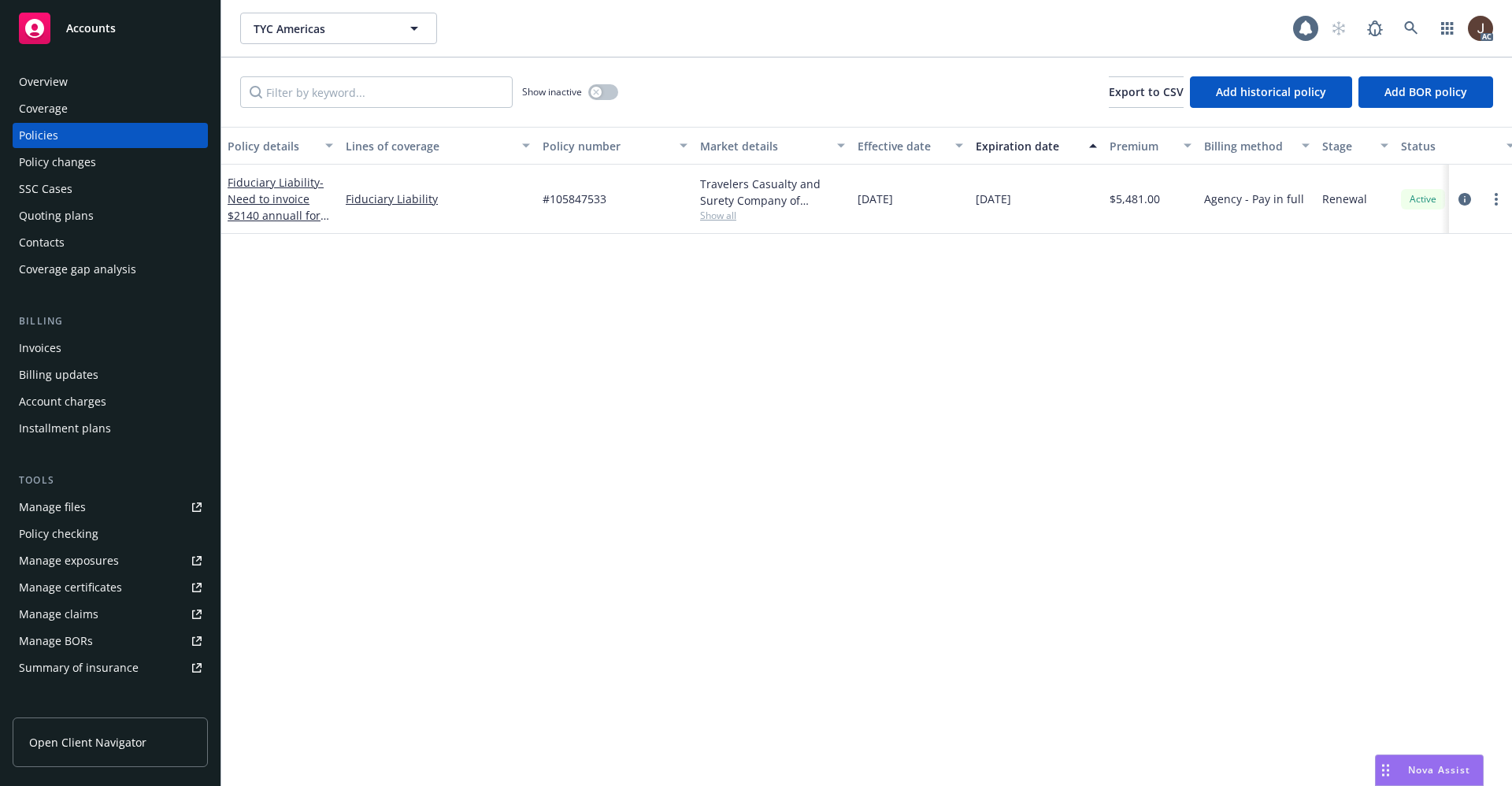
click at [521, 366] on div "Policy details Lines of coverage Policy number Market details Effective date Ex…" at bounding box center [867, 456] width 1291 height 659
click at [607, 96] on button "button" at bounding box center [603, 92] width 30 height 16
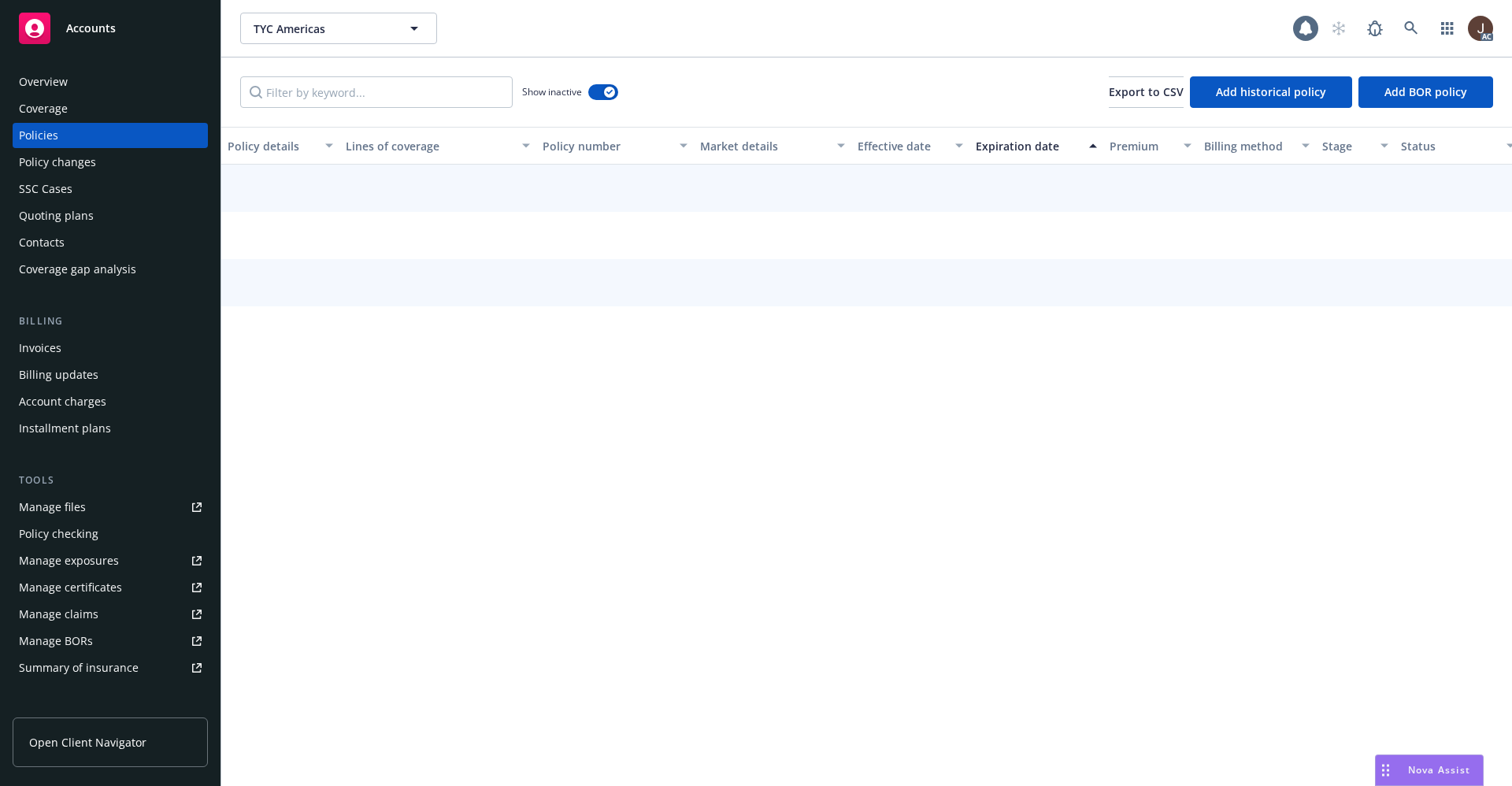
click at [692, 91] on div "Show inactive Export to CSV Add historical policy Add BOR policy" at bounding box center [867, 92] width 1291 height 70
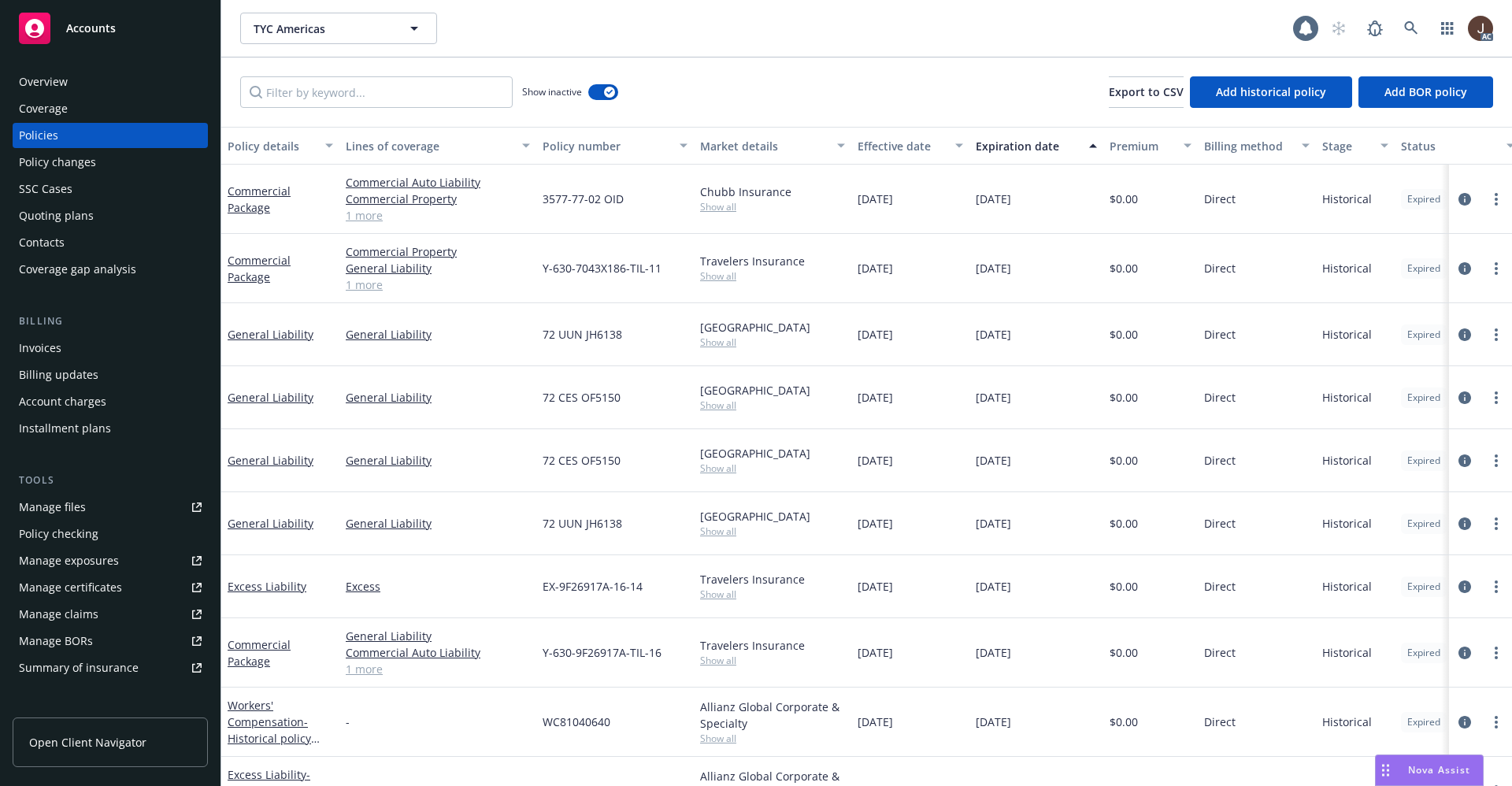
click at [692, 91] on div "Show inactive Export to CSV Add historical policy Add BOR policy" at bounding box center [867, 92] width 1291 height 70
click at [1410, 18] on link at bounding box center [1412, 28] width 32 height 32
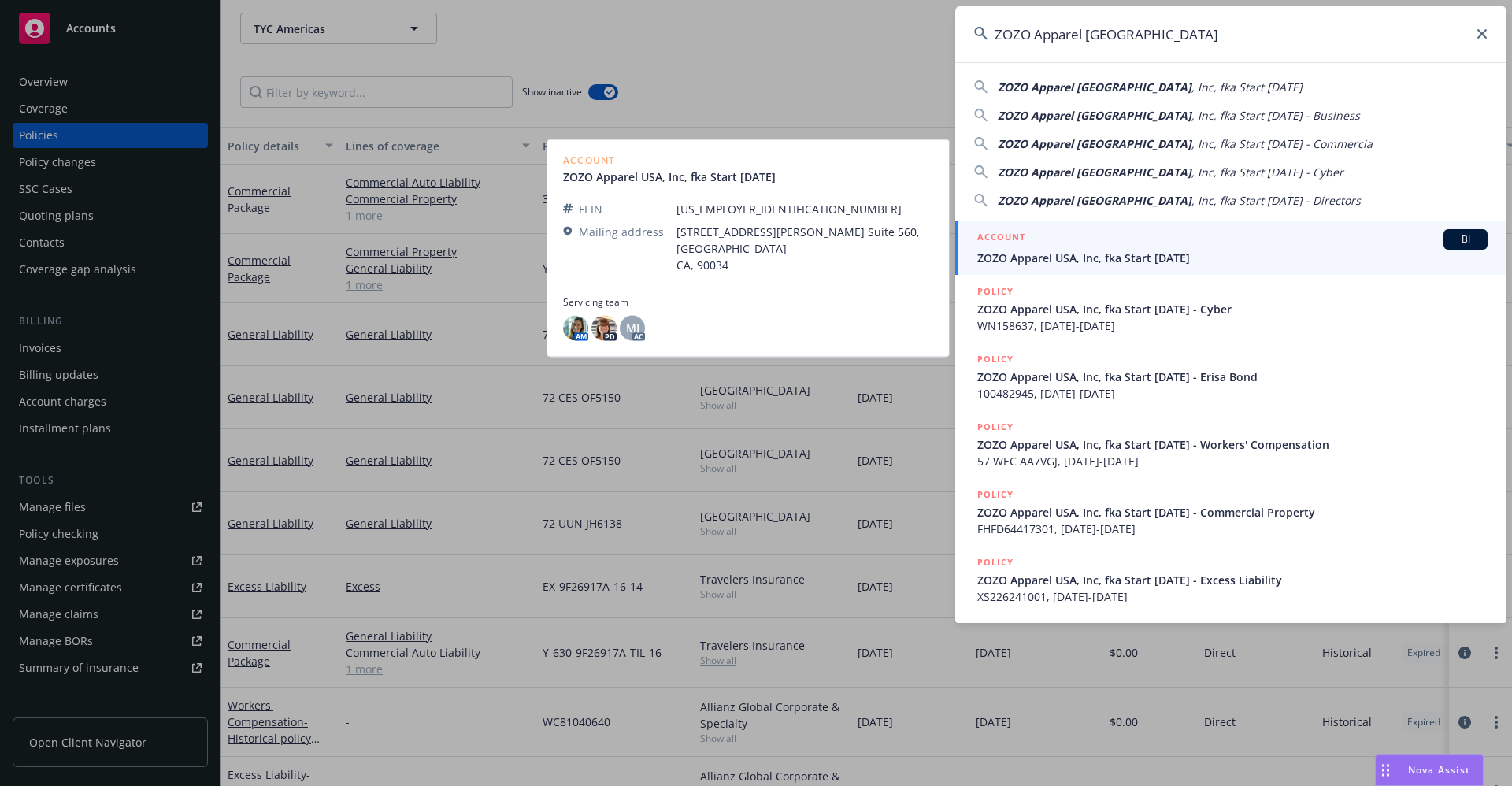
type input "ZOZO Apparel [GEOGRAPHIC_DATA]"
click at [1095, 258] on span "ZOZO Apparel USA, Inc, fka Start [DATE]" at bounding box center [1232, 258] width 510 height 17
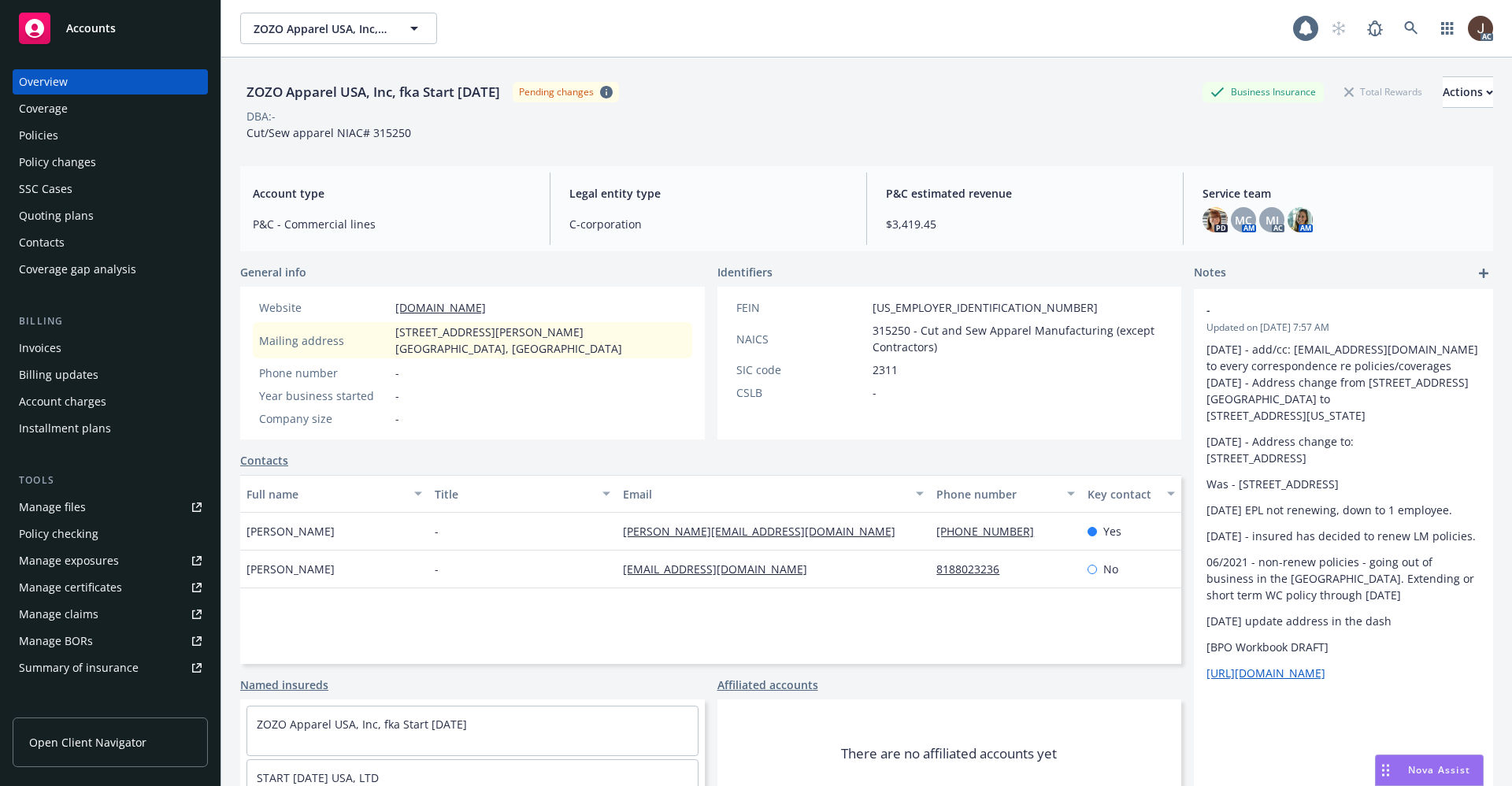
click at [28, 133] on div "Policies" at bounding box center [38, 135] width 39 height 25
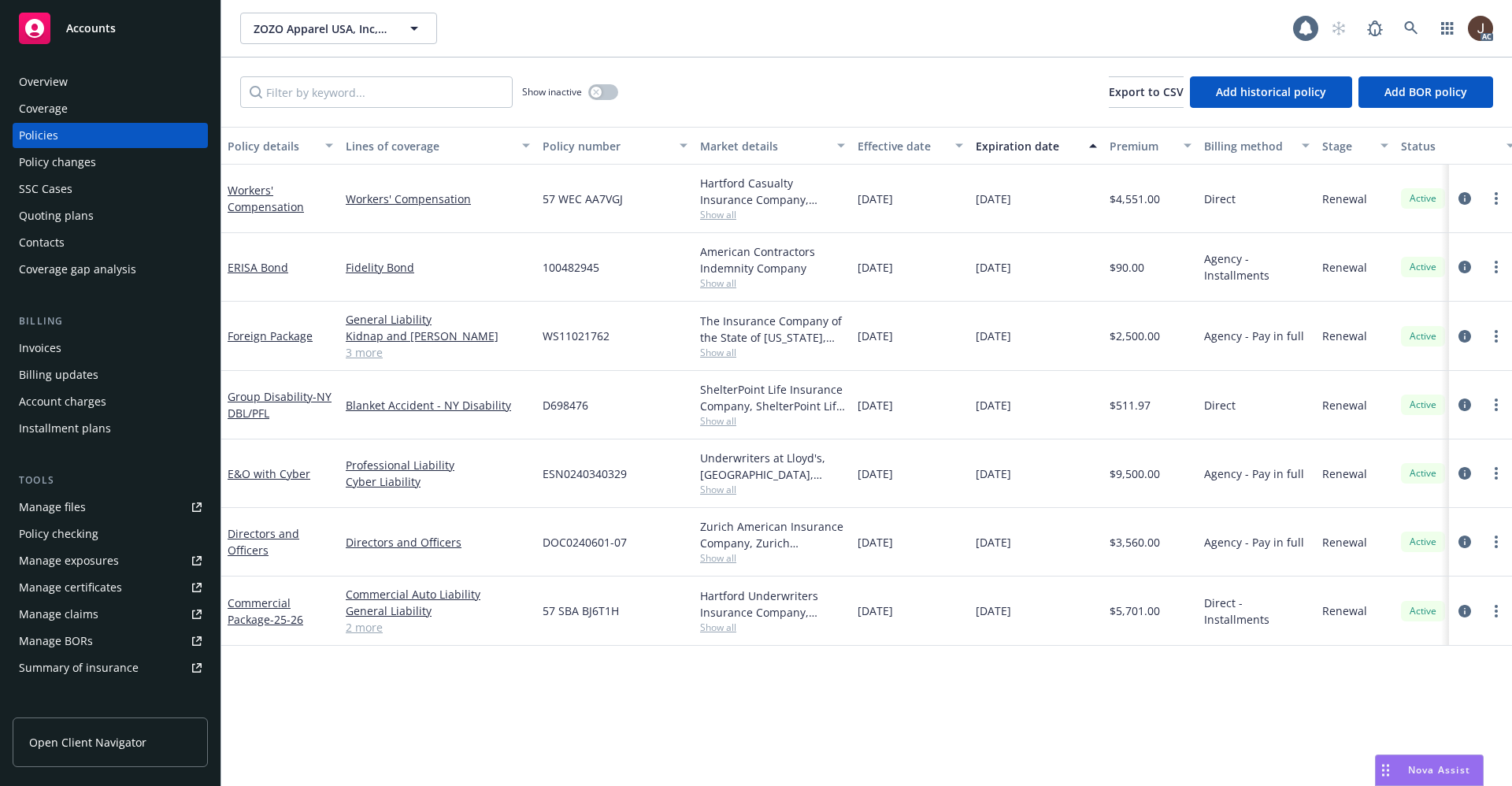
click at [51, 510] on div "Manage files" at bounding box center [52, 507] width 67 height 25
click at [1409, 22] on icon at bounding box center [1411, 28] width 14 height 14
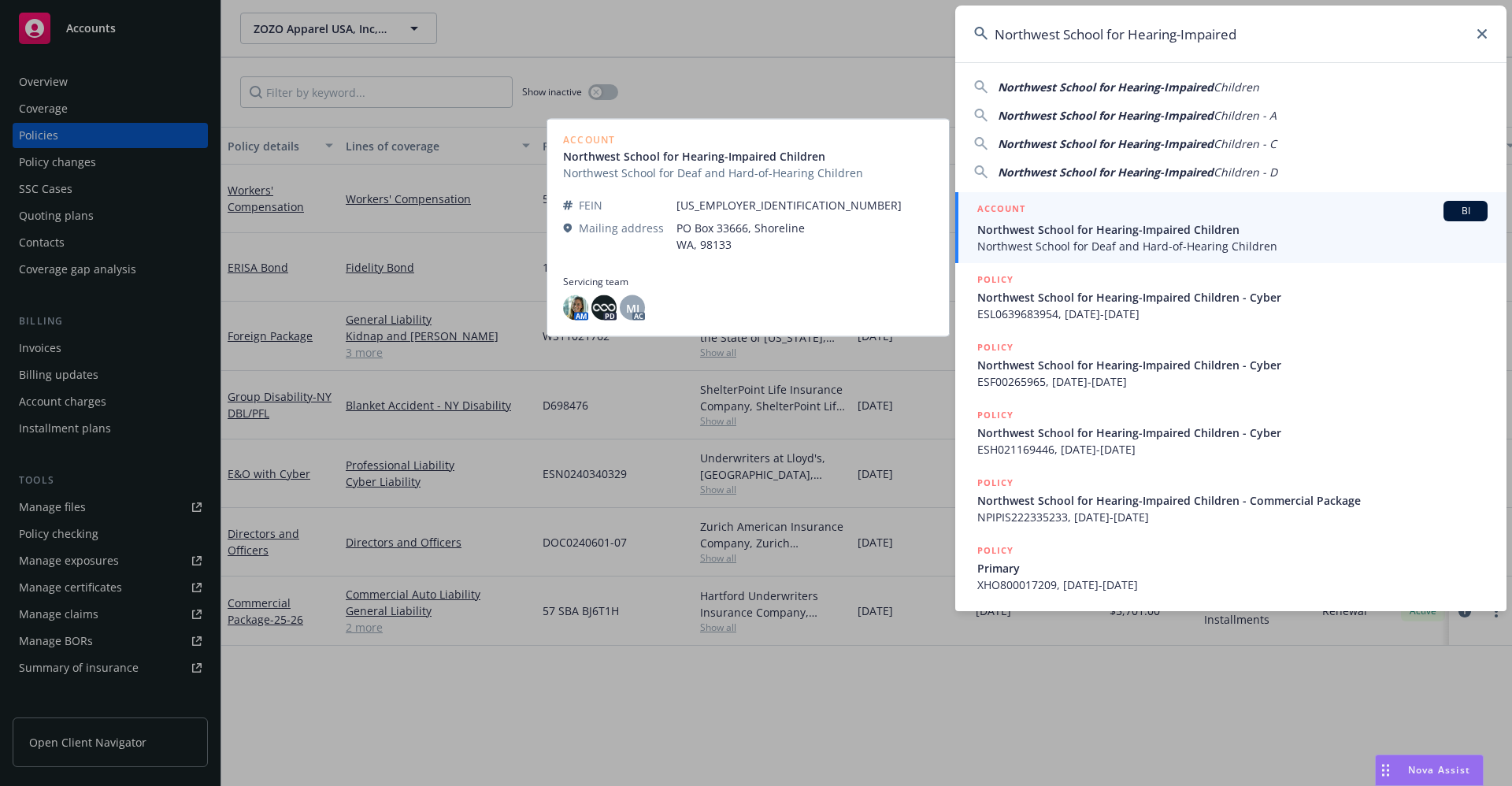
type input "Northwest School for Hearing-Impaired"
click at [1127, 240] on span "Northwest School for Deaf and Hard-of-Hearing Children" at bounding box center [1232, 246] width 510 height 17
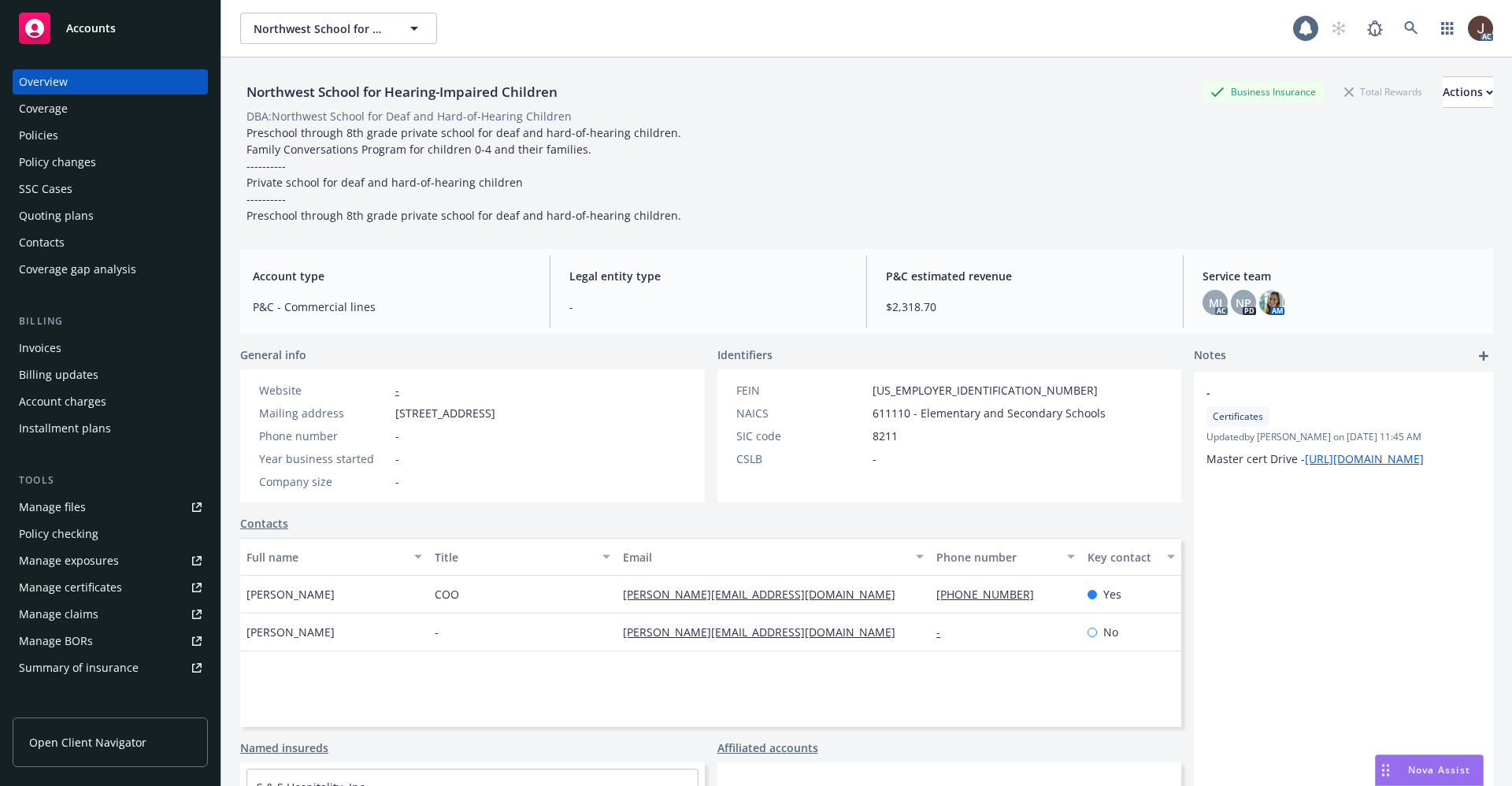
click at [75, 506] on div "Manage files" at bounding box center [52, 507] width 67 height 25
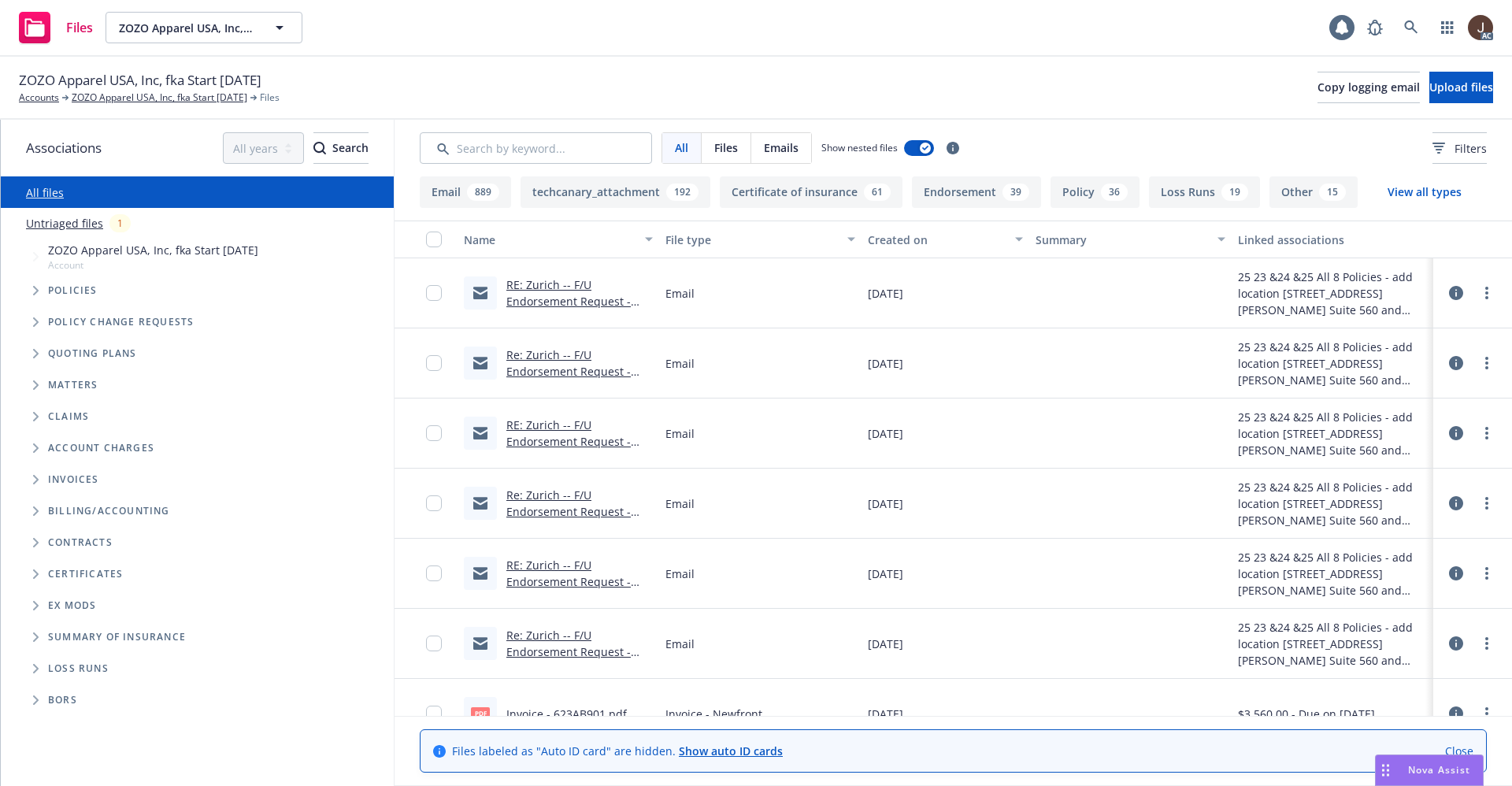
click at [61, 229] on link "Untriaged files" at bounding box center [64, 223] width 77 height 17
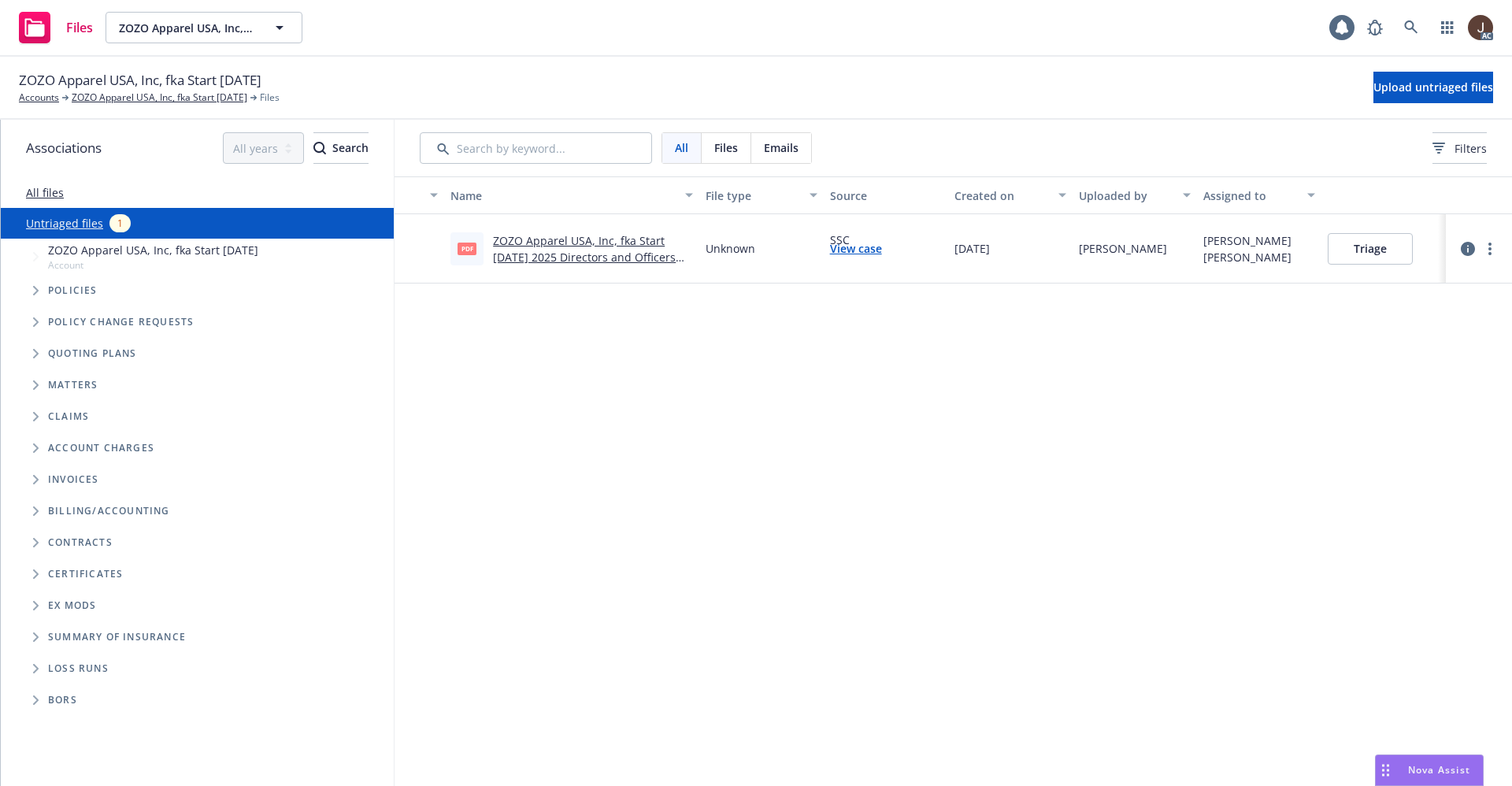
click at [646, 445] on div "Name File type Source Created on Uploaded by Assigned to pdf ZOZO Apparel USA, …" at bounding box center [954, 481] width 1118 height 609
click at [1410, 88] on span "Upload untriaged files" at bounding box center [1433, 87] width 119 height 15
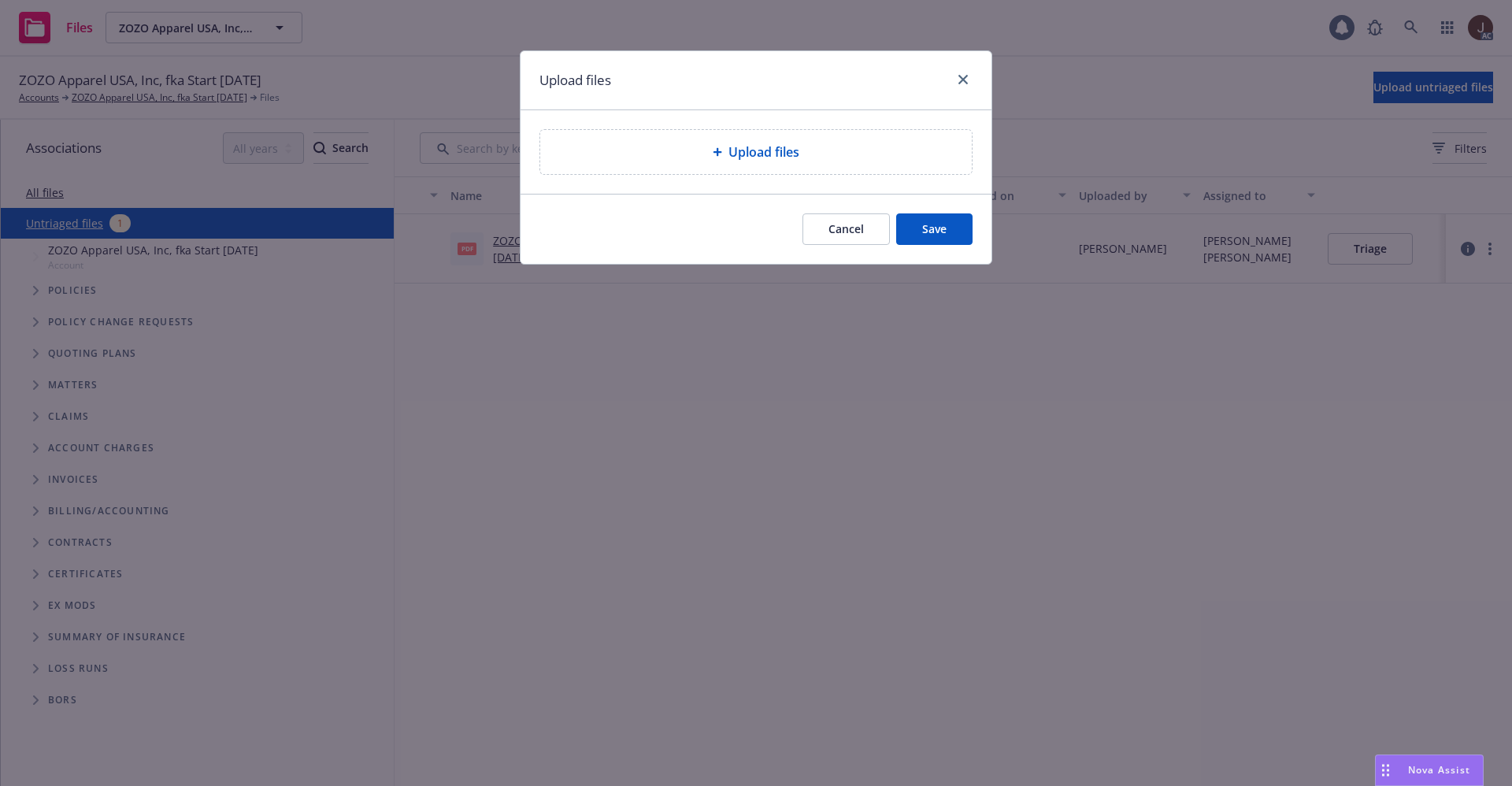
click at [771, 169] on div "Upload files" at bounding box center [756, 152] width 431 height 44
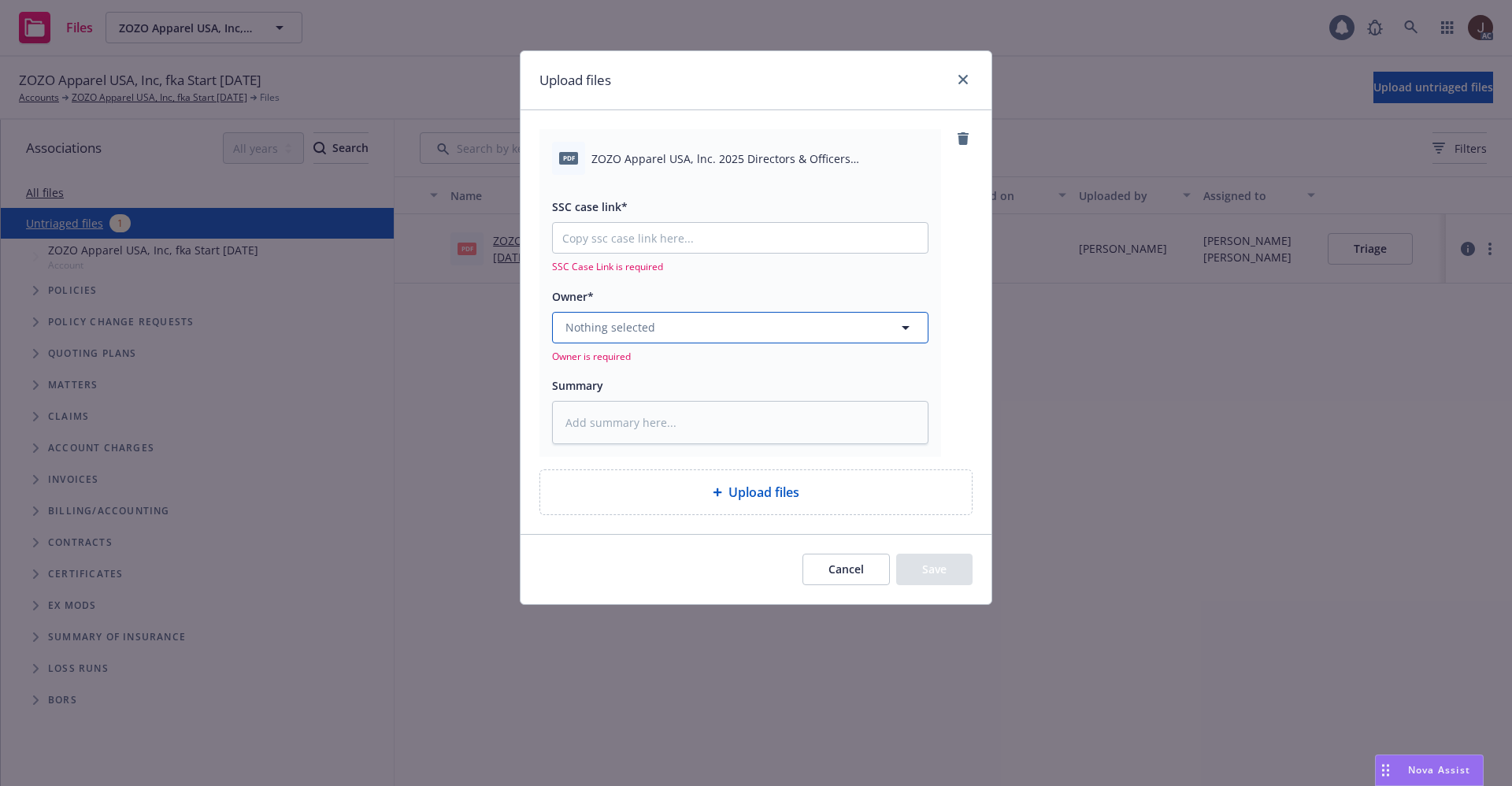
click at [720, 334] on button "Nothing selected" at bounding box center [741, 328] width 377 height 32
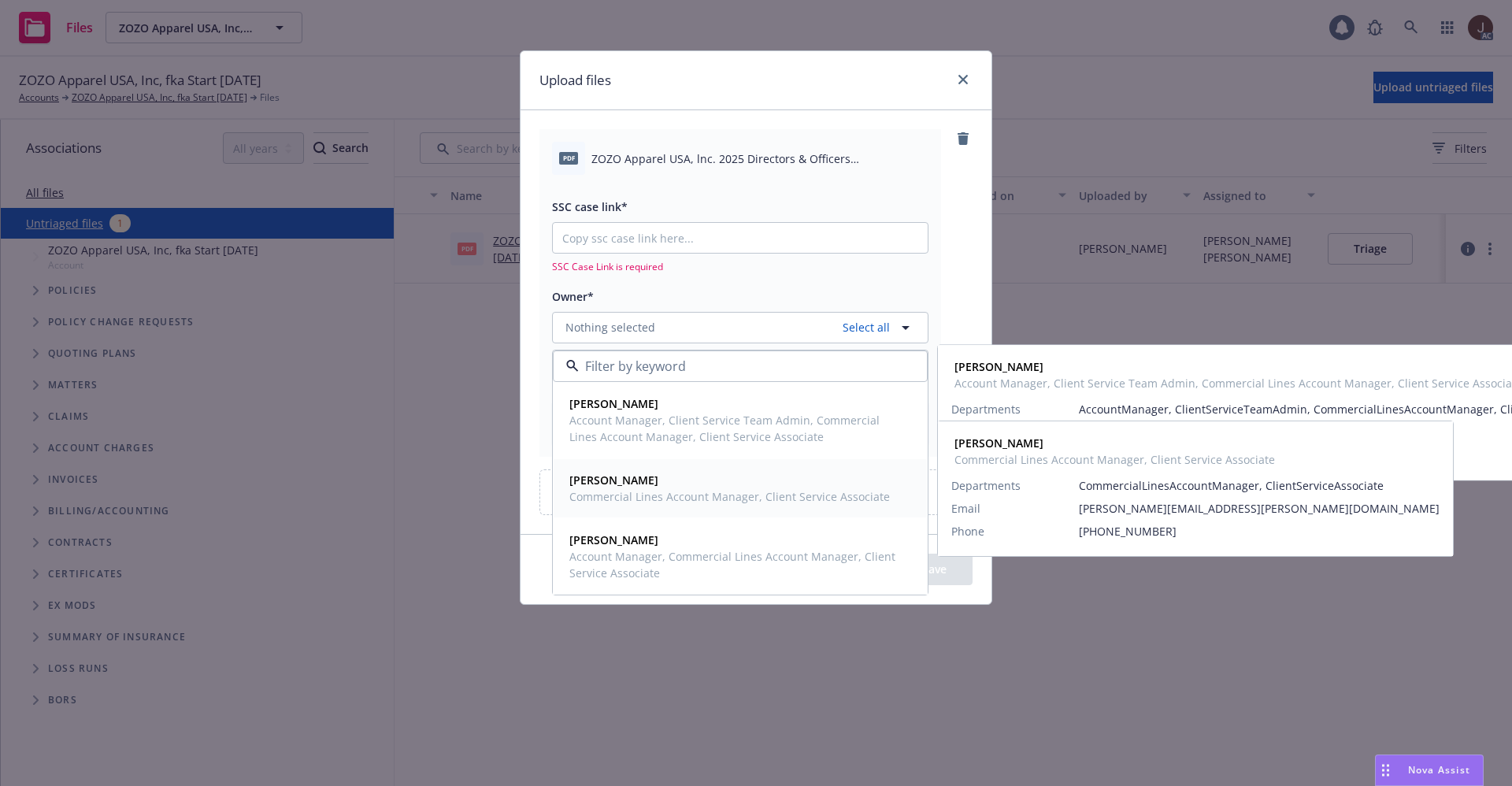
click at [617, 481] on strong "[PERSON_NAME]" at bounding box center [614, 480] width 89 height 15
type textarea "x"
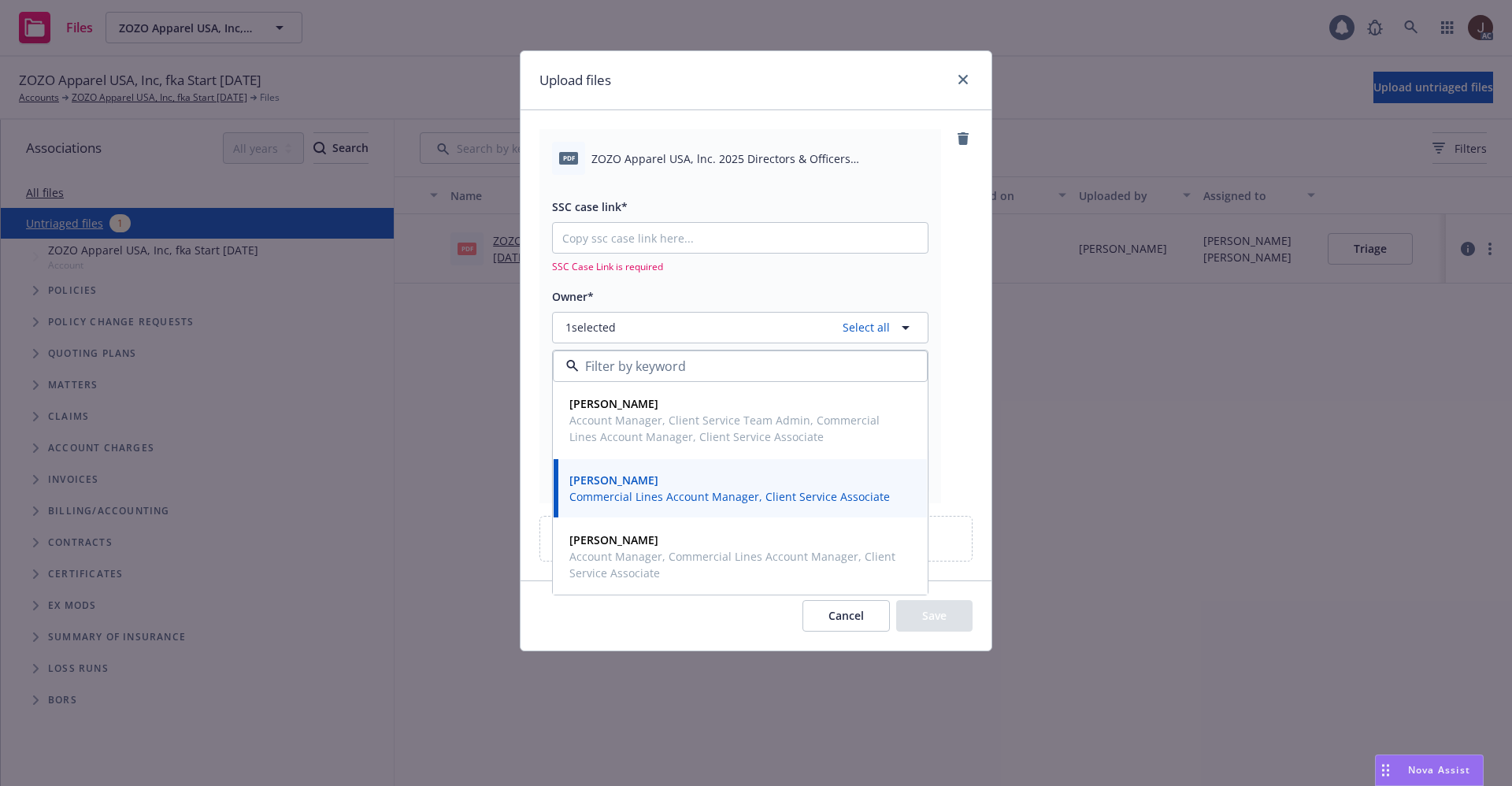
click at [697, 164] on span "ZOZO Apparel USA, lnc. 2025 Directors & Officers Reinstatement Eff 09-01-2025.p…" at bounding box center [760, 158] width 337 height 17
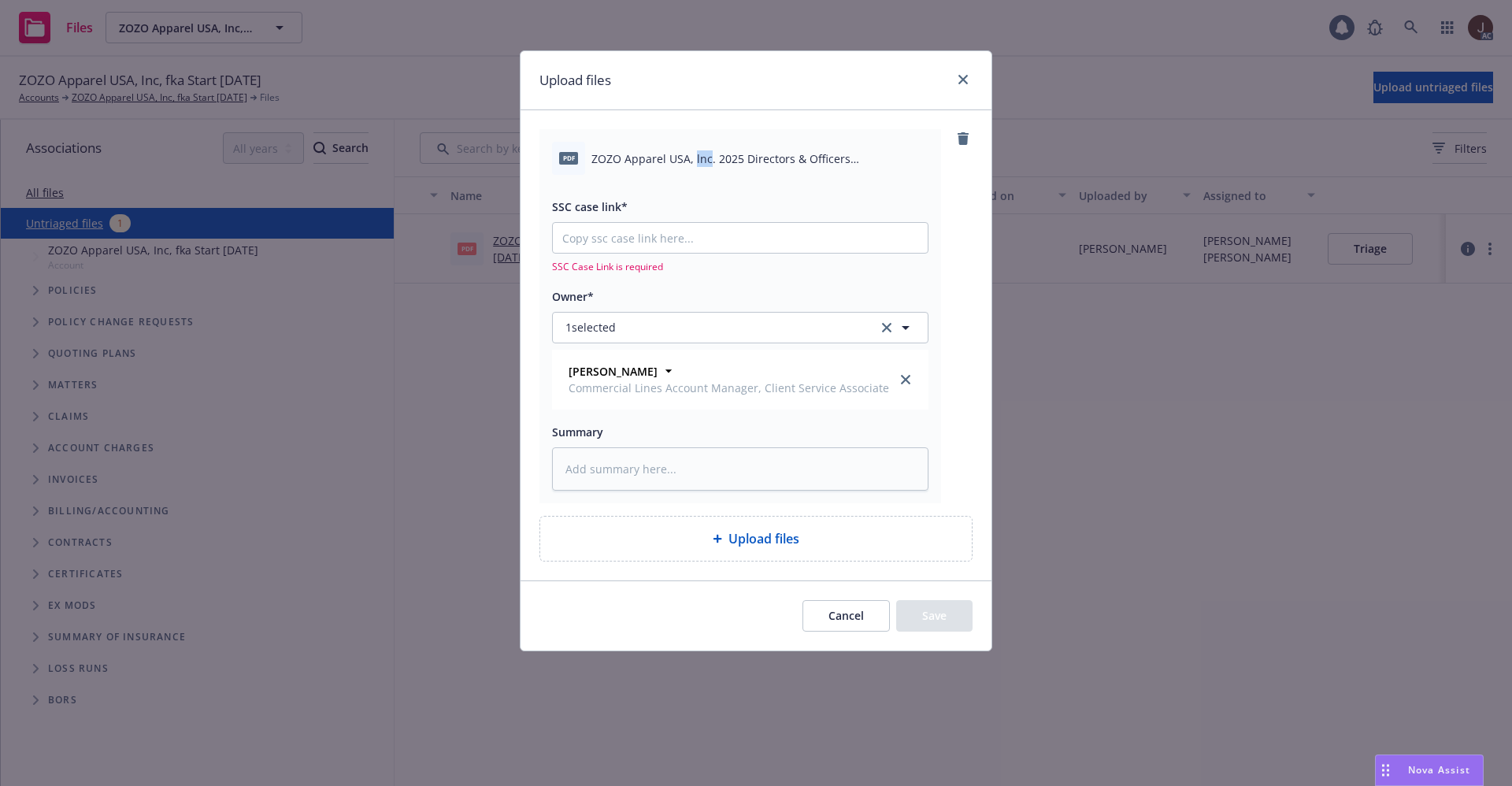
click at [697, 164] on span "ZOZO Apparel USA, lnc. 2025 Directors & Officers Reinstatement Eff 09-01-2025.p…" at bounding box center [760, 158] width 337 height 17
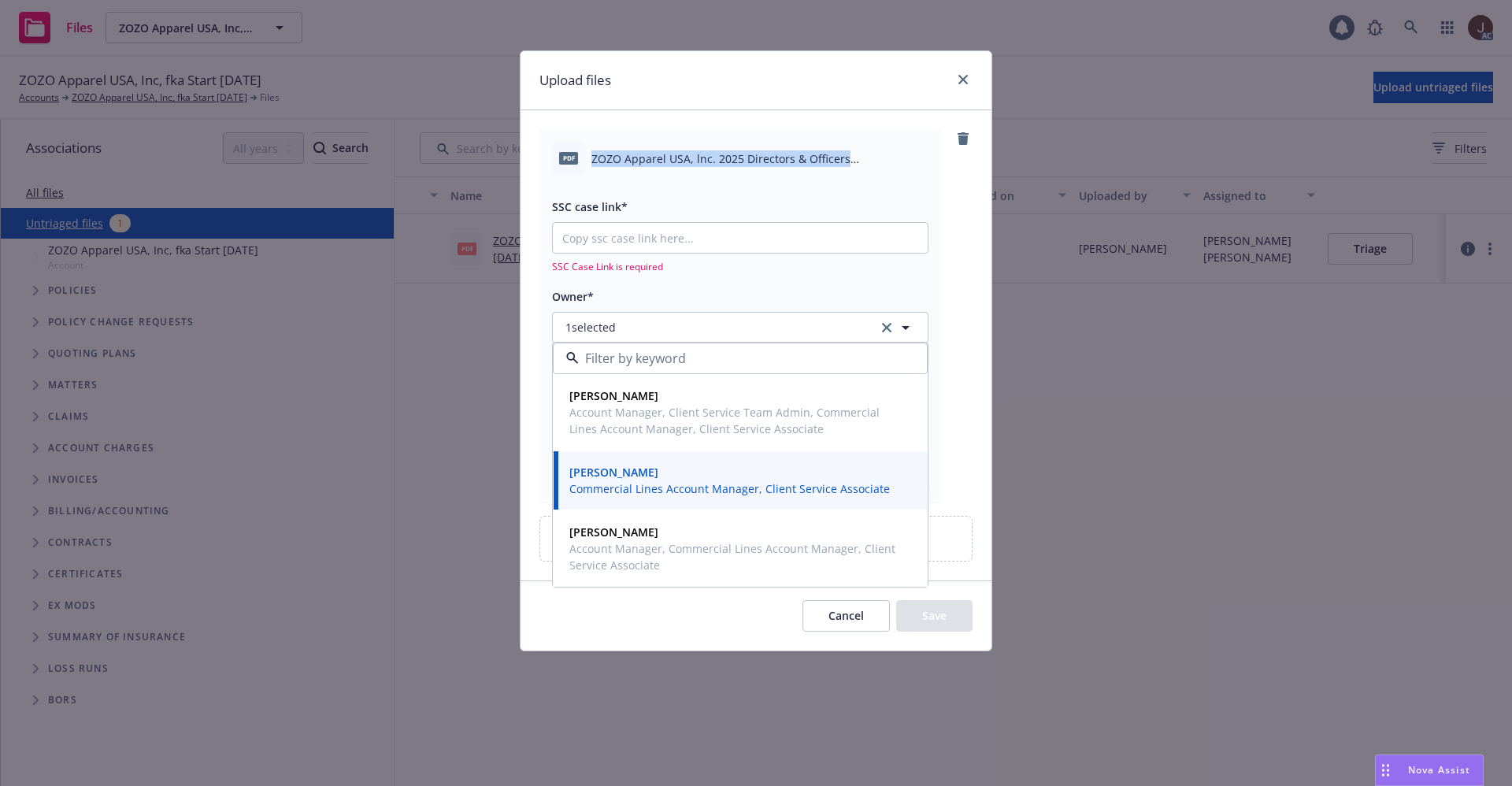
click at [697, 164] on span "ZOZO Apparel USA, lnc. 2025 Directors & Officers Reinstatement Eff 09-01-2025.p…" at bounding box center [760, 158] width 337 height 17
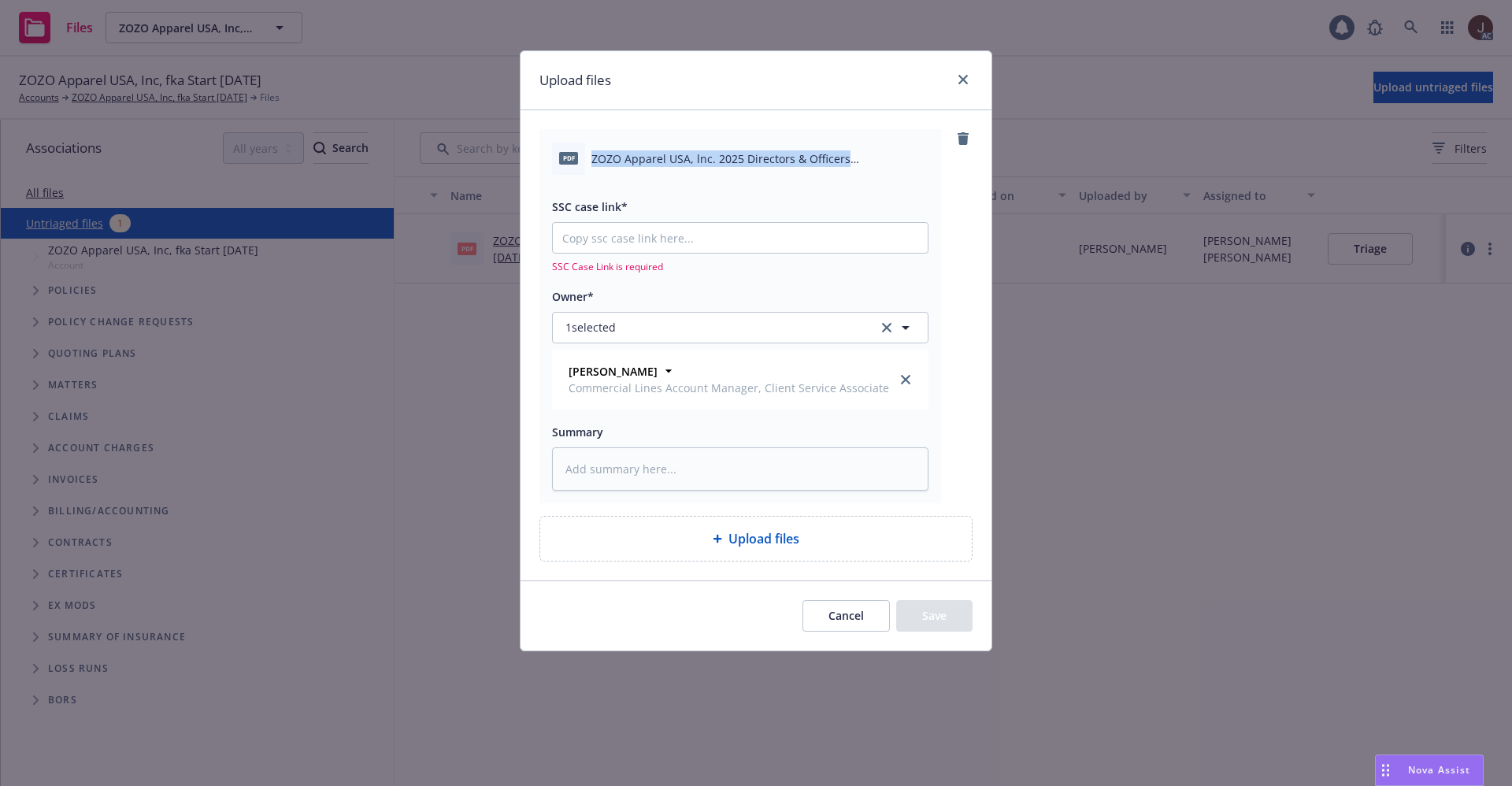
copy div "ZOZO Apparel USA, lnc. 2025 Directors & Officers Reinstatement Eff 09-01-2025.p…"
click at [612, 468] on textarea at bounding box center [741, 468] width 377 height 43
paste textarea "ZOZO Apparel USA, lnc. 2025 Directors & Officers Reinstatement Eff 09-01-2025.p…"
type textarea "ZOZO Apparel USA, lnc. 2025 Directors & Officers Reinstatement Eff 09-01-2025.p…"
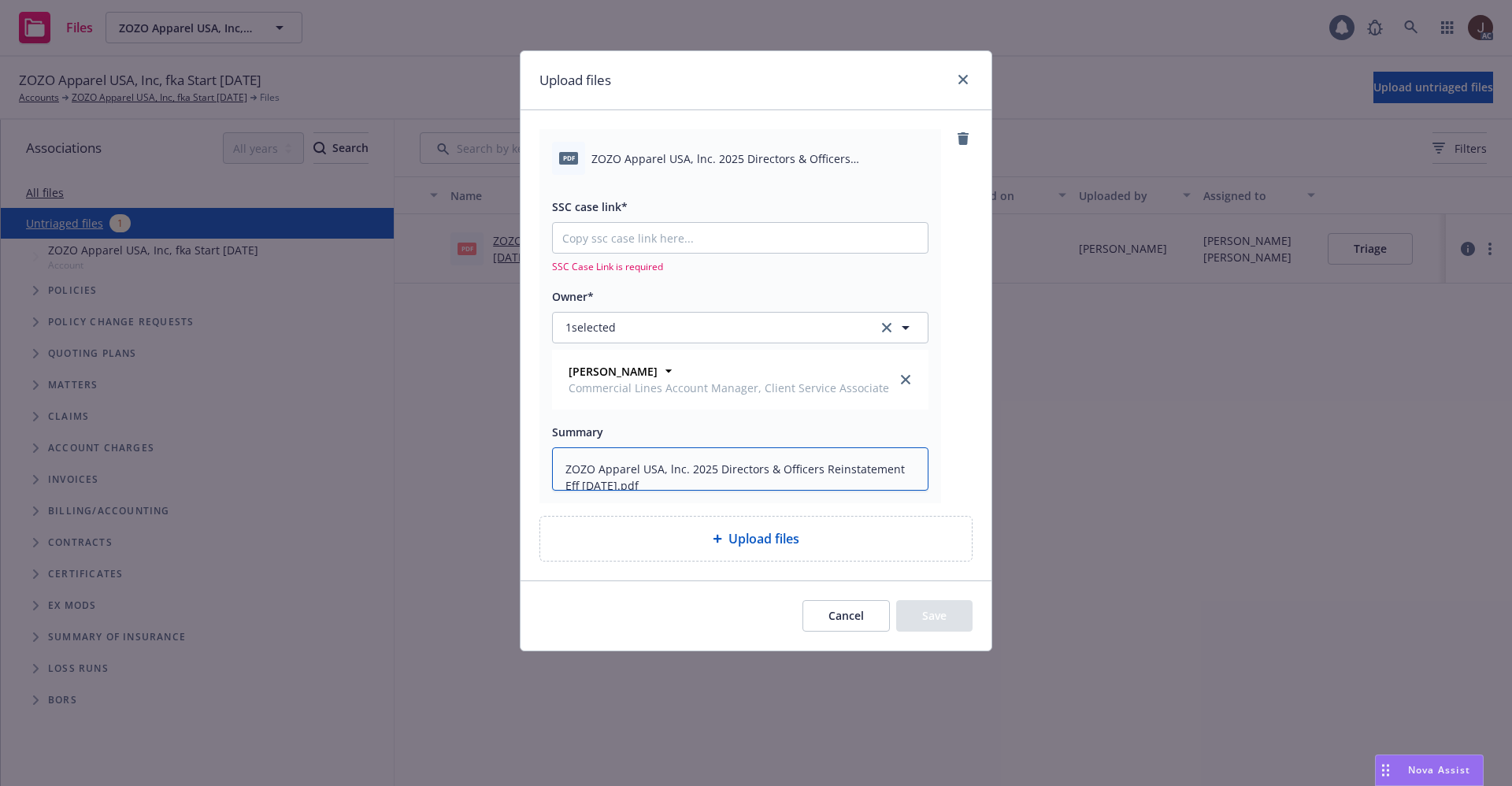
type textarea "x"
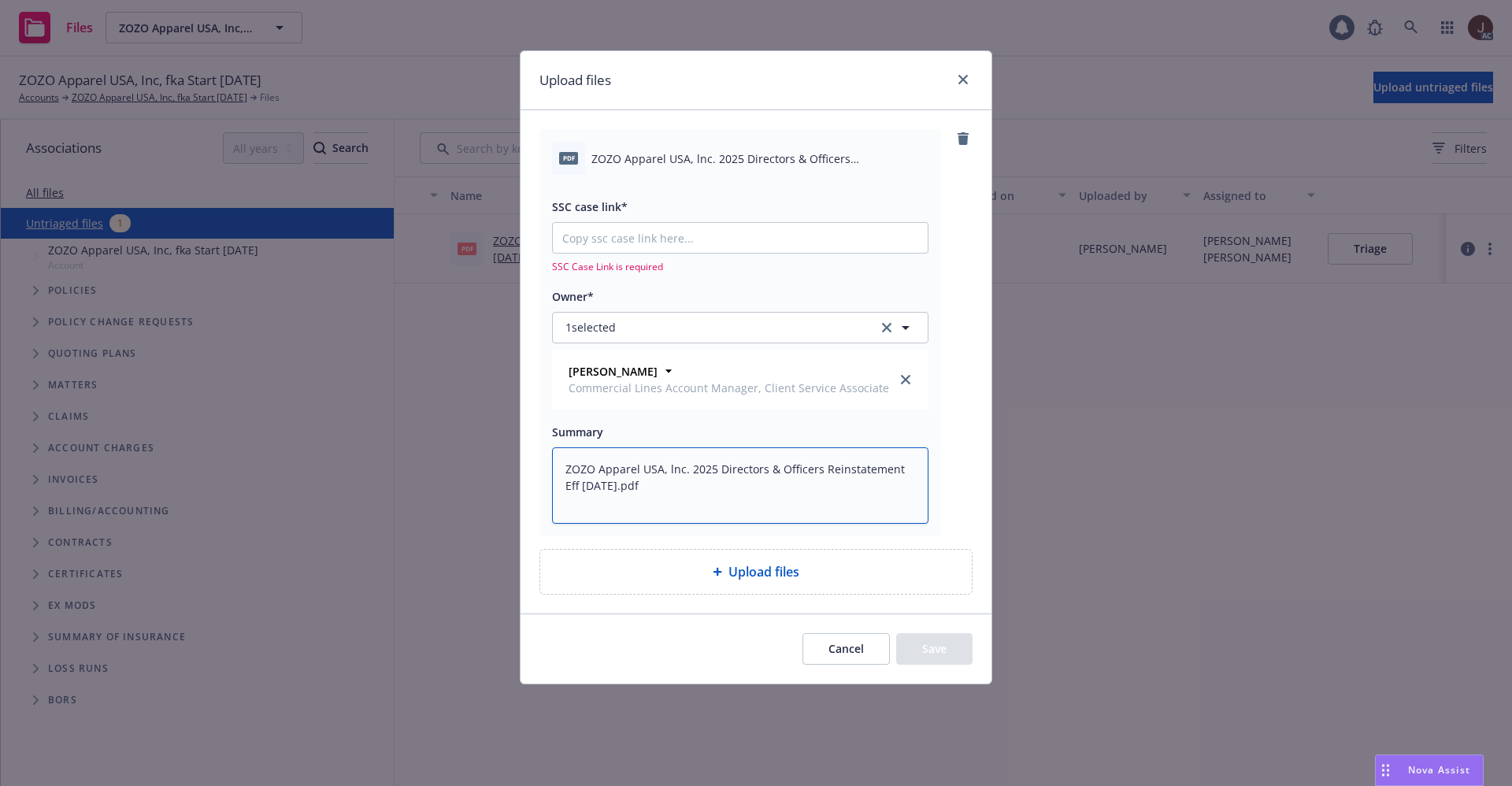
type textarea "ZOZO Apparel USA, lnc. 2025 Directors & Officers Reinstatement Eff 09-01-2025.p…"
type textarea "x"
click at [600, 232] on input "SSC case link*" at bounding box center [741, 238] width 375 height 30
paste input "https://newfront-ssc.lightning.force.com/lightning/r/Case/500Vz00000Rx8V8IAJ/vi…"
type input "https://newfront-ssc.lightning.force.com/lightning/r/Case/500Vz00000Rx8V8IAJ/vi…"
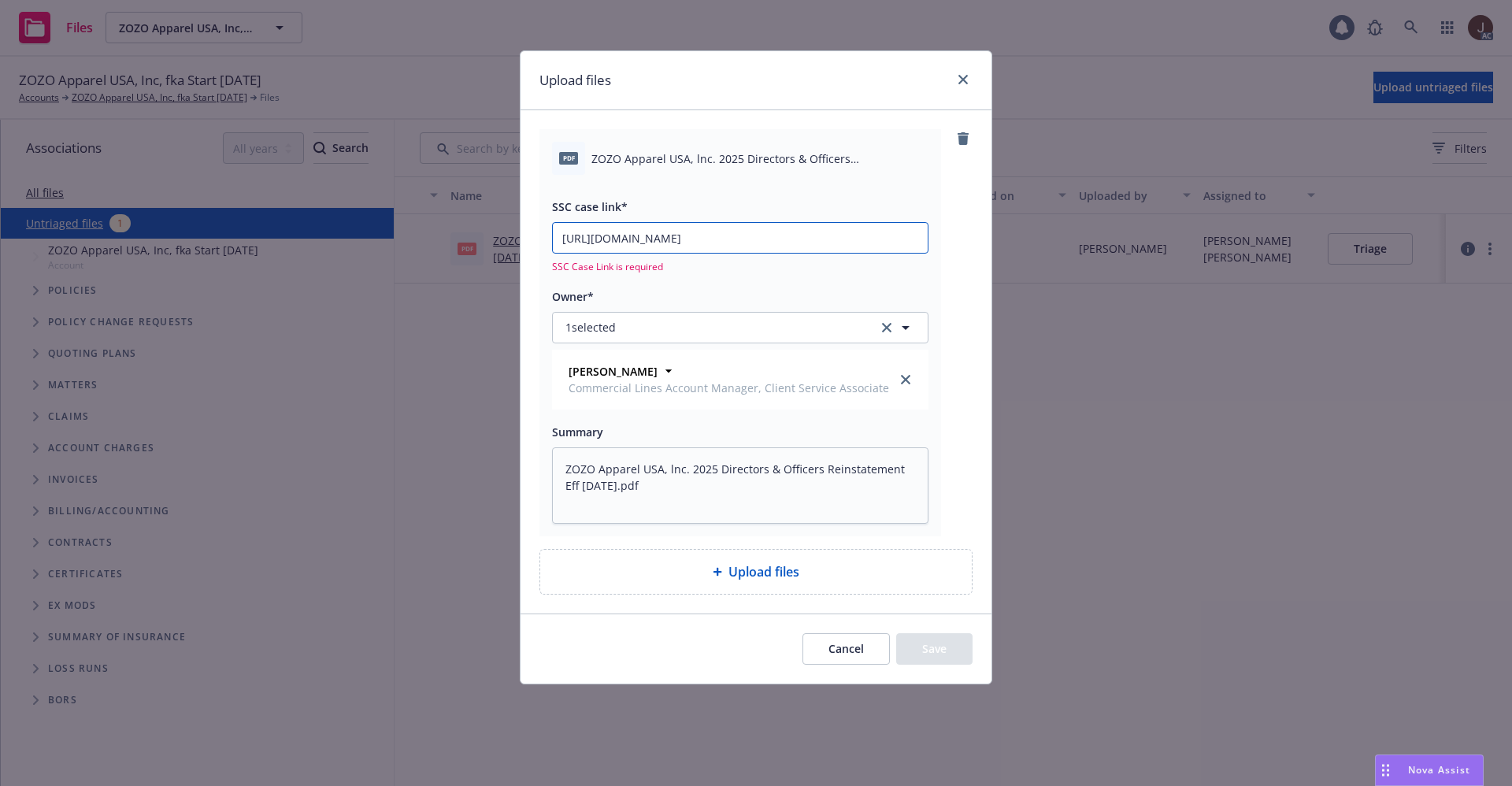
type textarea "x"
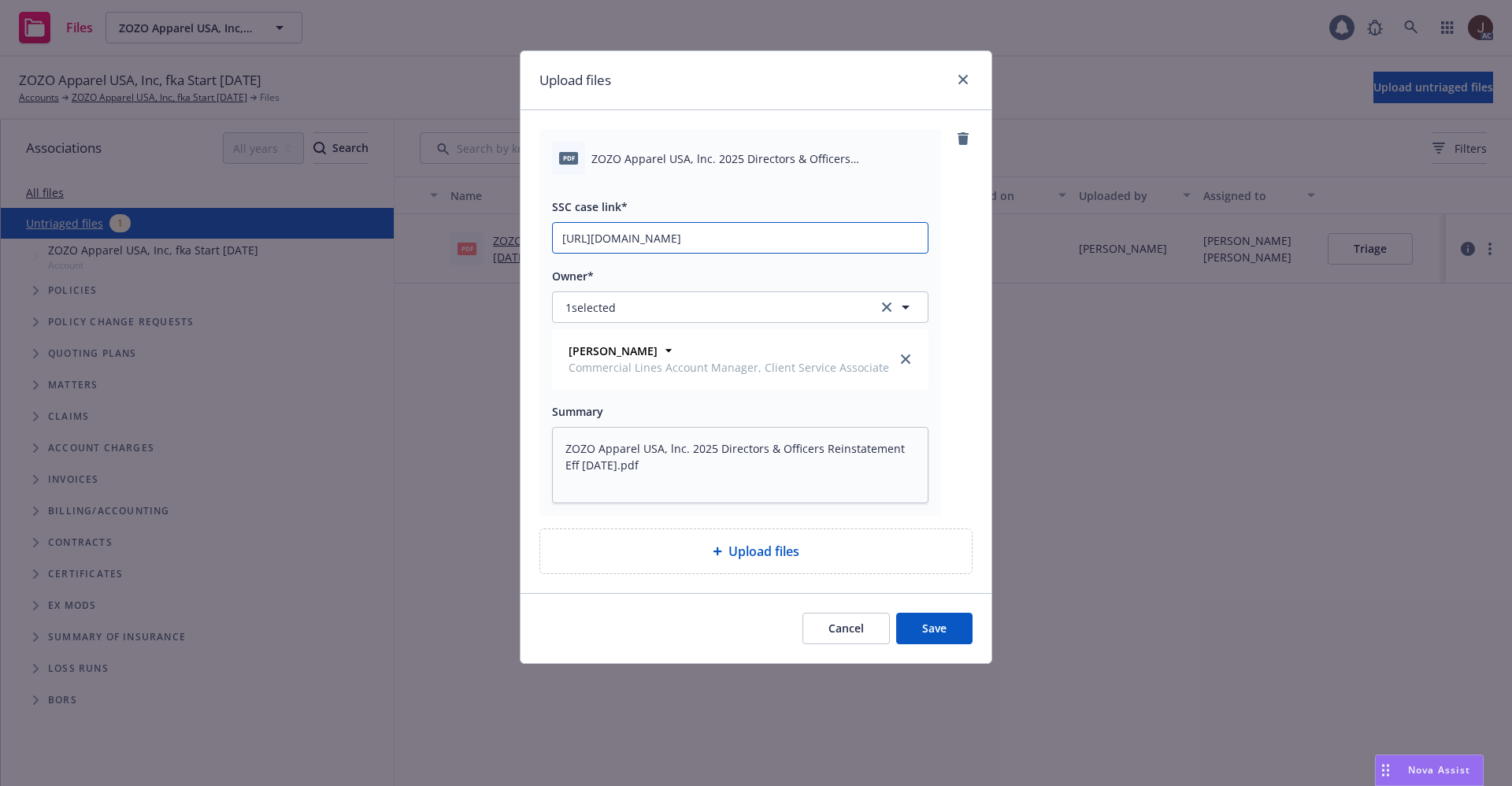
type input "https://newfront-ssc.lightning.force.com/lightning/r/Case/500Vz00000Rx8V8IAJ/vi…"
click at [954, 246] on div "pdf ZOZO Apparel USA, lnc. 2025 Directors & Officers Reinstatement Eff 09-01-20…" at bounding box center [756, 323] width 433 height 386
click at [931, 625] on button "Save" at bounding box center [935, 628] width 76 height 32
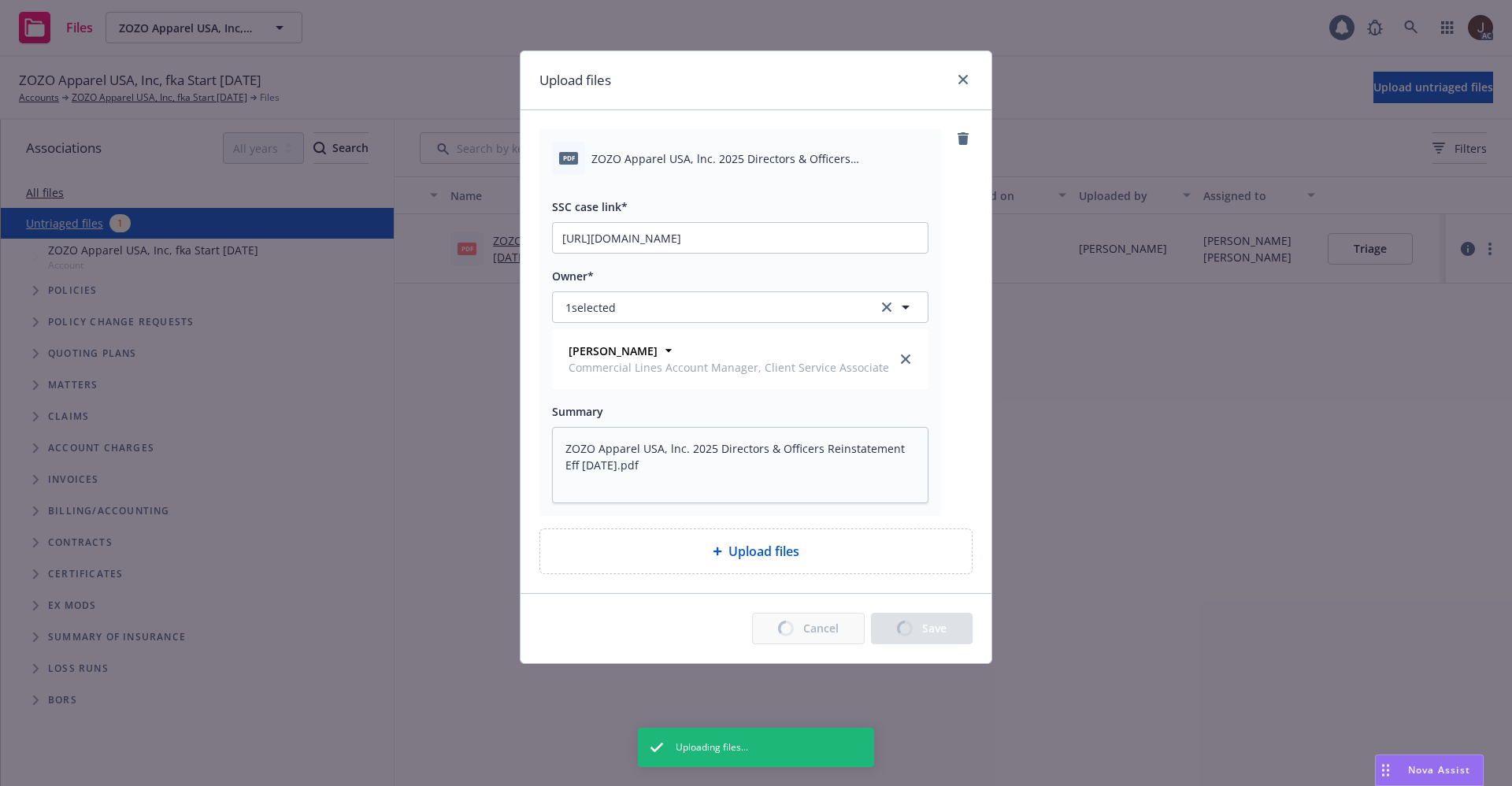
type textarea "x"
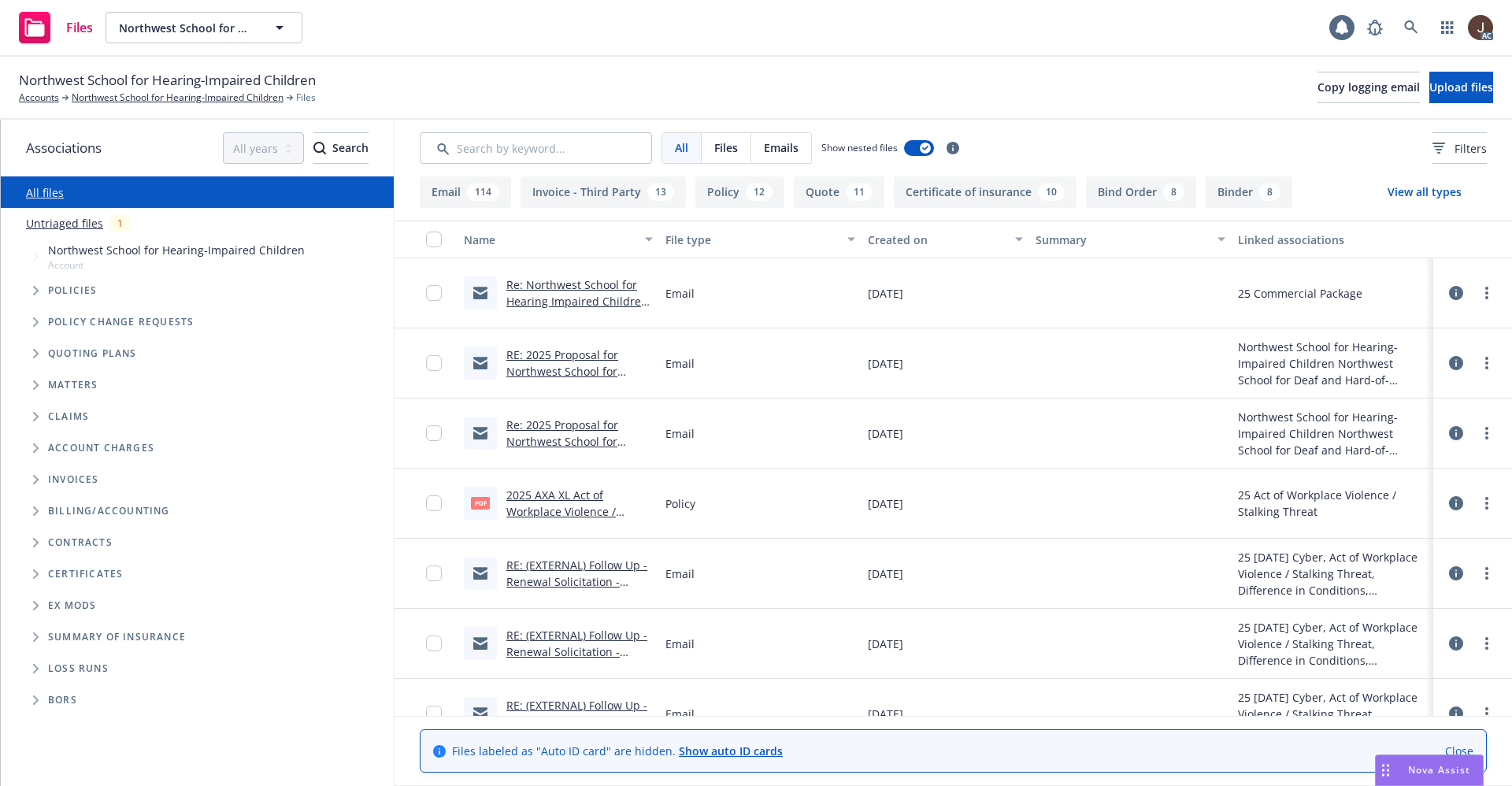
click at [56, 223] on link "Untriaged files" at bounding box center [64, 223] width 77 height 17
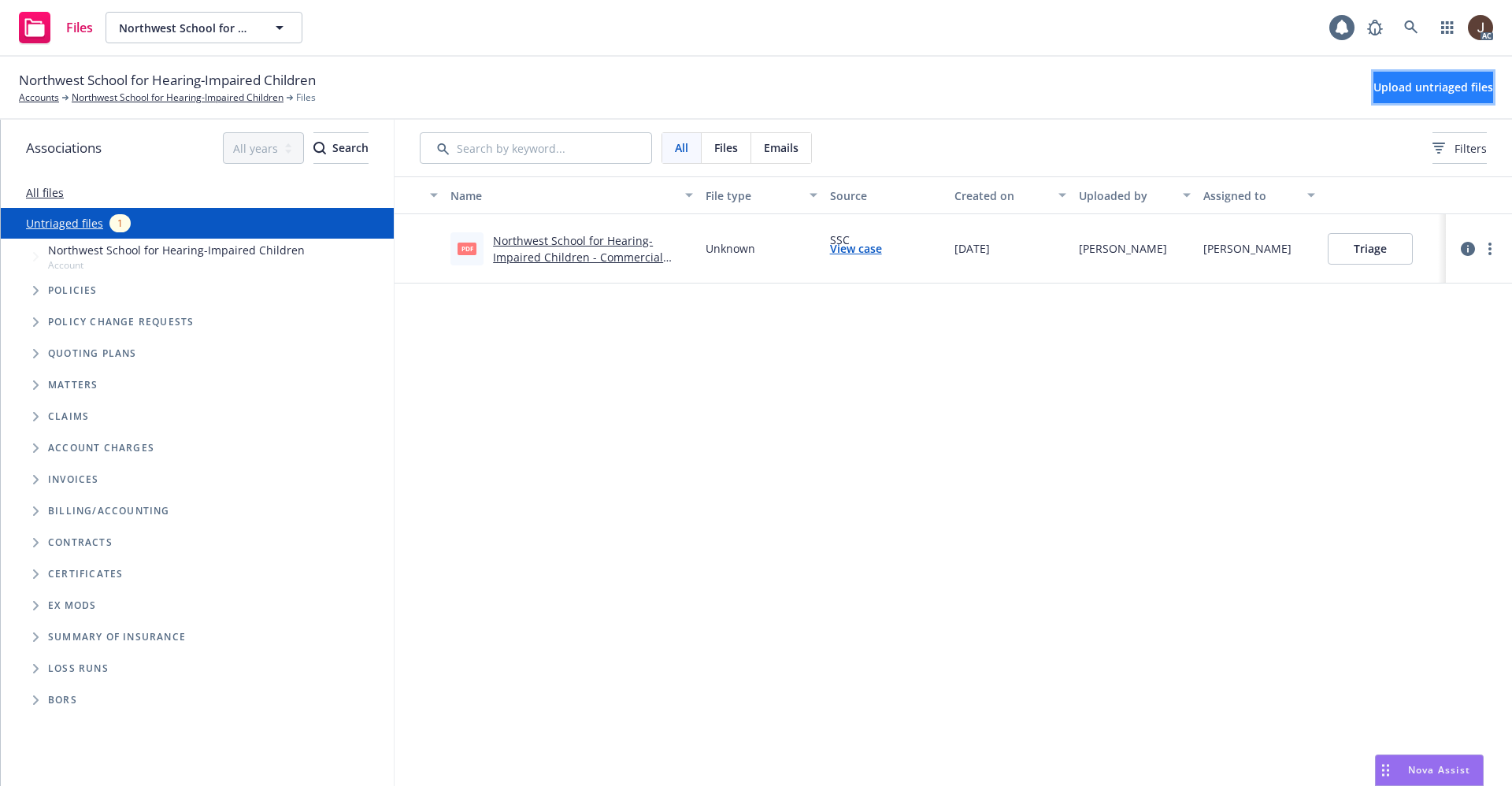
click at [1403, 84] on span "Upload untriaged files" at bounding box center [1433, 87] width 119 height 15
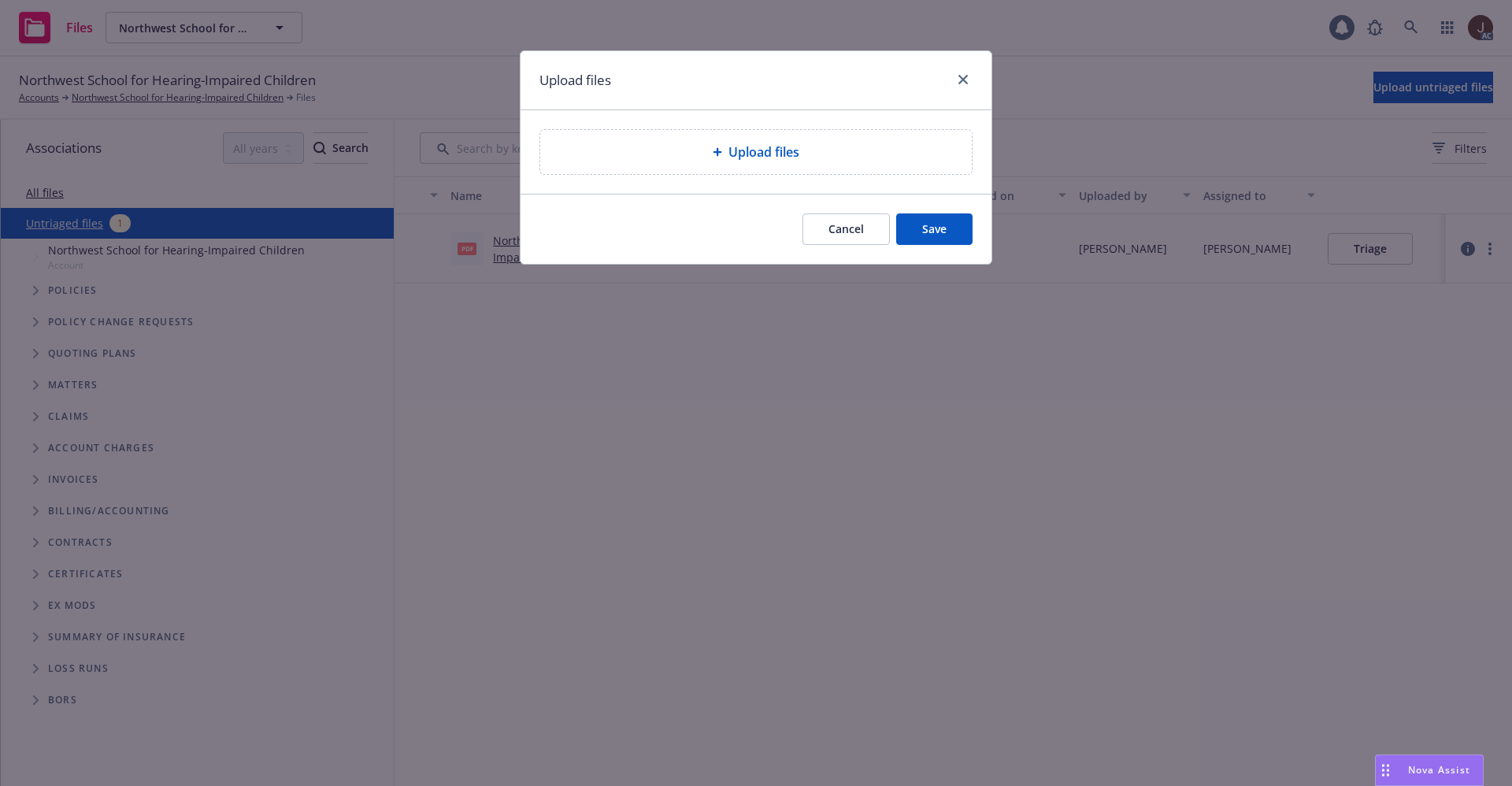
click at [731, 160] on span "Upload files" at bounding box center [763, 152] width 70 height 19
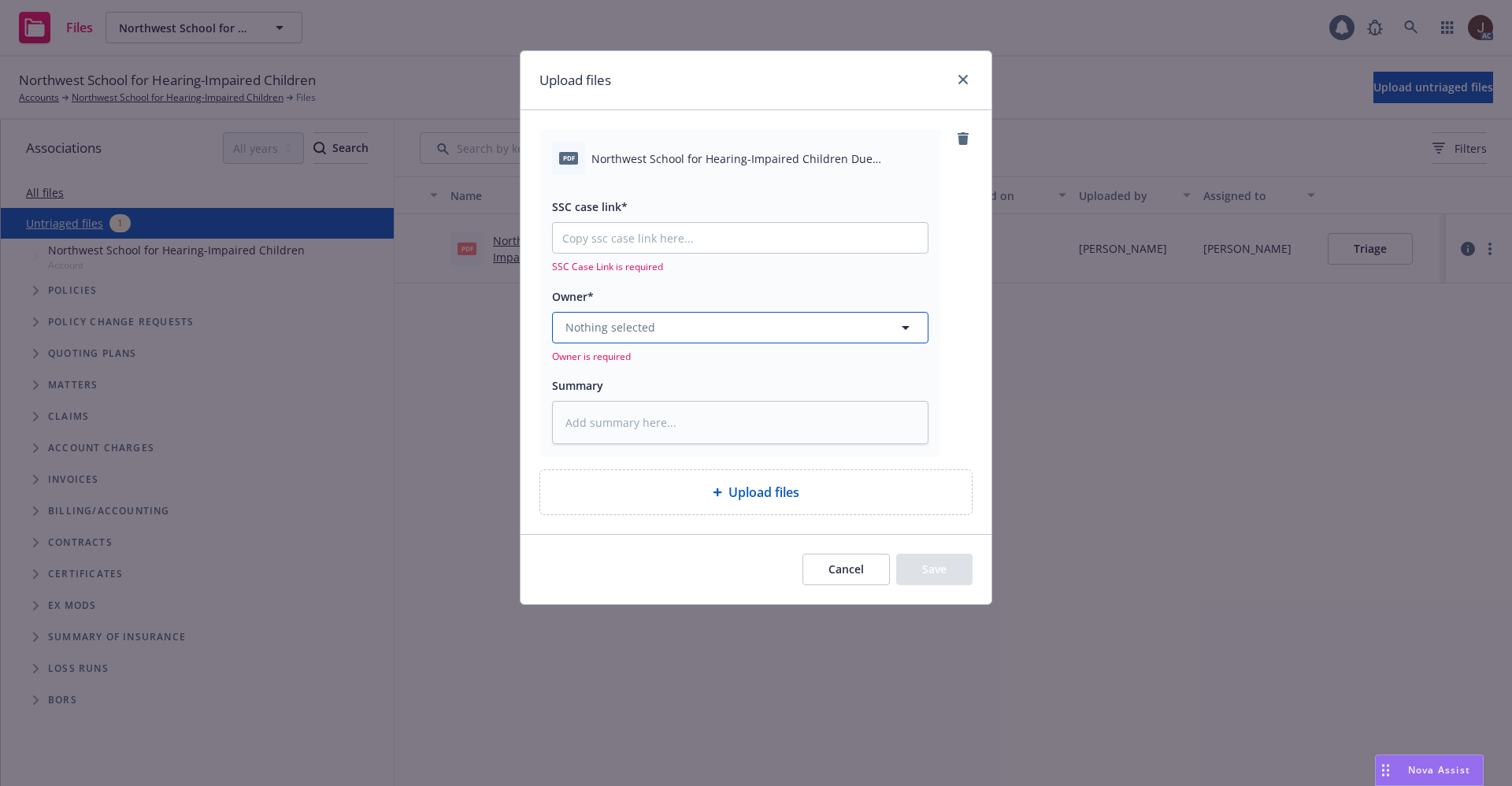
click at [706, 330] on button "Nothing selected" at bounding box center [741, 328] width 377 height 32
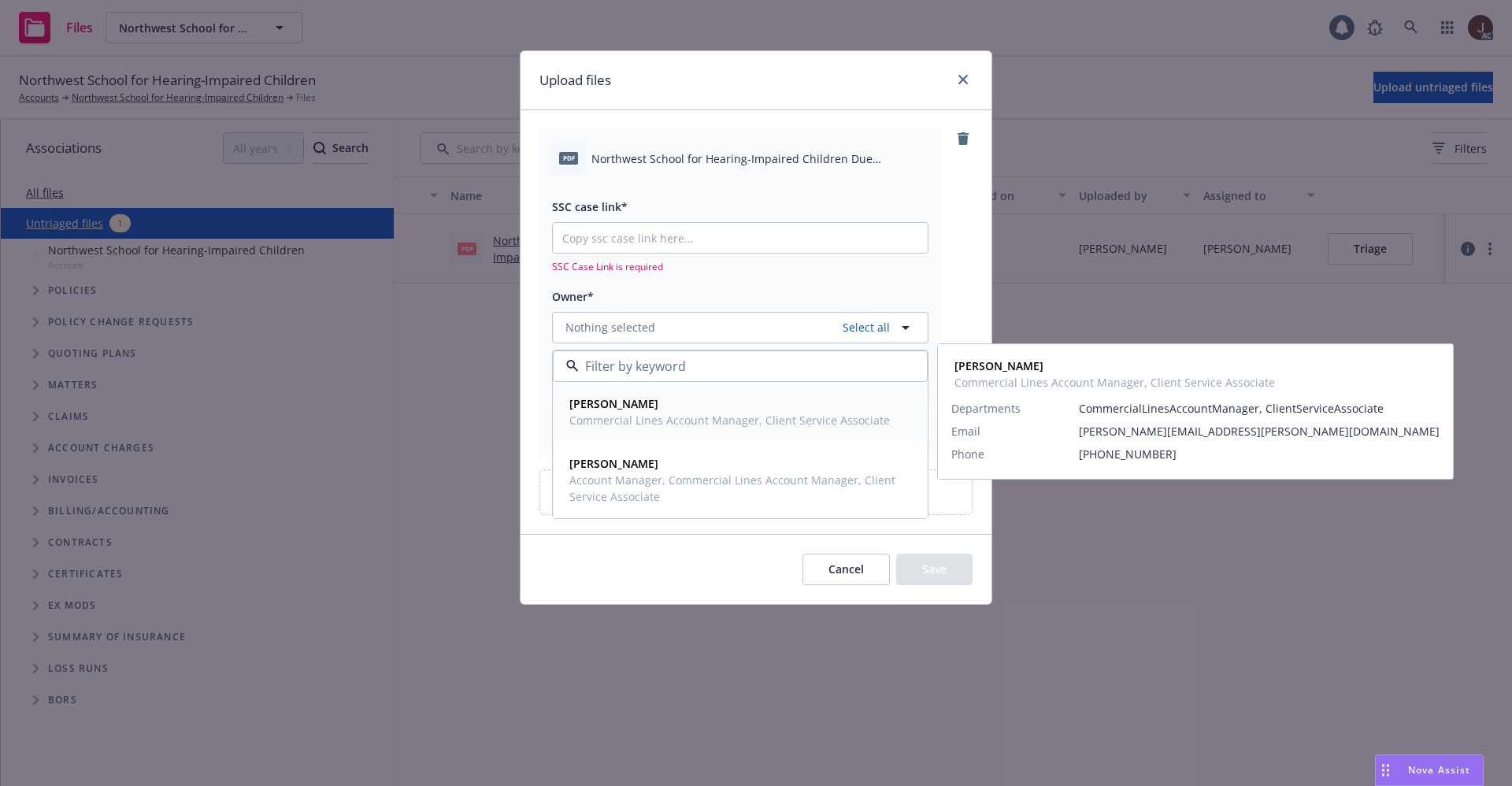
click at [646, 415] on span "Commercial Lines Account Manager, Client Service Associate" at bounding box center [730, 420] width 321 height 17
type textarea "x"
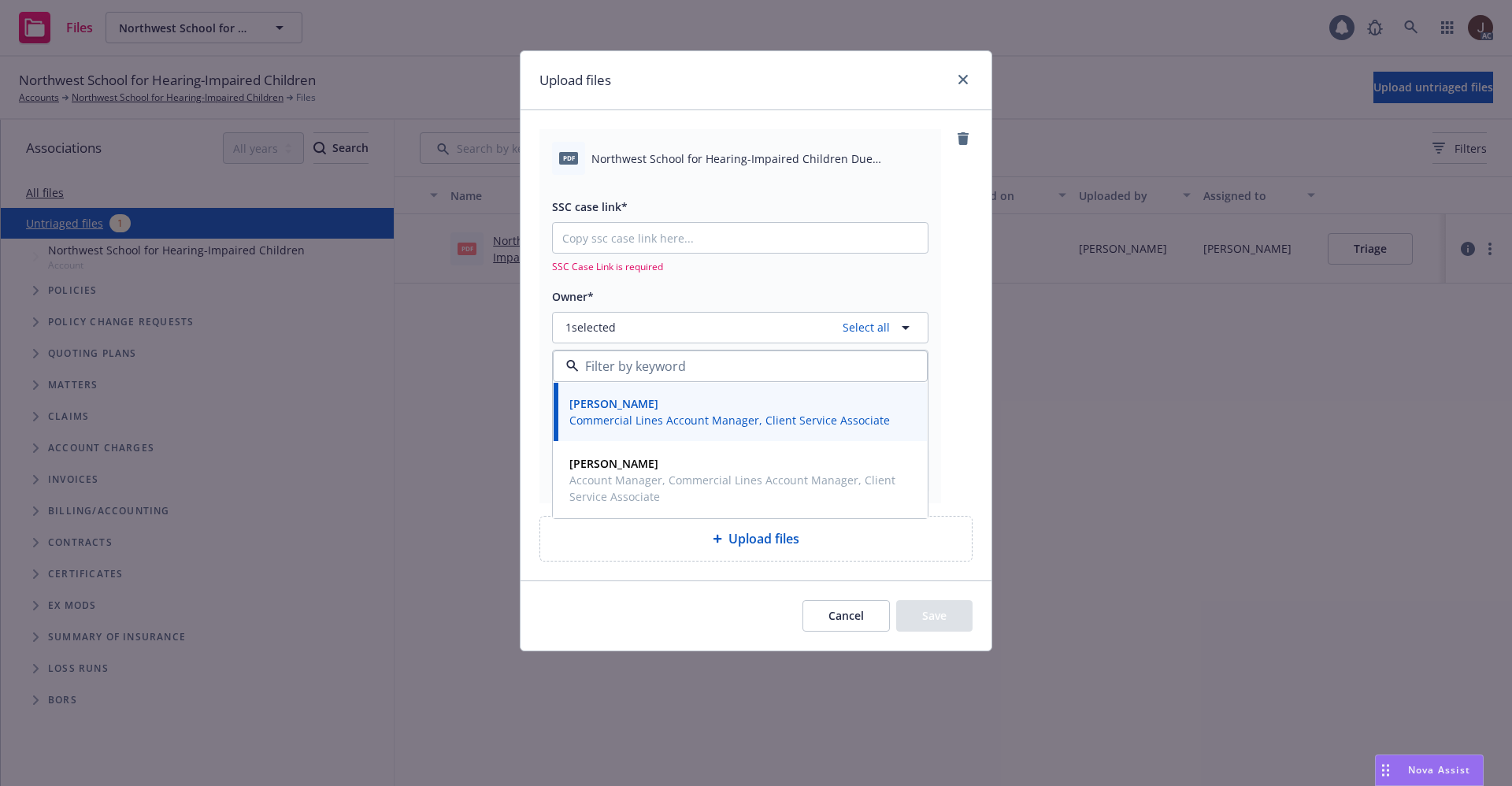
click at [678, 155] on span "Northwest School for Hearing-Impaired Children Due Balance.pdf" at bounding box center [760, 158] width 337 height 17
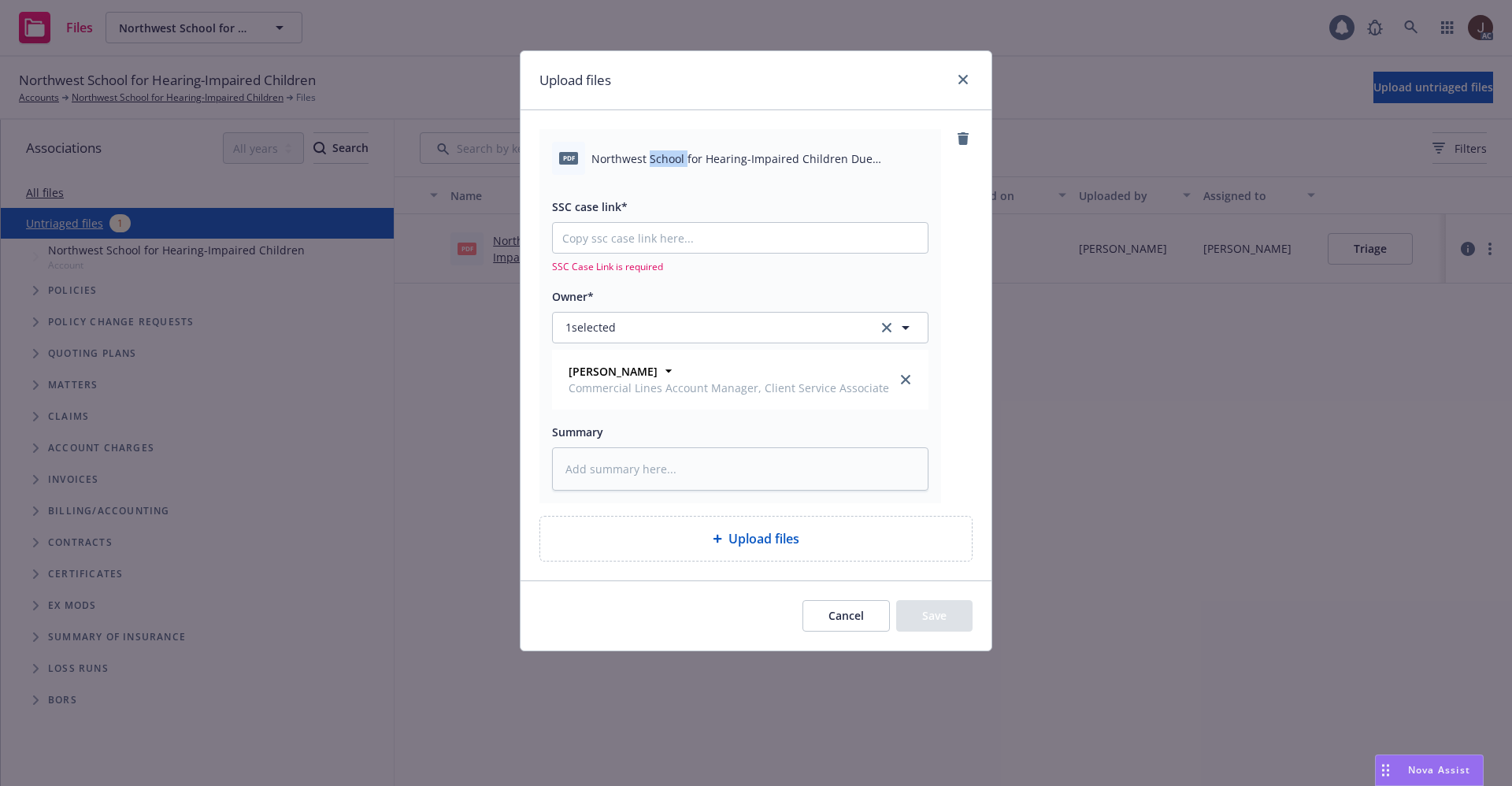
click at [678, 155] on span "Northwest School for Hearing-Impaired Children Due Balance.pdf" at bounding box center [760, 158] width 337 height 17
copy div "Northwest School for Hearing-Impaired Children Due Balance.pdf"
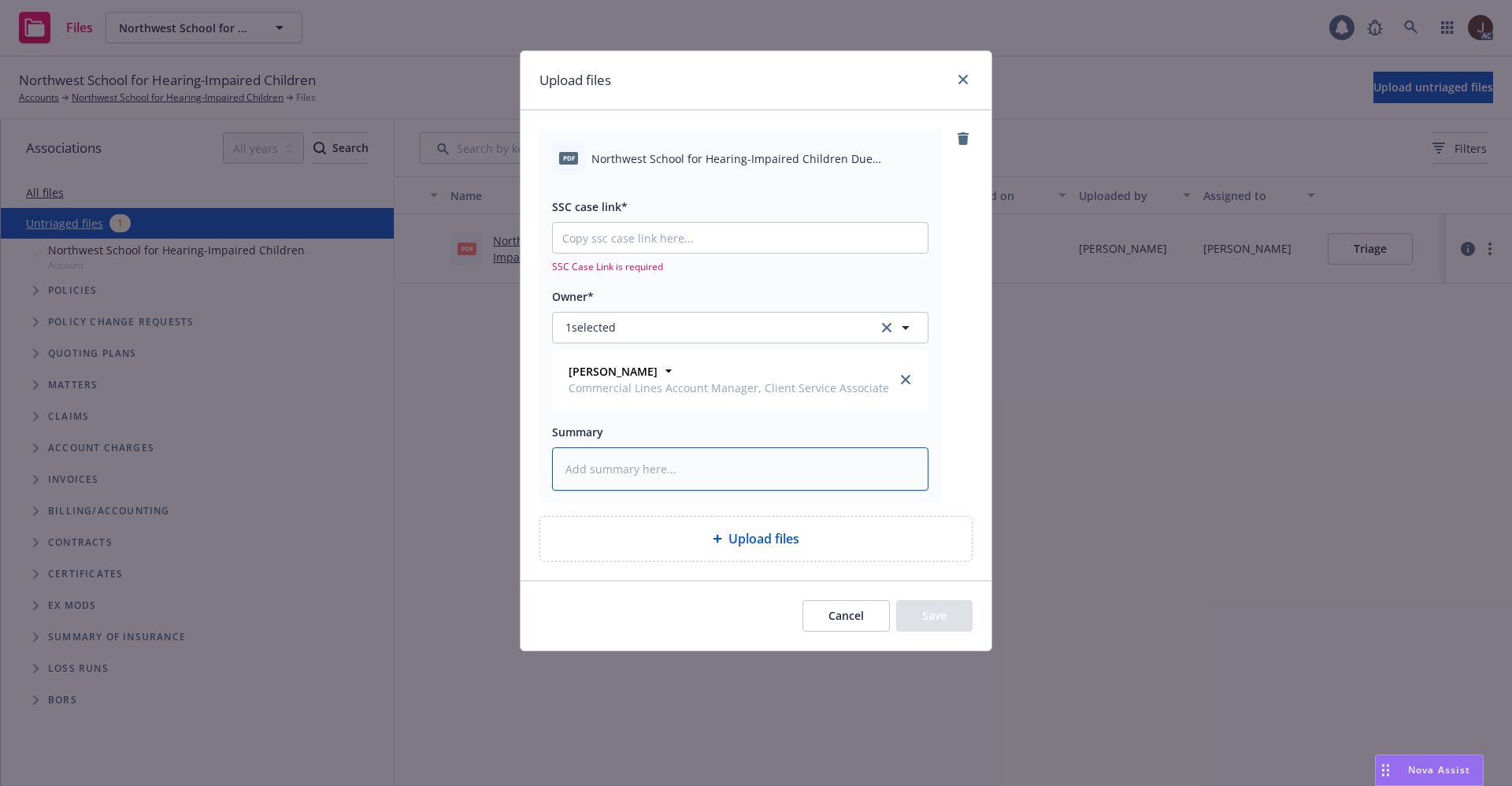
click at [610, 468] on textarea at bounding box center [741, 468] width 377 height 43
paste textarea "Northwest School for Hearing-Impaired Children Due Balance.pdf"
type textarea "Northwest School for Hearing-Impaired Children Due Balance.pdf"
type textarea "x"
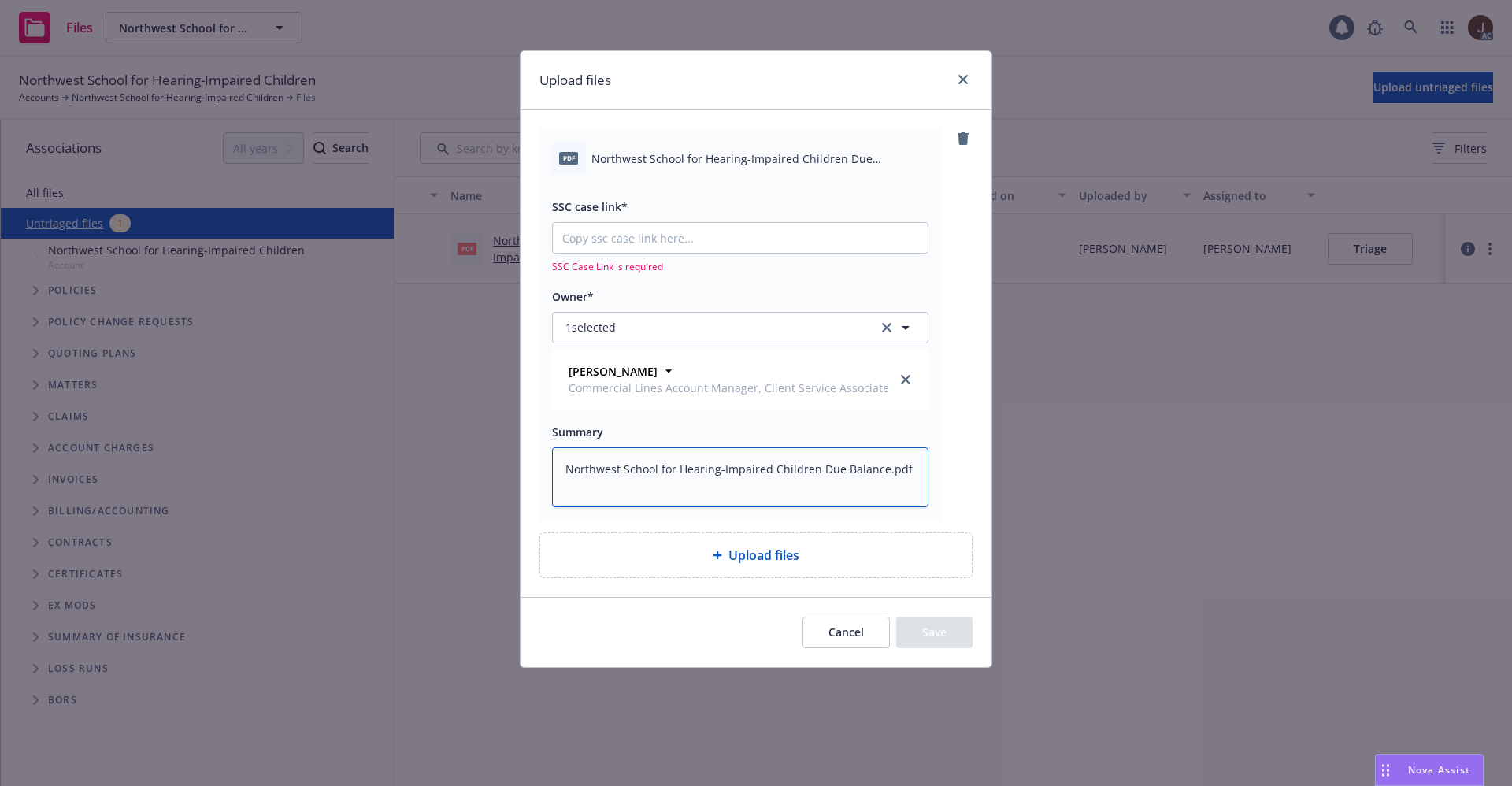
scroll to position [3, 0]
type textarea "Northwest School for Hearing-Impaired Children Due Balance.pdf"
type textarea "x"
click at [665, 251] on input "SSC case link*" at bounding box center [741, 238] width 375 height 30
paste input "https://newfront-ssc.lightning.force.com/lightning/r/Case/500Vz00000RxLiaIAF/vi…"
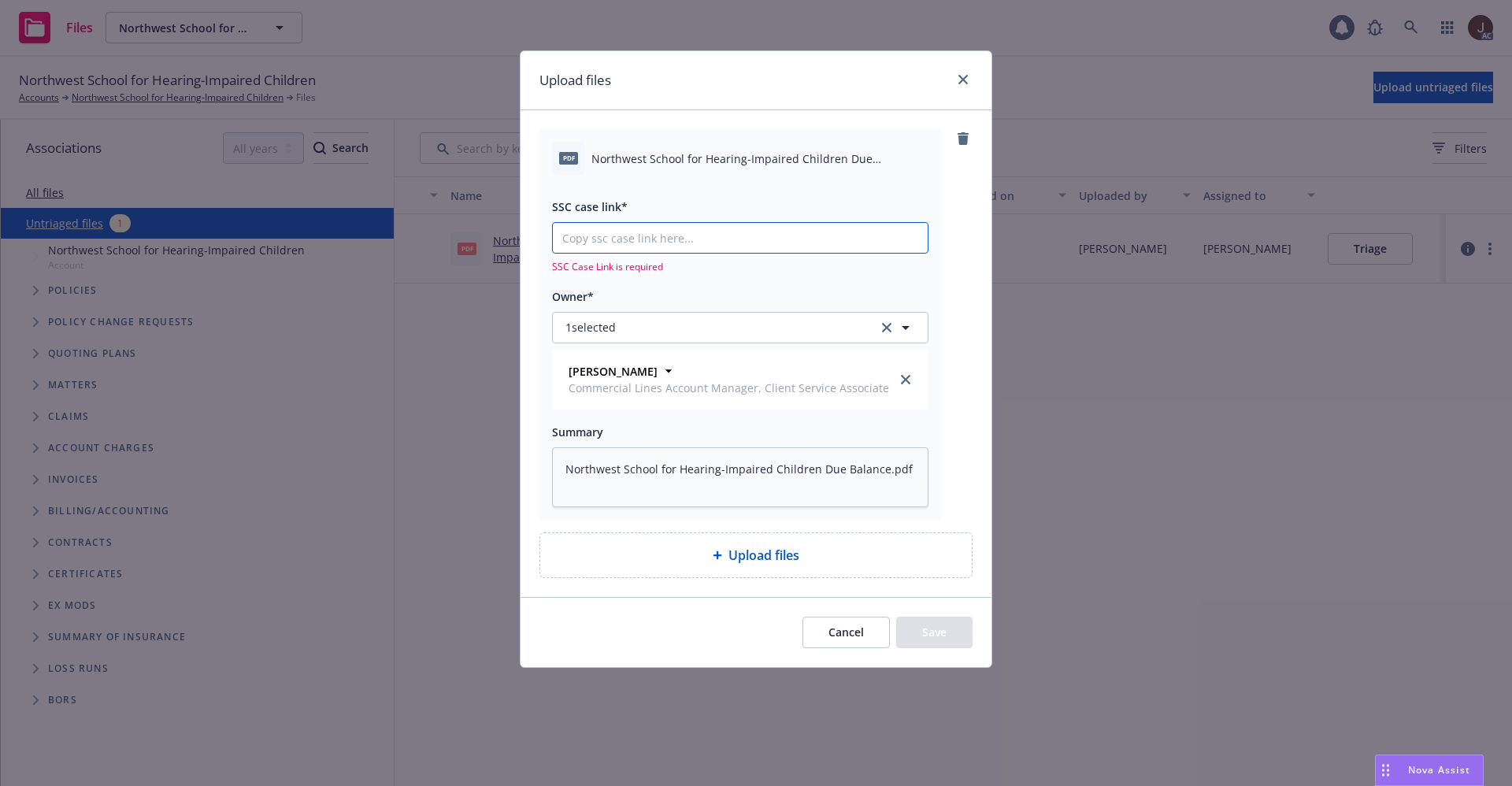
type input "https://newfront-ssc.lightning.force.com/lightning/r/Case/500Vz00000RxLiaIAF/vi…"
type textarea "x"
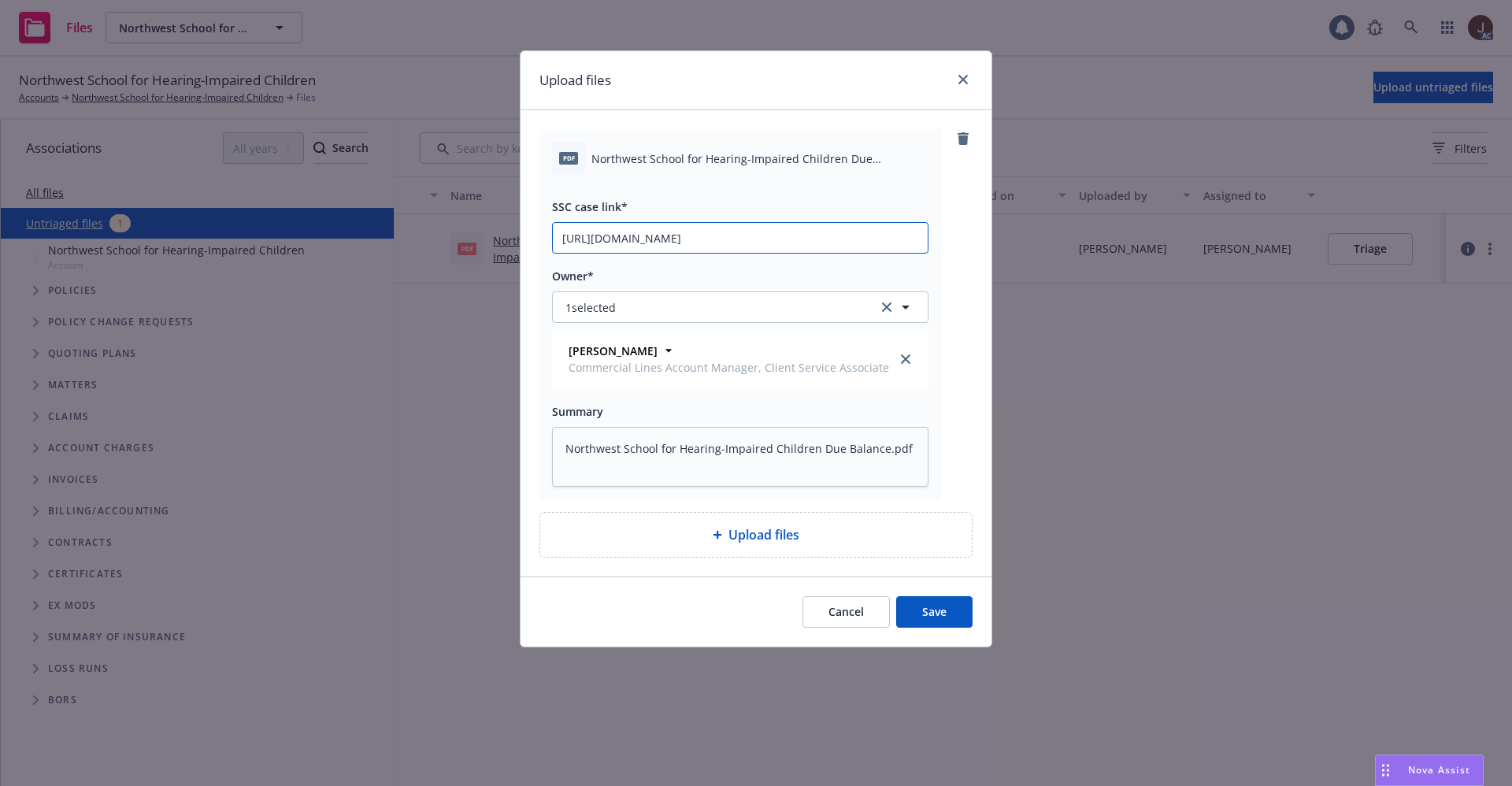
scroll to position [0, 71]
type input "https://newfront-ssc.lightning.force.com/lightning/r/Case/500Vz00000RxLiaIAF/vi…"
click at [955, 275] on div "pdf Northwest School for Hearing-Impaired Children Due Balance.pdf SSC case lin…" at bounding box center [756, 314] width 433 height 370
click at [928, 606] on button "Save" at bounding box center [935, 612] width 76 height 32
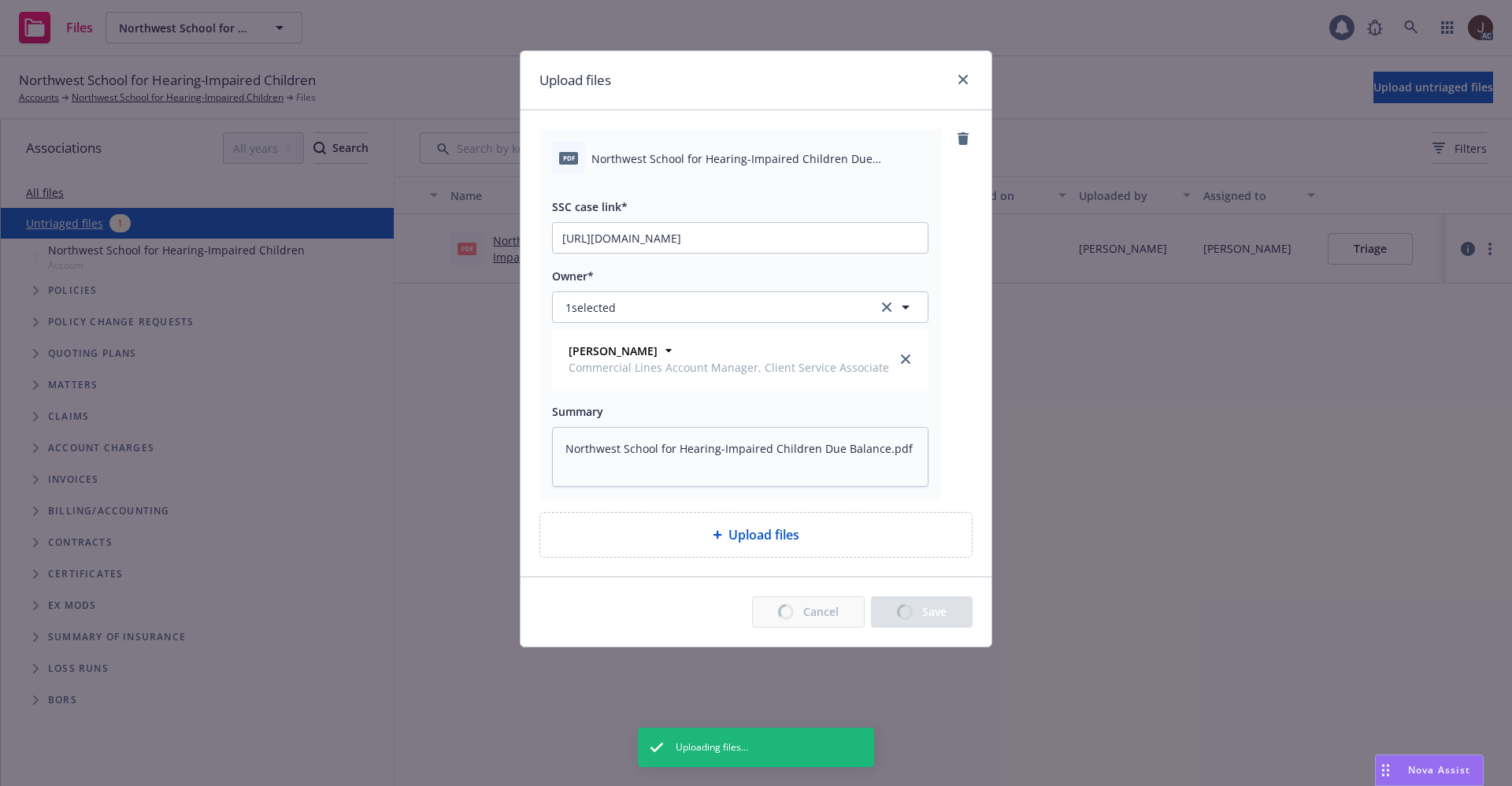
type textarea "x"
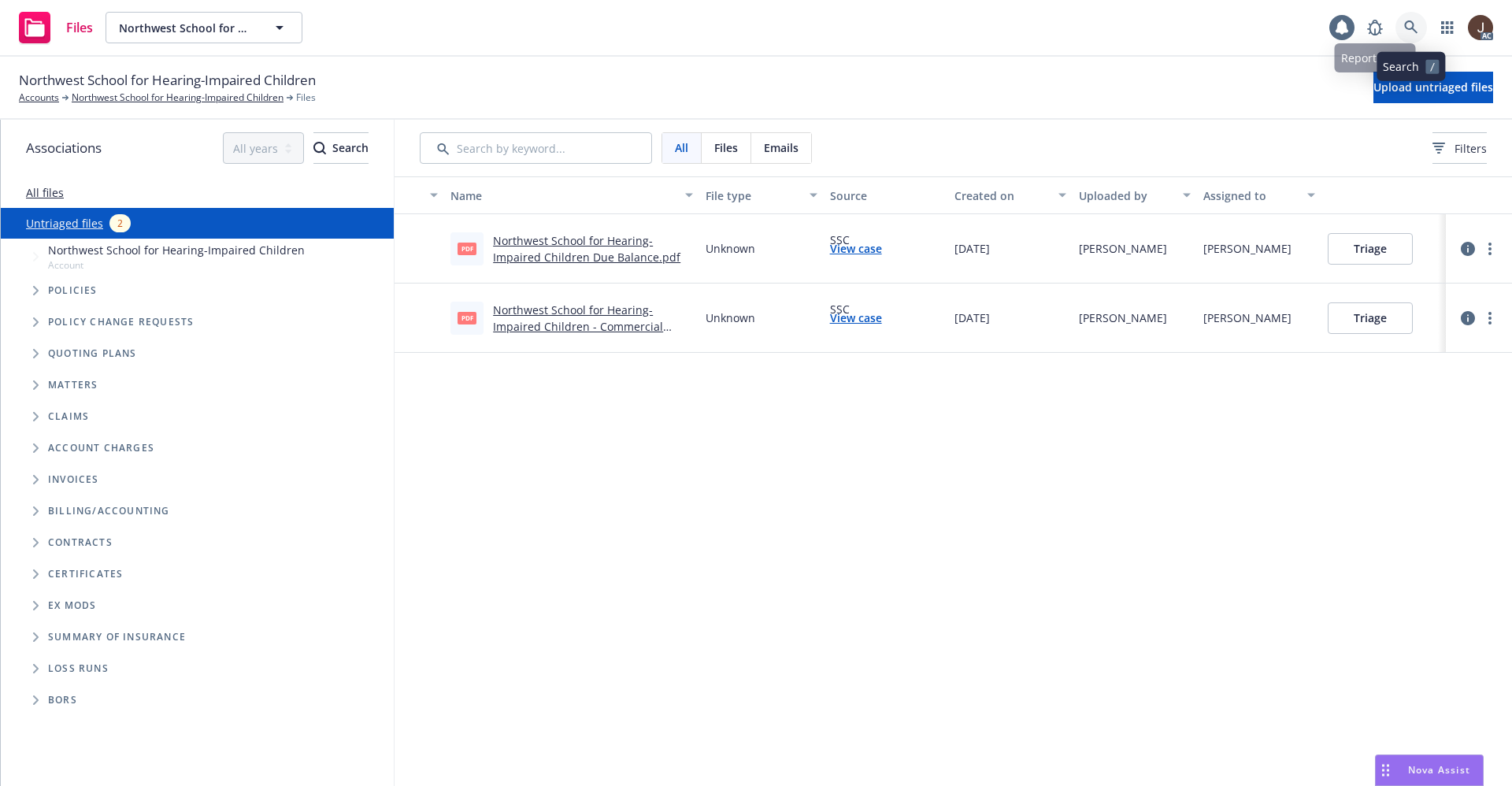
click at [1407, 14] on link at bounding box center [1412, 27] width 32 height 32
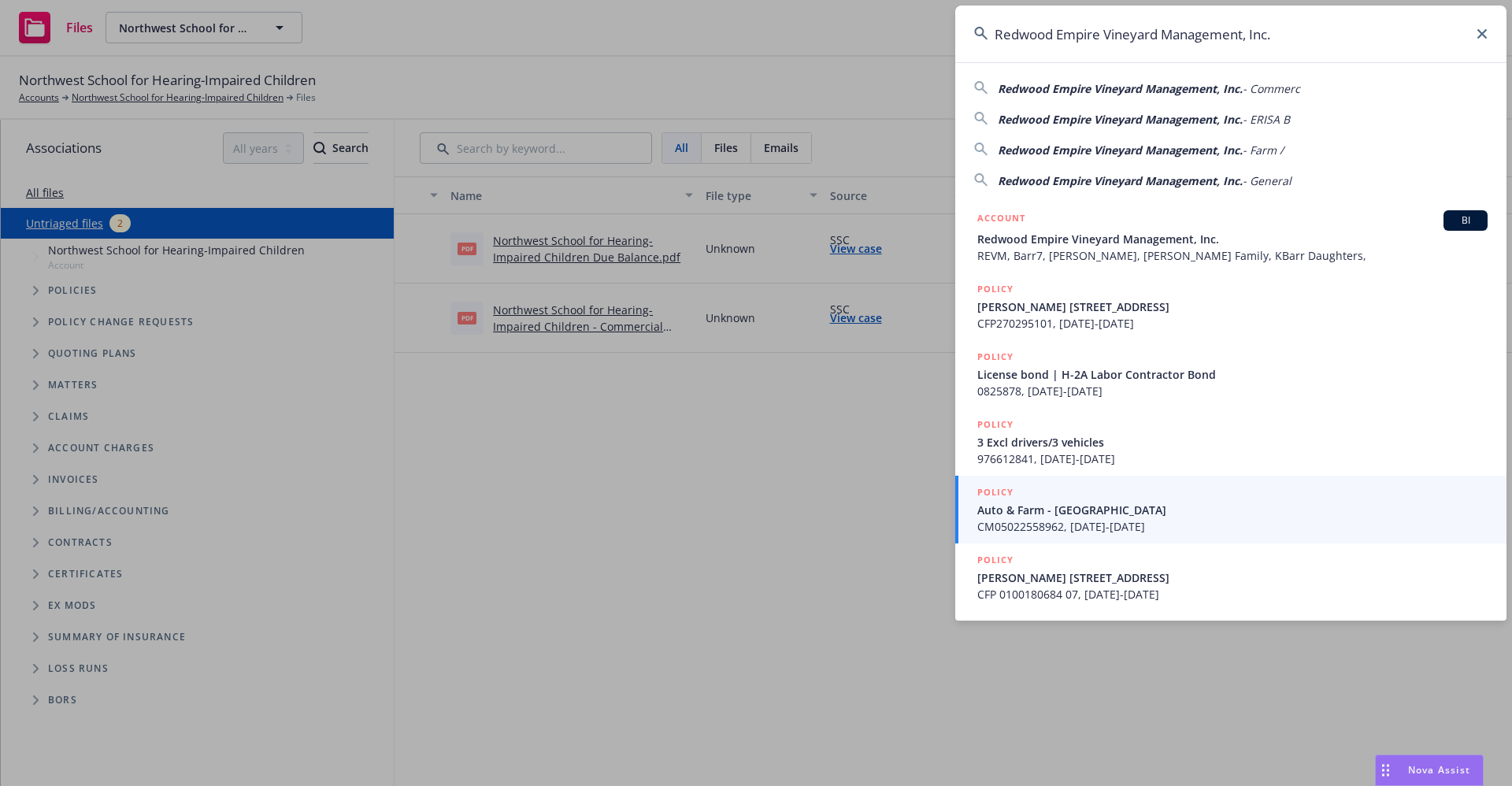
type input "Redwood Empire Vineyard Management, Inc."
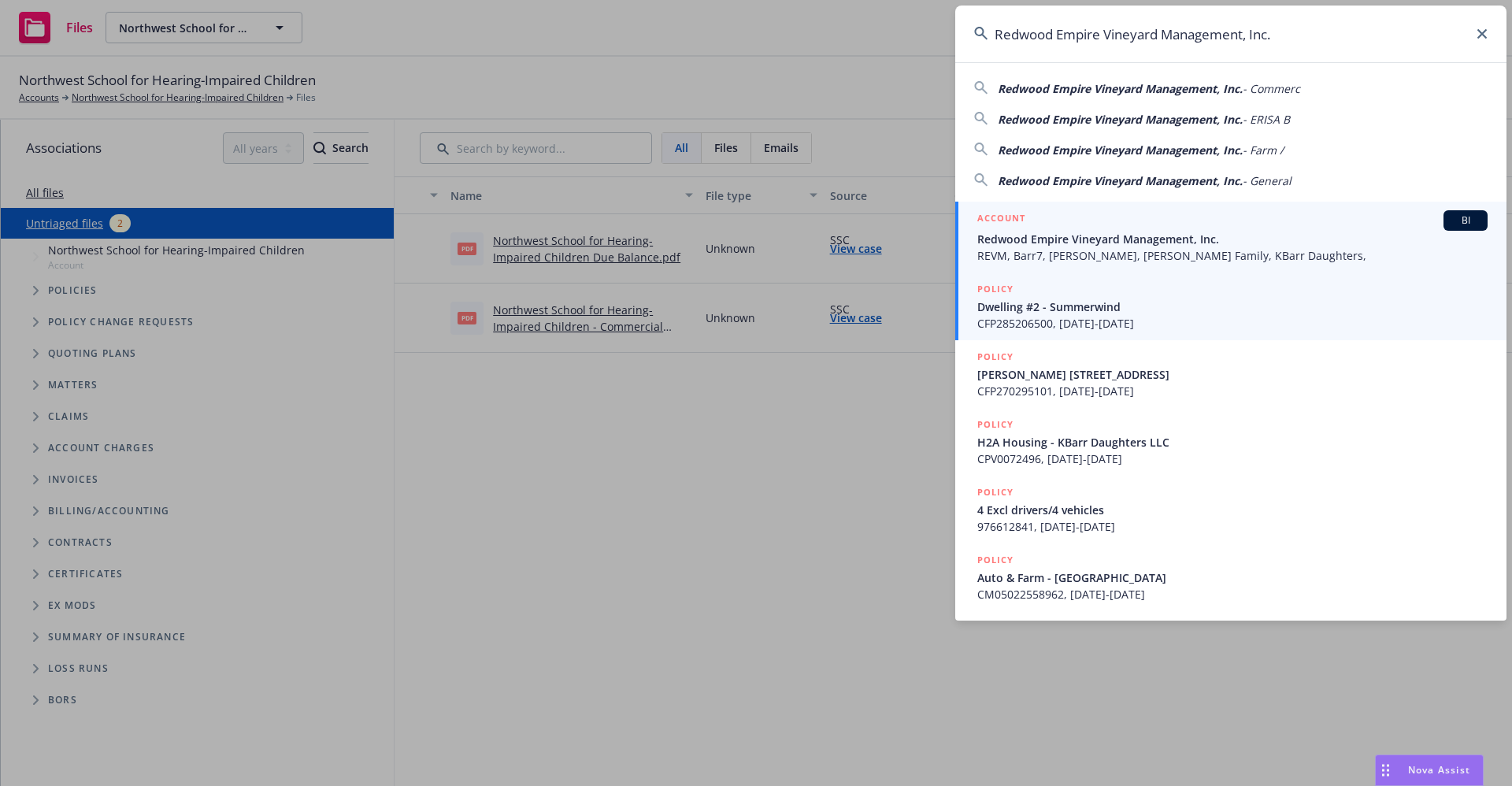
click at [1008, 234] on span "Redwood Empire Vineyard Management, Inc." at bounding box center [1232, 239] width 510 height 17
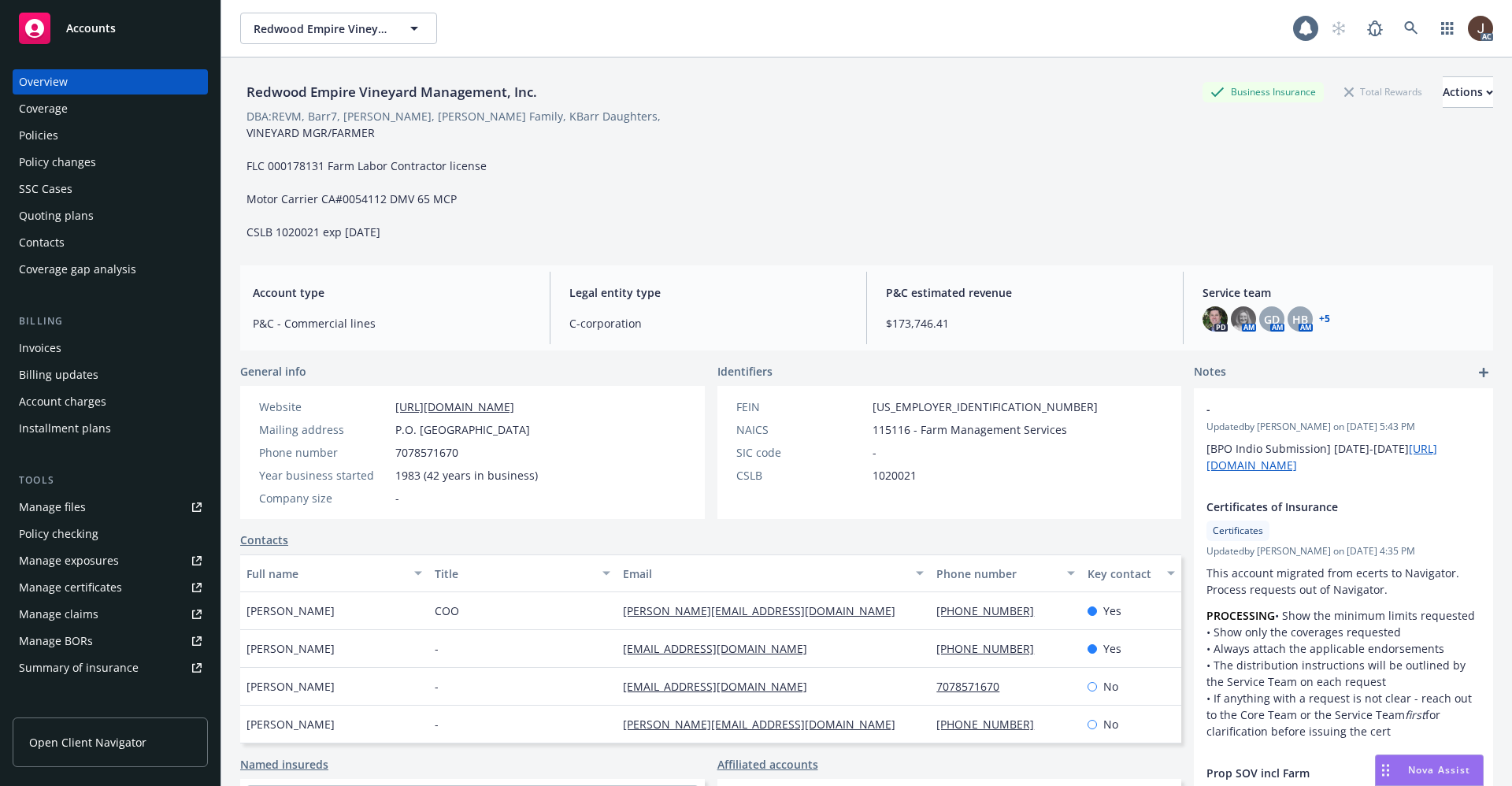
click at [50, 512] on div "Manage files" at bounding box center [52, 507] width 67 height 25
click at [49, 138] on div "Policies" at bounding box center [38, 135] width 39 height 25
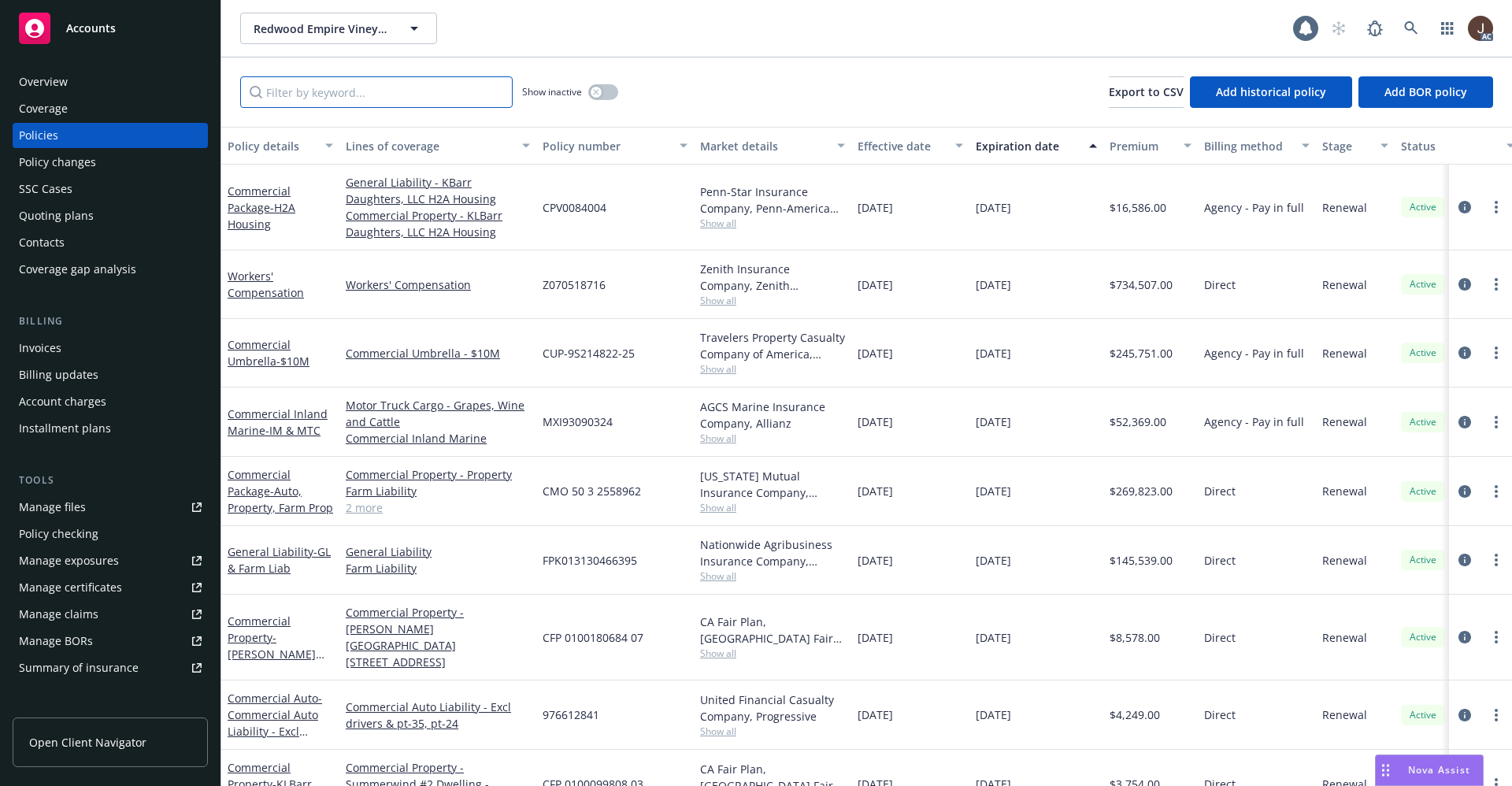
click at [299, 87] on input "Filter by keyword..." at bounding box center [377, 92] width 273 height 32
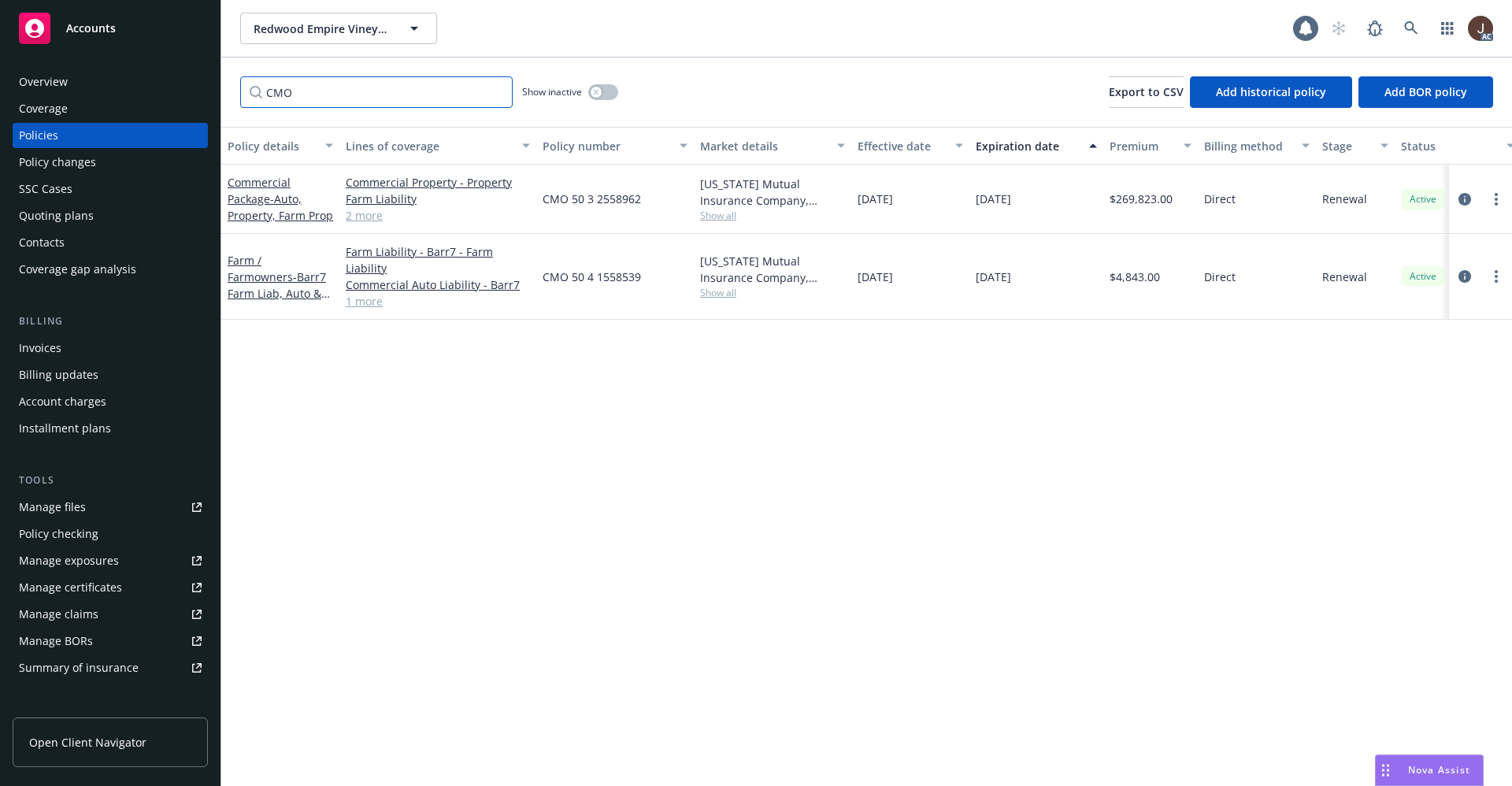
type input "CMO"
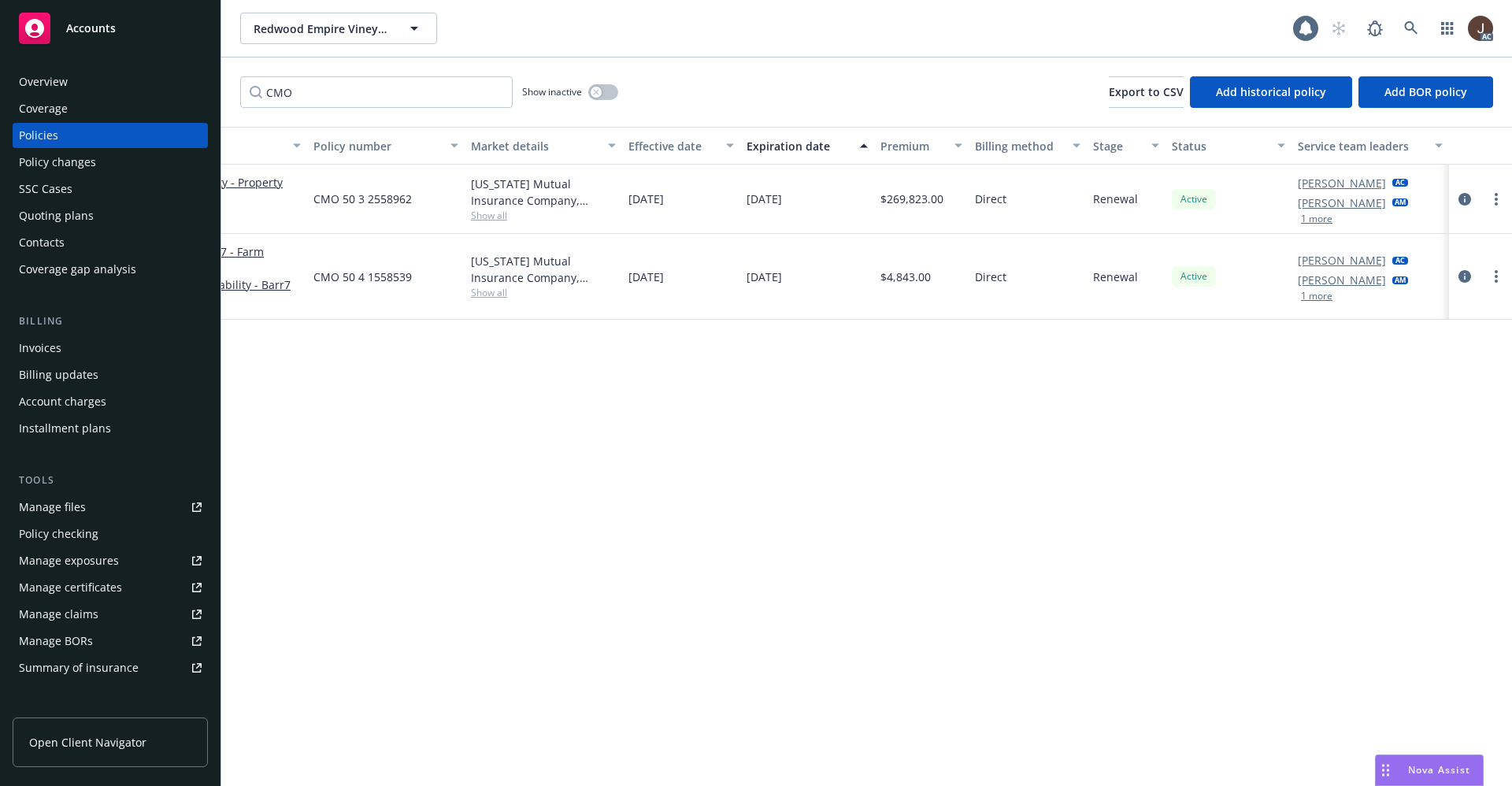
click at [51, 507] on div "Manage files" at bounding box center [52, 507] width 67 height 25
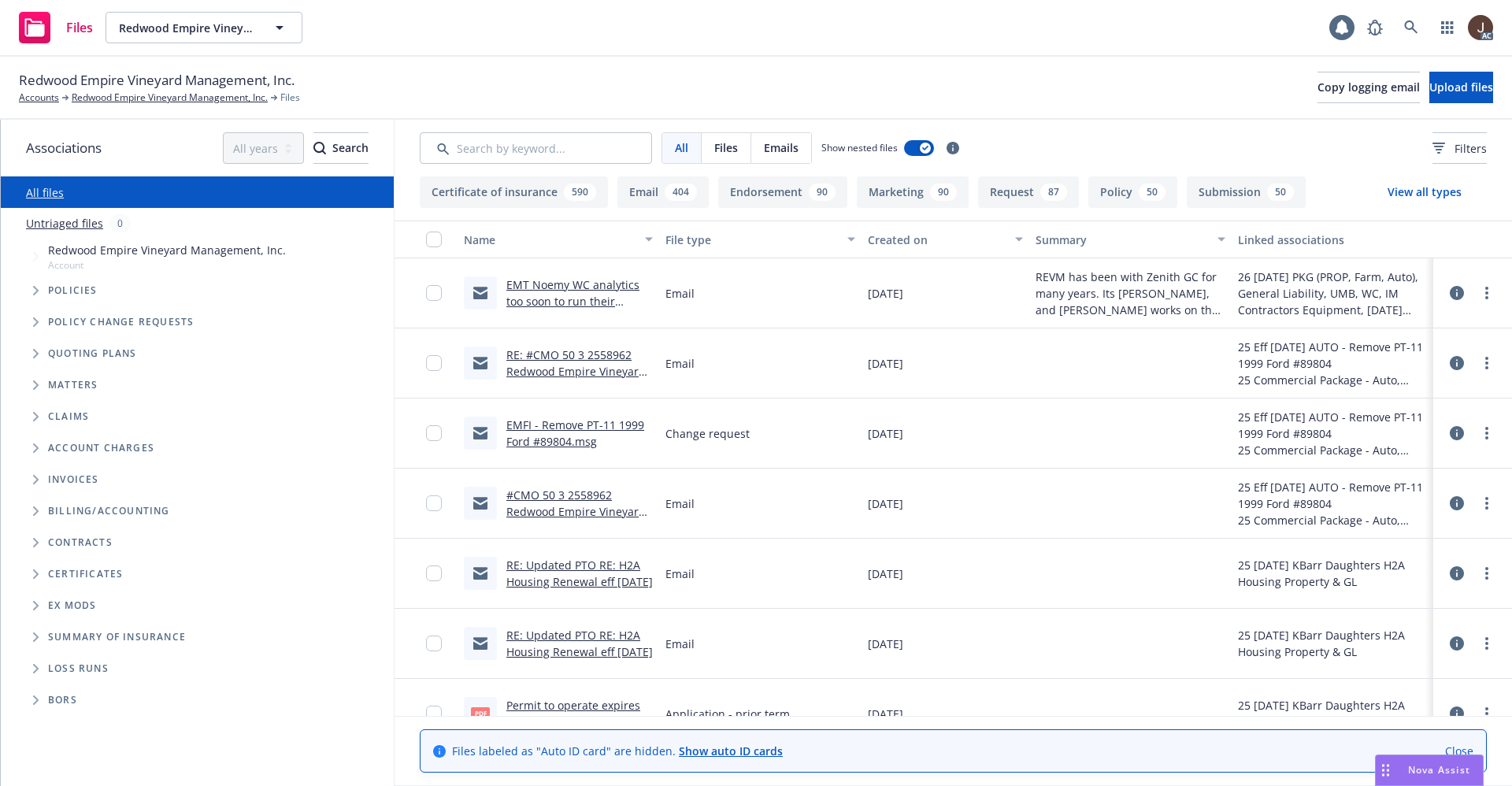
click at [51, 224] on link "Untriaged files" at bounding box center [64, 223] width 77 height 17
click at [79, 220] on link "Untriaged files" at bounding box center [64, 223] width 77 height 17
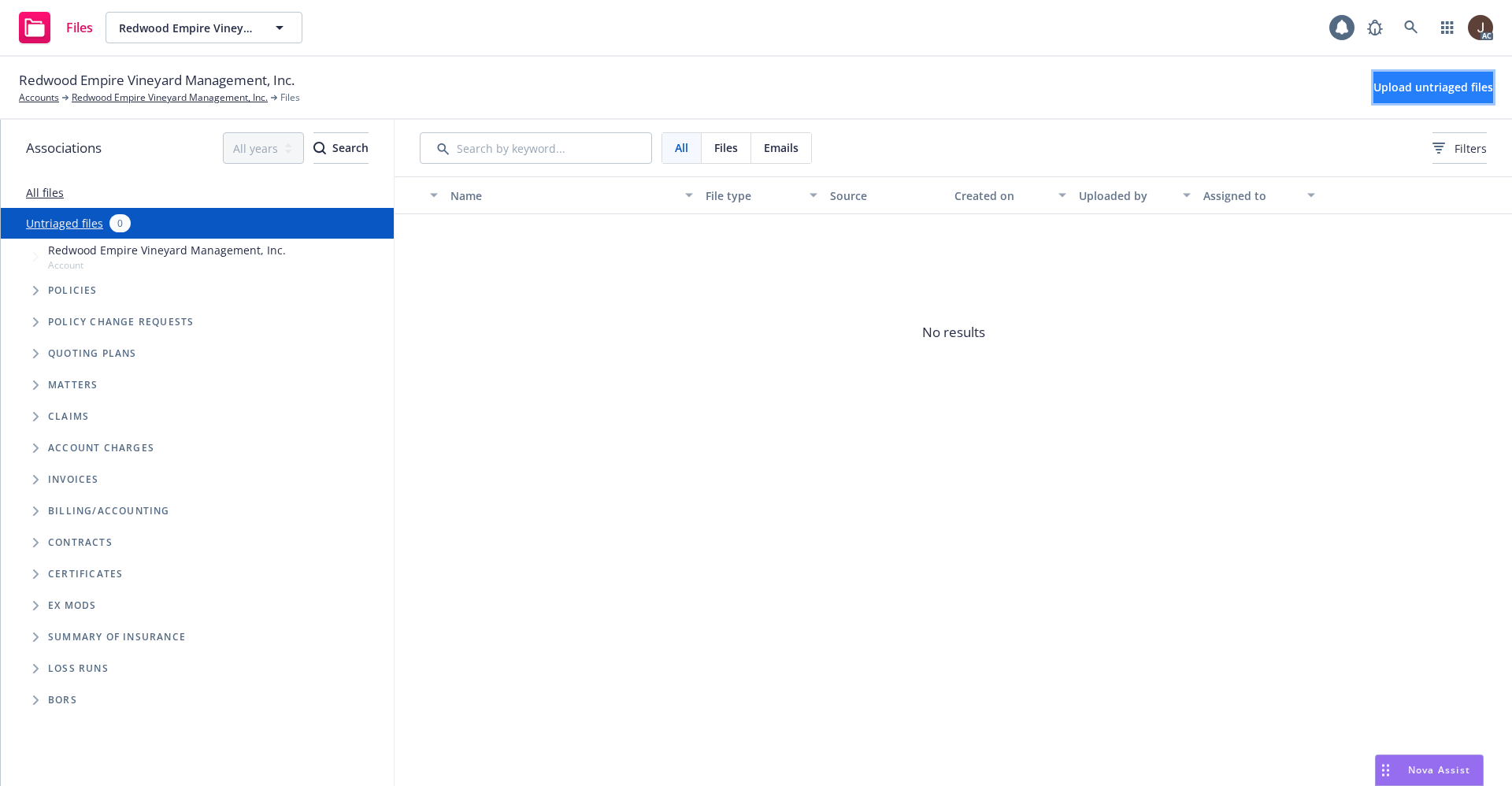
click at [1397, 87] on span "Upload untriaged files" at bounding box center [1433, 87] width 119 height 15
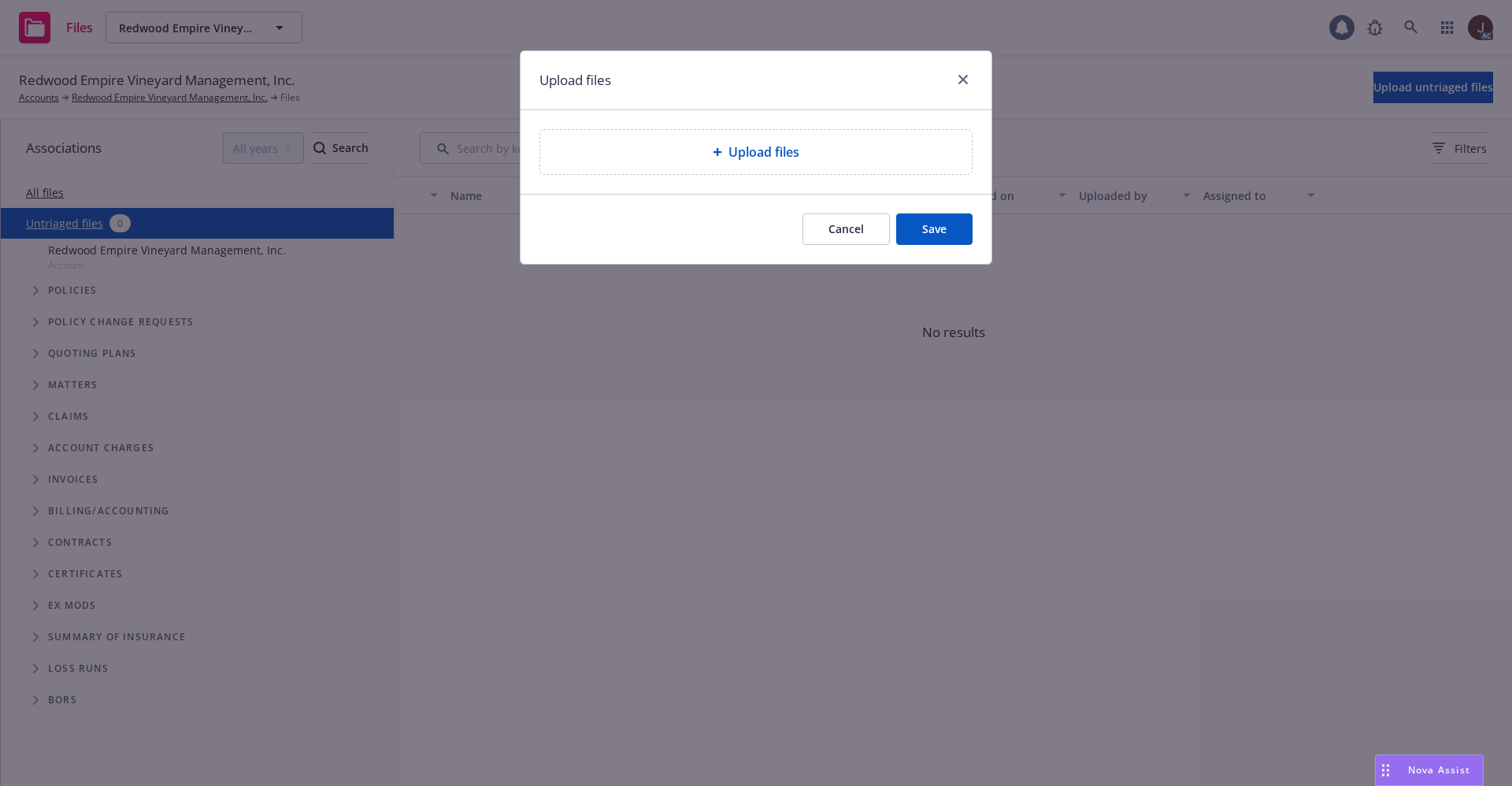
click at [784, 157] on span "Upload files" at bounding box center [763, 152] width 70 height 19
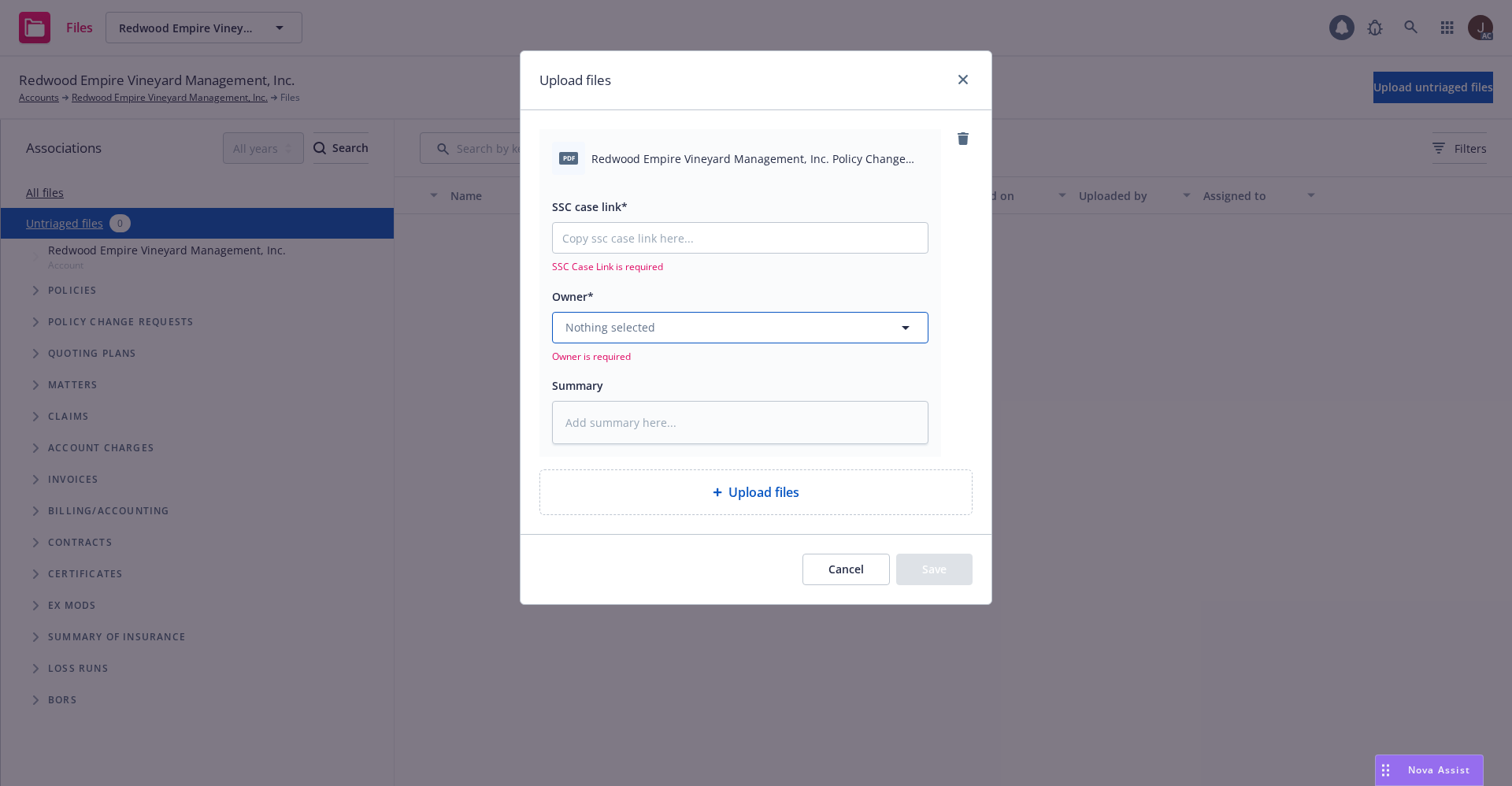
click at [678, 328] on button "Nothing selected" at bounding box center [741, 328] width 377 height 32
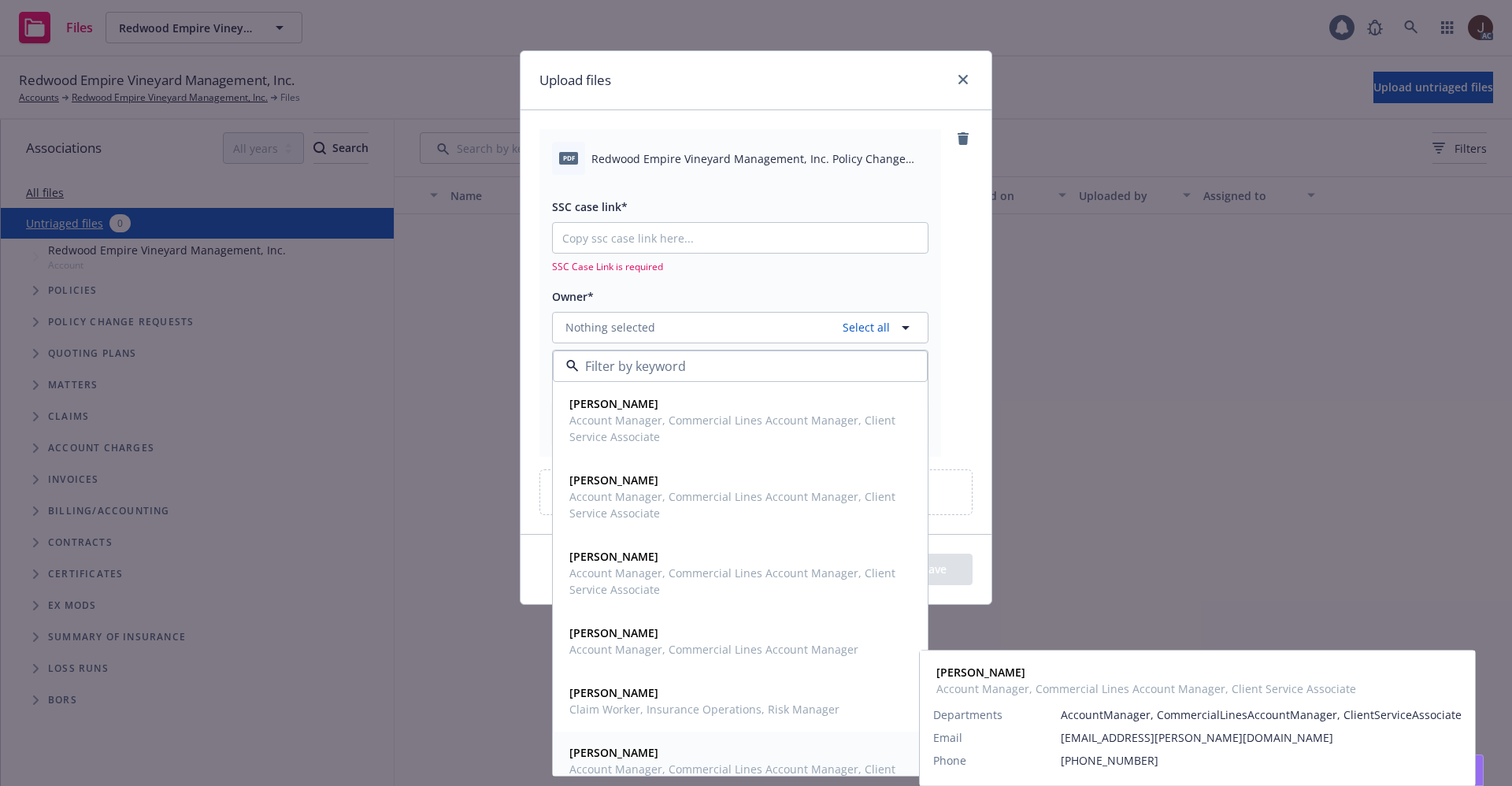
click at [617, 748] on strong "[PERSON_NAME]" at bounding box center [614, 752] width 89 height 15
type textarea "x"
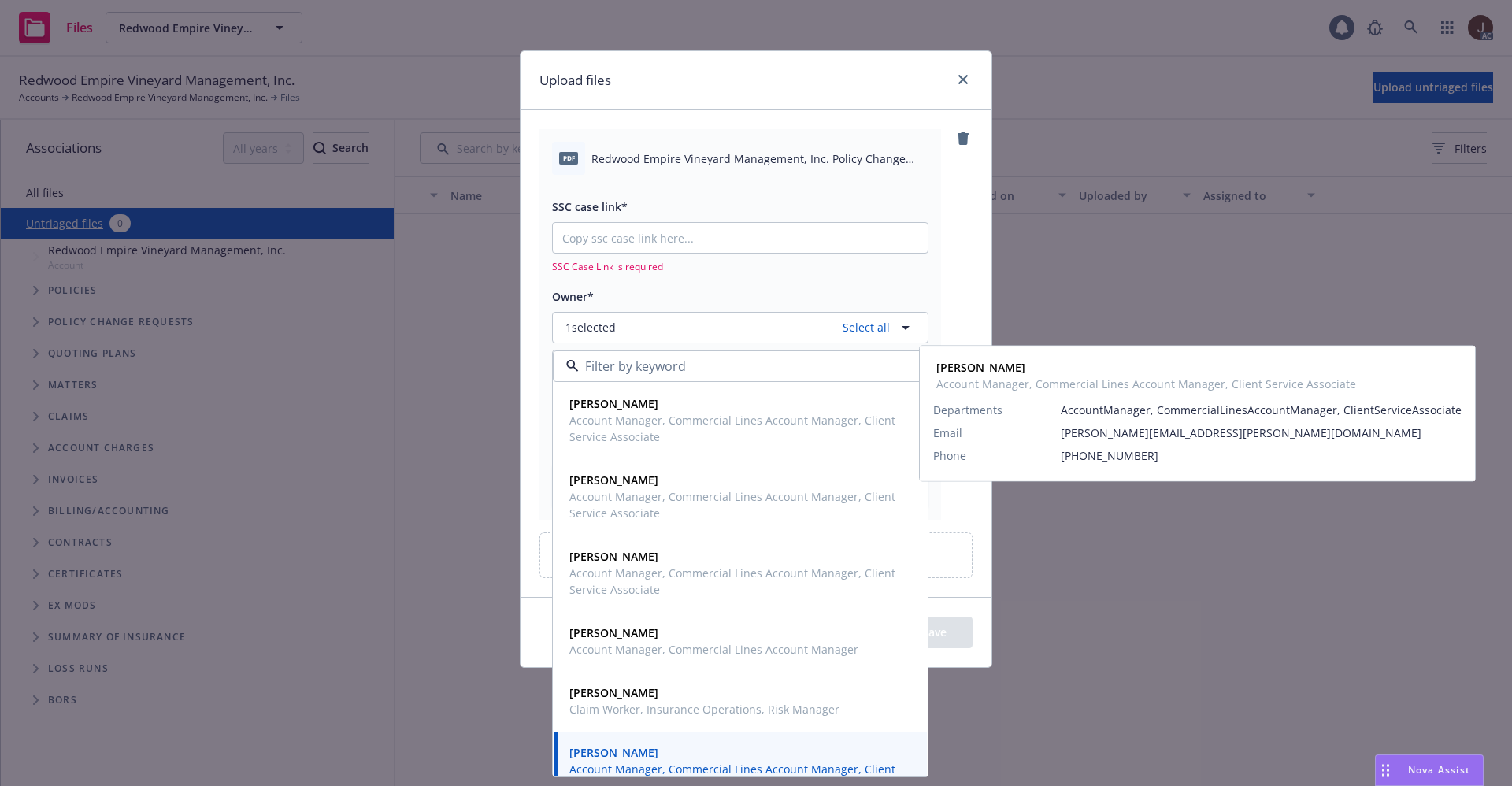
click at [980, 265] on div "pdf Redwood Empire Vineyard Management, Inc. Policy Change 2025 Commercial Pack…" at bounding box center [756, 353] width 471 height 486
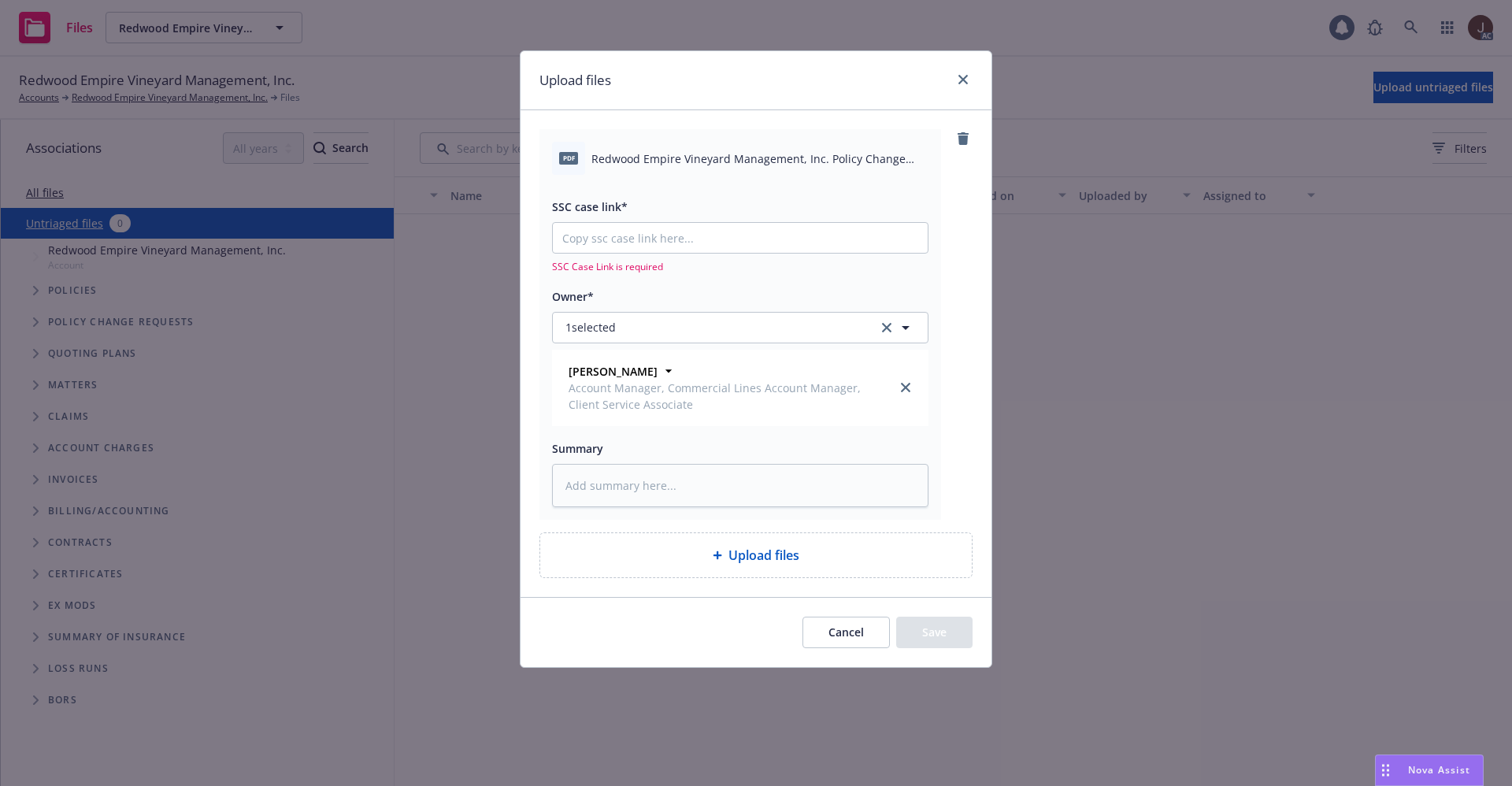
click at [746, 164] on span "Redwood Empire Vineyard Management, Inc. Policy Change 2025 Commercial Package.…" at bounding box center [760, 158] width 337 height 17
click at [606, 480] on textarea at bounding box center [741, 485] width 377 height 43
paste textarea "Redwood Empire Vineyard Management, Inc. Policy Change 2025 Commercial Package"
type textarea "Redwood Empire Vineyard Management, Inc. Policy Change 2025 Commercial Package"
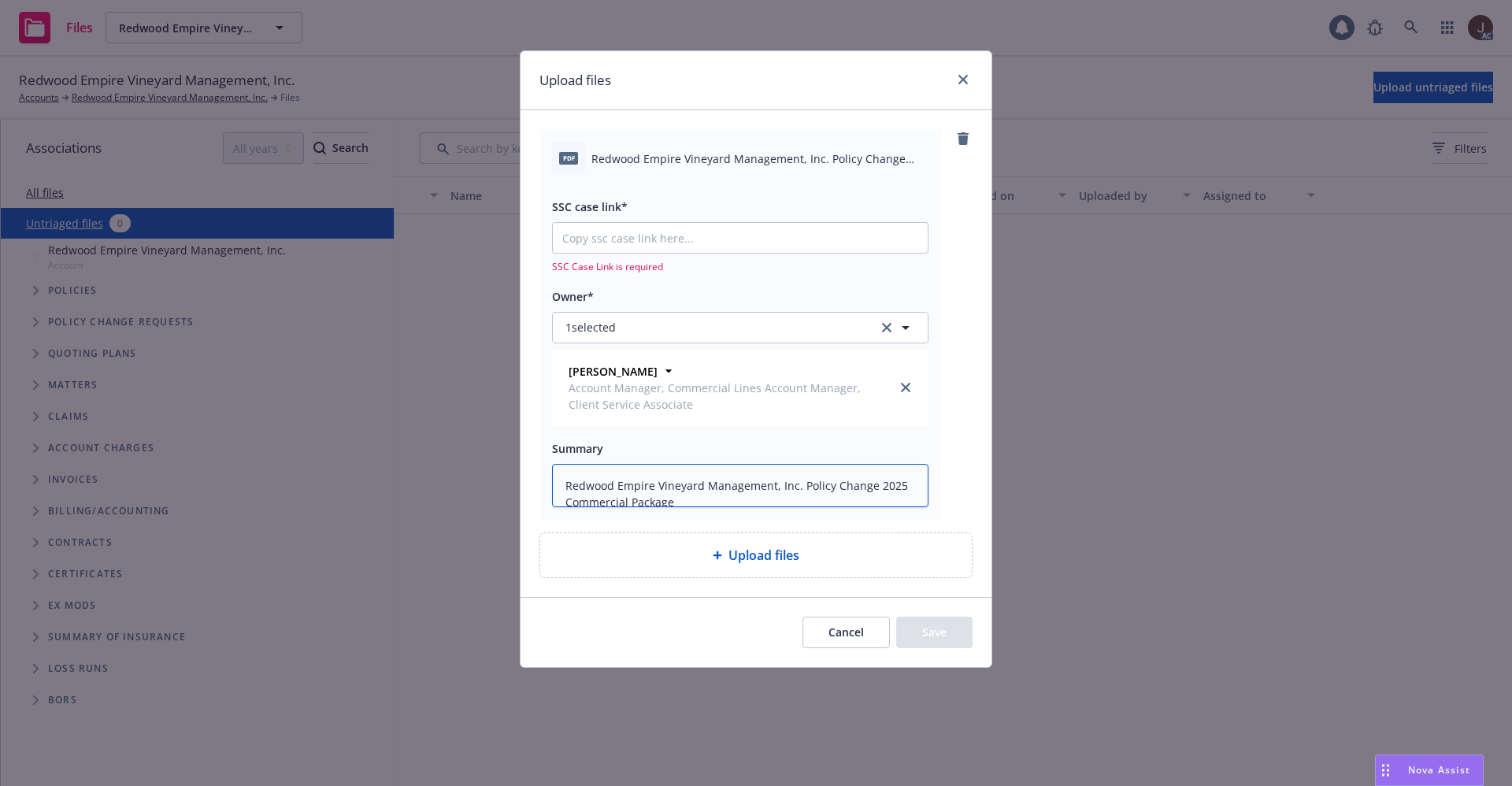
type textarea "x"
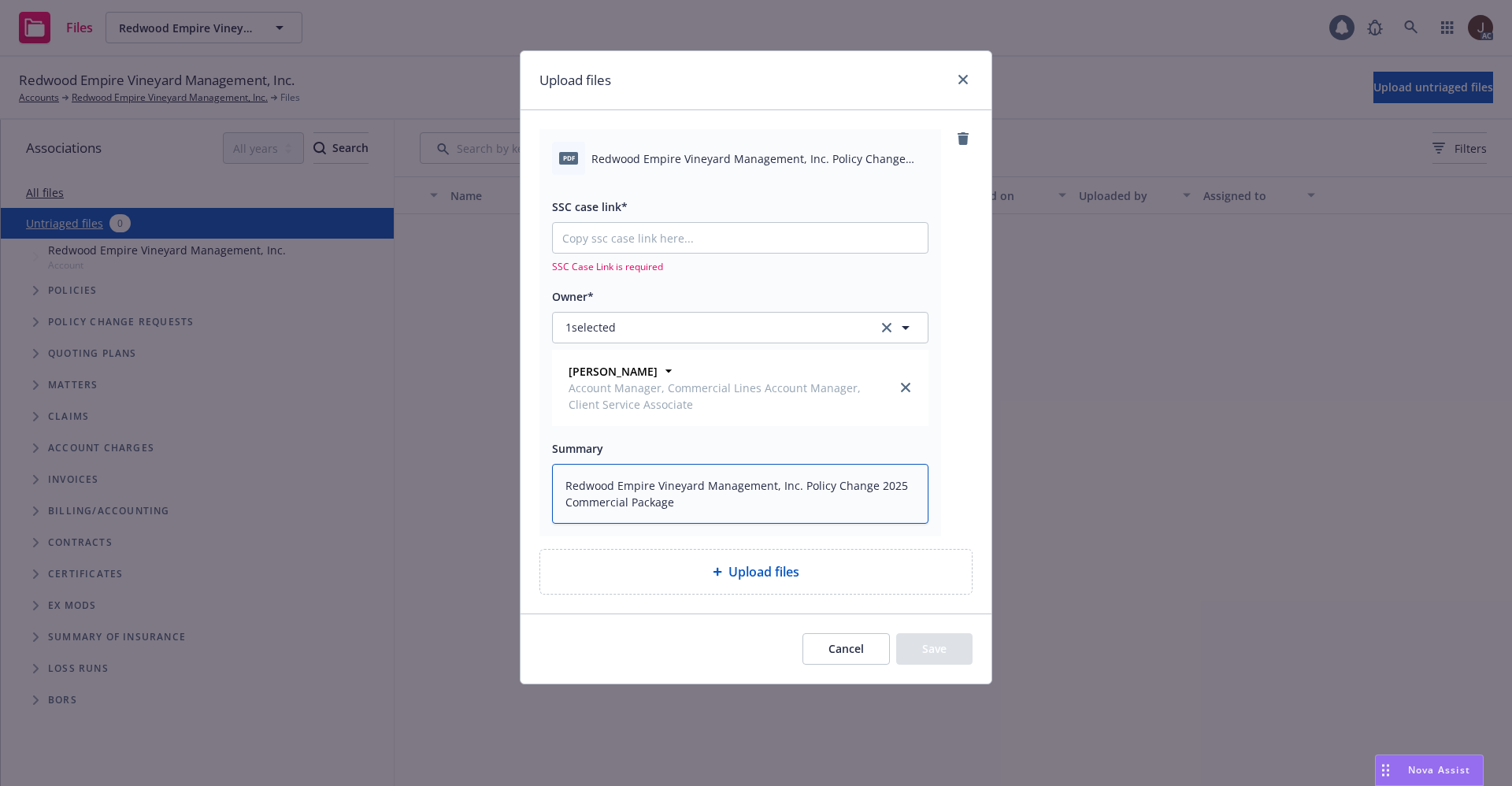
type textarea "Redwood Empire Vineyard Management, Inc. Policy Change 2025 Commercial Package"
type textarea "x"
click at [629, 244] on input "SSC case link*" at bounding box center [741, 238] width 375 height 30
paste input "https://newfront-ssc.lightning.force.com/lightning/r/Case/500Vz00000RxOIMIA3/vi…"
type input "https://newfront-ssc.lightning.force.com/lightning/r/Case/500Vz00000RxOIMIA3/vi…"
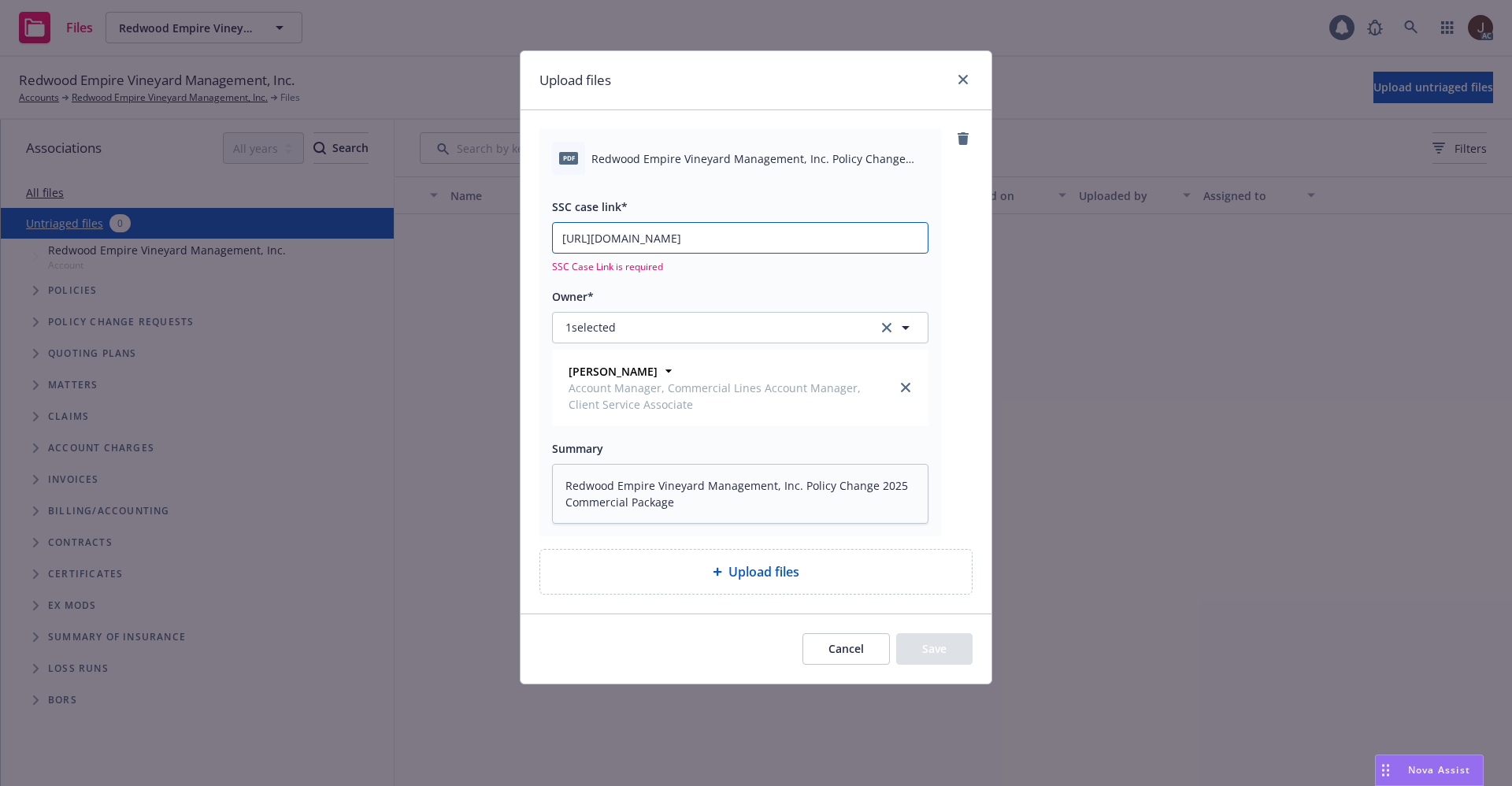
type textarea "x"
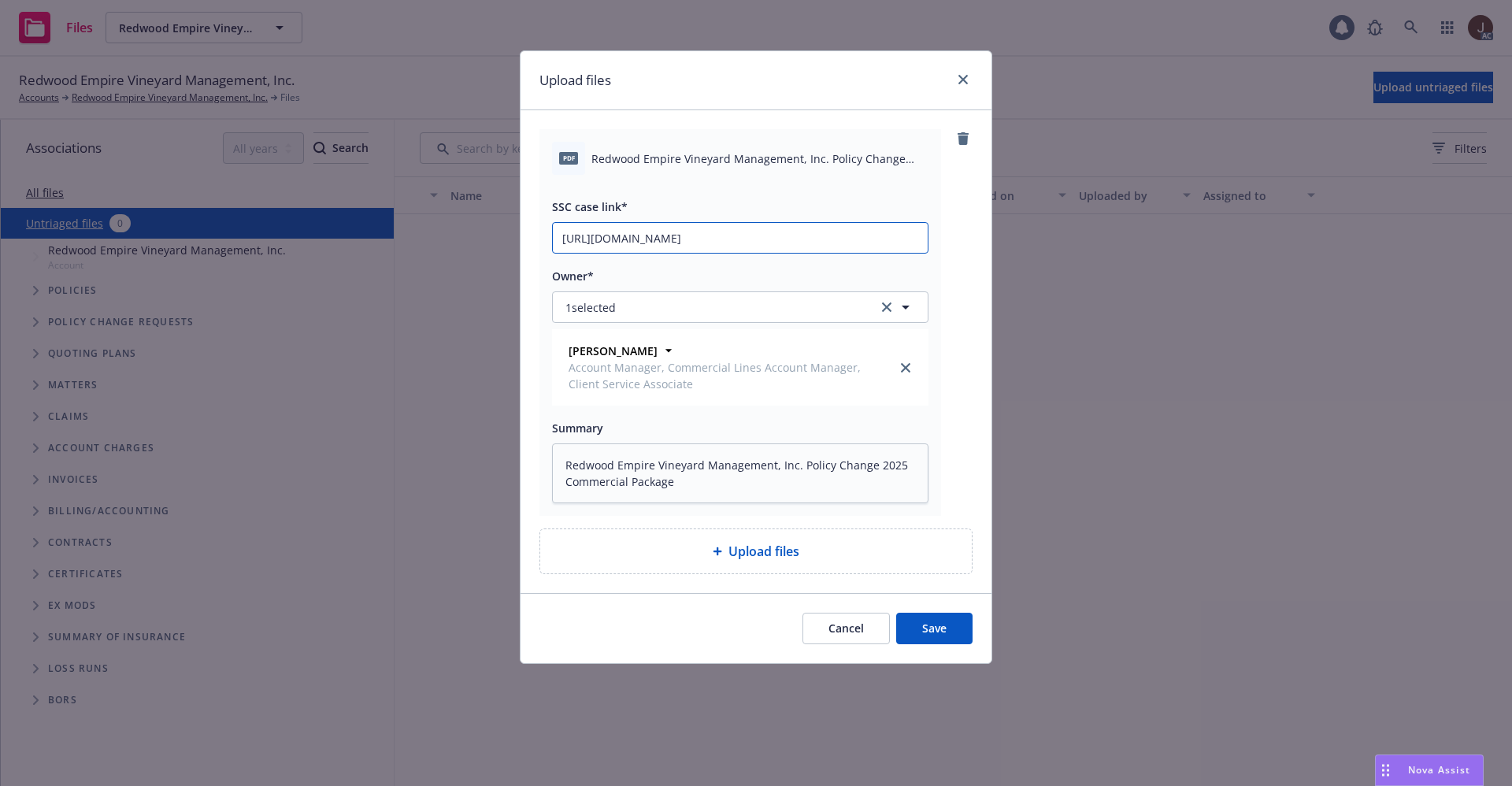
scroll to position [0, 80]
type input "https://newfront-ssc.lightning.force.com/lightning/r/Case/500Vz00000RxOIMIA3/vi…"
click at [950, 258] on div "pdf Redwood Empire Vineyard Management, Inc. Policy Change 2025 Commercial Pack…" at bounding box center [756, 323] width 433 height 386
click at [943, 619] on button "Save" at bounding box center [935, 628] width 76 height 32
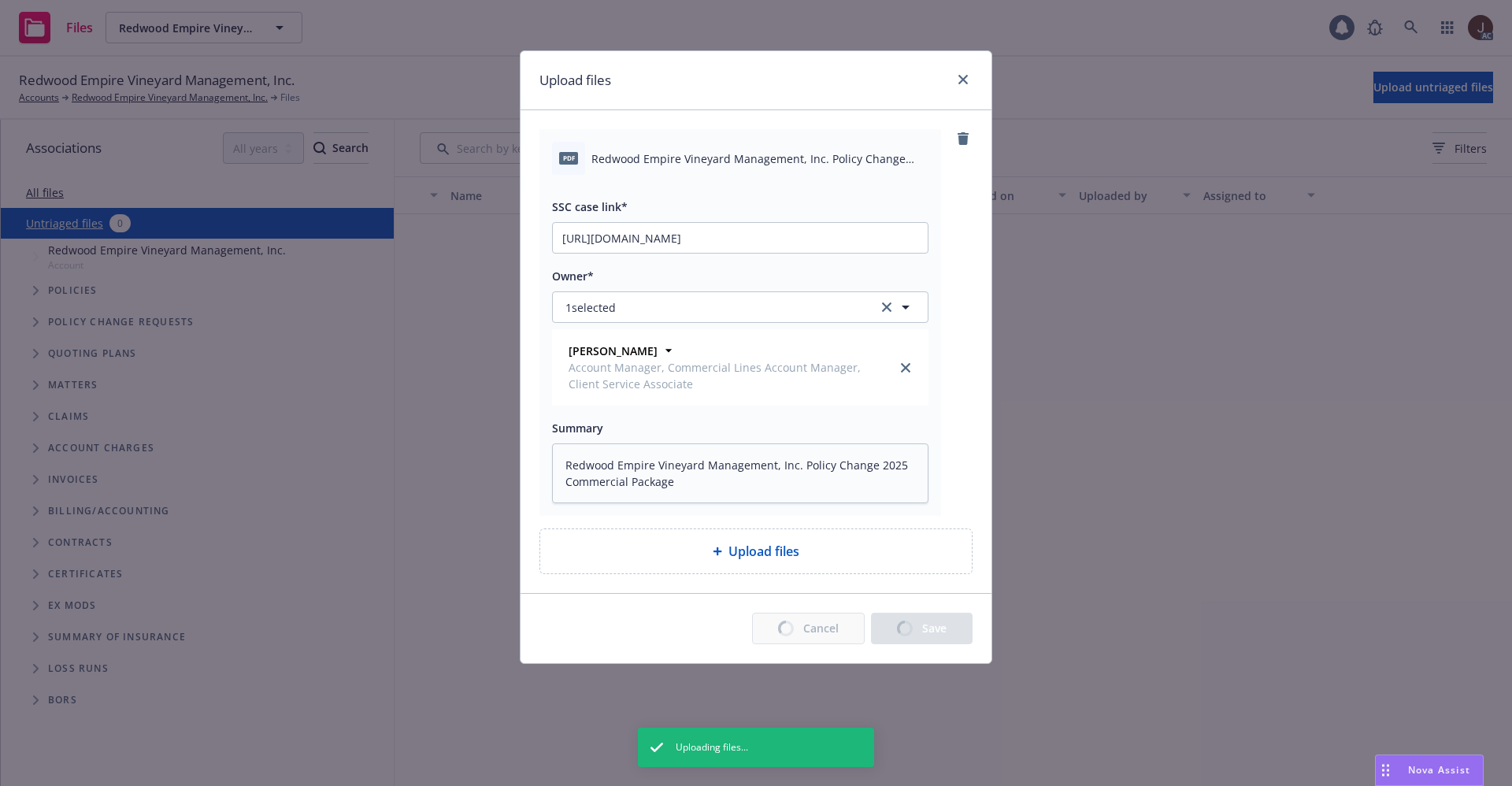
type textarea "x"
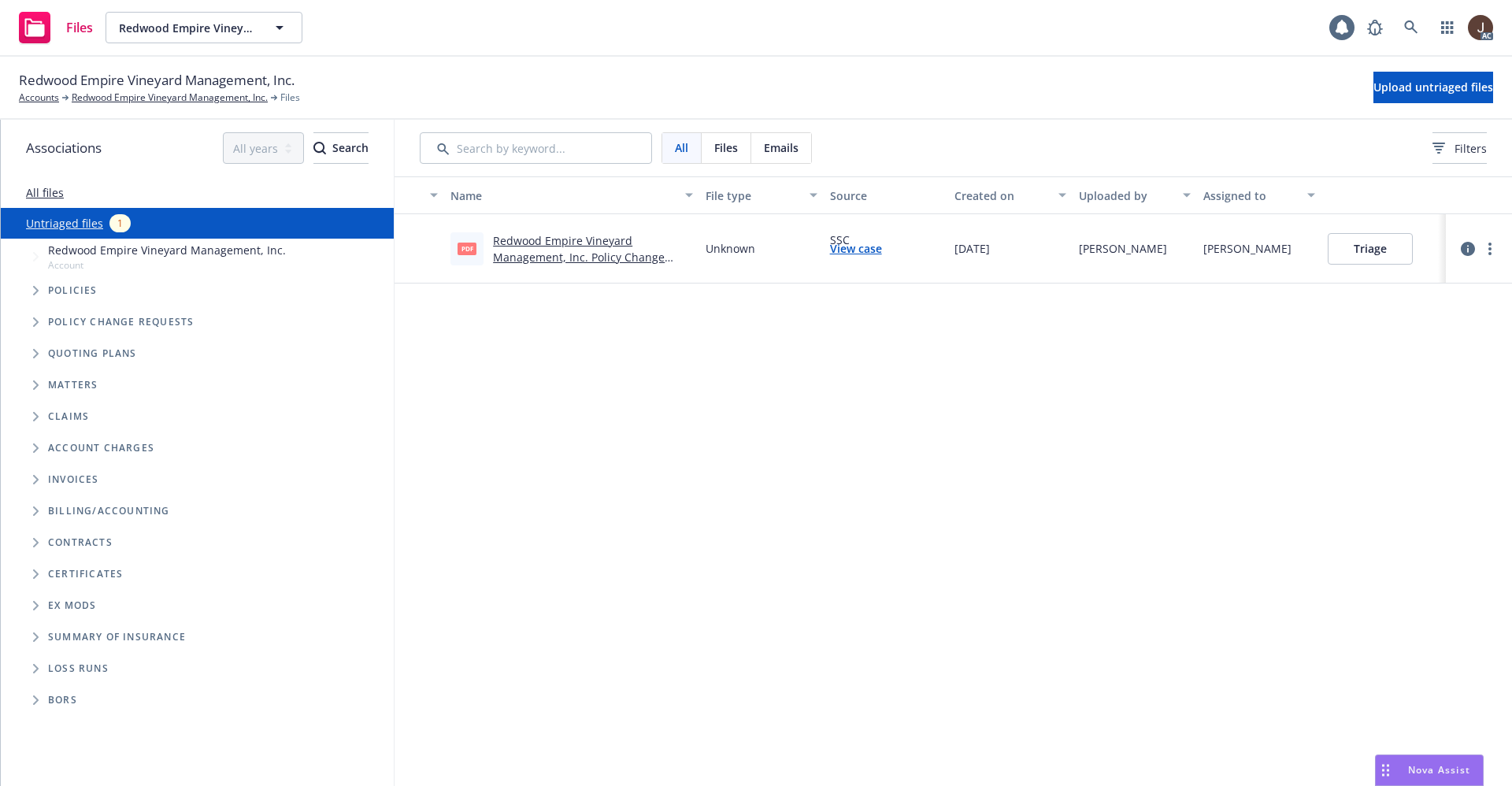
click at [1466, 256] on button "button" at bounding box center [1468, 249] width 19 height 19
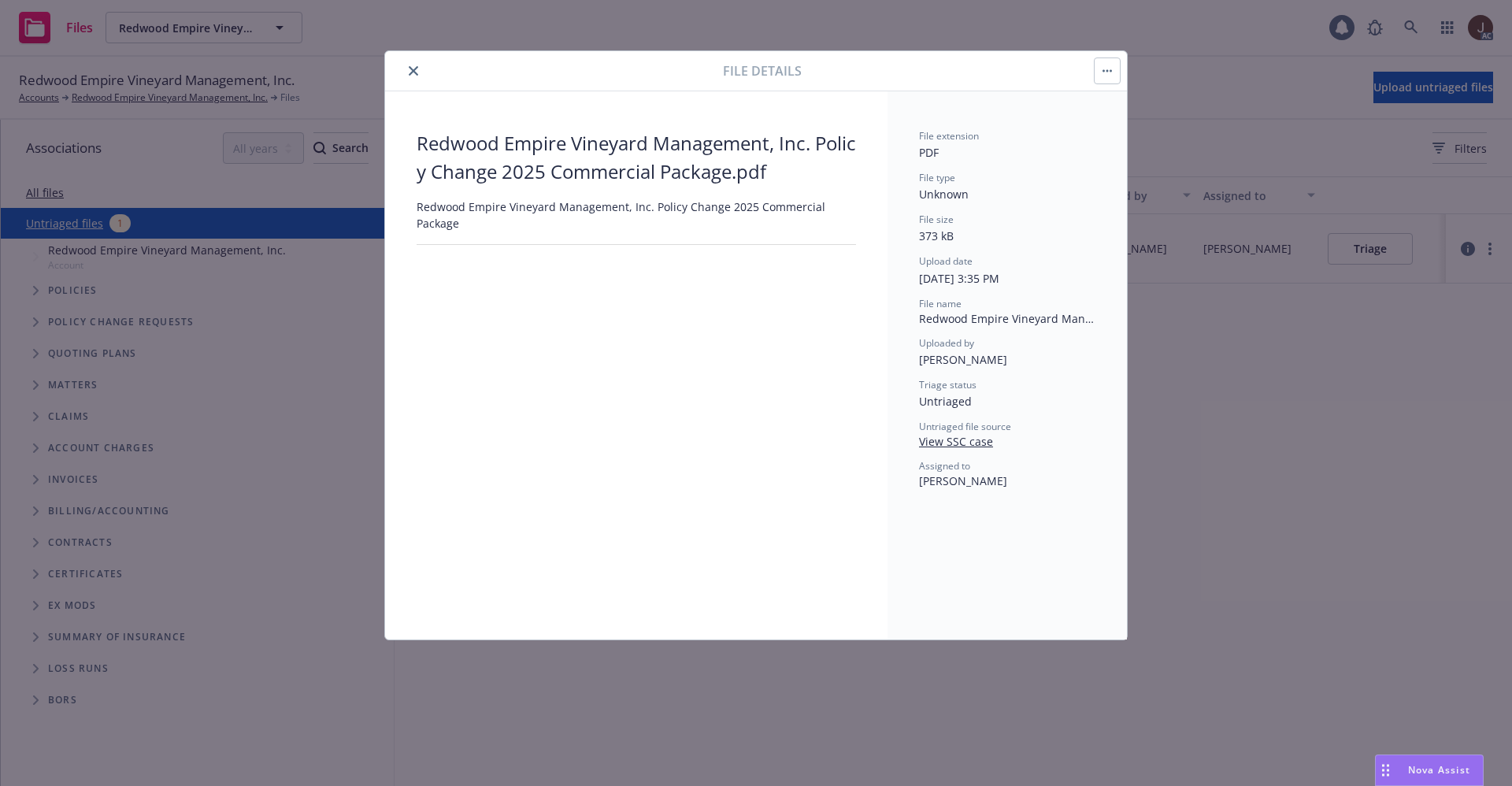
click at [1106, 70] on icon "button" at bounding box center [1107, 71] width 2 height 2
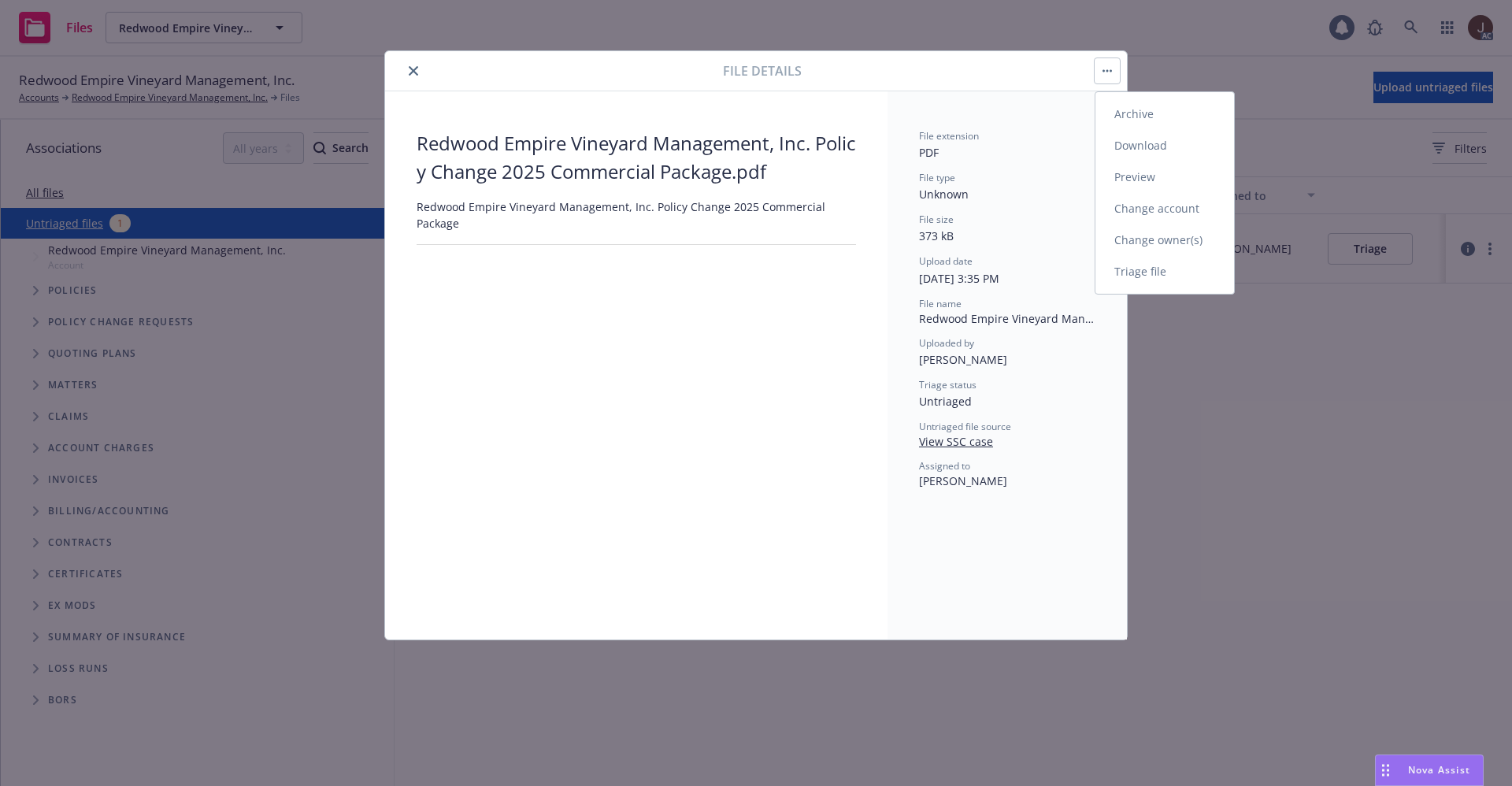
click at [1132, 111] on link "Archive" at bounding box center [1164, 114] width 139 height 32
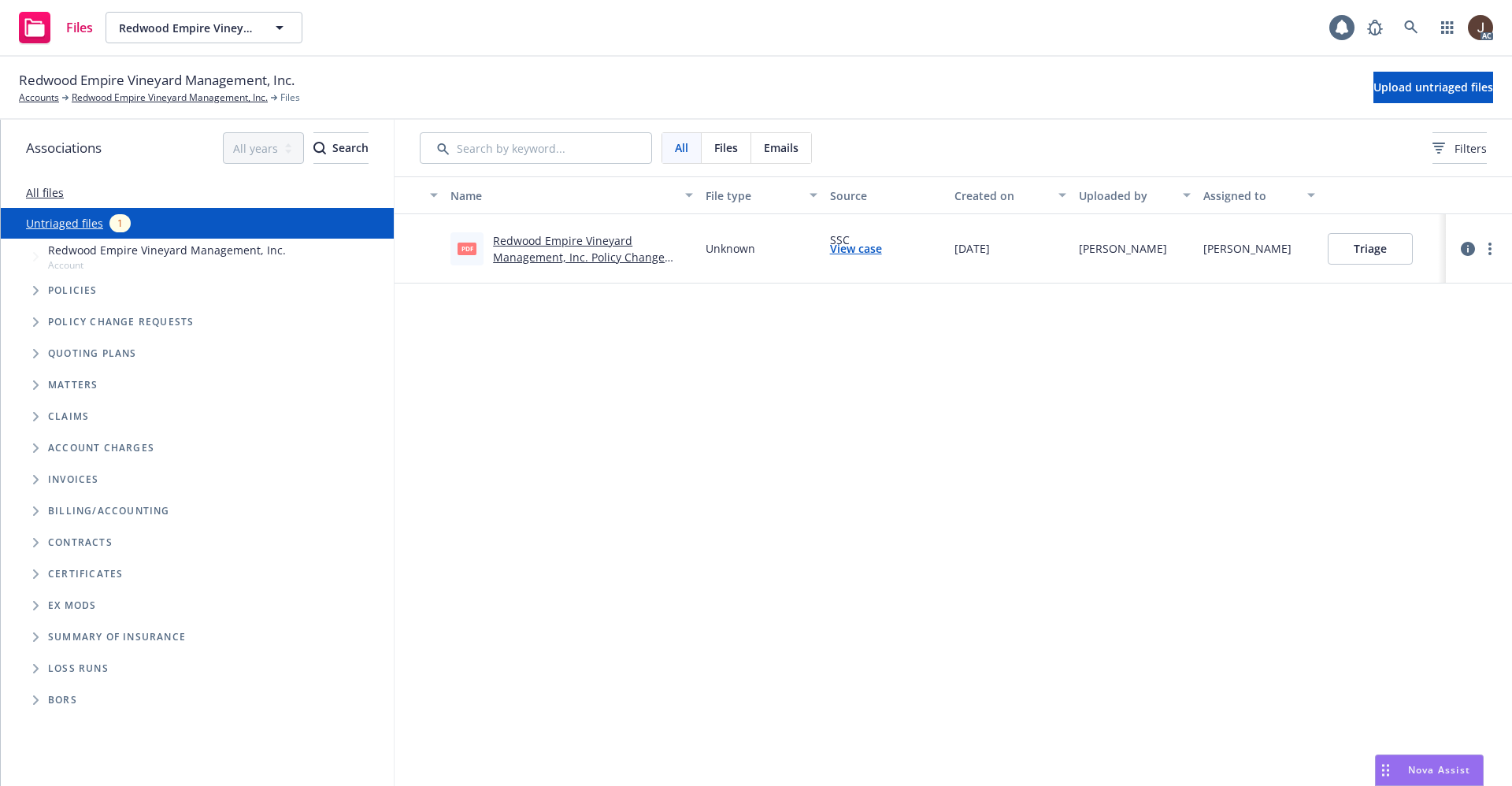
click at [878, 398] on div "Name File type Source Created on Uploaded by Assigned to pdf Redwood Empire Vin…" at bounding box center [954, 481] width 1118 height 609
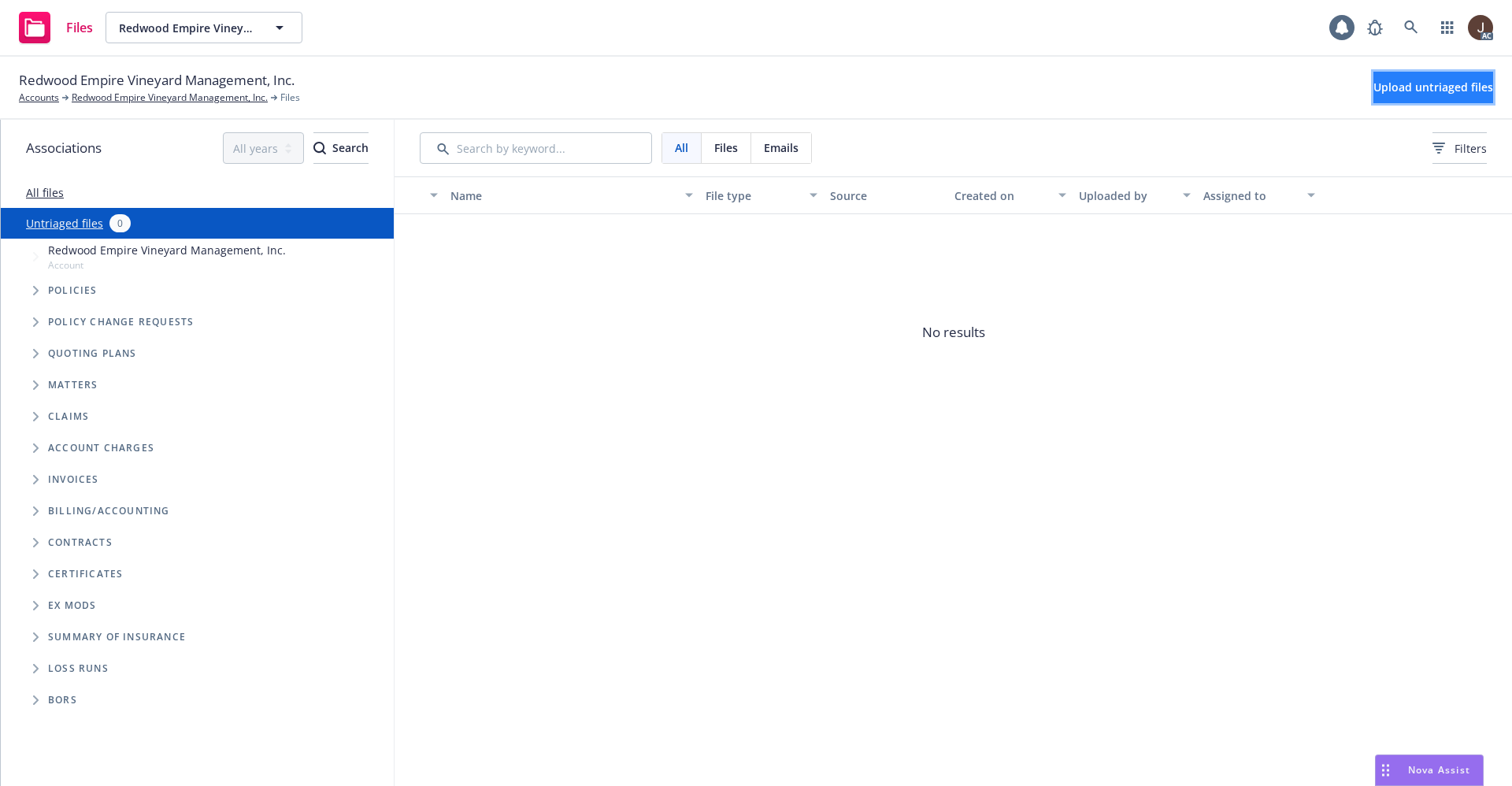
click at [1416, 86] on span "Upload untriaged files" at bounding box center [1433, 87] width 119 height 15
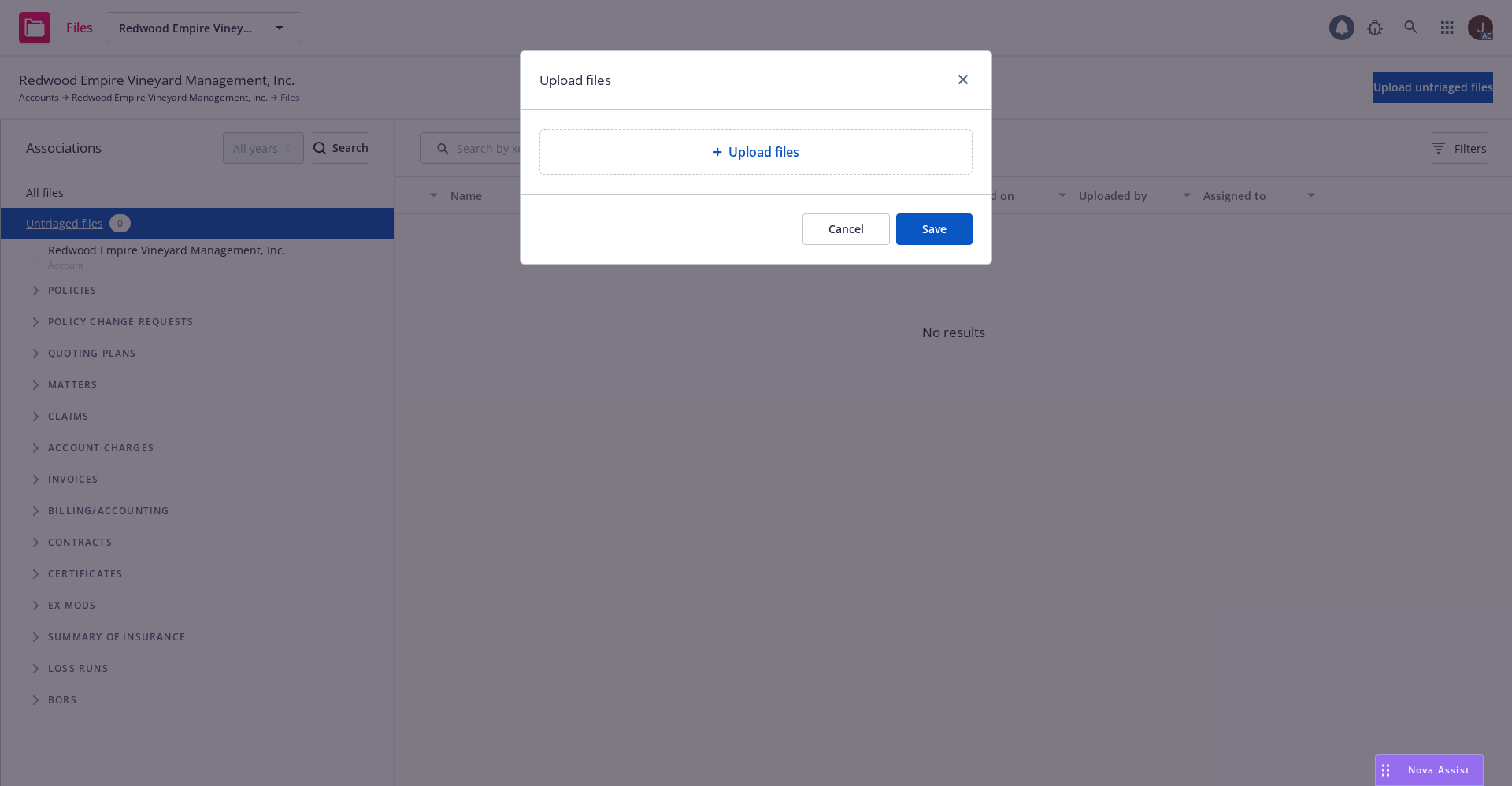
click at [775, 140] on div "Upload files" at bounding box center [756, 152] width 431 height 44
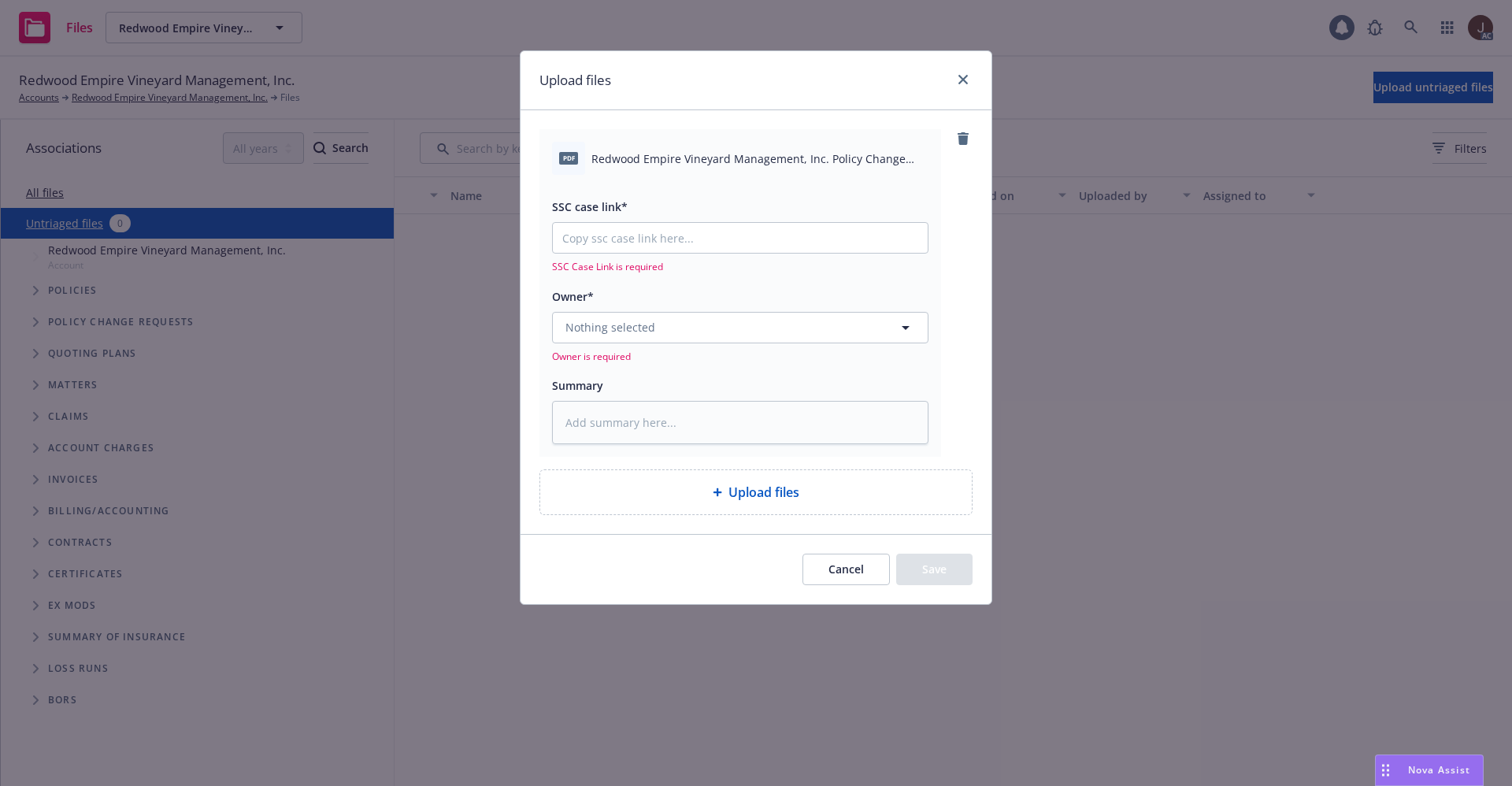
click at [727, 165] on span "Redwood Empire Vineyard Management, Inc. Policy Change 2025 Commercial Package.…" at bounding box center [760, 158] width 337 height 17
copy div "Redwood Empire Vineyard Management, Inc. Policy Change 2025 Commercial Package.…"
click at [668, 434] on textarea at bounding box center [741, 422] width 377 height 43
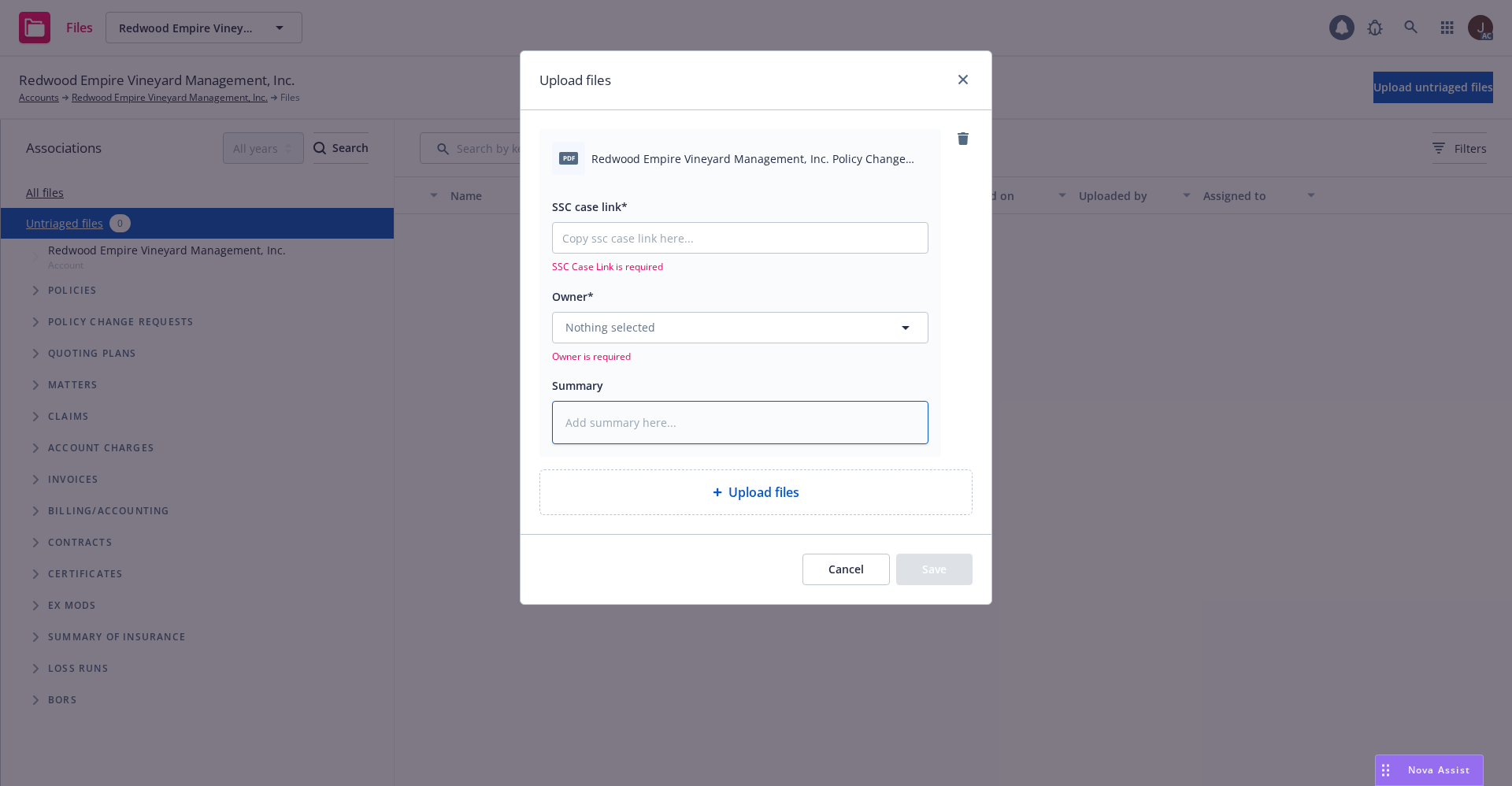
paste textarea "Redwood Empire Vineyard Management, Inc. Policy Change 2025 Commercial Package.…"
type textarea "Redwood Empire Vineyard Management, Inc. Policy Change 2025 Commercial Package.…"
type textarea "x"
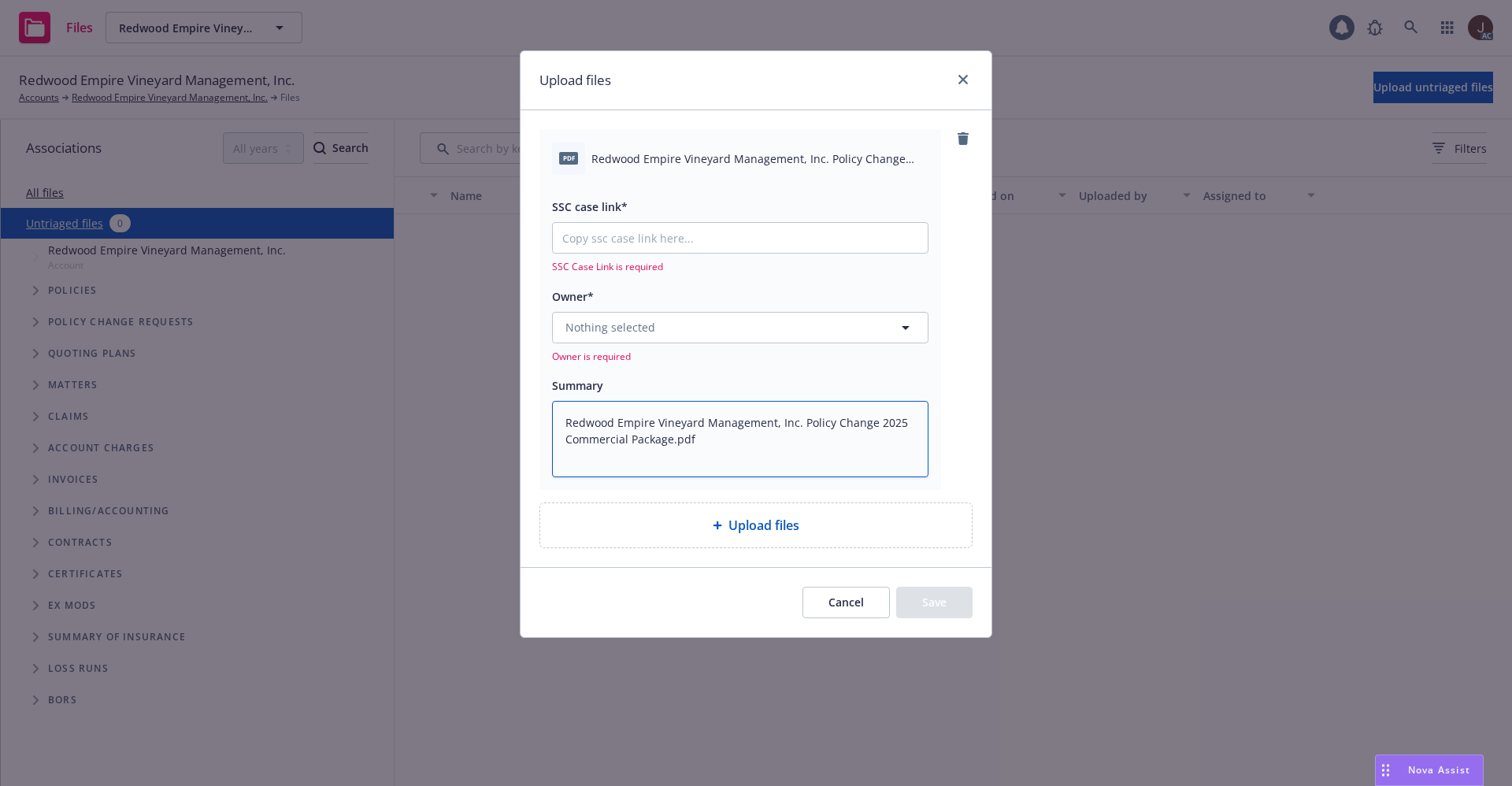
type textarea "Redwood Empire Vineyard Management, Inc. Policy Change 2025 Commercial Package.…"
click at [655, 335] on button "Nothing selected" at bounding box center [741, 328] width 377 height 32
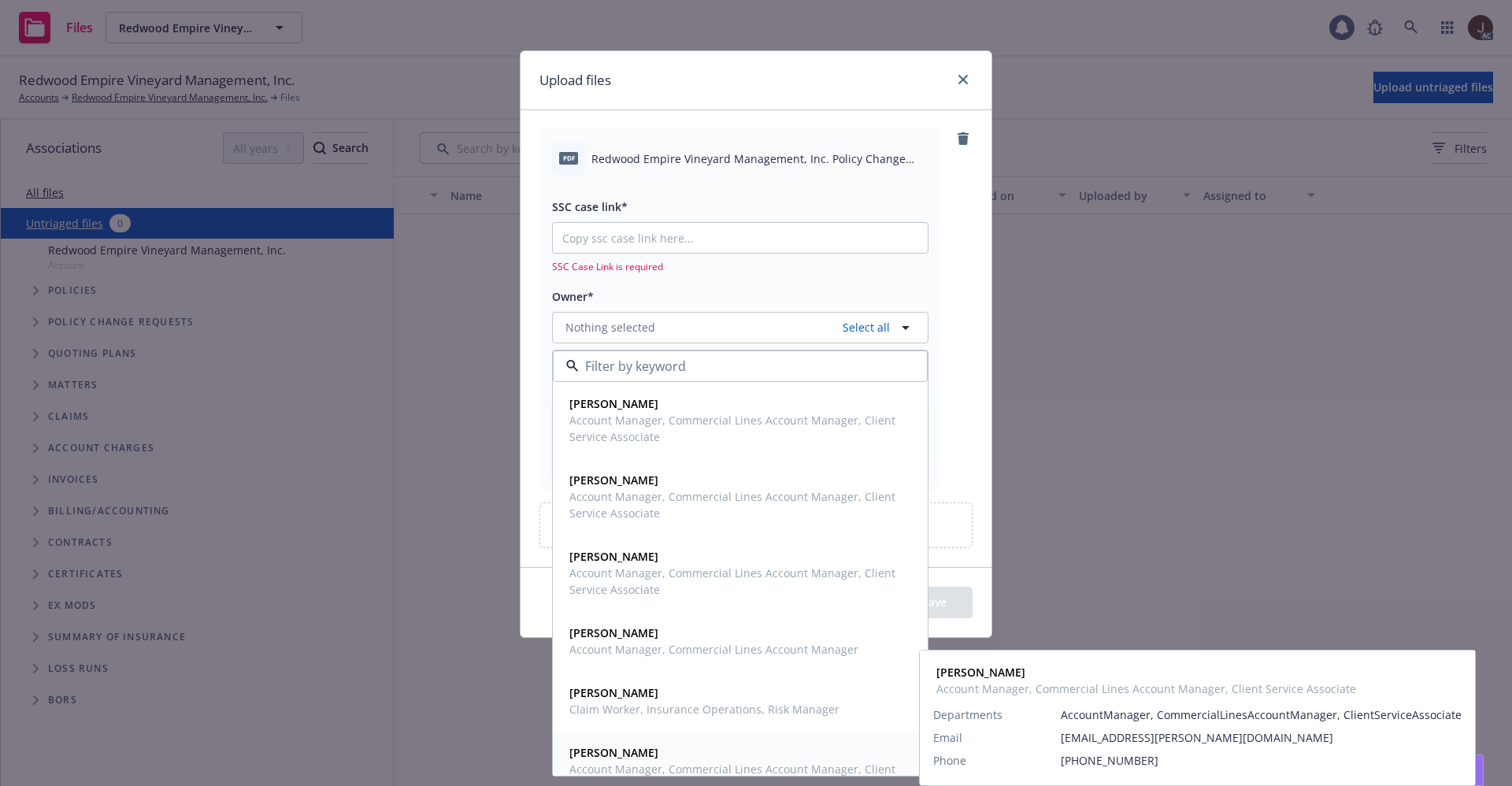
drag, startPoint x: 610, startPoint y: 751, endPoint x: 638, endPoint y: 743, distance: 29.1
click at [610, 753] on strong "[PERSON_NAME]" at bounding box center [614, 752] width 89 height 15
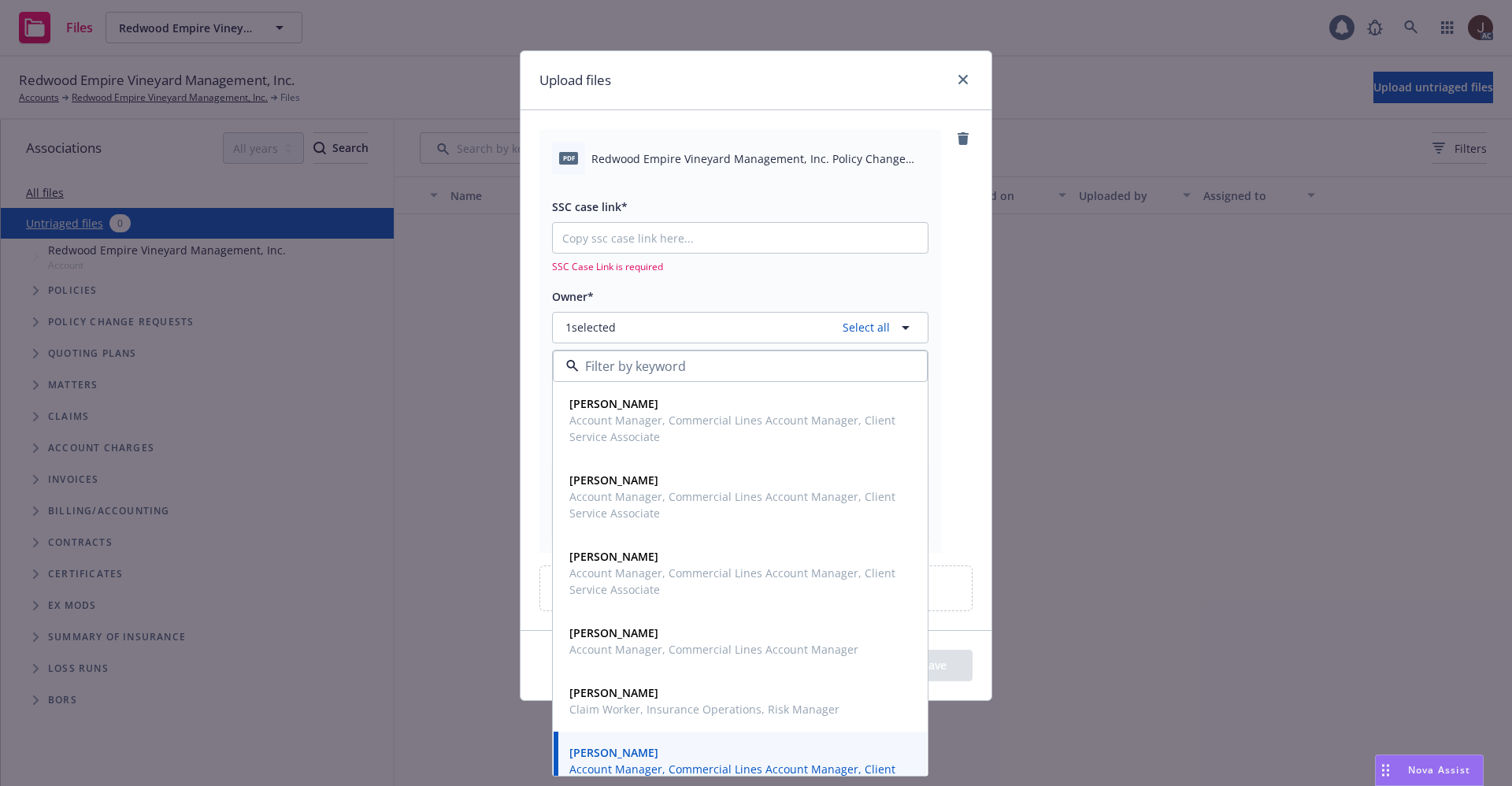
click at [946, 310] on div "pdf Redwood Empire Vineyard Management, Inc. Policy Change 2025 Commercial Pack…" at bounding box center [756, 341] width 433 height 423
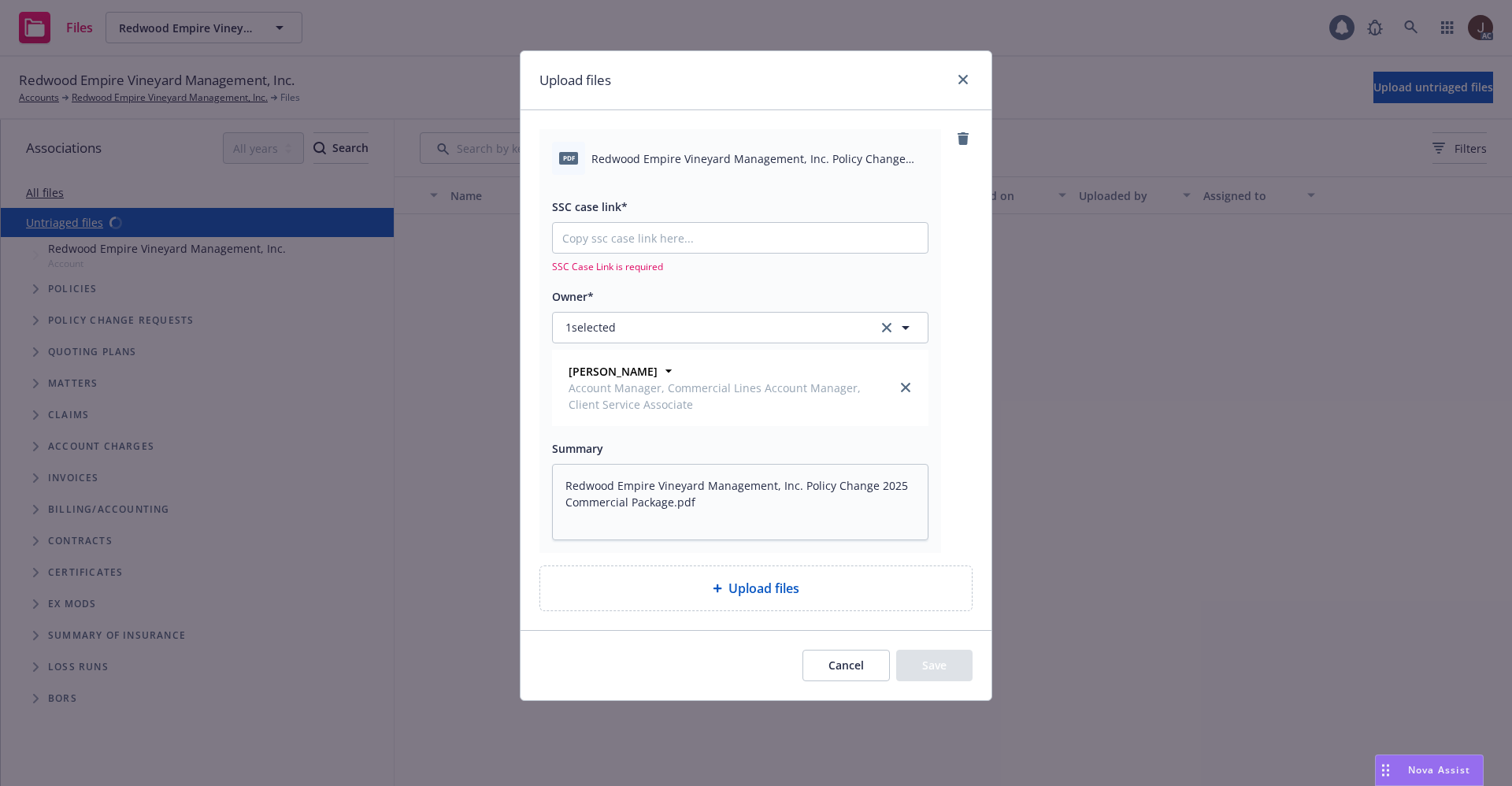
type textarea "x"
click at [621, 236] on input "SSC case link*" at bounding box center [741, 238] width 375 height 30
paste input "[URL][DOMAIN_NAME]"
type input "[URL][DOMAIN_NAME]"
type textarea "x"
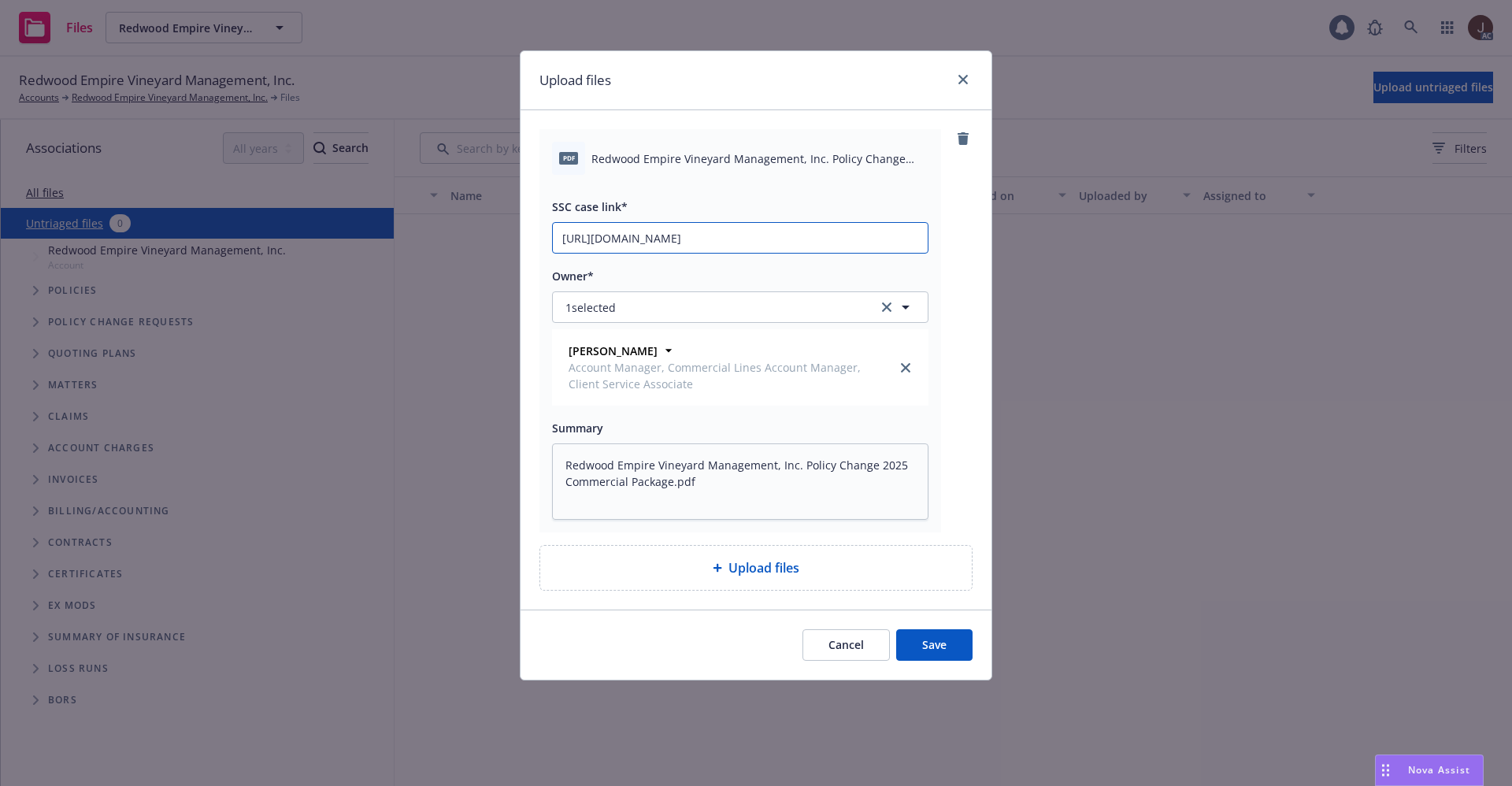
scroll to position [0, 79]
type input "[URL][DOMAIN_NAME]"
click at [962, 266] on div "pdf Redwood Empire Vineyard Management, Inc. Policy Change 2025 Commercial Pack…" at bounding box center [756, 331] width 433 height 403
click at [933, 642] on button "Save" at bounding box center [935, 645] width 76 height 32
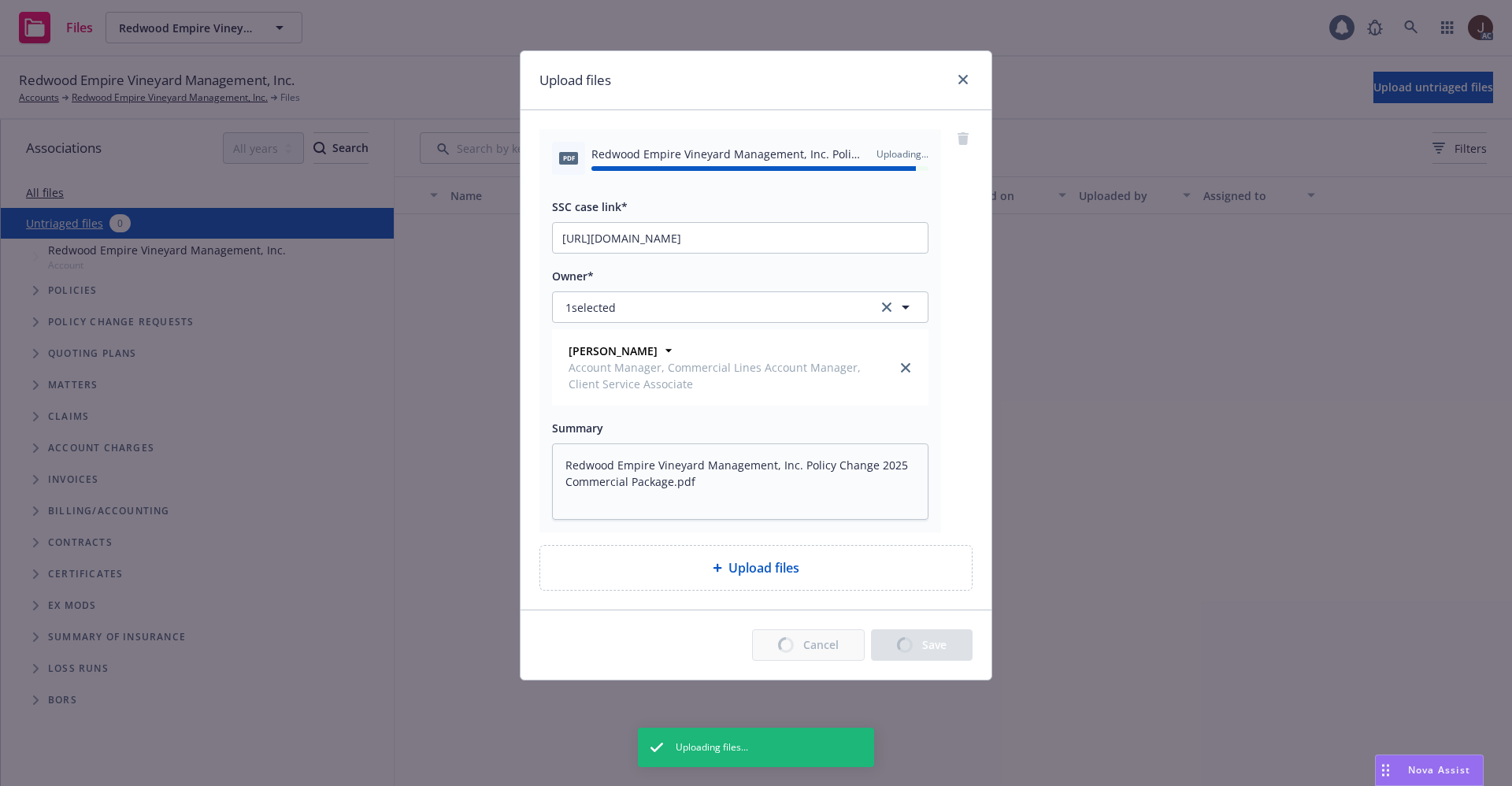
type textarea "x"
